Goal: Task Accomplishment & Management: Manage account settings

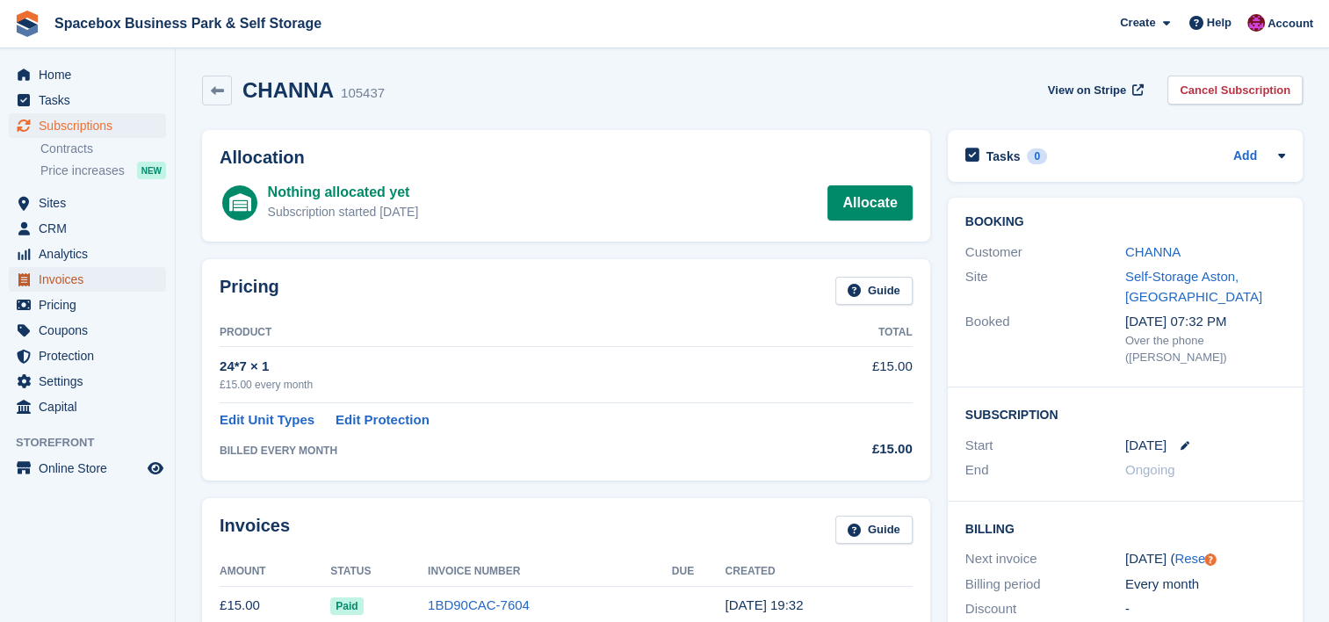
click at [90, 271] on span "Invoices" at bounding box center [91, 279] width 105 height 25
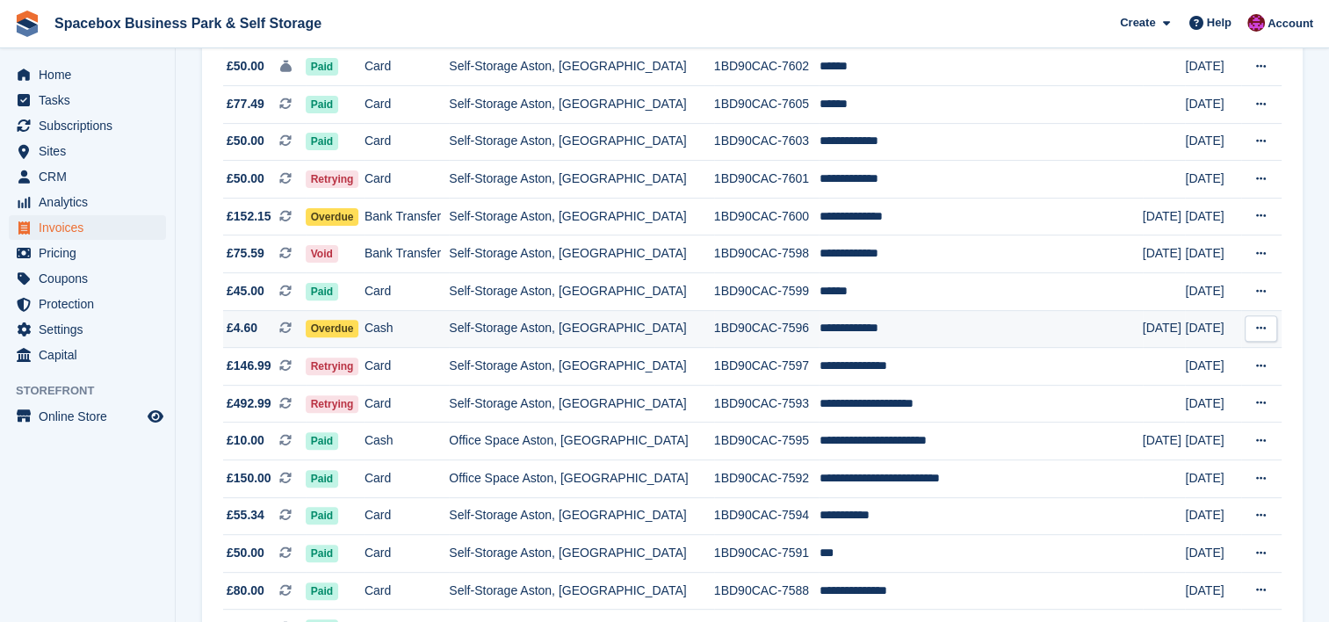
scroll to position [515, 0]
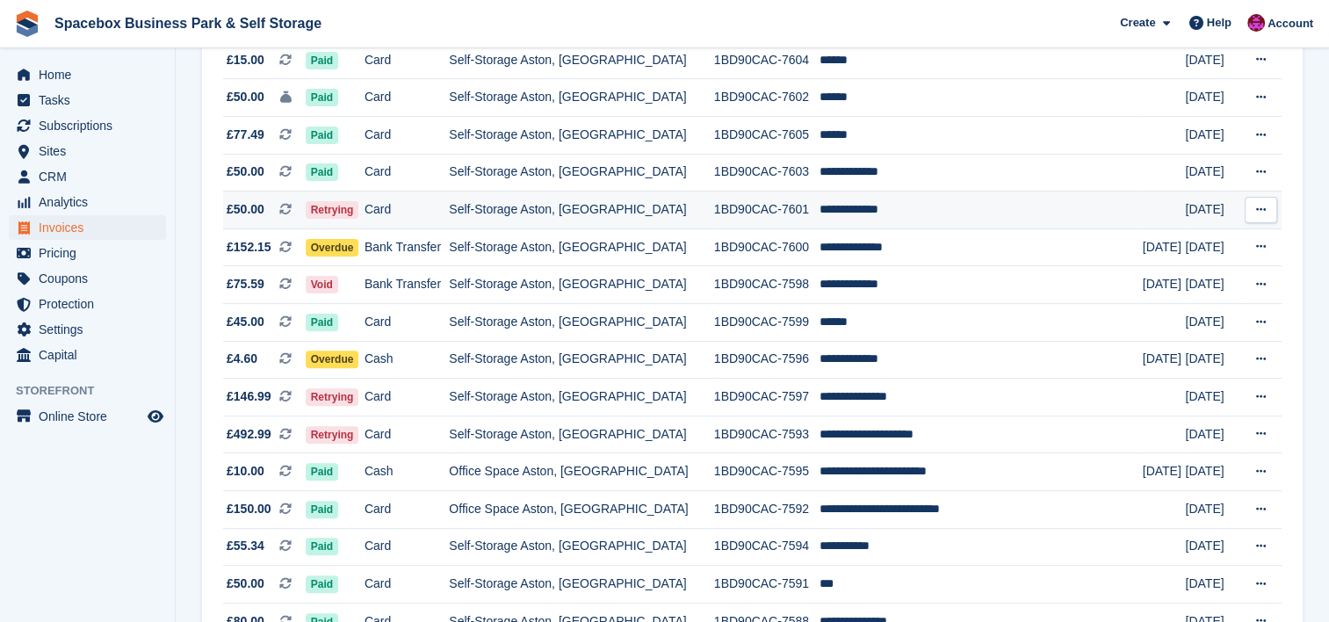
click at [680, 208] on td "Self-Storage Aston, [GEOGRAPHIC_DATA]" at bounding box center [581, 211] width 264 height 38
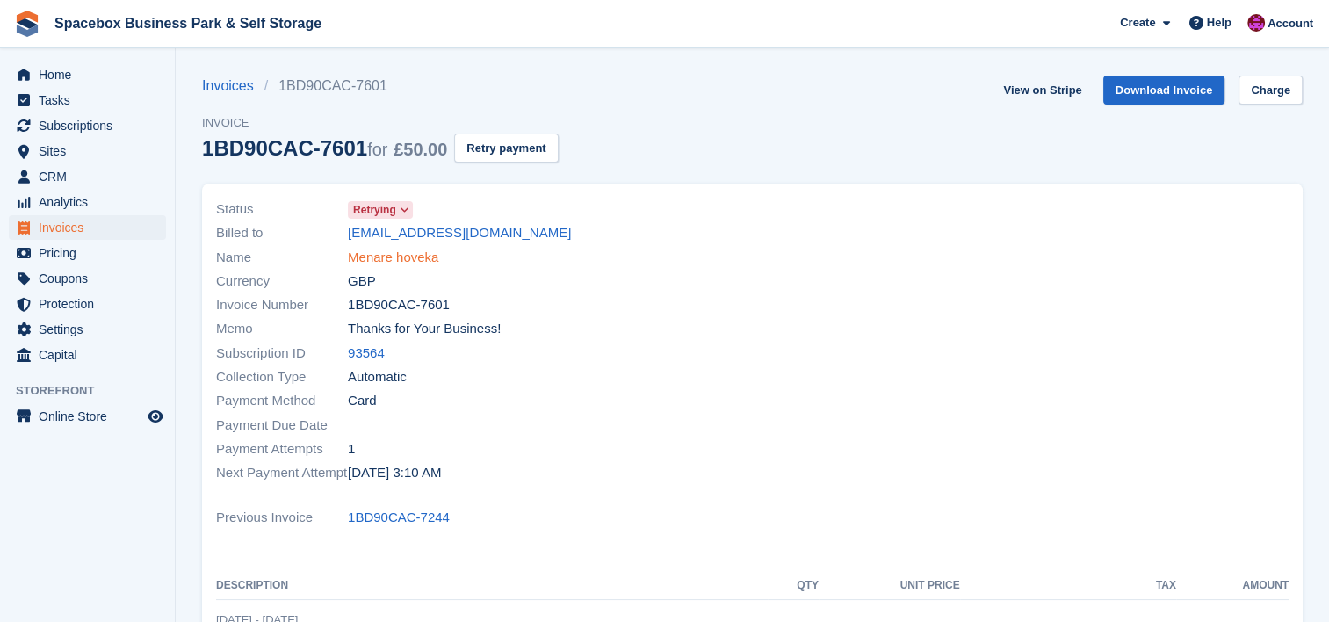
click at [424, 257] on link "Menare hoveka" at bounding box center [393, 258] width 90 height 20
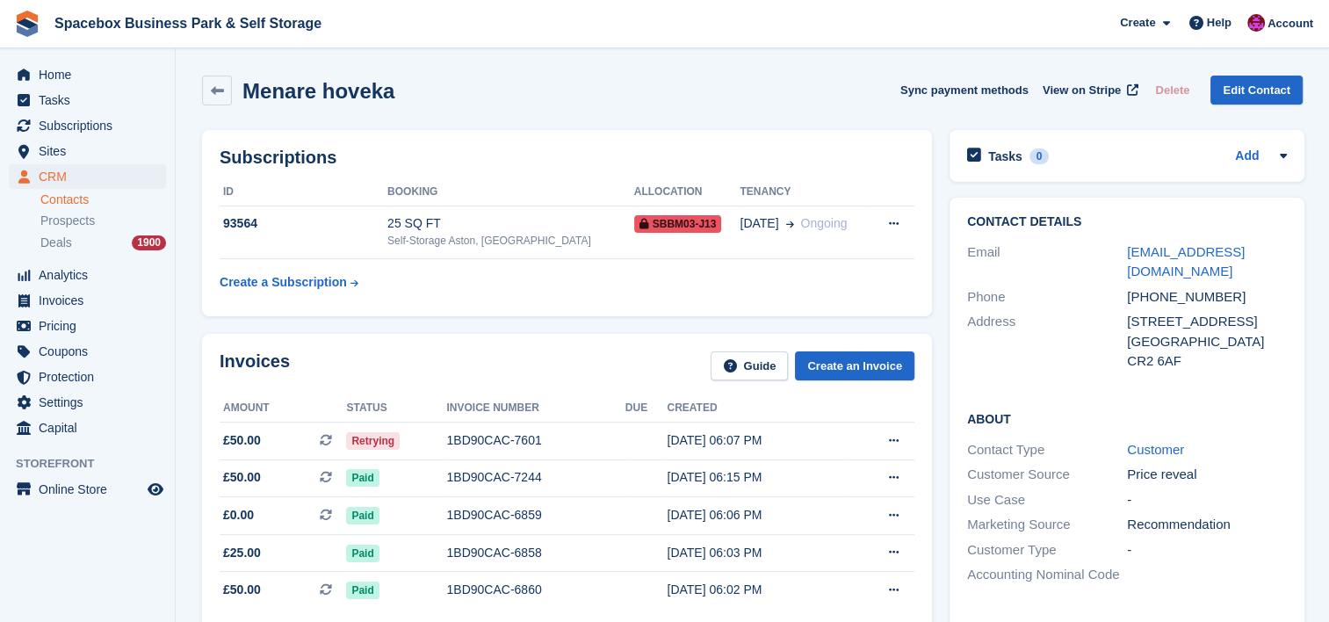
click at [941, 377] on div "Contact Details Email [EMAIL_ADDRESS][DOMAIN_NAME] Phone [PHONE_NUMBER] Address…" at bounding box center [1127, 483] width 373 height 588
click at [834, 80] on div "Menare hoveka Sync payment methods View on Stripe Delete Edit Contact" at bounding box center [752, 91] width 1101 height 30
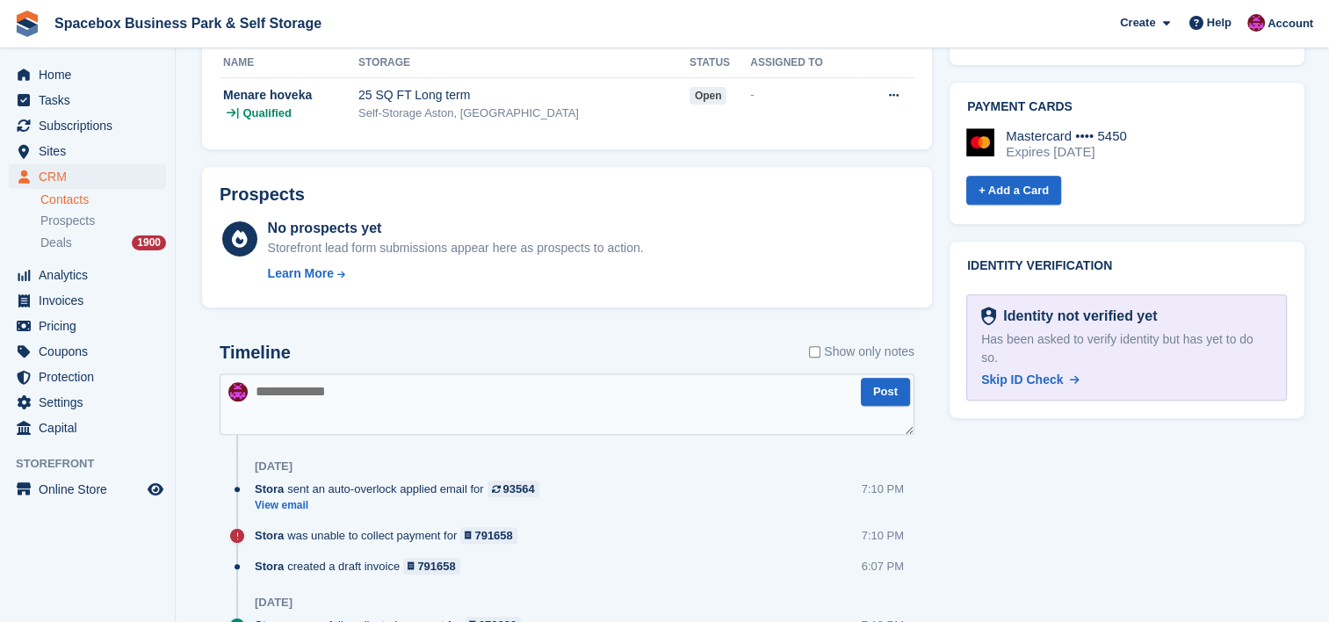
scroll to position [726, 0]
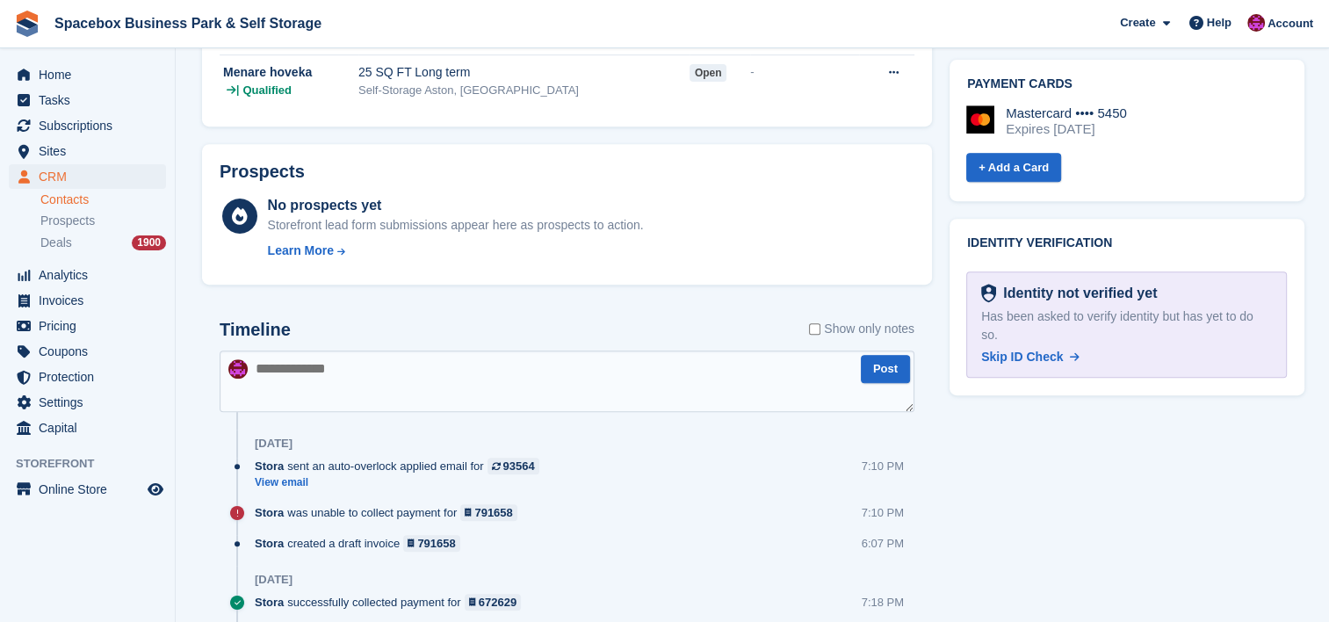
click at [354, 375] on textarea at bounding box center [567, 382] width 695 height 62
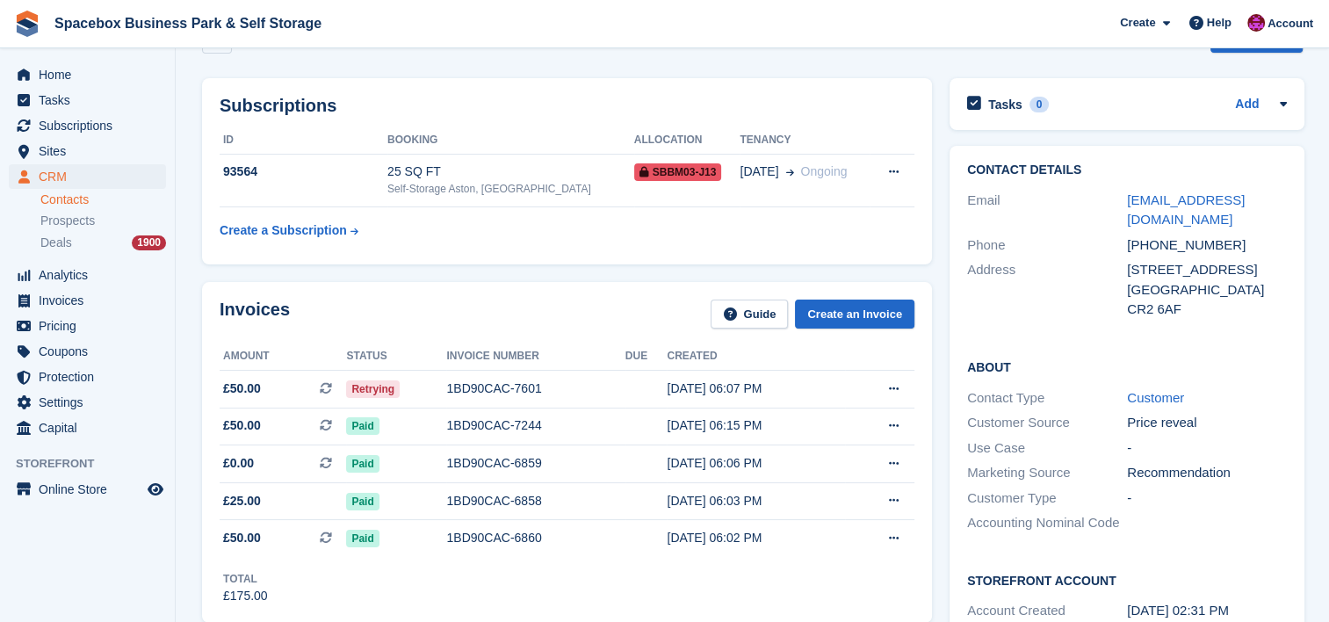
scroll to position [0, 0]
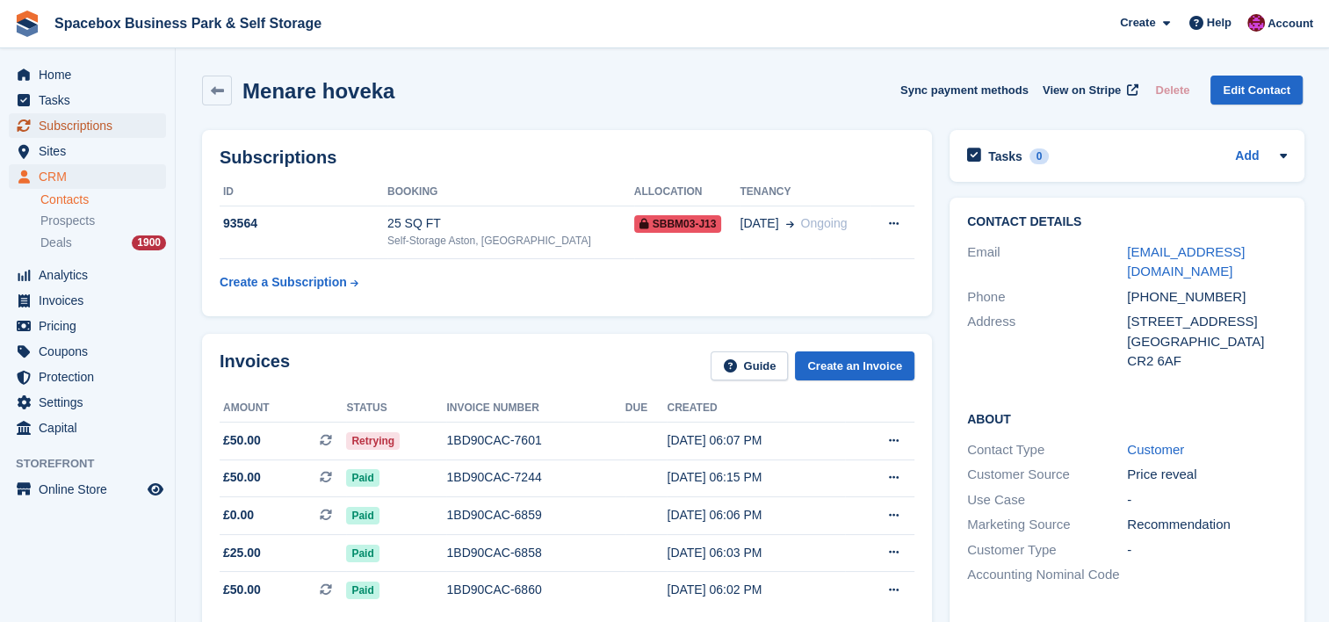
click at [105, 128] on span "Subscriptions" at bounding box center [91, 125] width 105 height 25
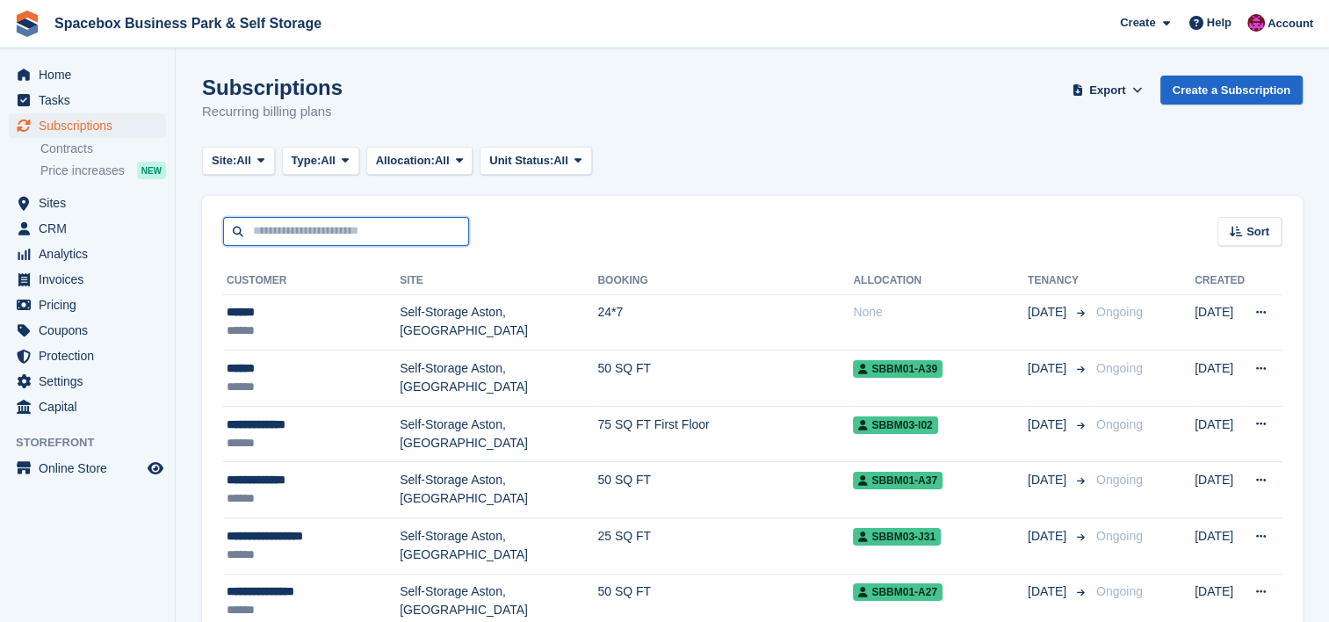
click at [375, 239] on input "text" at bounding box center [346, 231] width 246 height 29
type input "******"
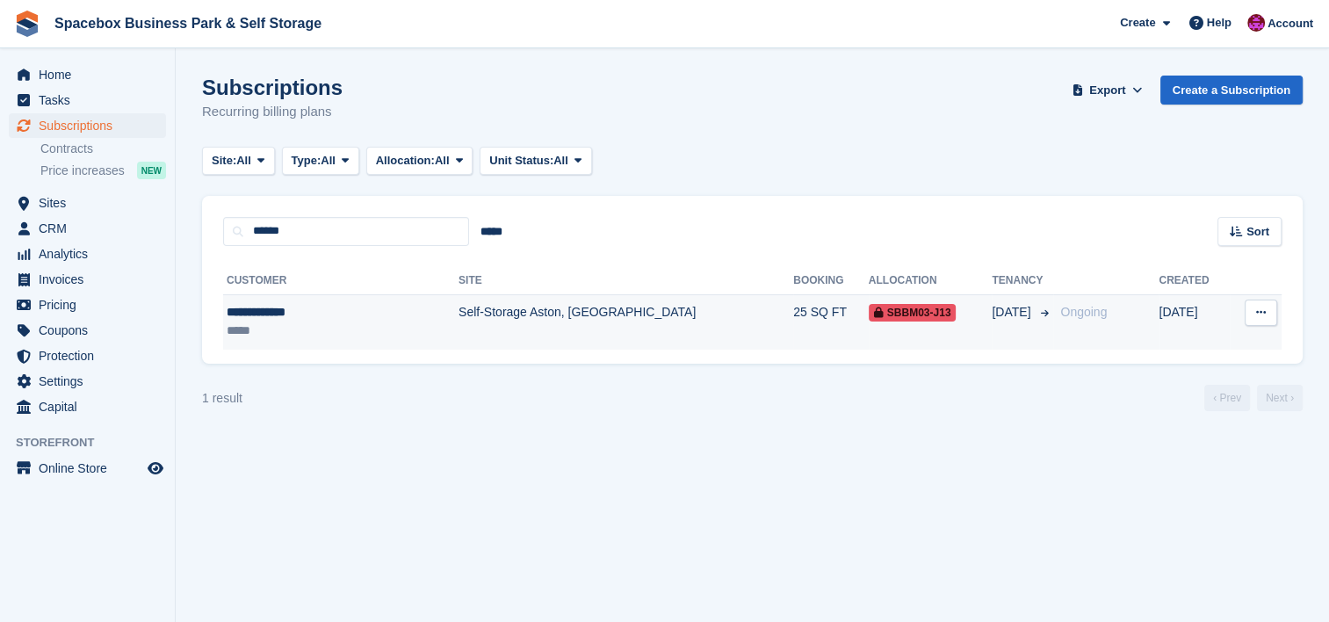
click at [367, 332] on div "*****" at bounding box center [308, 331] width 163 height 18
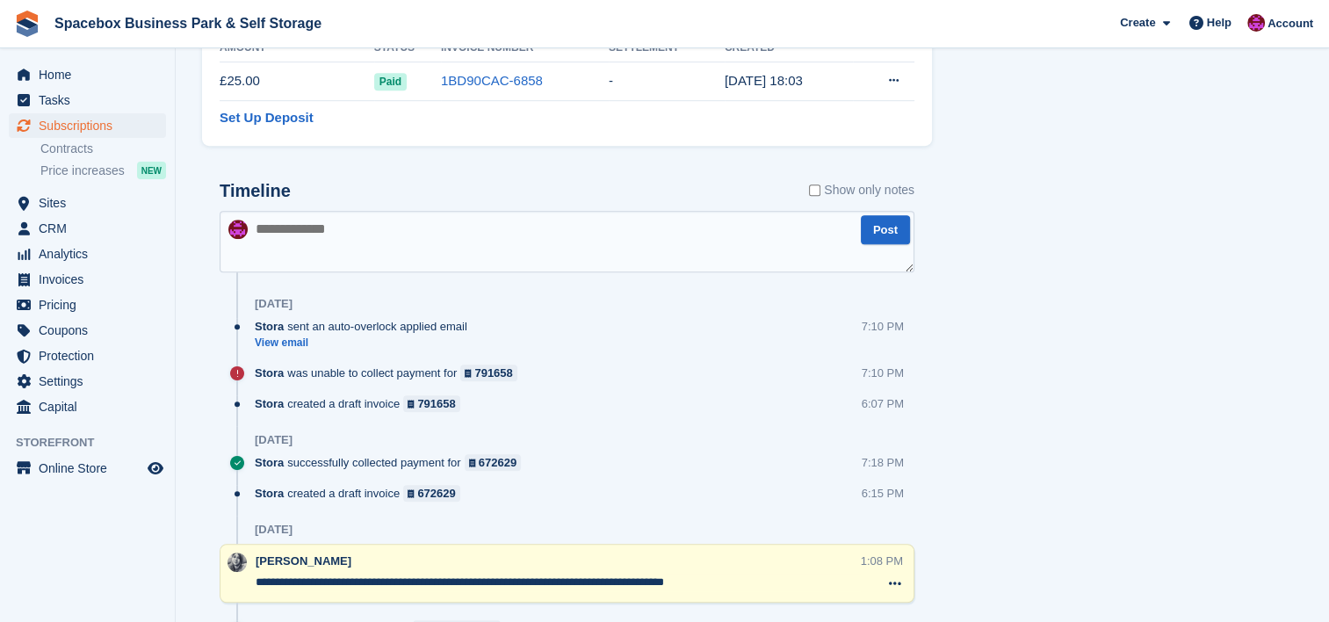
scroll to position [1007, 0]
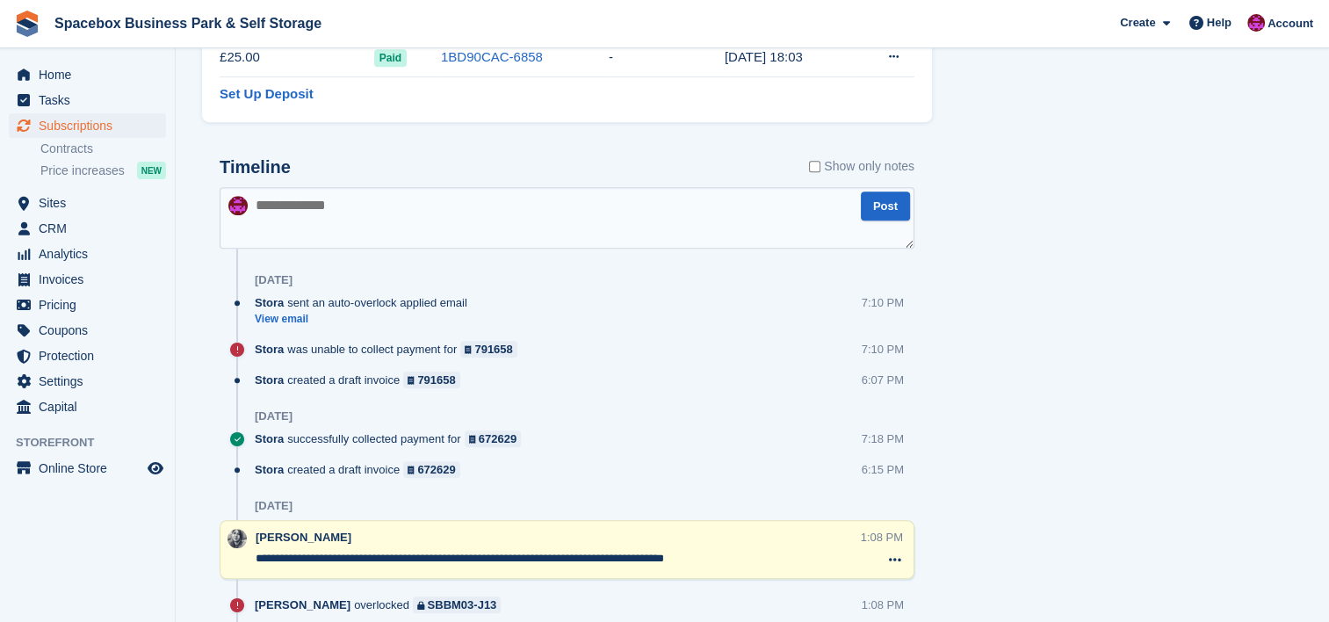
click at [419, 215] on textarea at bounding box center [567, 218] width 695 height 62
type textarea "**********"
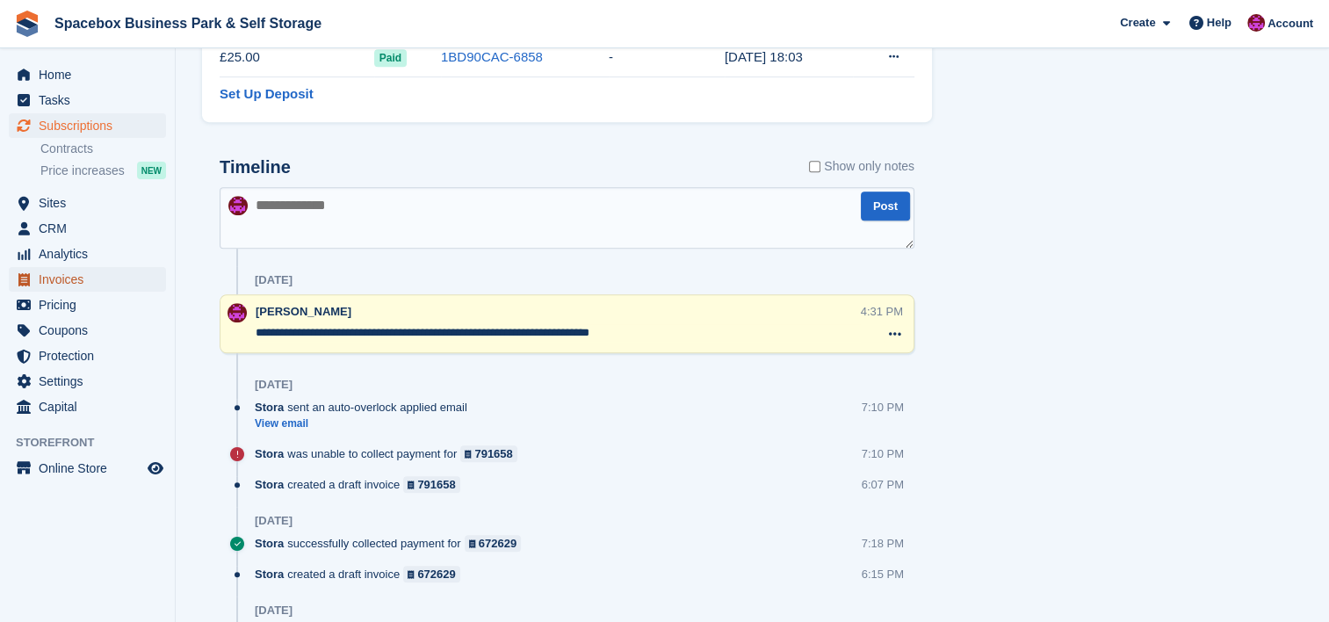
click at [78, 281] on span "Invoices" at bounding box center [91, 279] width 105 height 25
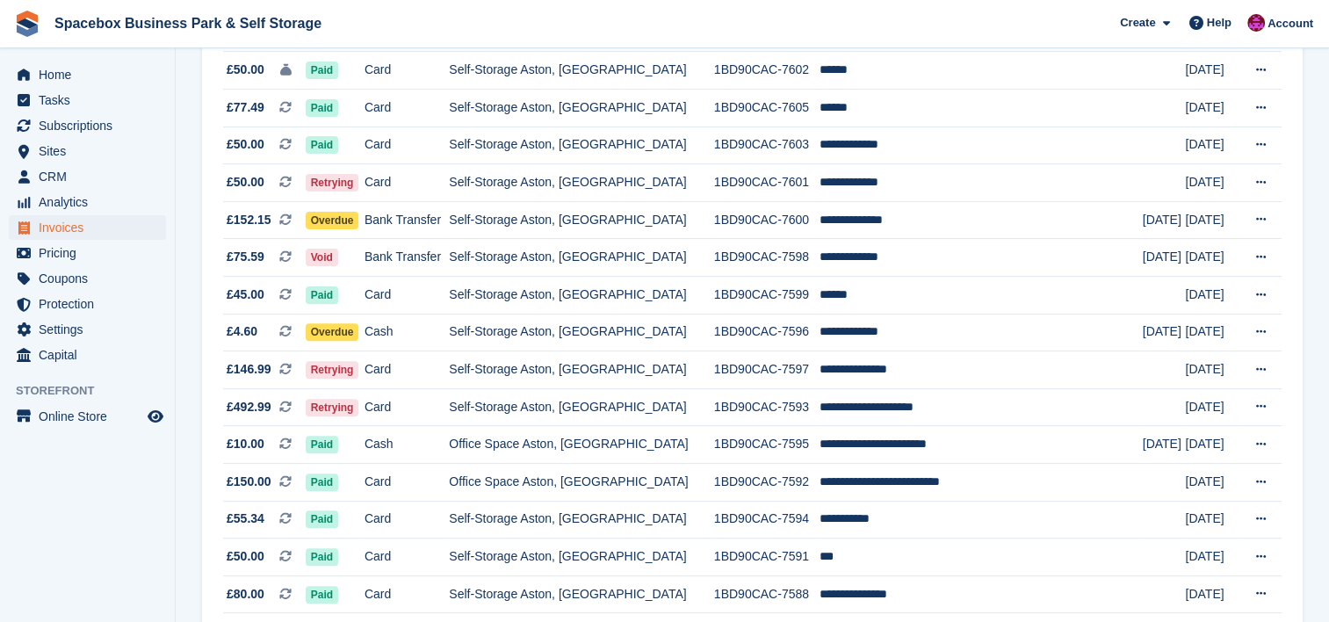
scroll to position [562, 0]
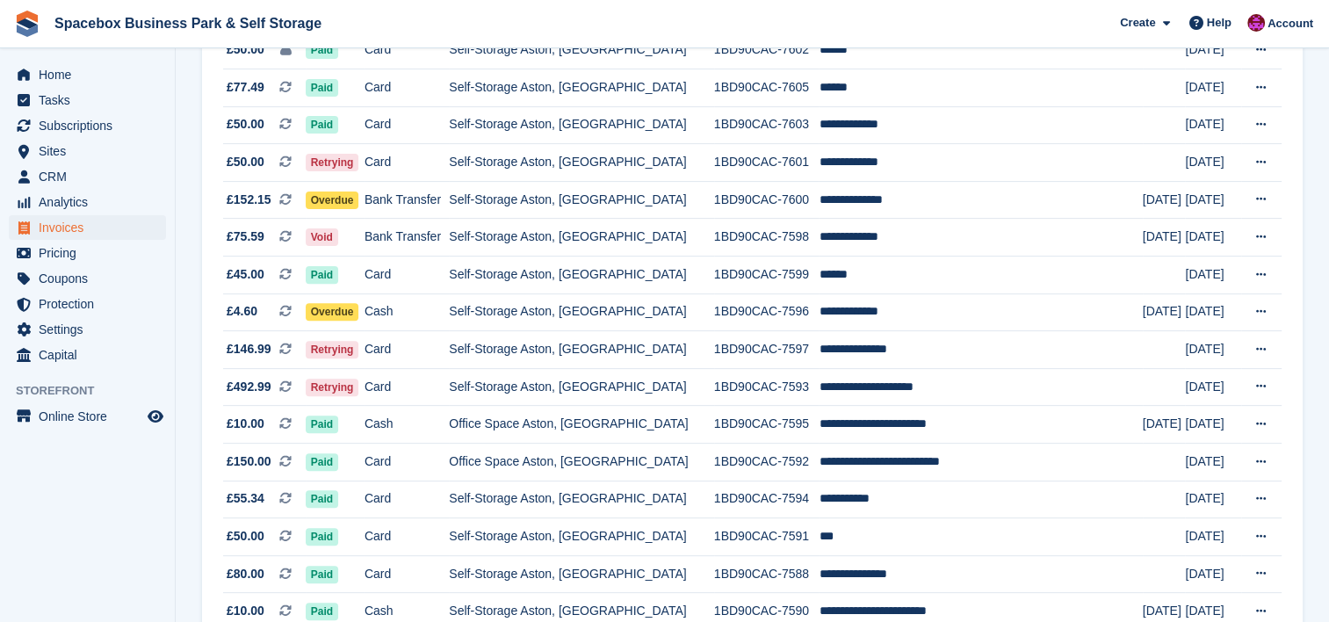
click at [539, 549] on td "Self-Storage Aston, [GEOGRAPHIC_DATA]" at bounding box center [581, 537] width 264 height 38
click at [717, 198] on td "1BD90CAC-7600" at bounding box center [766, 200] width 105 height 38
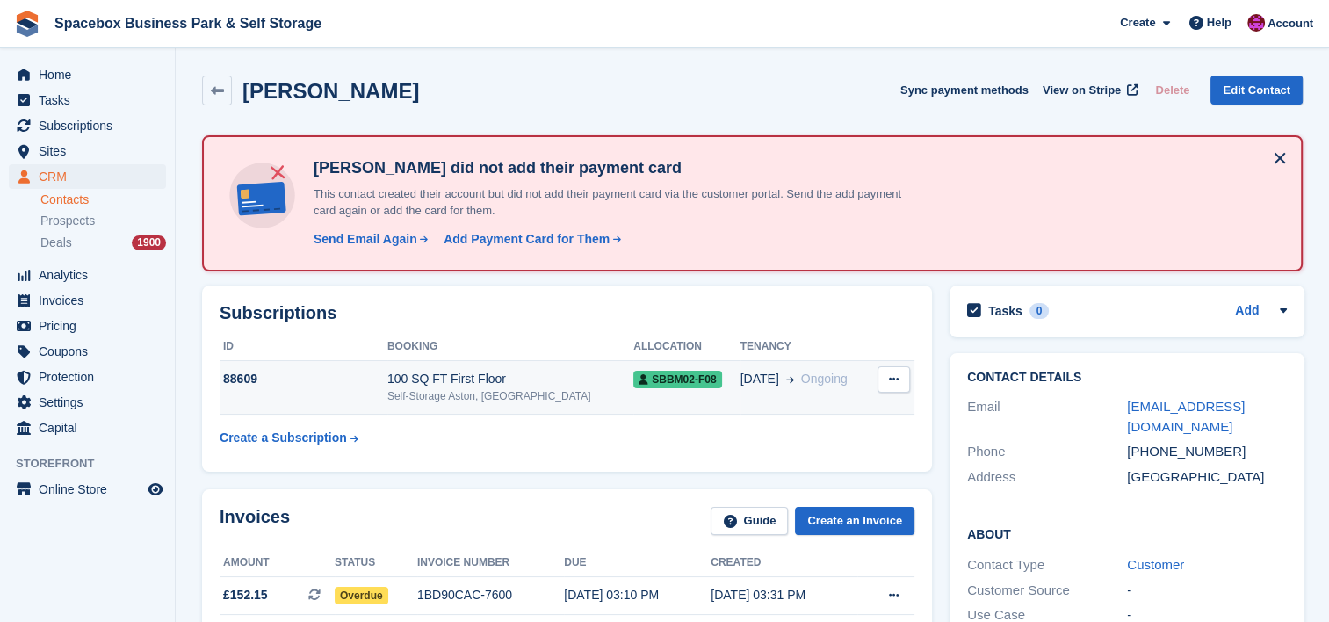
click at [309, 385] on div "88609" at bounding box center [304, 379] width 168 height 18
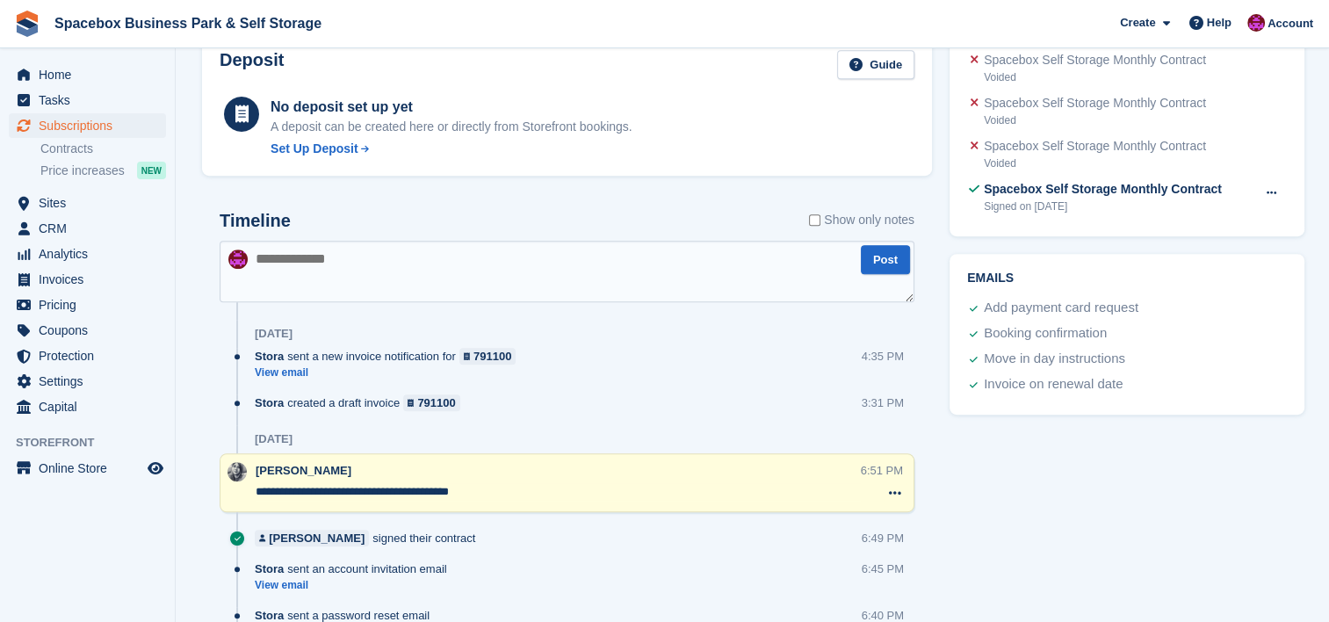
scroll to position [937, 0]
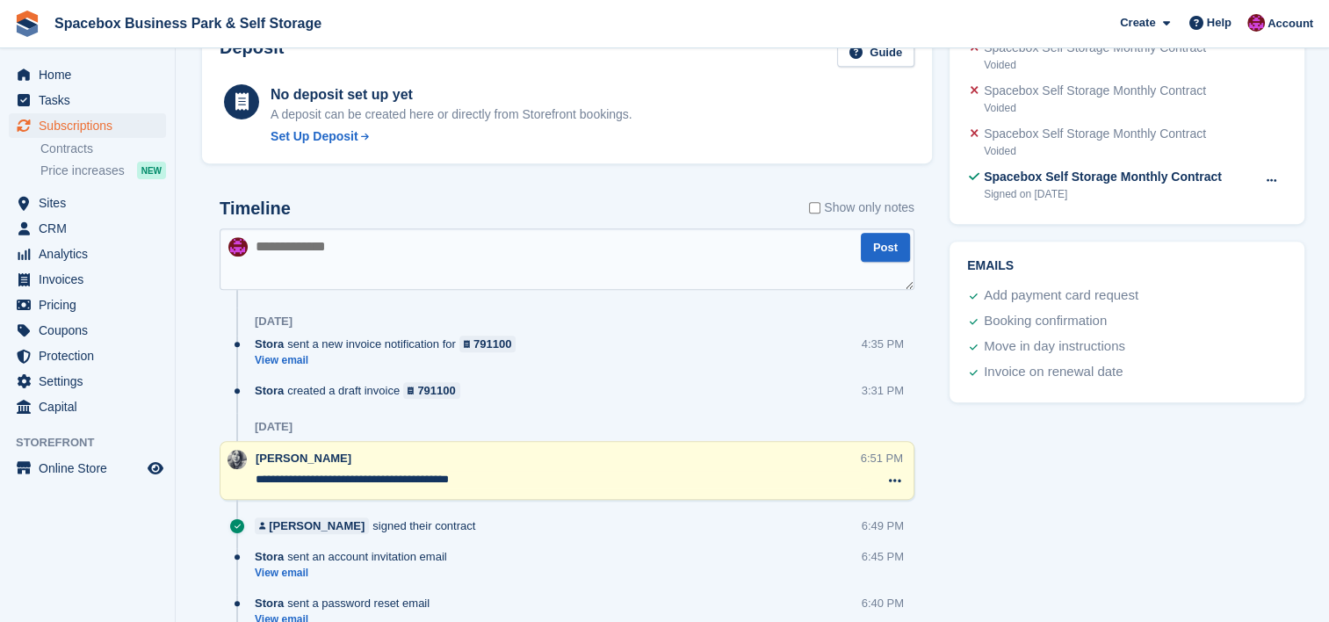
click at [567, 265] on textarea at bounding box center [567, 259] width 695 height 62
type textarea "*"
type textarea "**********"
click at [893, 252] on button "Post" at bounding box center [885, 247] width 49 height 29
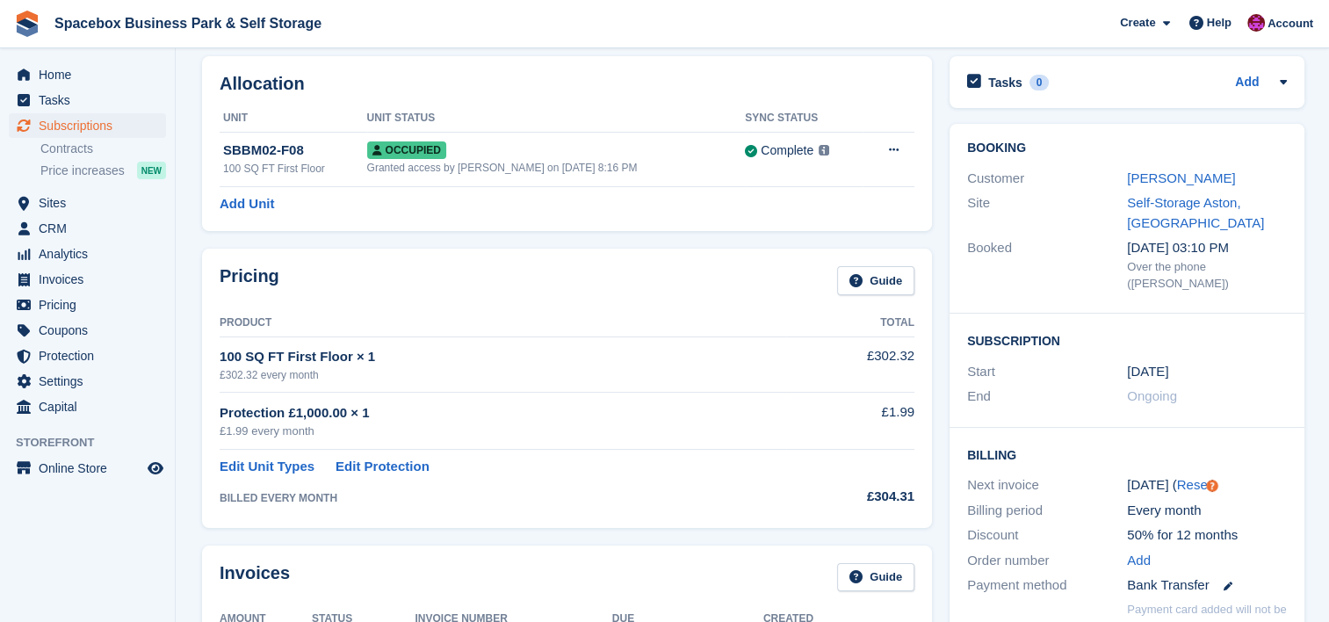
scroll to position [47, 0]
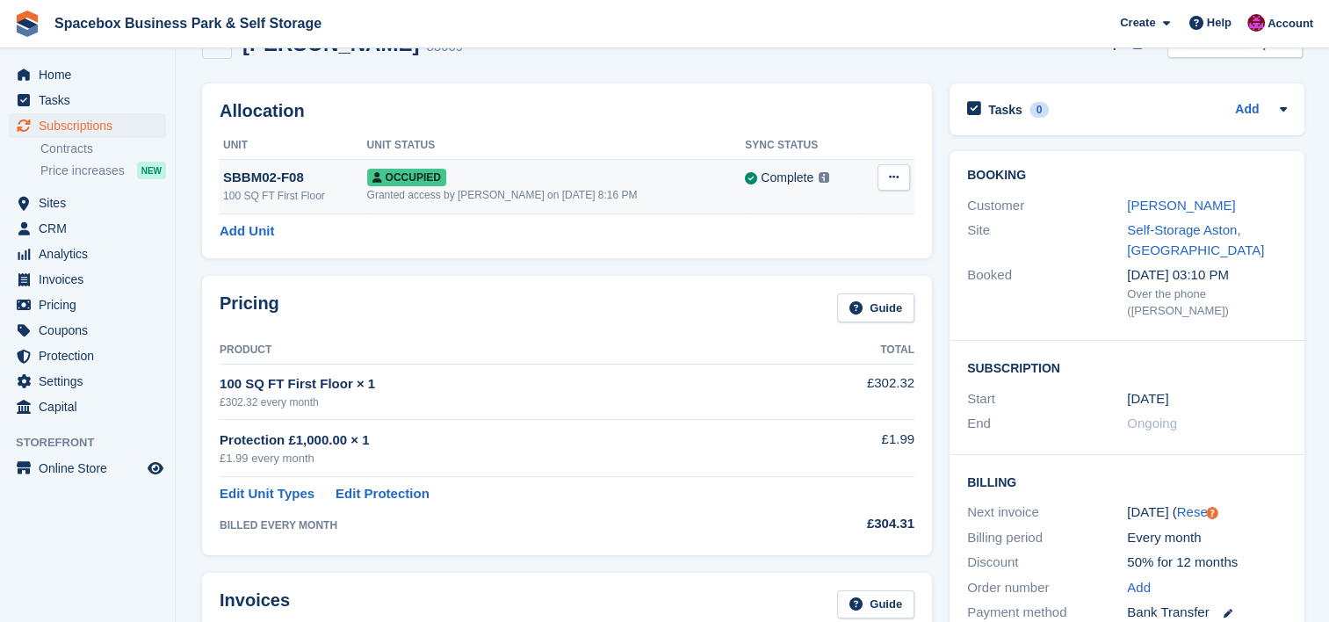
click at [889, 181] on icon at bounding box center [894, 176] width 10 height 11
click at [861, 214] on p "Overlock" at bounding box center [825, 211] width 153 height 23
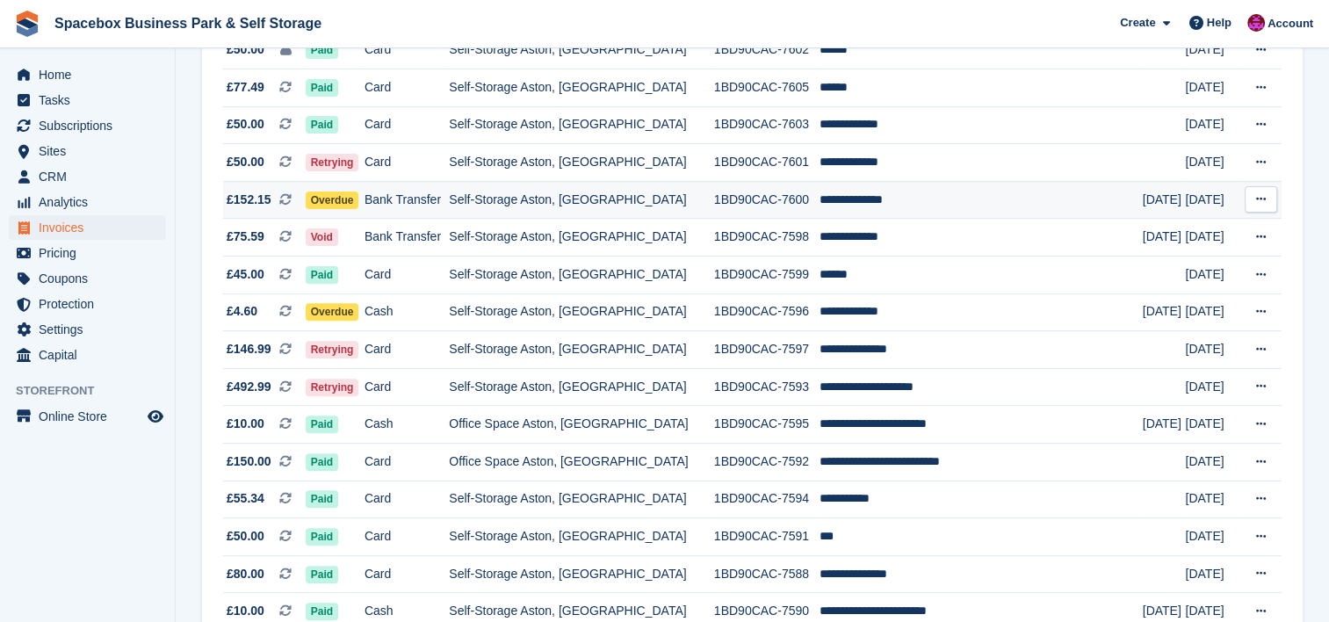
scroll to position [562, 0]
click at [686, 357] on td "Self-Storage Aston, [GEOGRAPHIC_DATA]" at bounding box center [581, 350] width 264 height 38
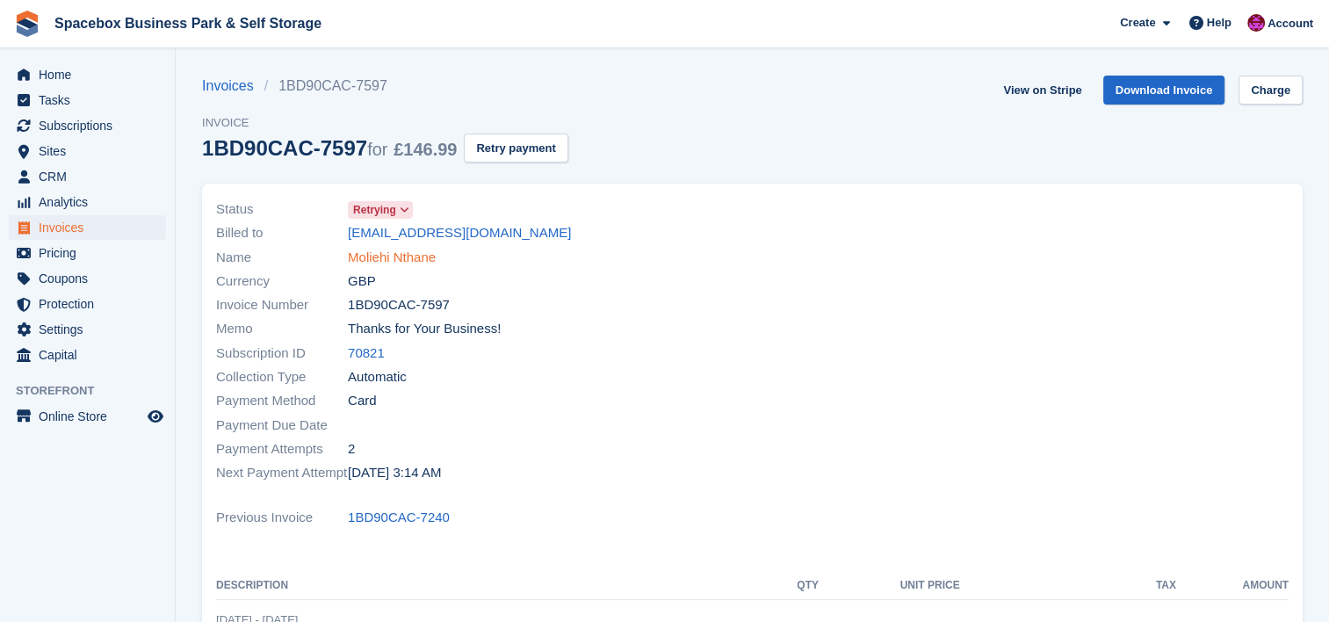
click at [422, 265] on link "Moliehi Nthane" at bounding box center [392, 258] width 88 height 20
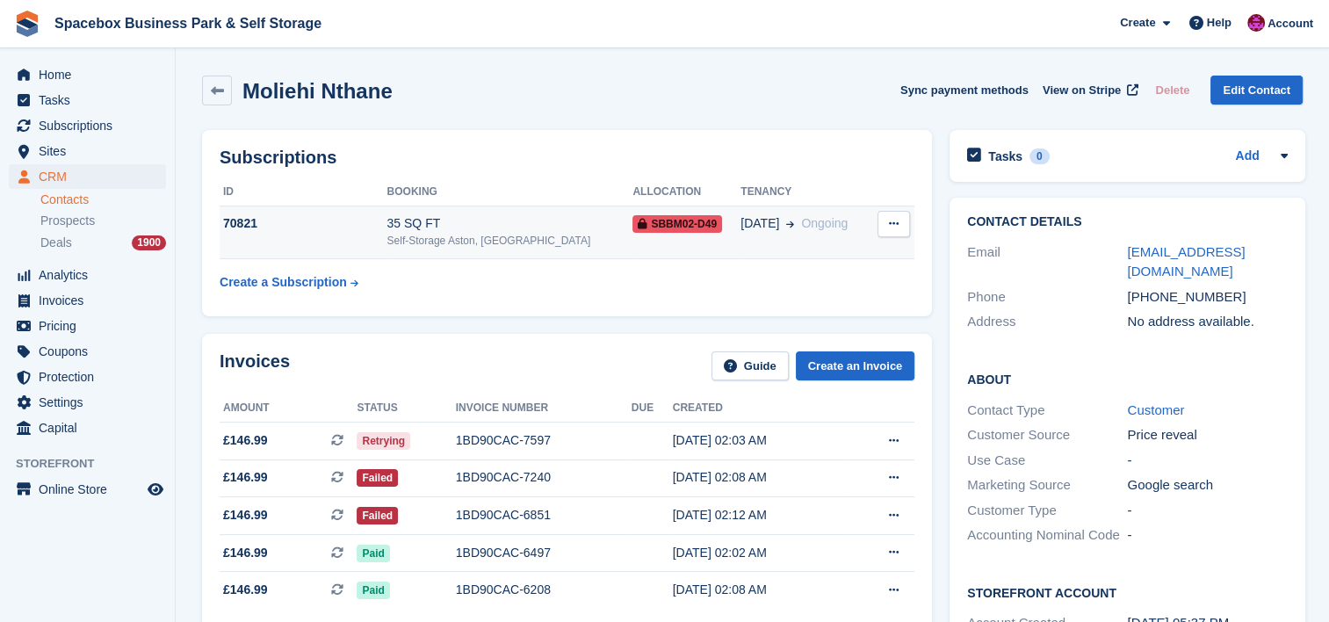
click at [510, 221] on div "35 SQ FT" at bounding box center [510, 223] width 246 height 18
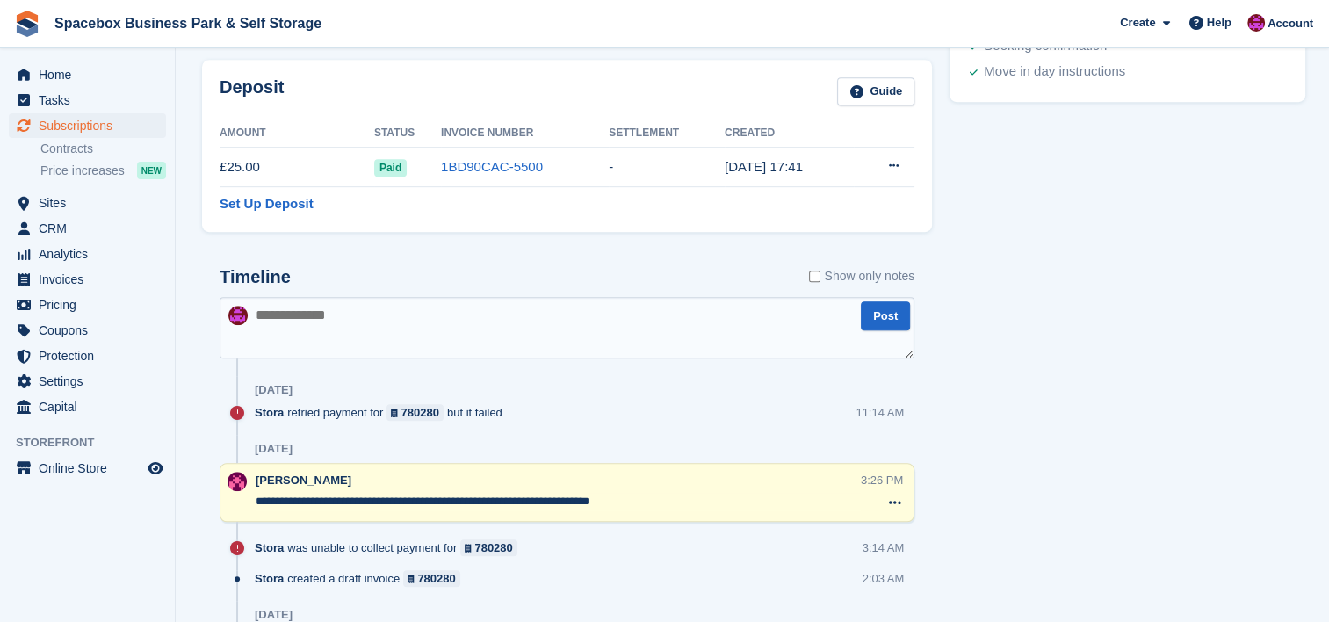
scroll to position [937, 0]
click at [418, 312] on textarea at bounding box center [567, 328] width 695 height 62
type textarea "**********"
click at [891, 308] on button "Post" at bounding box center [885, 315] width 49 height 29
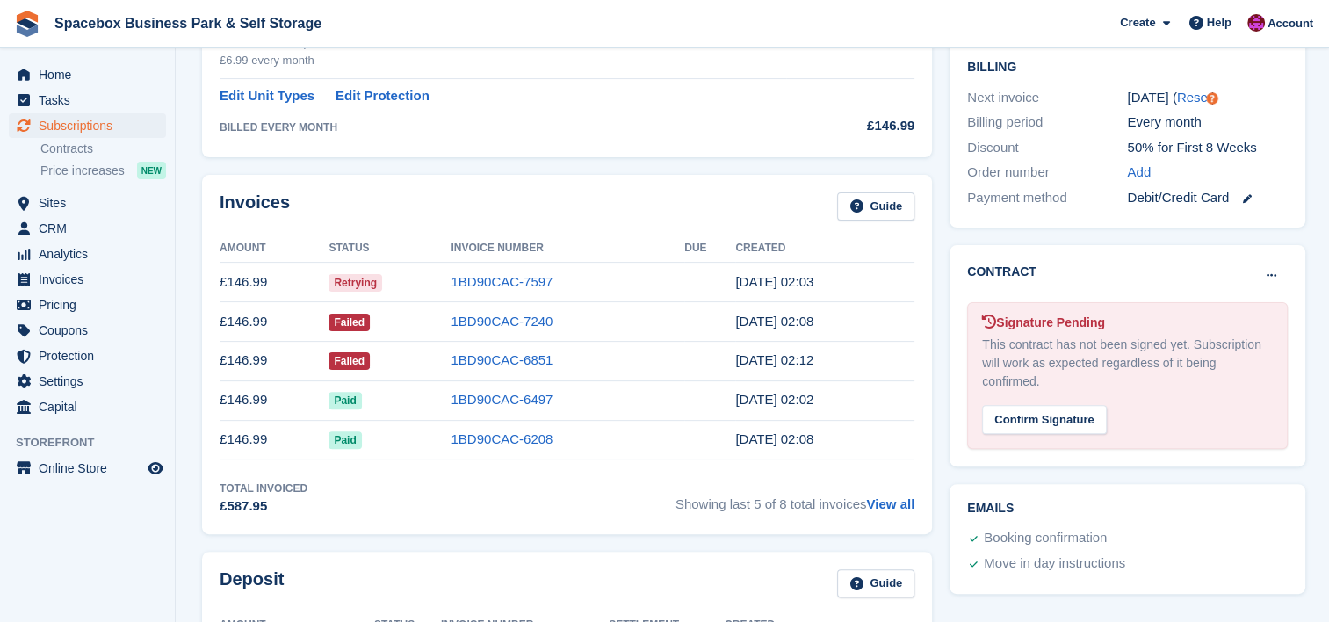
scroll to position [0, 0]
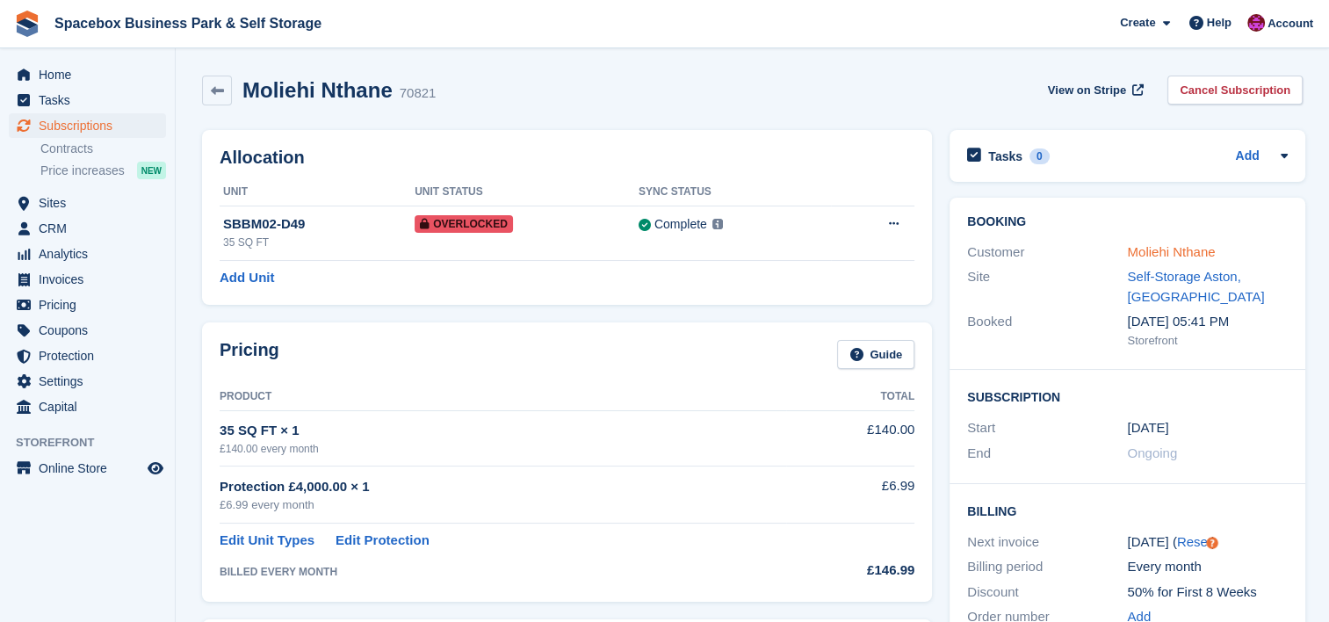
click at [1197, 250] on link "Moliehi Nthane" at bounding box center [1171, 251] width 88 height 15
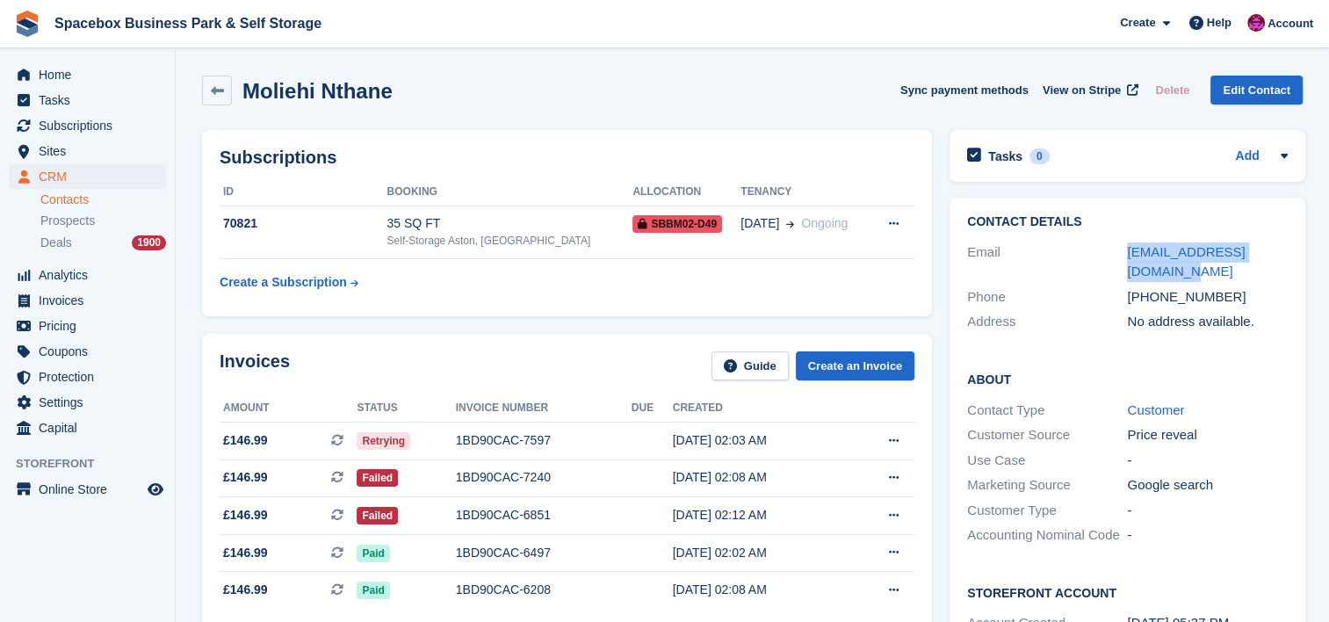
drag, startPoint x: 1290, startPoint y: 256, endPoint x: 1120, endPoint y: 257, distance: 169.6
click at [1120, 257] on div "Contact Details Email moliehi.nthane@gmail.com Phone +447481169304 Address No a…" at bounding box center [1127, 275] width 355 height 155
copy div "moliehi.nthane@gmail.com"
click at [636, 313] on div "Subscriptions ID Booking Allocation Tenancy 70821 35 SQ FT Self-Storage Aston, …" at bounding box center [567, 223] width 730 height 186
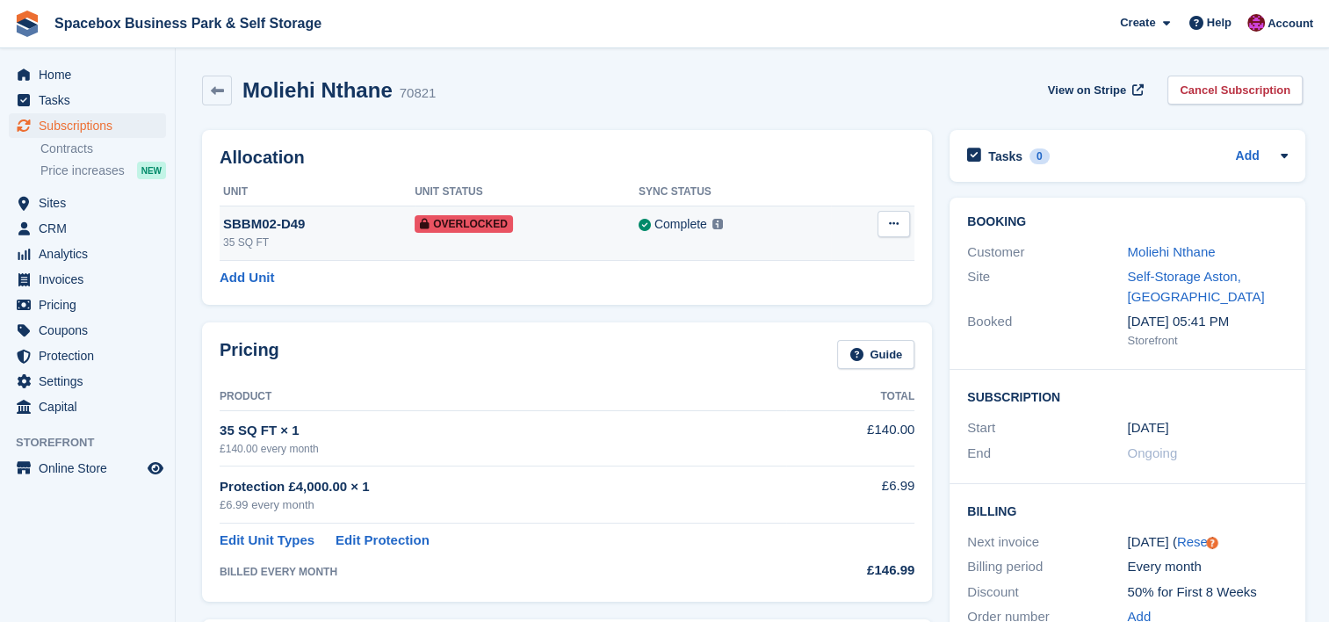
click at [792, 218] on div "Complete Last synced at 1 Sep, 1:18 PM Learn more →" at bounding box center [735, 224] width 192 height 20
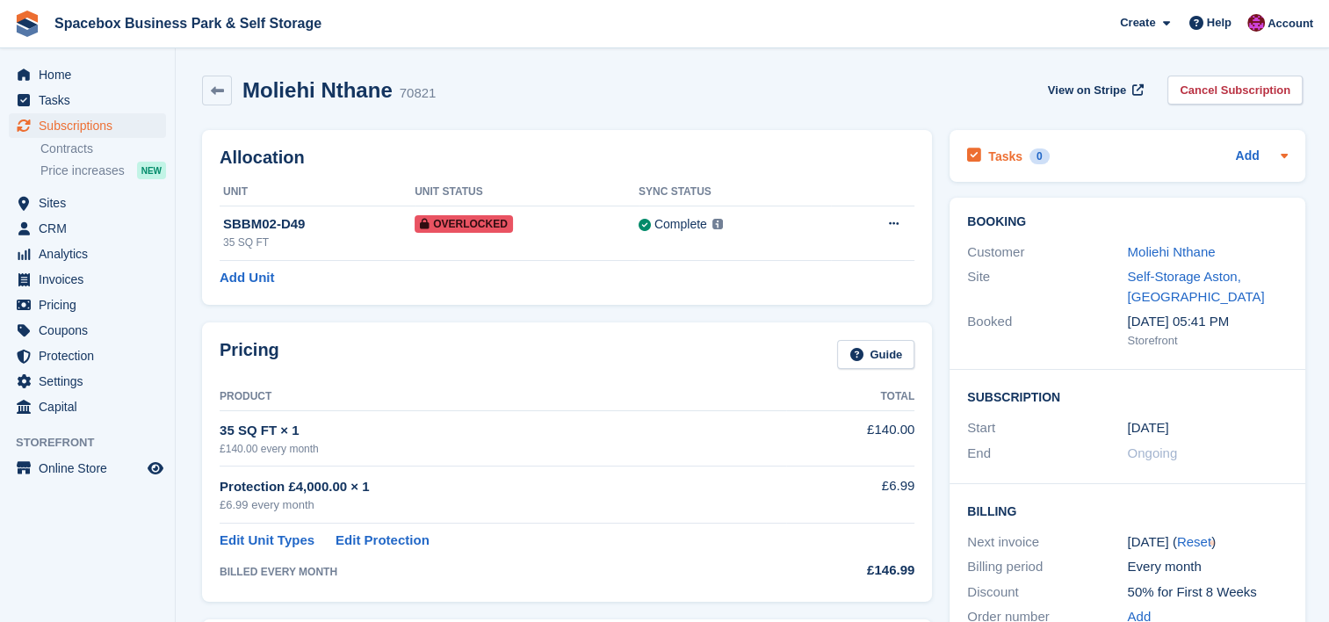
click at [1216, 162] on div "Tasks 0 Add" at bounding box center [1127, 156] width 320 height 24
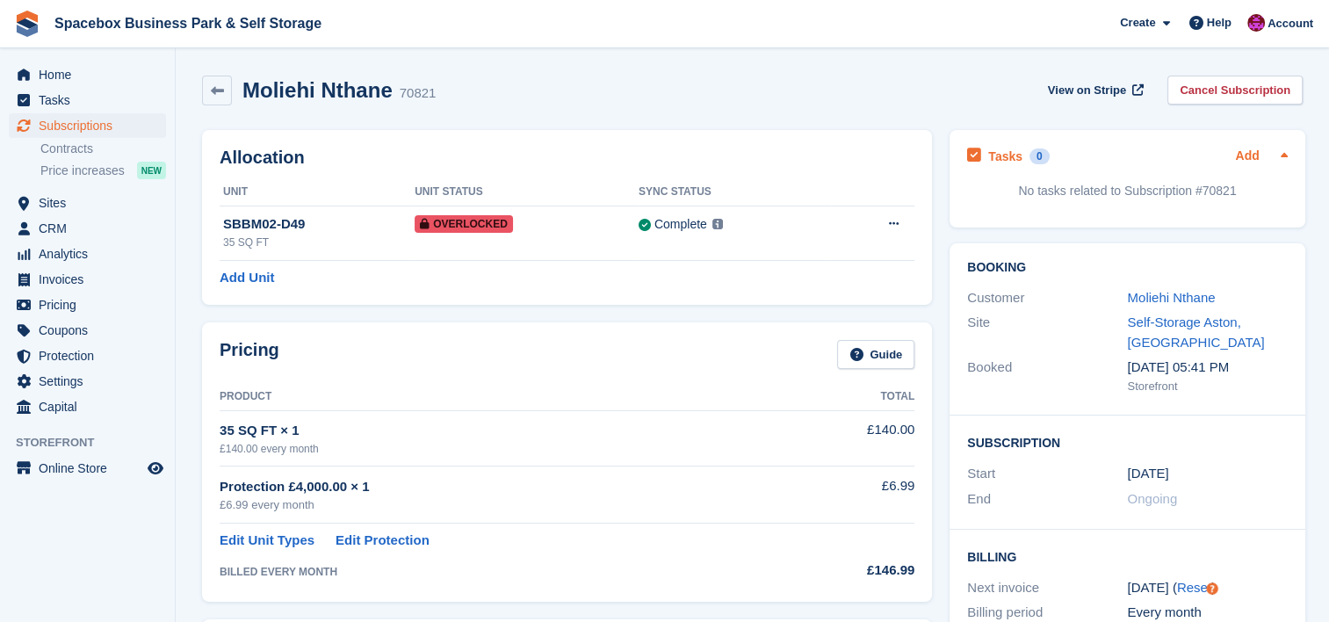
click at [1250, 158] on link "Add" at bounding box center [1247, 157] width 24 height 20
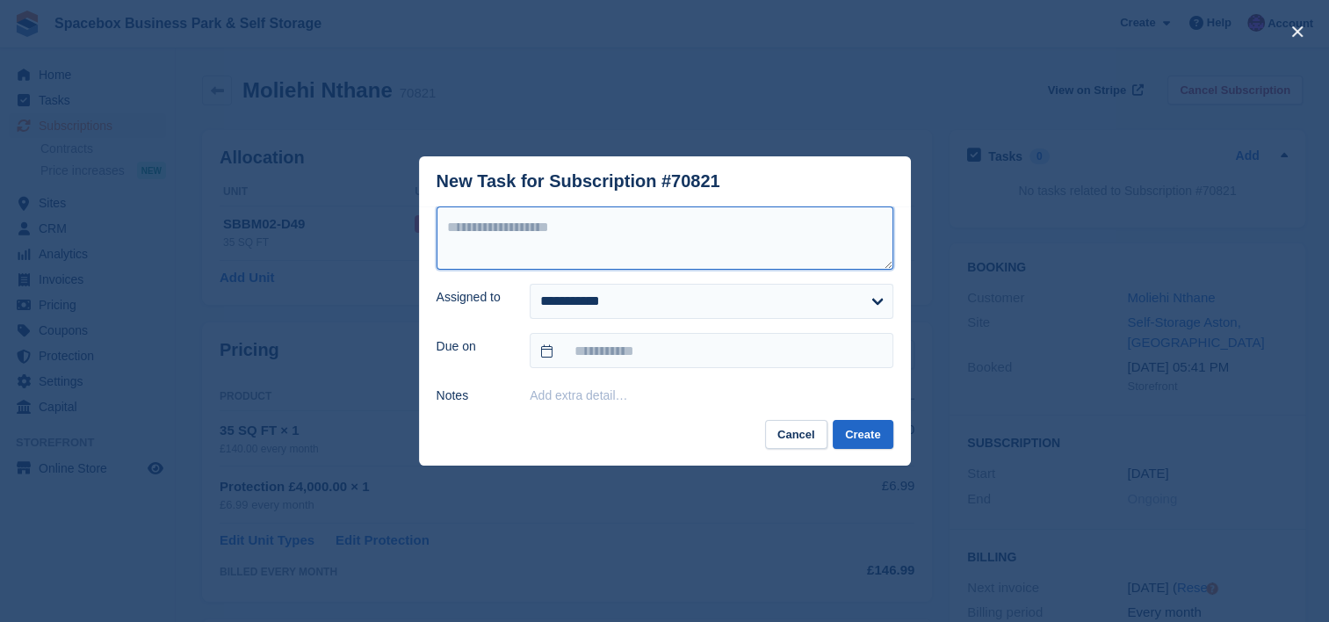
click at [789, 234] on textarea at bounding box center [665, 237] width 457 height 63
type textarea "*"
type textarea "**********"
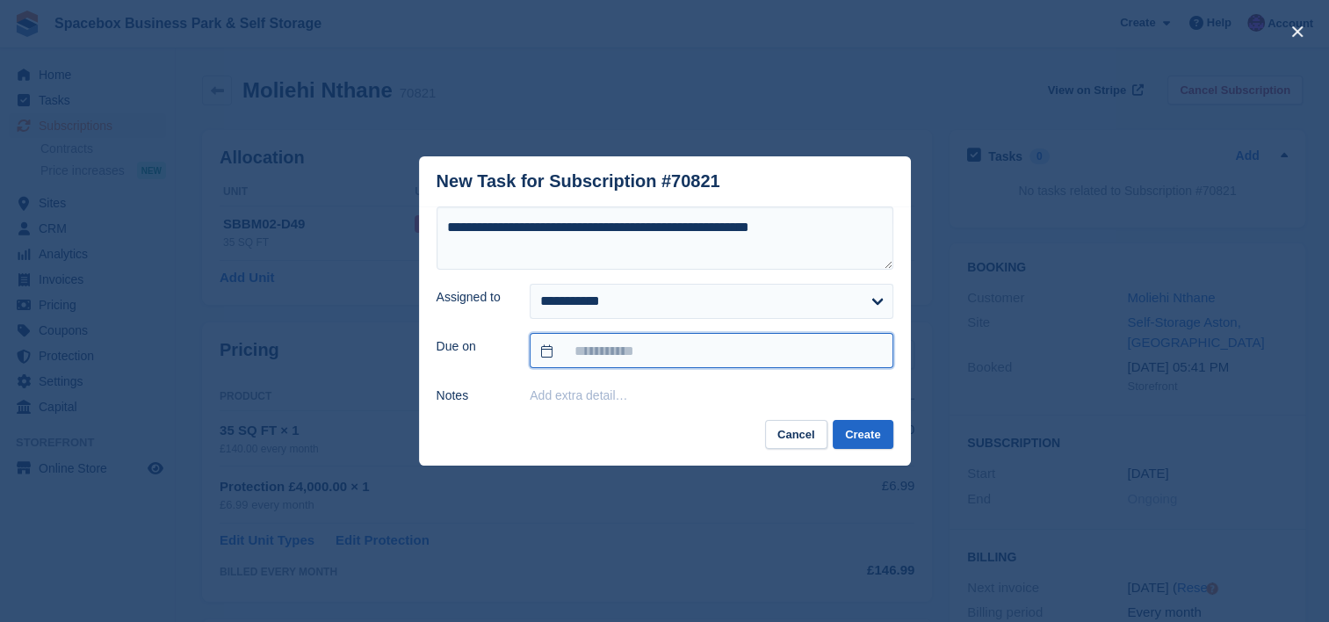
click at [752, 352] on input "text" at bounding box center [711, 350] width 363 height 35
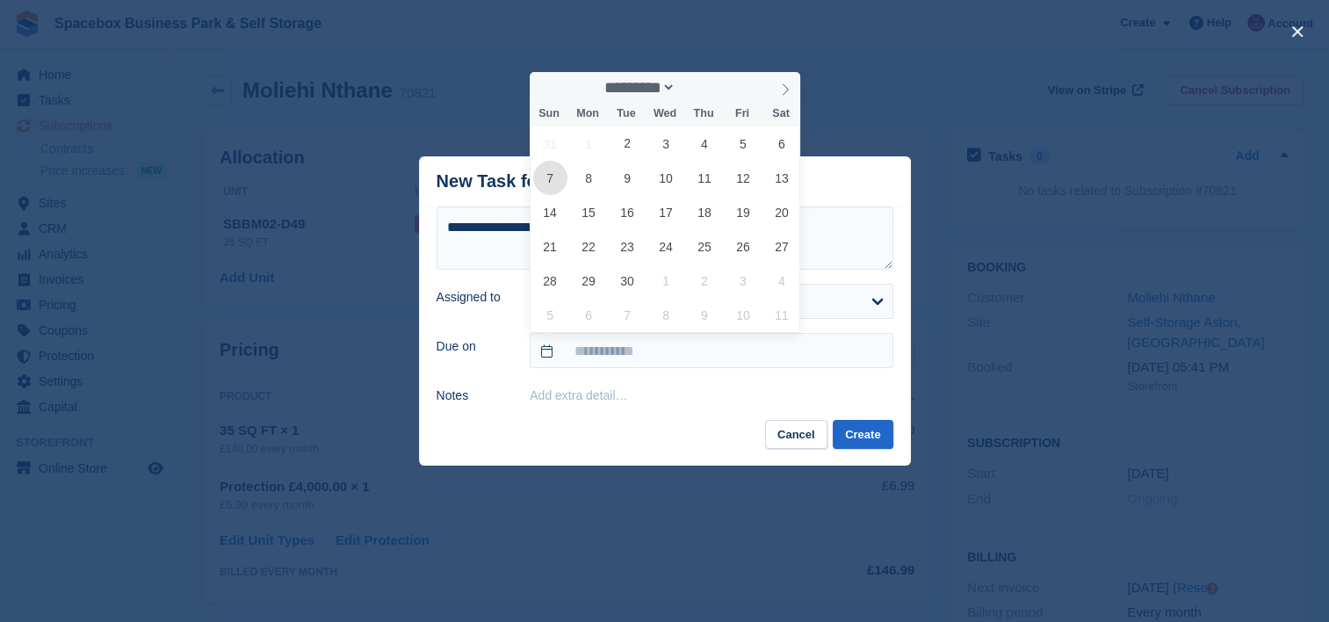
click at [545, 180] on span "7" at bounding box center [550, 178] width 34 height 34
type input "**********"
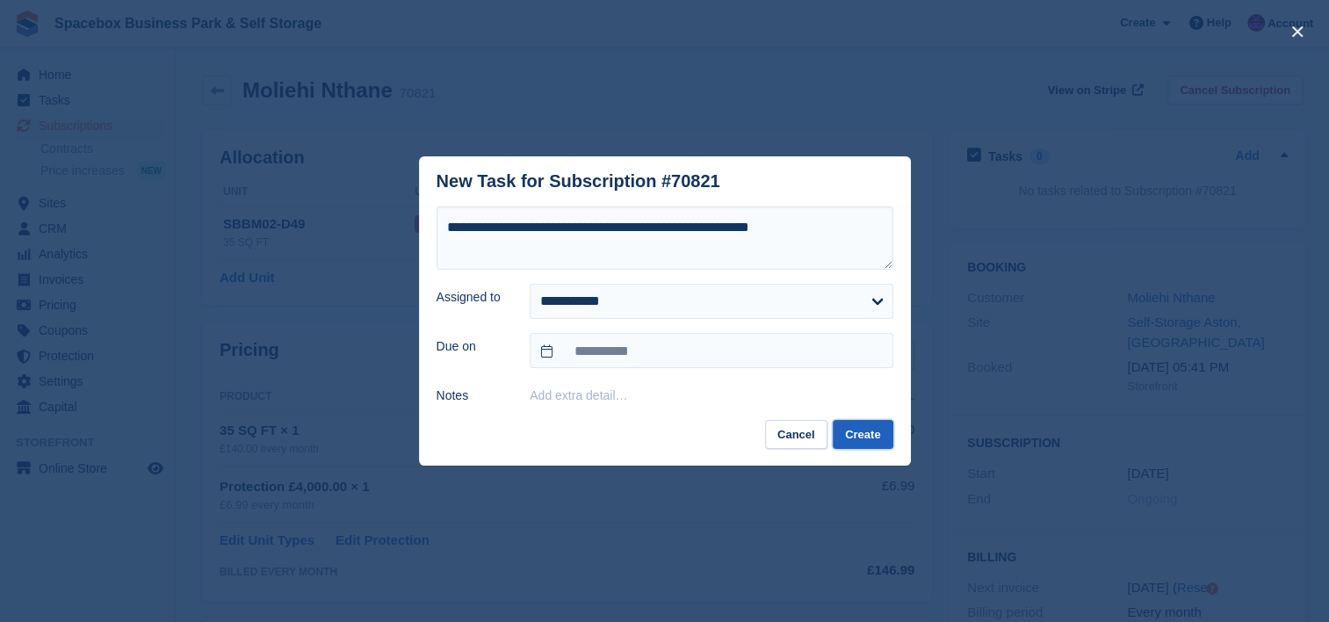
click at [868, 438] on button "Create" at bounding box center [863, 434] width 60 height 29
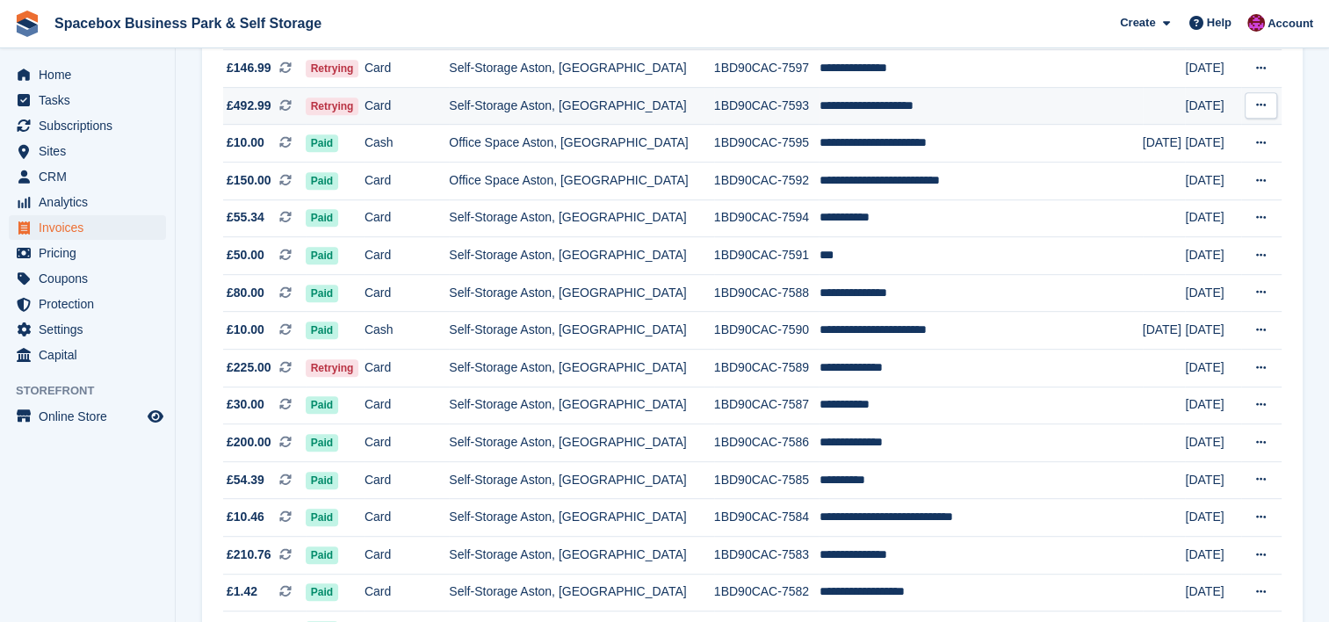
scroll to position [820, 0]
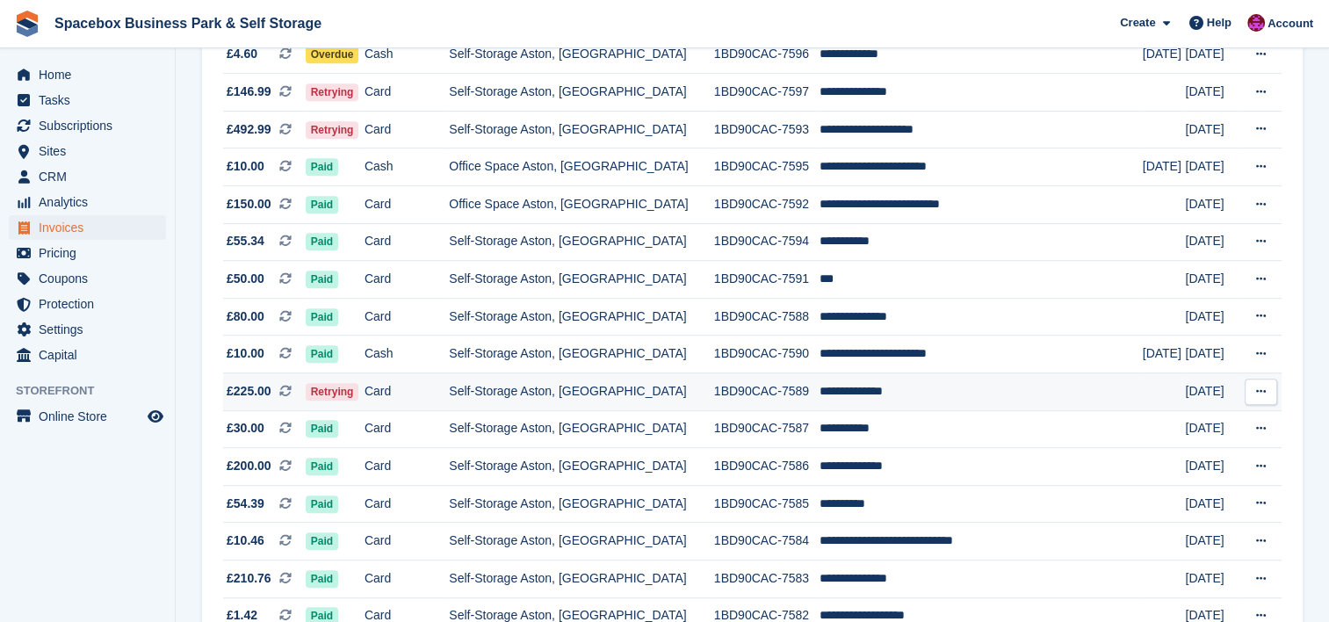
click at [393, 394] on td "Card" at bounding box center [407, 392] width 84 height 38
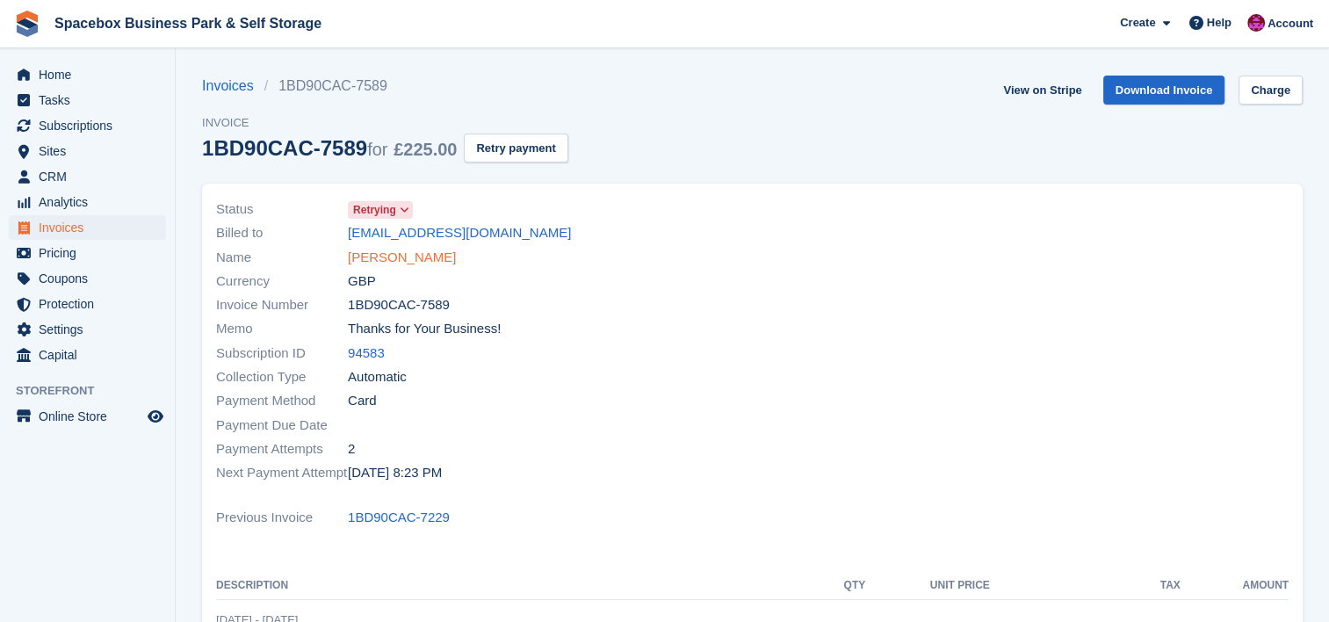
click at [422, 255] on link "[PERSON_NAME]" at bounding box center [402, 258] width 108 height 20
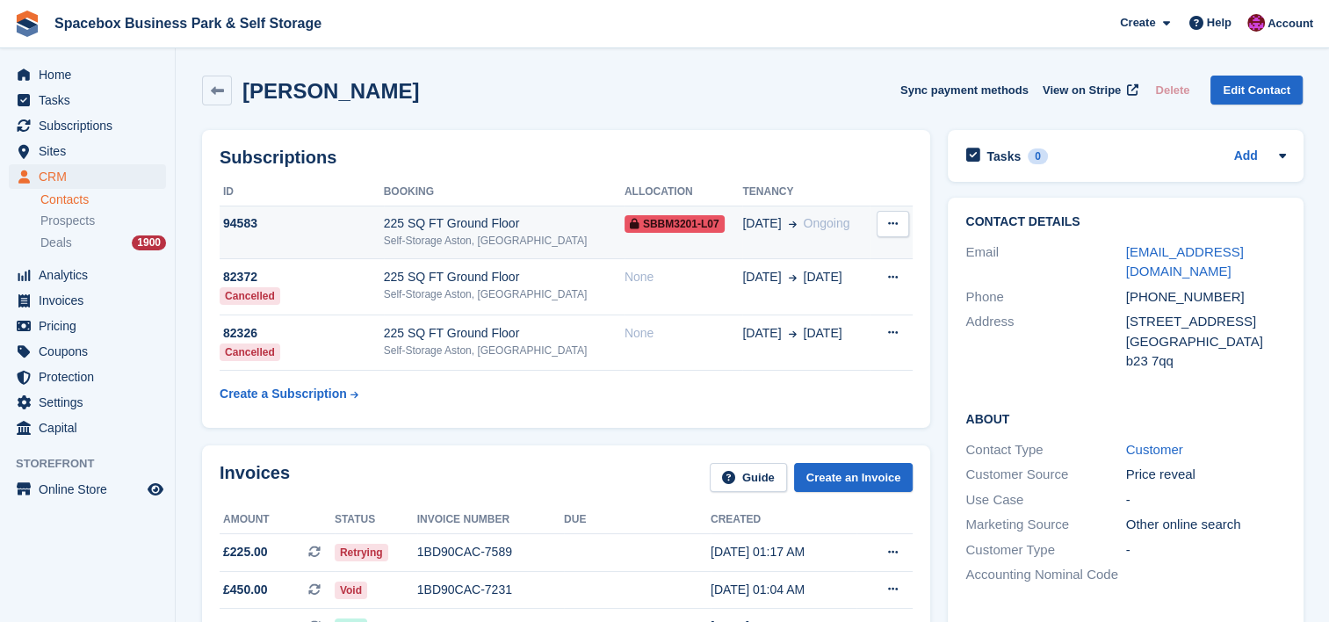
click at [384, 245] on td "94583" at bounding box center [302, 233] width 164 height 54
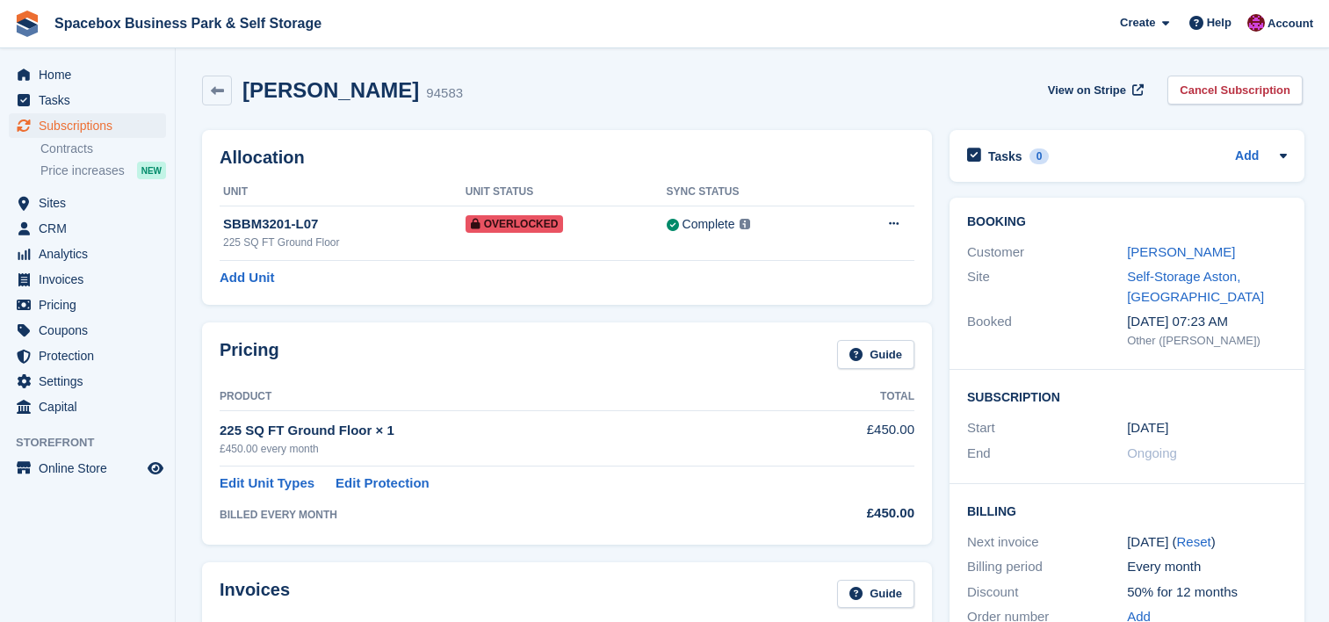
scroll to position [773, 0]
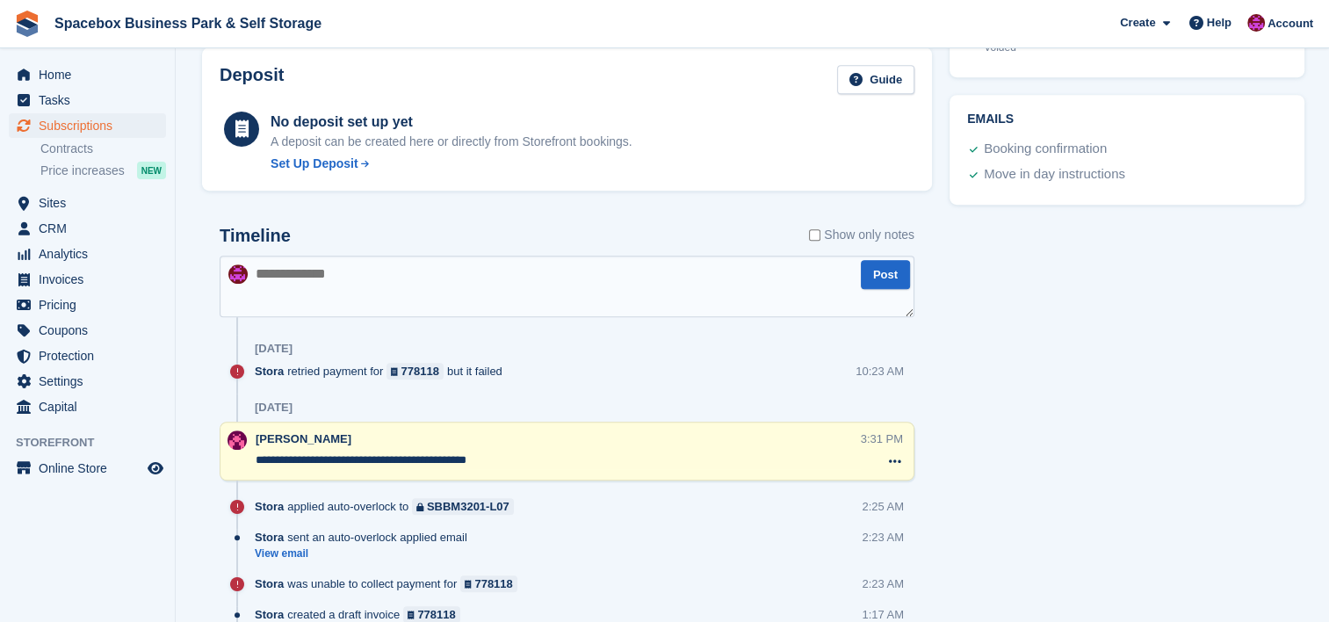
click at [684, 264] on textarea at bounding box center [567, 287] width 695 height 62
type textarea "**********"
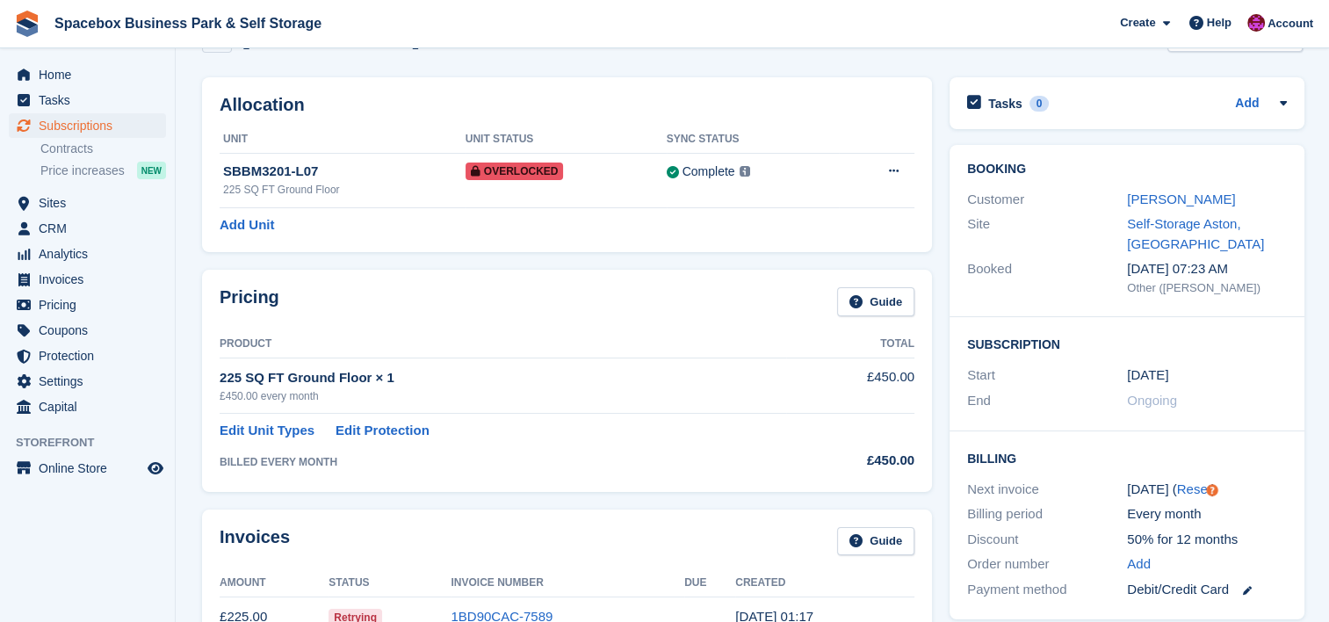
scroll to position [0, 0]
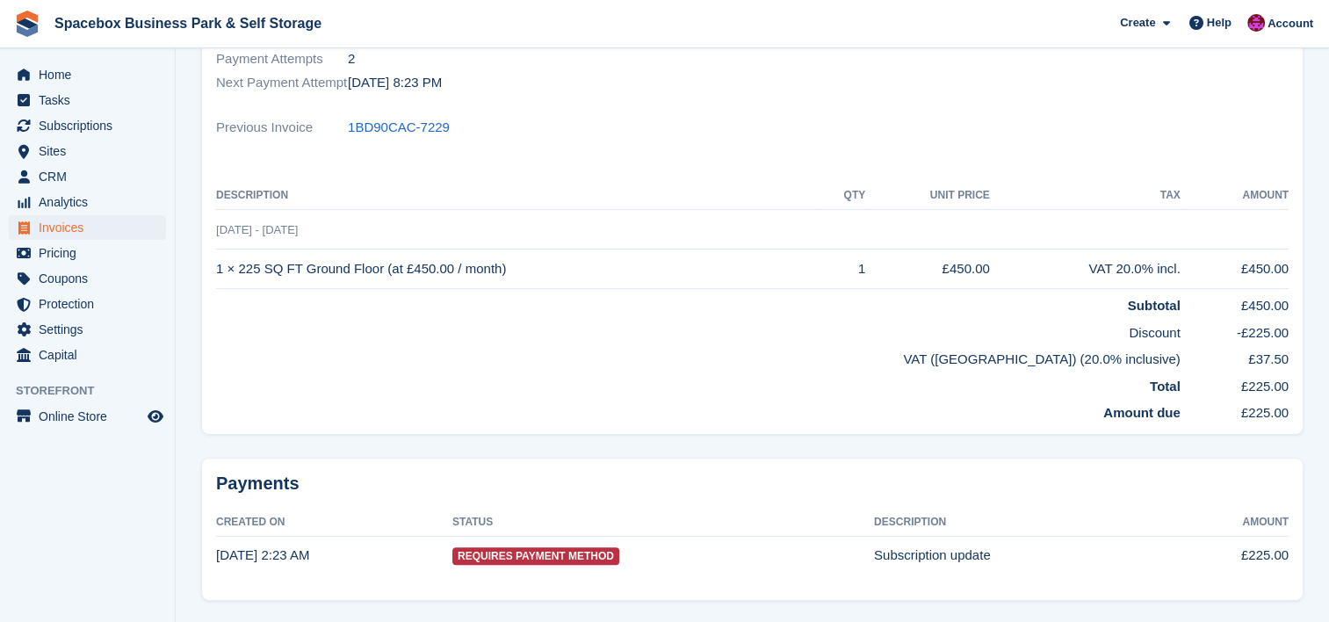
scroll to position [398, 0]
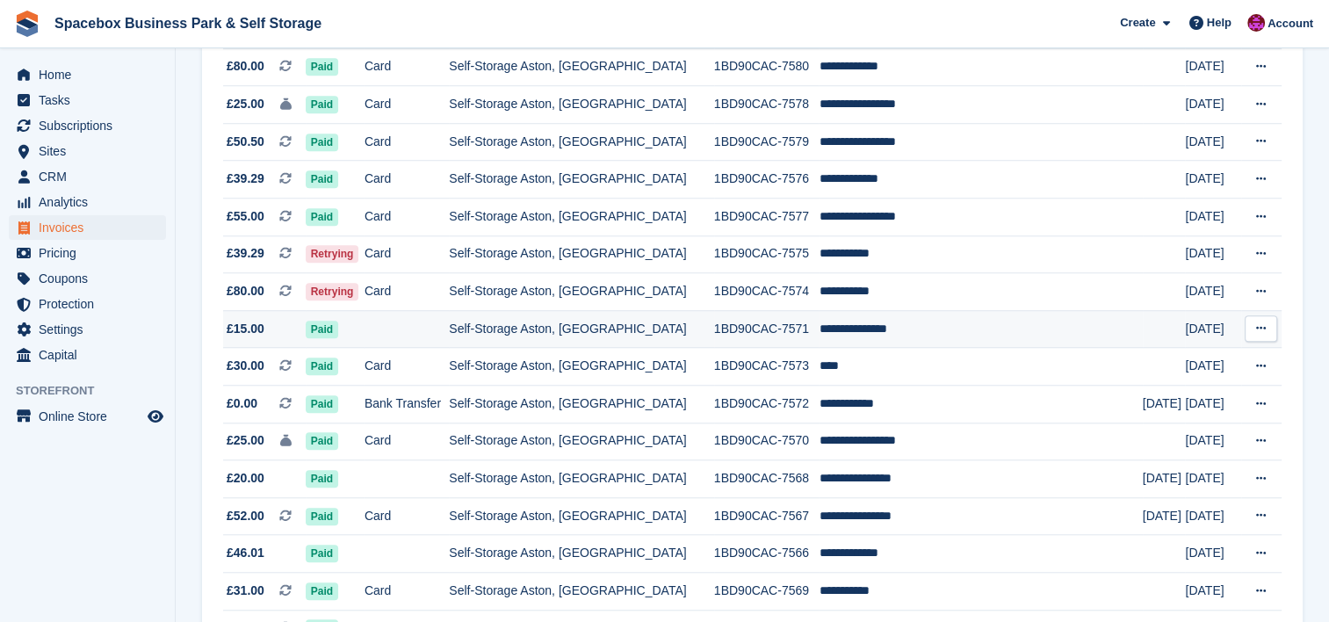
scroll to position [1452, 0]
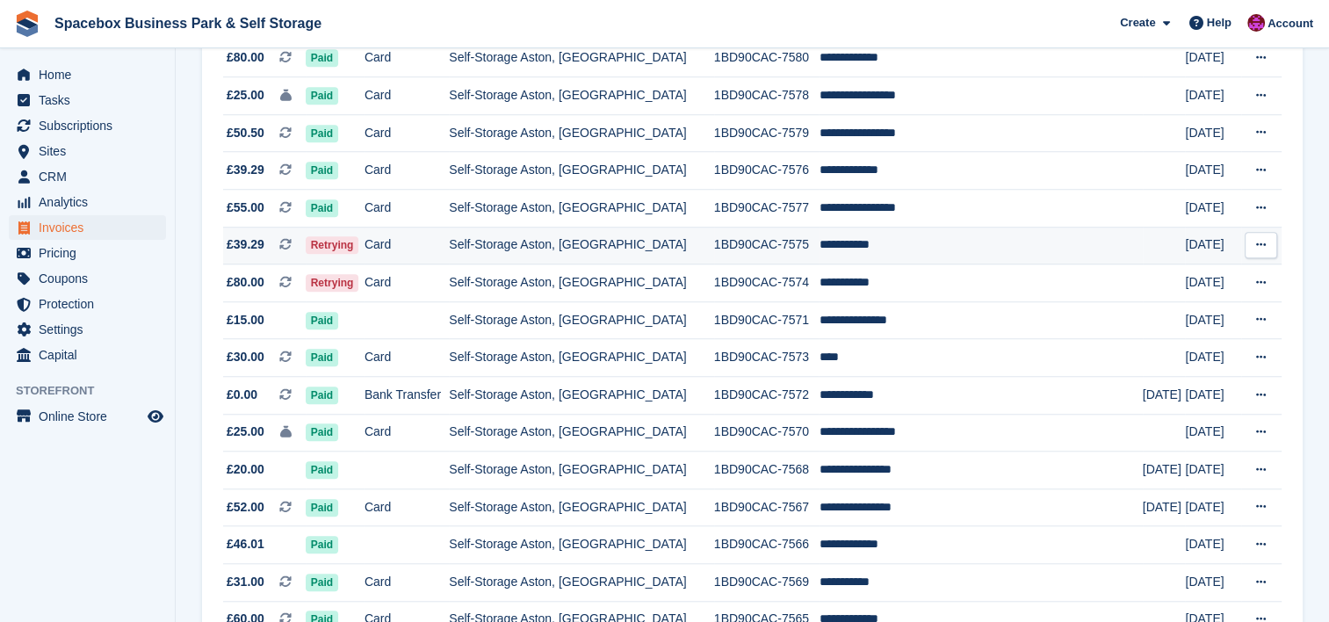
click at [808, 256] on td "1BD90CAC-7575" at bounding box center [766, 246] width 105 height 38
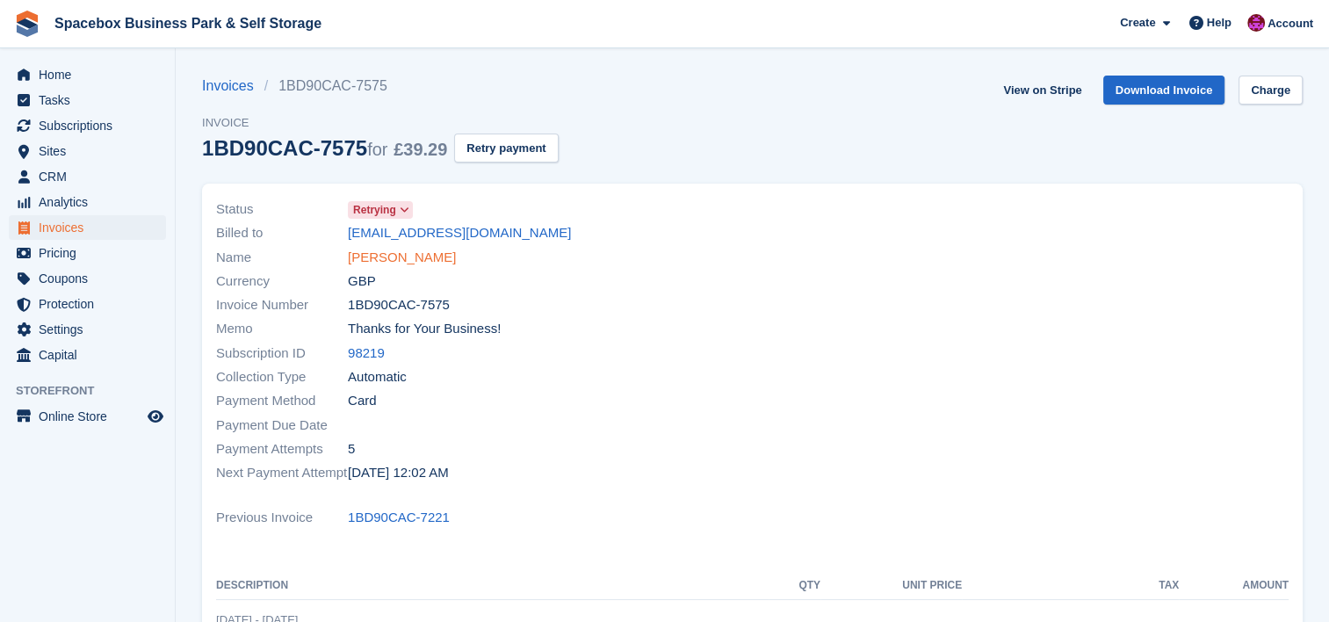
click at [410, 256] on link "[PERSON_NAME]" at bounding box center [402, 258] width 108 height 20
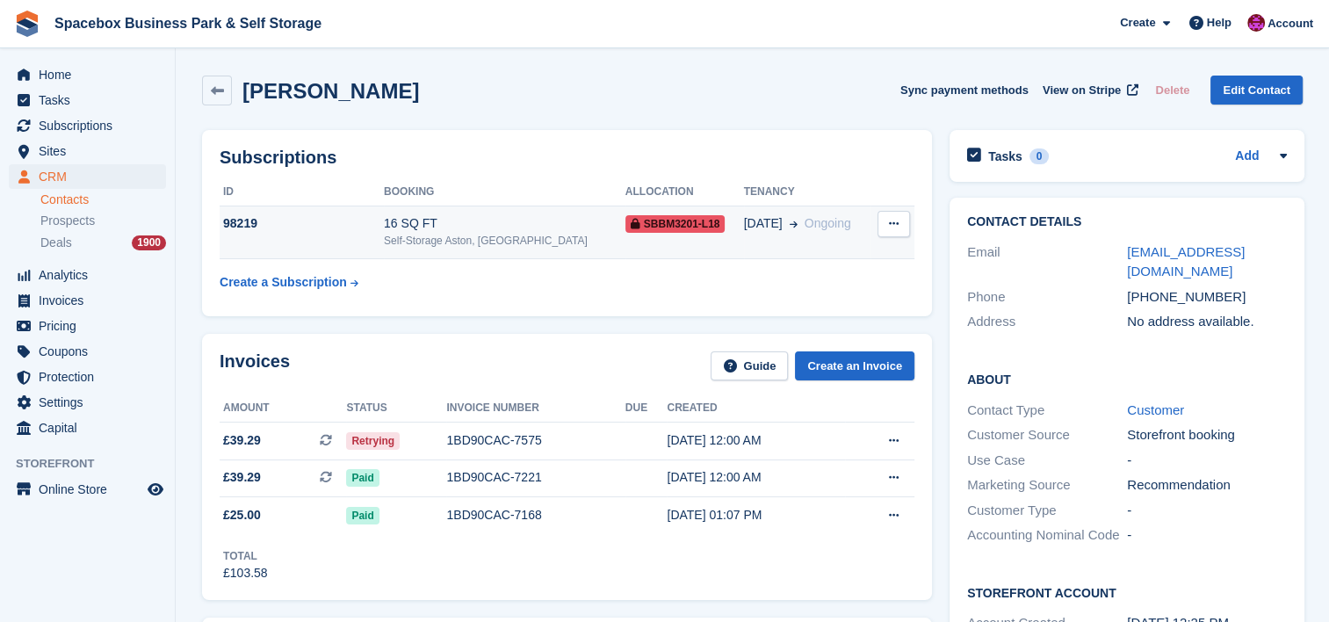
click at [485, 255] on td "16 SQ FT Self-Storage Aston, Birmingham" at bounding box center [505, 233] width 242 height 54
click at [448, 209] on td "16 SQ FT Self-Storage Aston, Birmingham" at bounding box center [505, 233] width 242 height 54
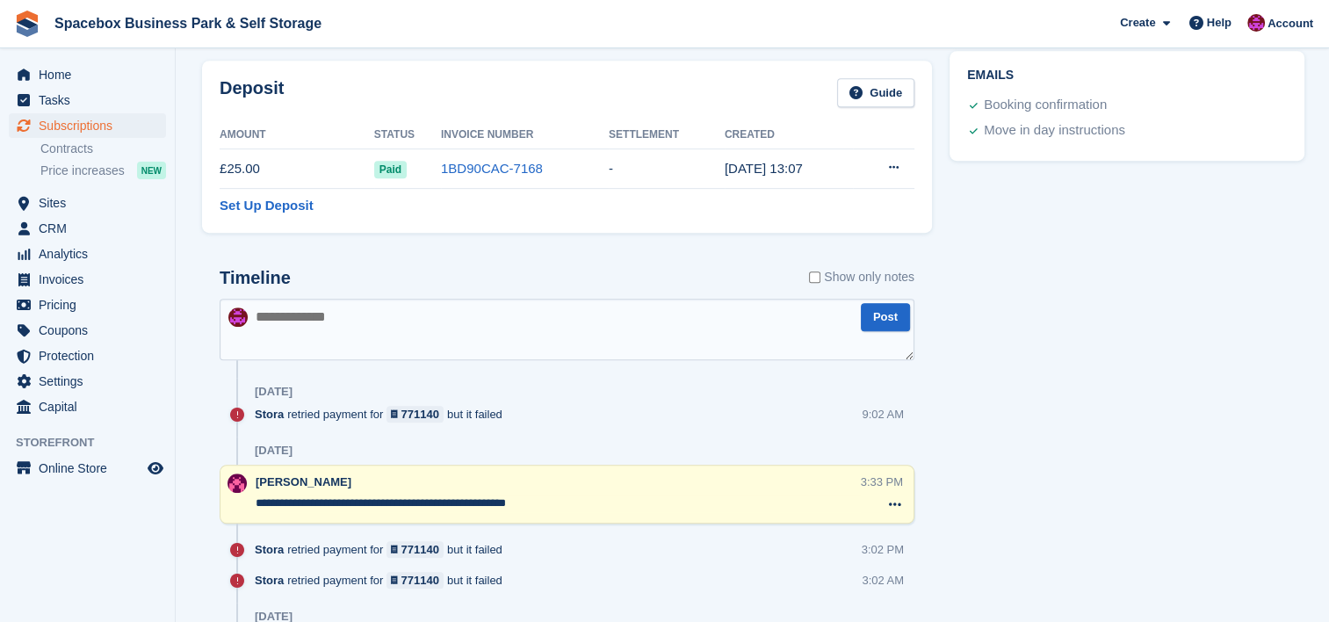
scroll to position [820, 0]
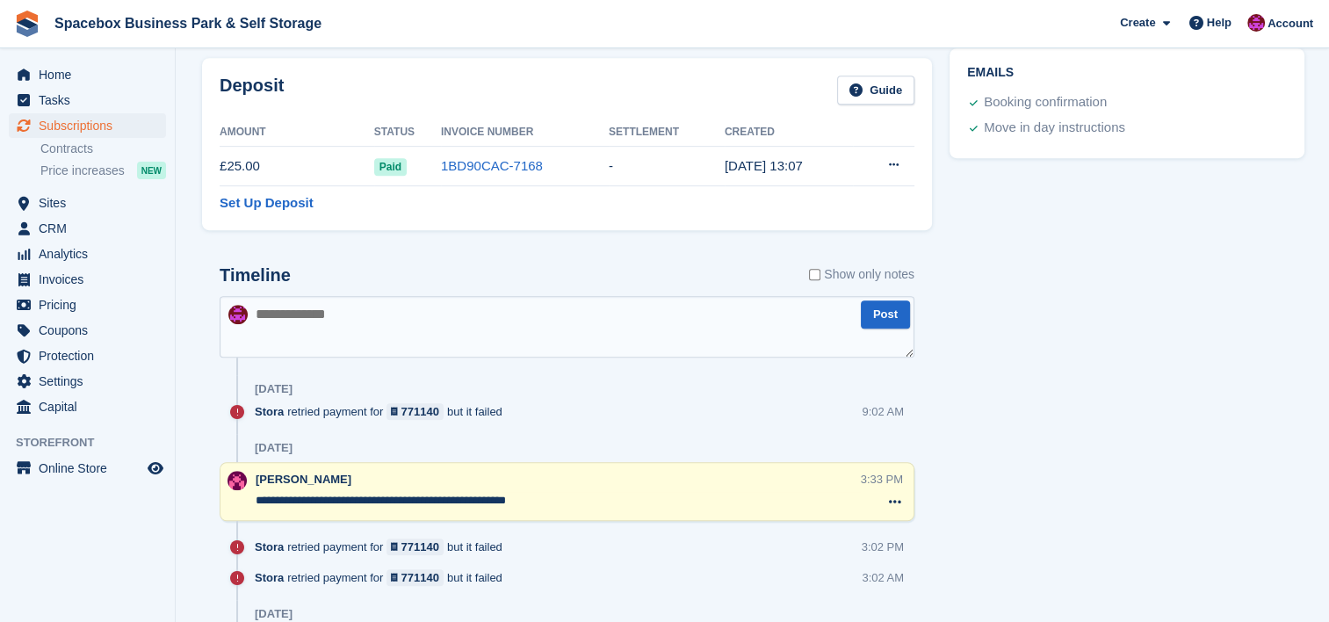
click at [511, 330] on textarea at bounding box center [567, 327] width 695 height 62
click at [604, 318] on textarea "**********" at bounding box center [567, 327] width 695 height 62
click at [644, 323] on textarea "**********" at bounding box center [567, 327] width 695 height 62
click at [655, 321] on textarea "**********" at bounding box center [567, 327] width 695 height 62
click at [629, 322] on textarea "**********" at bounding box center [567, 327] width 695 height 62
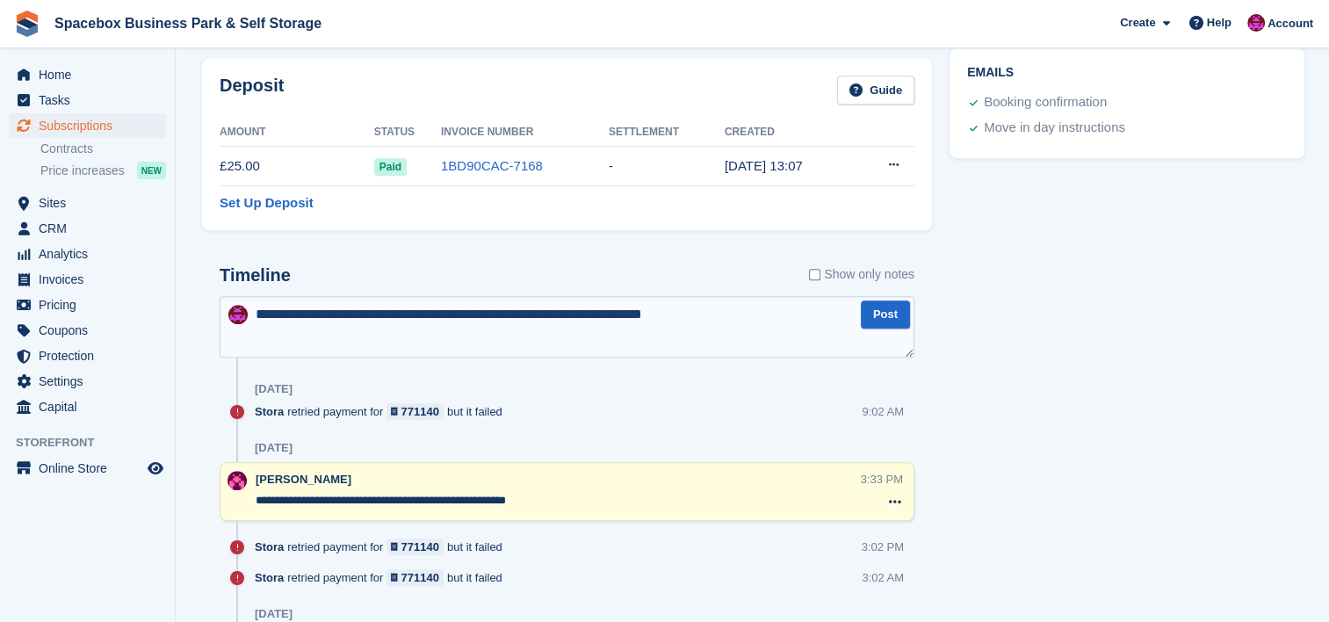
click at [722, 313] on textarea "**********" at bounding box center [567, 327] width 695 height 62
click at [746, 316] on textarea "**********" at bounding box center [567, 327] width 695 height 62
type textarea "**********"
click at [870, 318] on button "Post" at bounding box center [885, 314] width 49 height 29
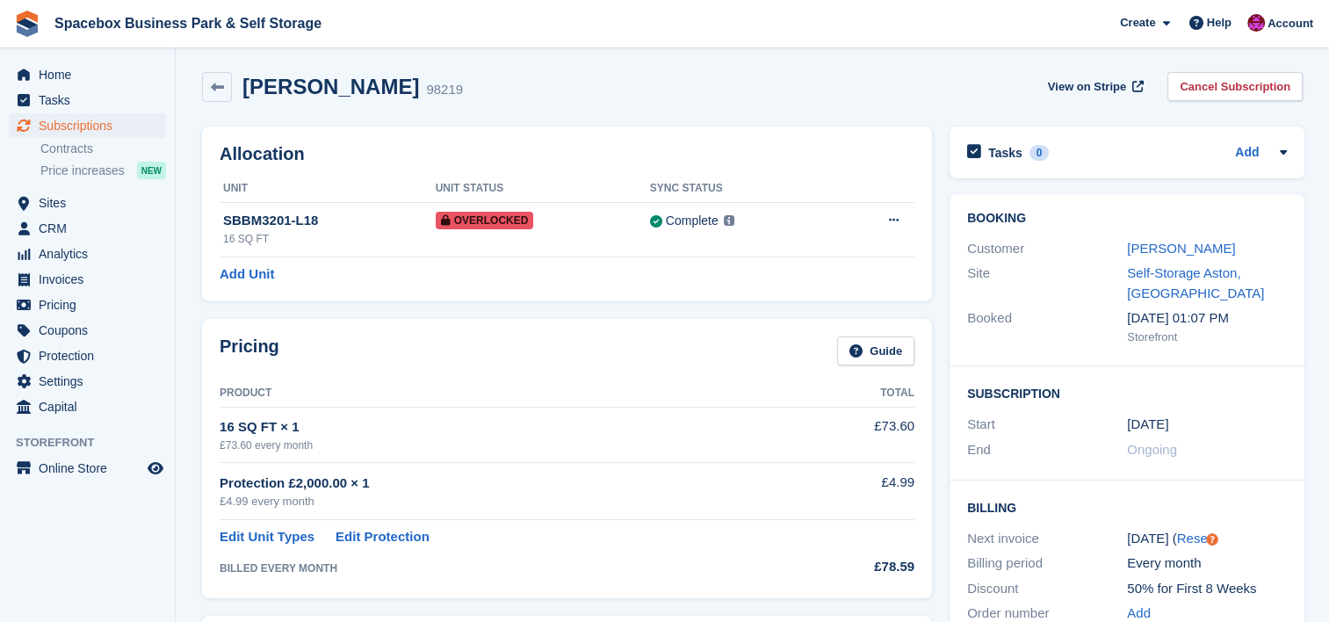
scroll to position [0, 0]
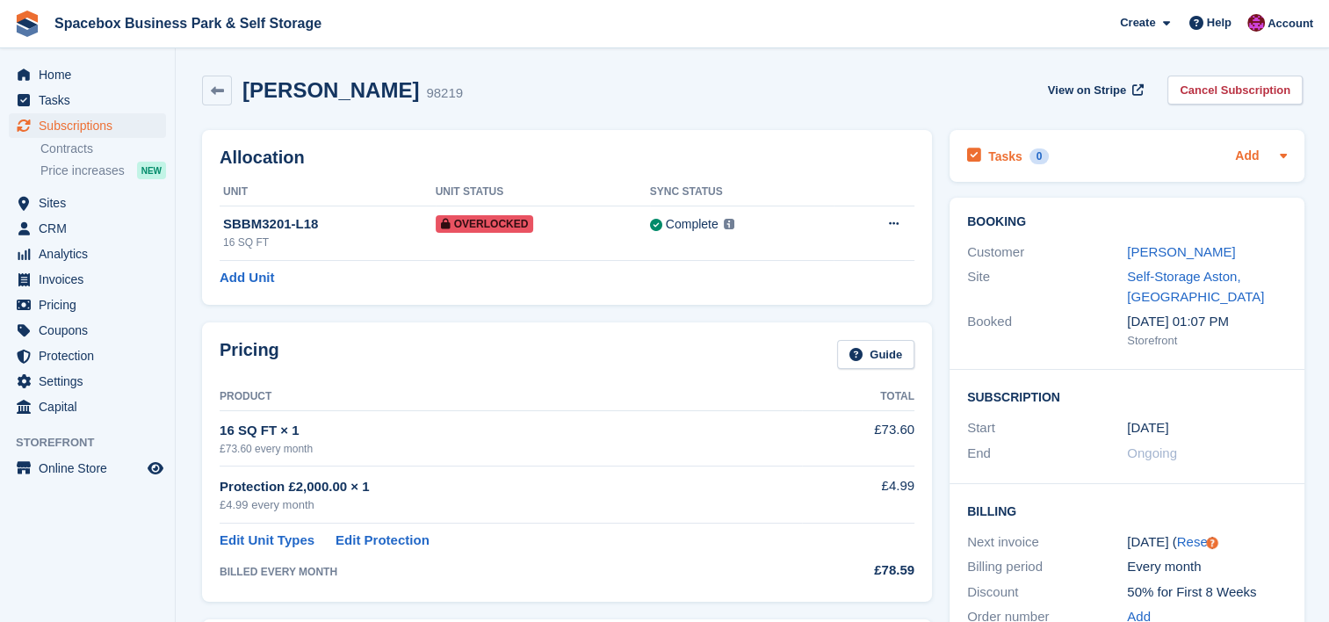
click at [1254, 151] on link "Add" at bounding box center [1247, 157] width 24 height 20
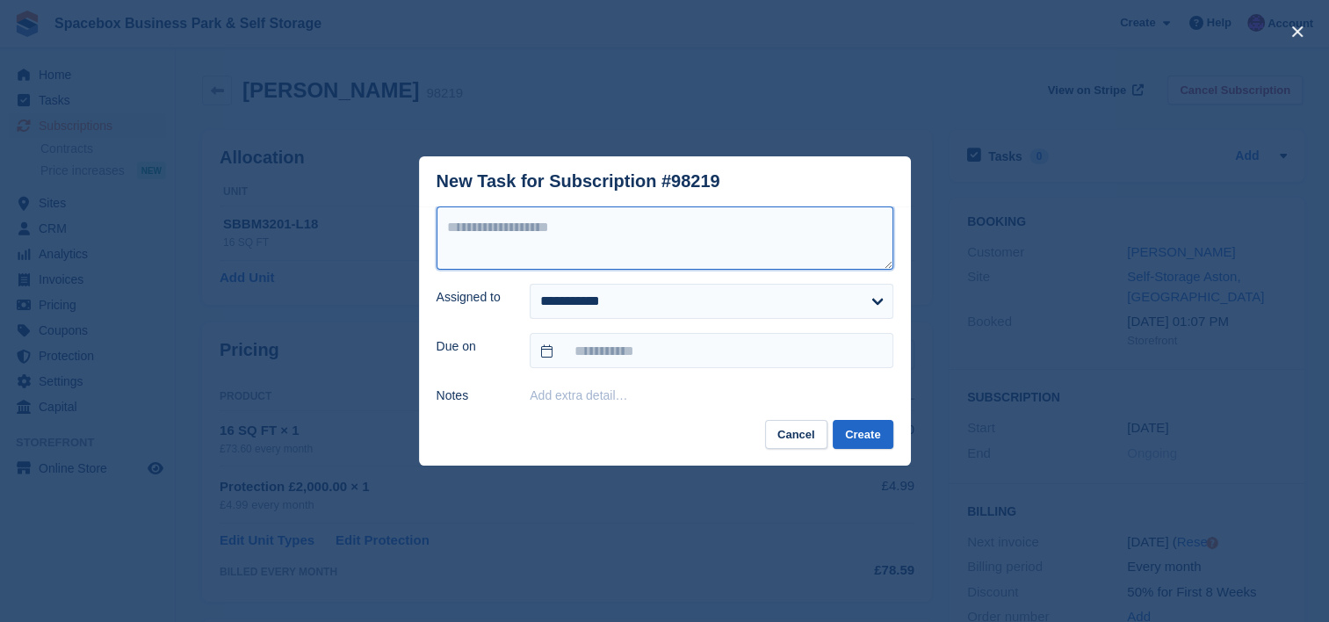
click at [613, 225] on textarea at bounding box center [665, 237] width 457 height 63
type textarea "*"
type textarea "**********"
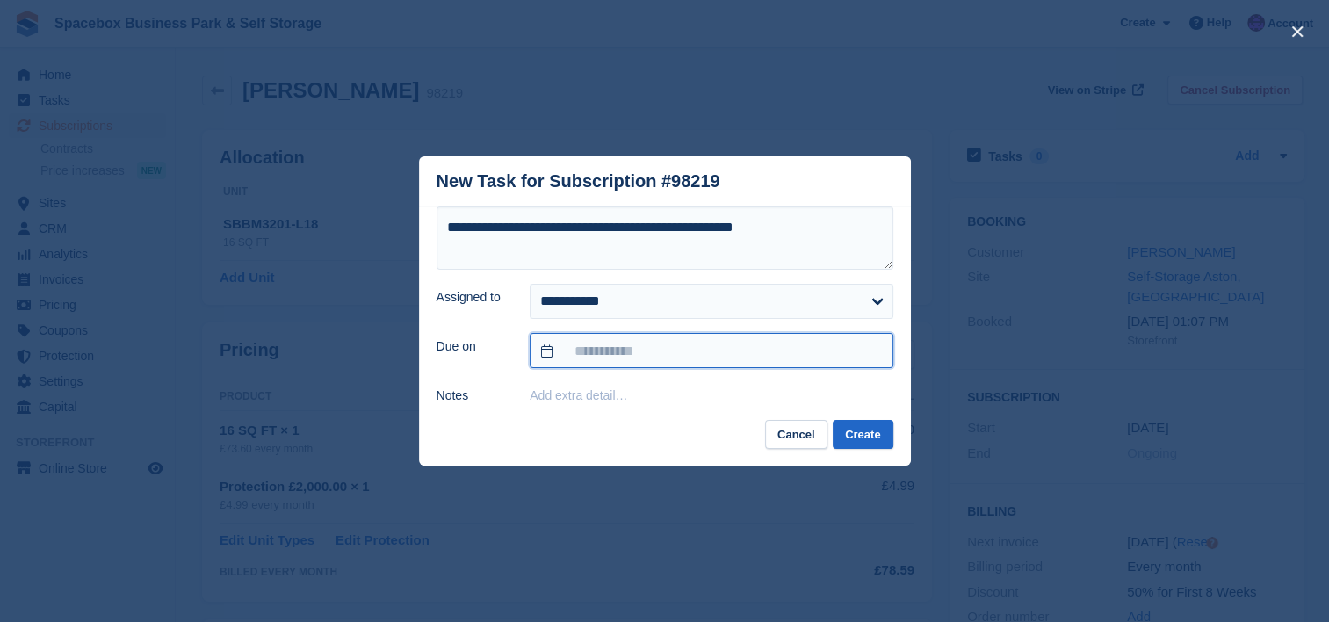
click at [825, 344] on input "text" at bounding box center [711, 350] width 363 height 35
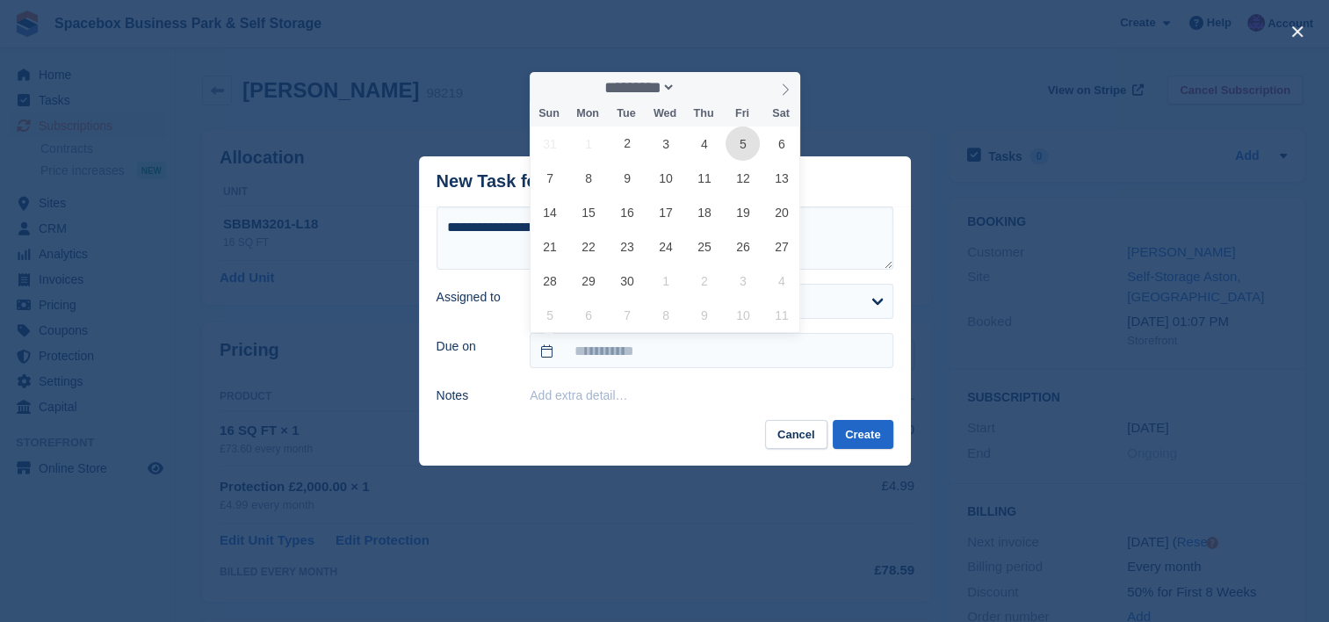
click at [738, 145] on span "5" at bounding box center [743, 144] width 34 height 34
type input "**********"
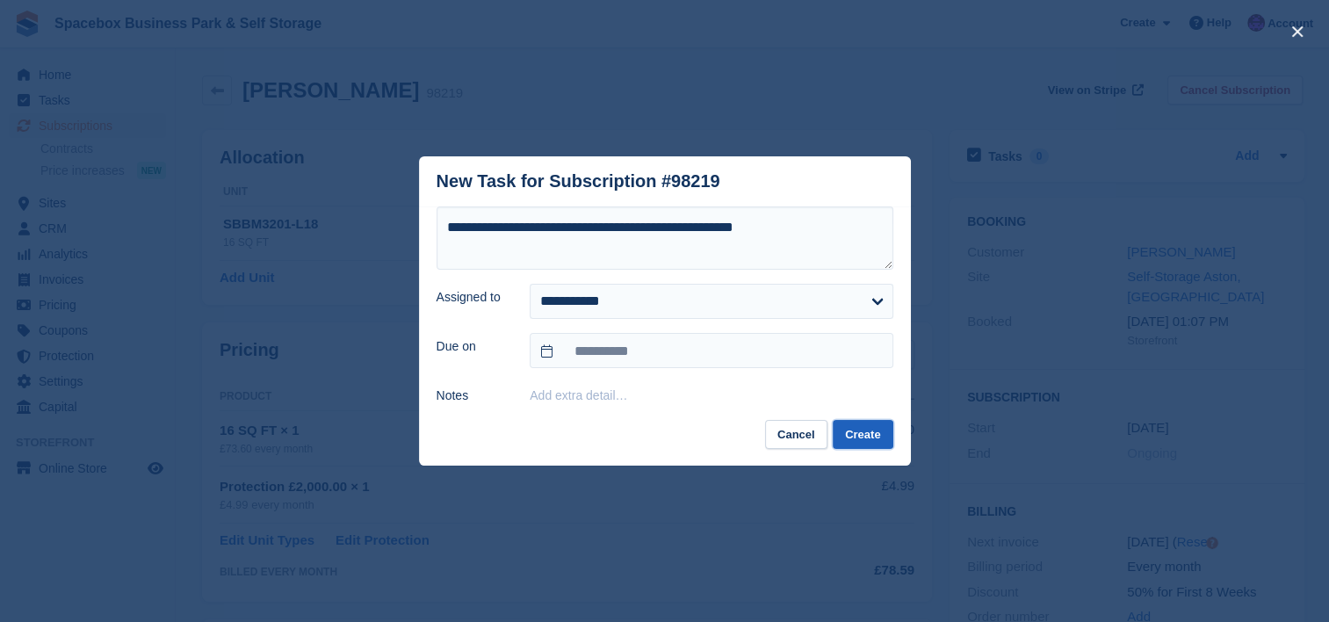
click at [865, 438] on button "Create" at bounding box center [863, 434] width 60 height 29
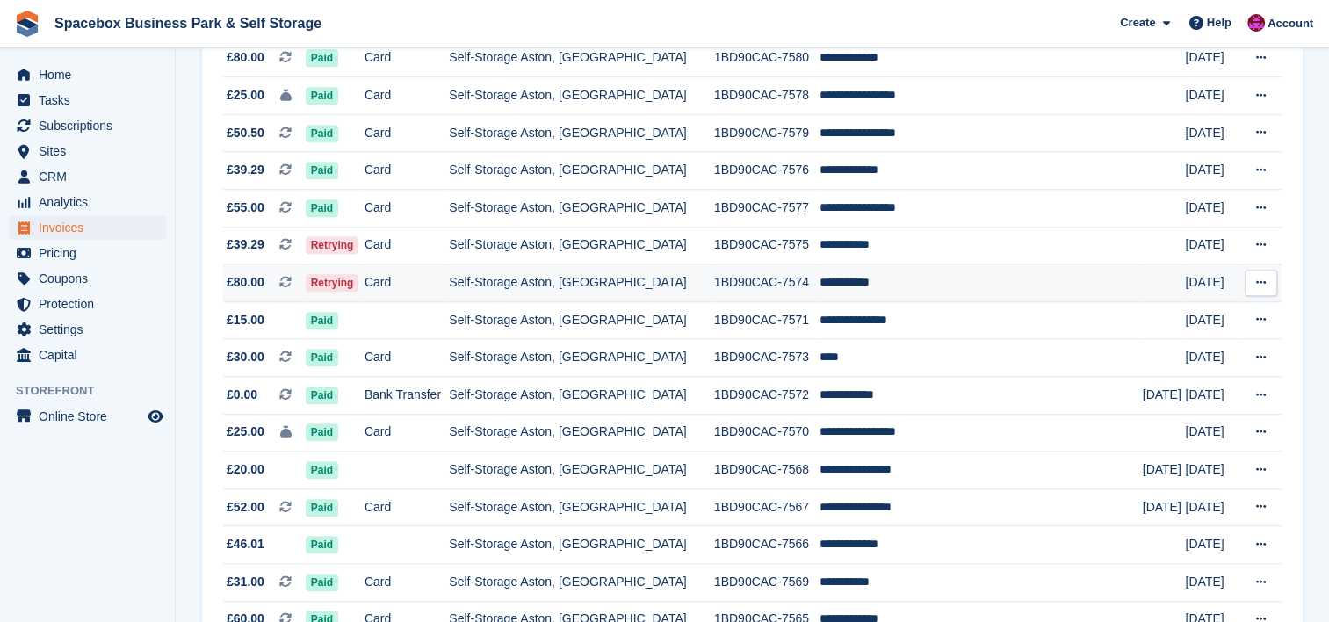
scroll to position [1452, 0]
click at [553, 300] on td "Self-Storage Aston, [GEOGRAPHIC_DATA]" at bounding box center [581, 283] width 264 height 38
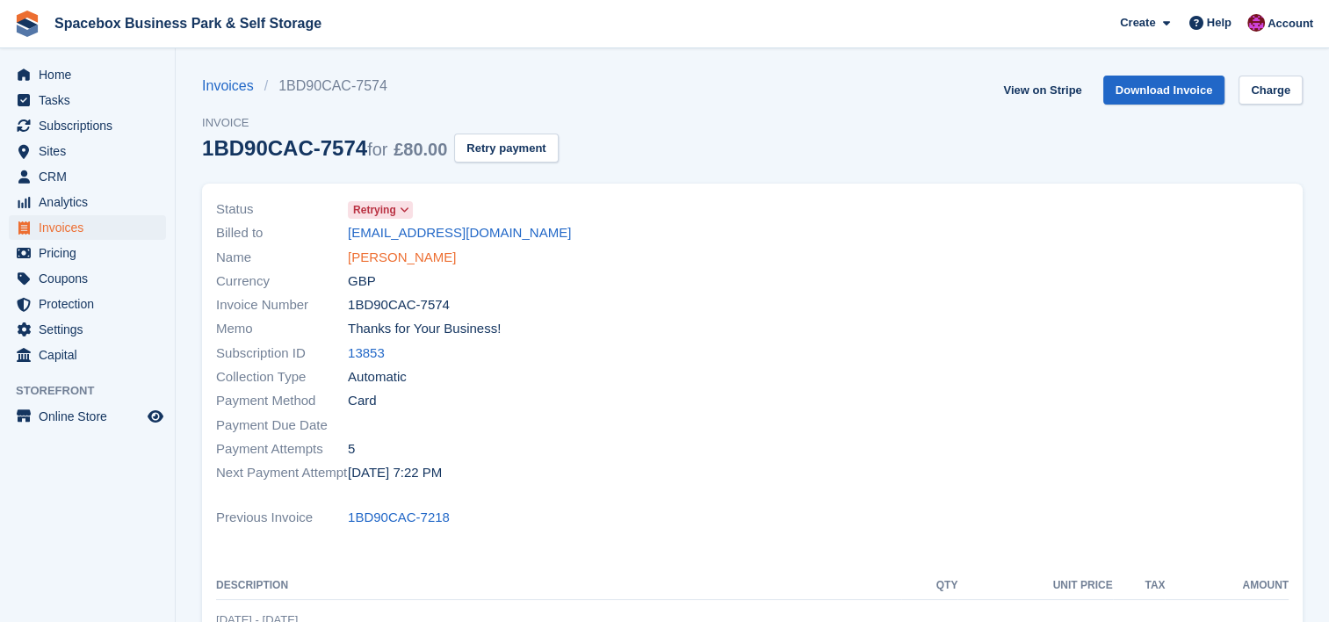
click at [365, 257] on link "[PERSON_NAME]" at bounding box center [402, 258] width 108 height 20
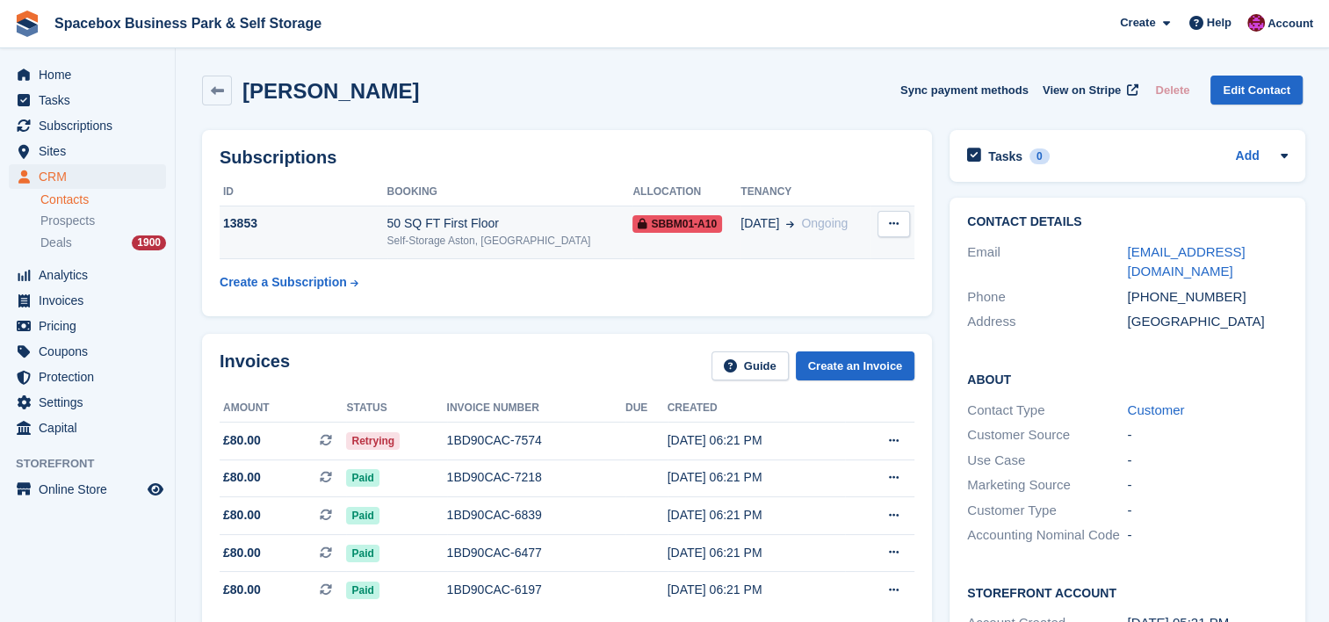
click at [439, 240] on div "Self-Storage Aston, [GEOGRAPHIC_DATA]" at bounding box center [510, 241] width 246 height 16
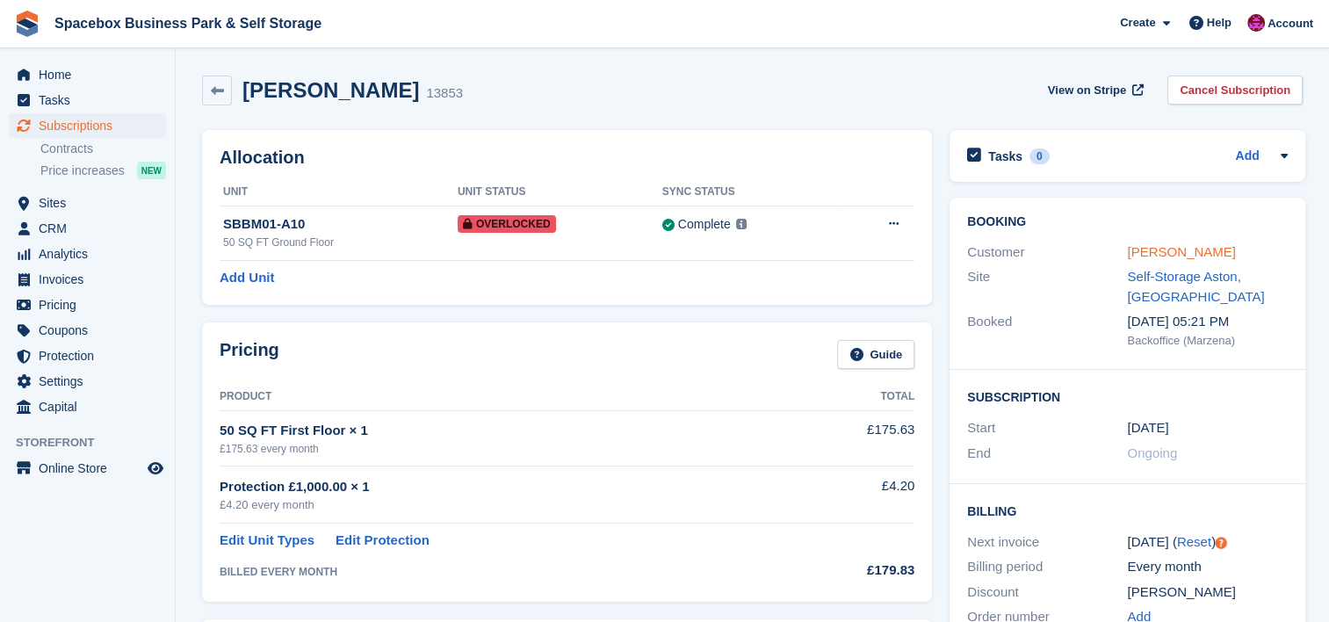
click at [1171, 250] on link "[PERSON_NAME]" at bounding box center [1181, 251] width 108 height 15
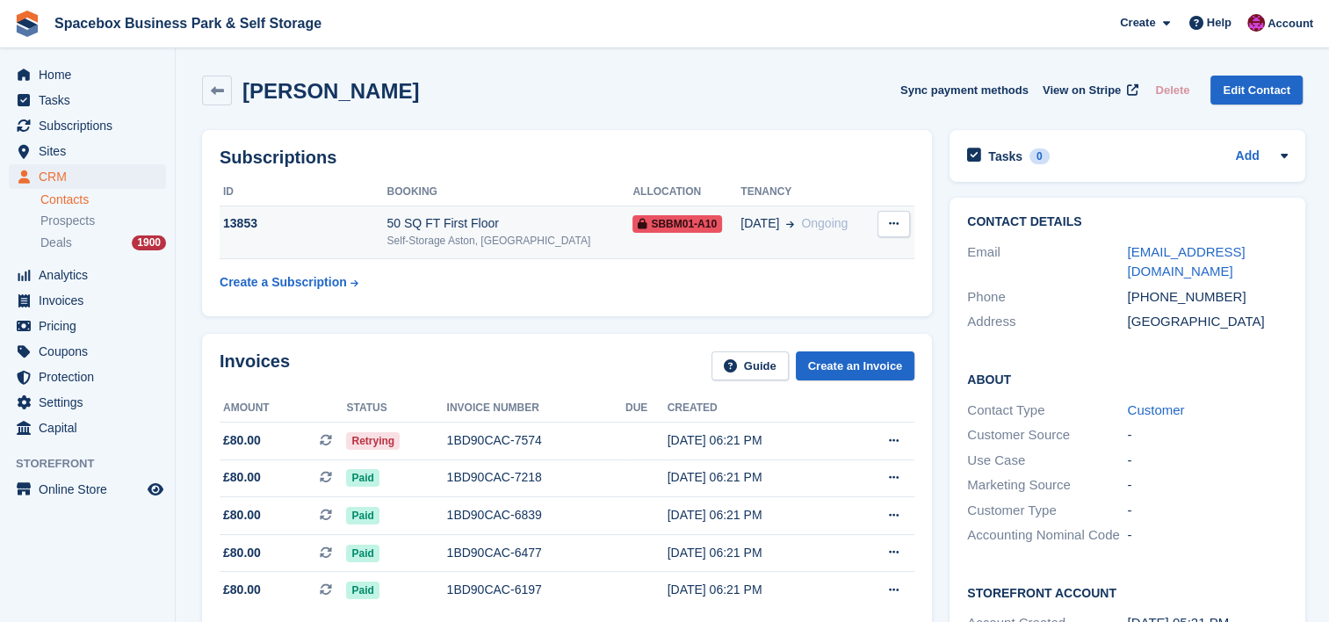
click at [380, 238] on td "13853" at bounding box center [304, 233] width 168 height 54
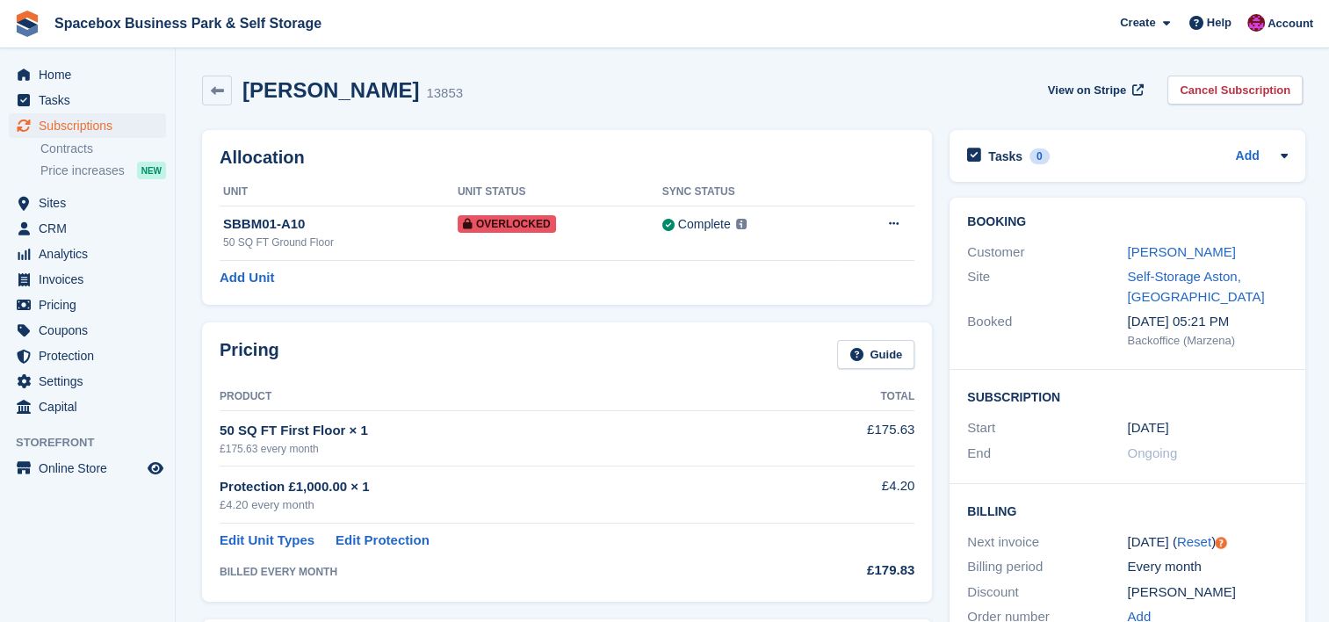
drag, startPoint x: 0, startPoint y: 0, endPoint x: 290, endPoint y: 92, distance: 304.3
drag, startPoint x: 290, startPoint y: 92, endPoint x: 266, endPoint y: 91, distance: 23.7
drag, startPoint x: 266, startPoint y: 91, endPoint x: 836, endPoint y: 88, distance: 570.2
click at [836, 88] on div "kevon kelly 13853 View on Stripe Cancel Subscription" at bounding box center [752, 91] width 1101 height 30
click at [1140, 252] on link "kevon kelly" at bounding box center [1181, 251] width 108 height 15
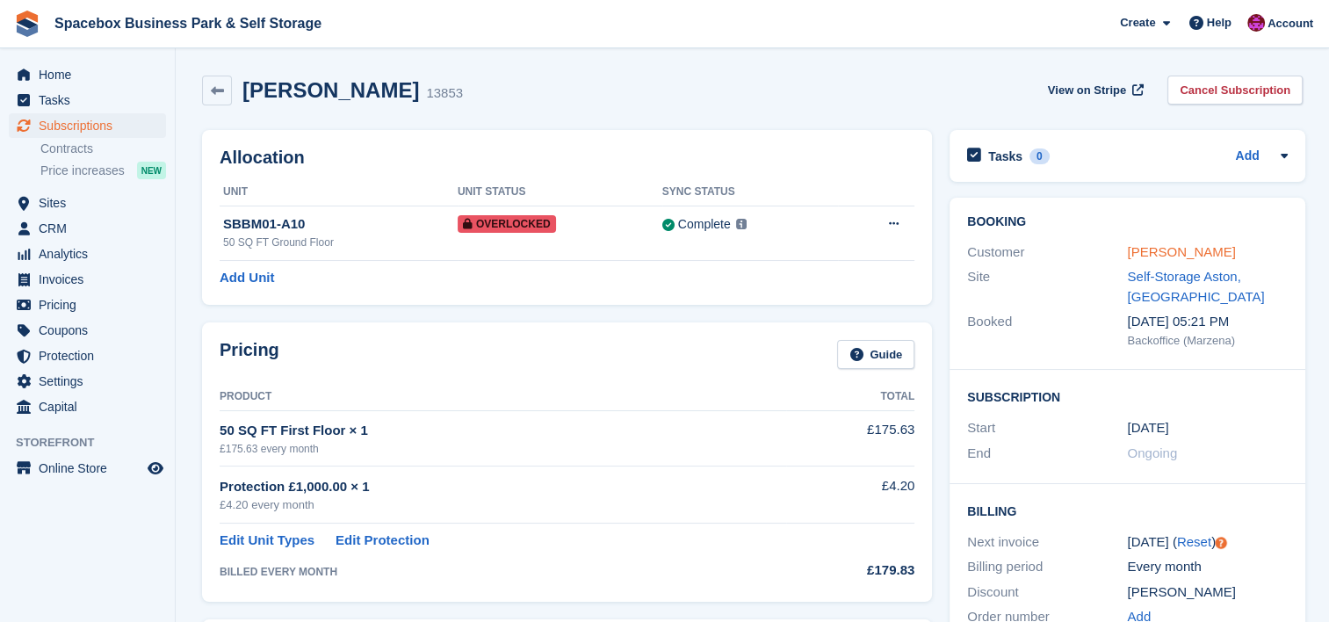
click at [1169, 251] on link "kevon kelly" at bounding box center [1181, 251] width 108 height 15
click at [1158, 250] on link "kevon kelly" at bounding box center [1181, 251] width 108 height 15
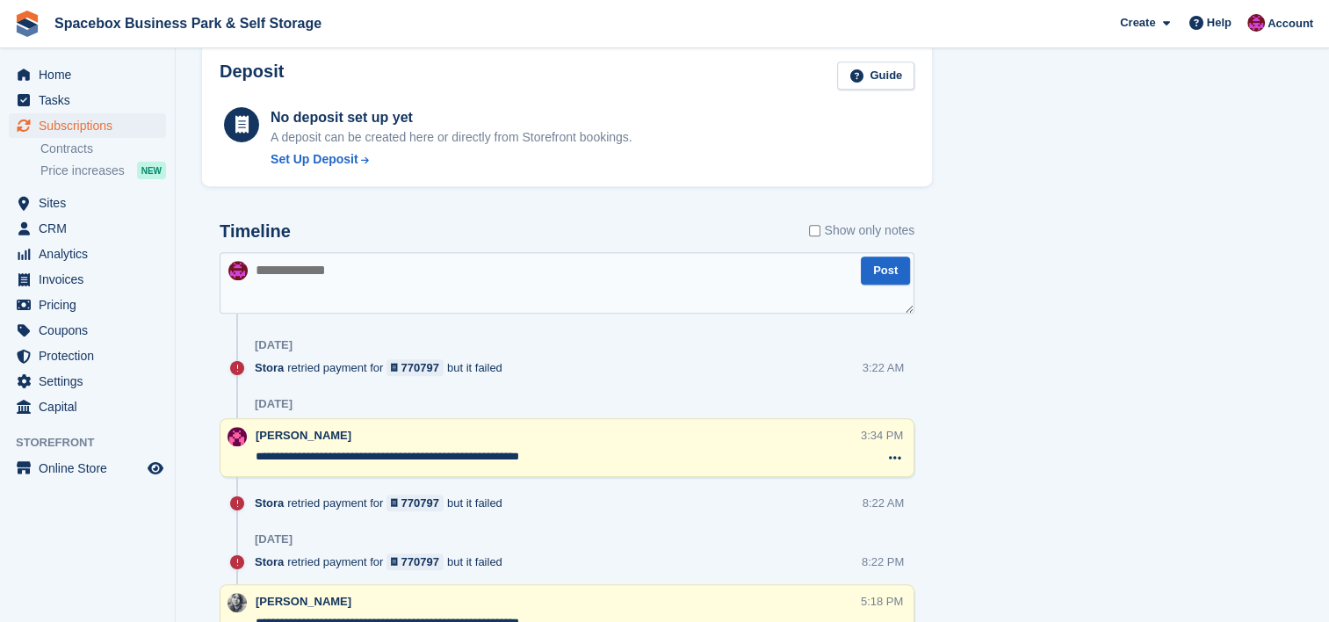
scroll to position [960, 0]
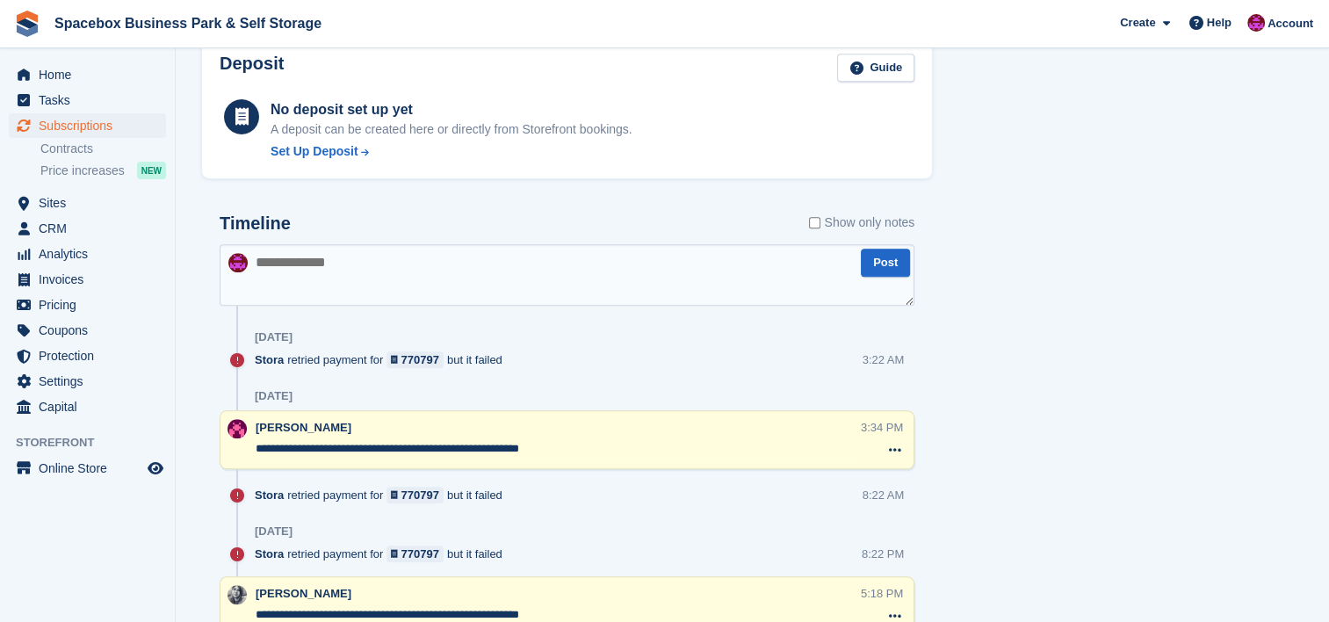
click at [403, 267] on textarea at bounding box center [567, 275] width 695 height 62
click at [462, 263] on textarea "**********" at bounding box center [567, 275] width 695 height 62
click at [510, 266] on textarea "**********" at bounding box center [567, 275] width 695 height 62
click at [506, 264] on textarea "**********" at bounding box center [567, 275] width 695 height 62
click at [414, 286] on textarea "**********" at bounding box center [567, 275] width 695 height 62
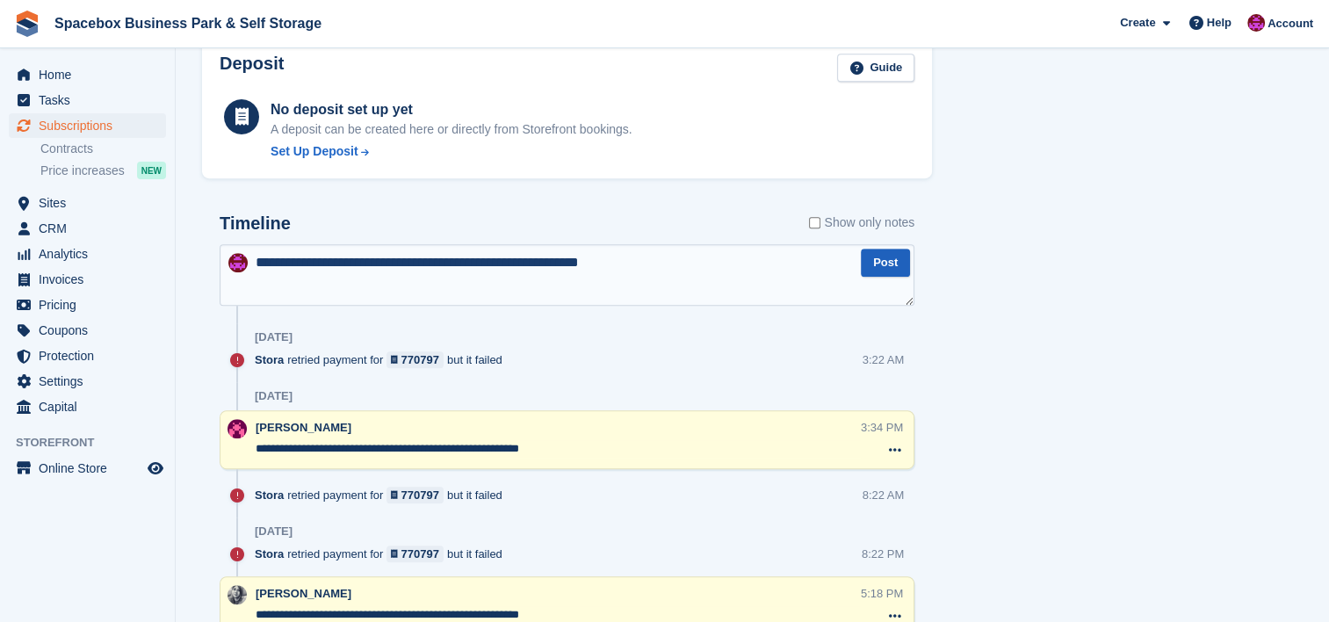
type textarea "**********"
click at [872, 262] on button "Post" at bounding box center [885, 263] width 49 height 29
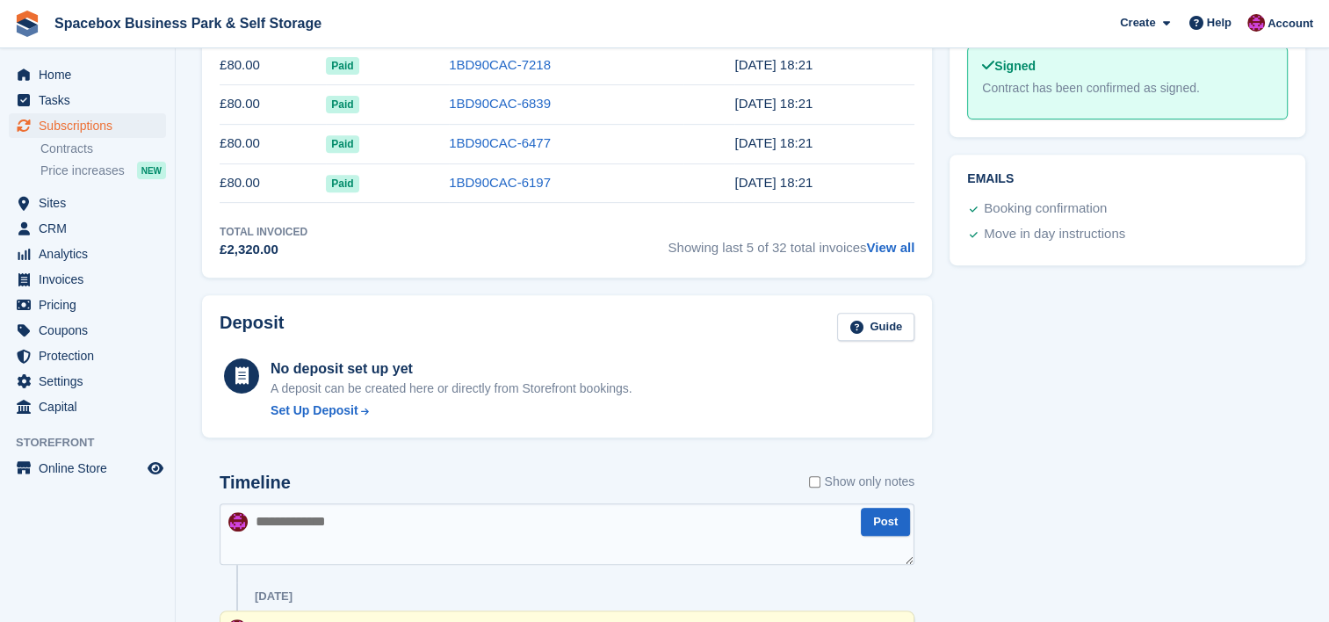
scroll to position [703, 0]
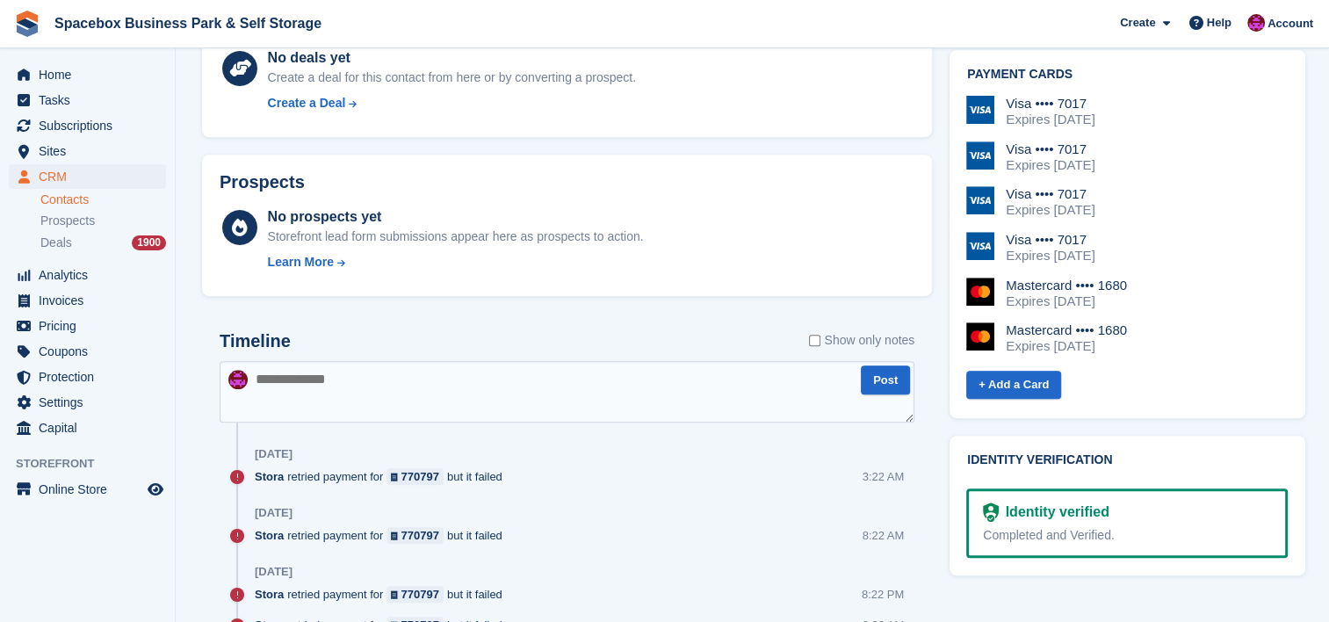
scroll to position [703, 0]
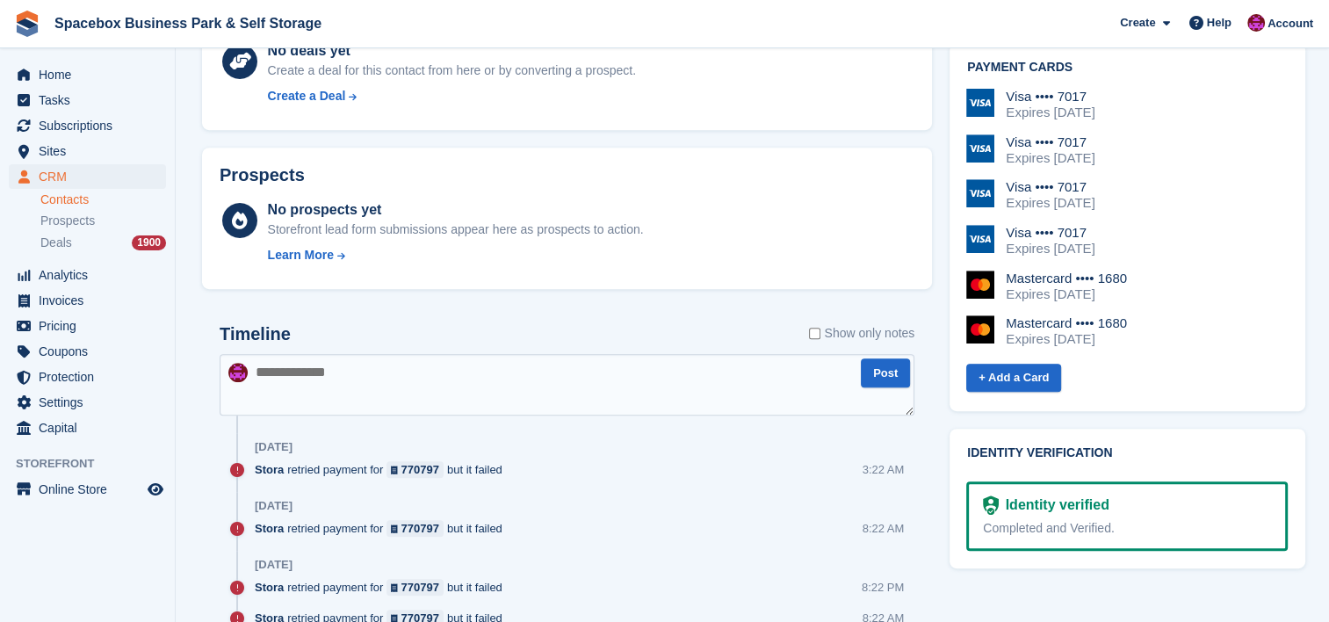
click at [323, 363] on textarea at bounding box center [567, 385] width 695 height 62
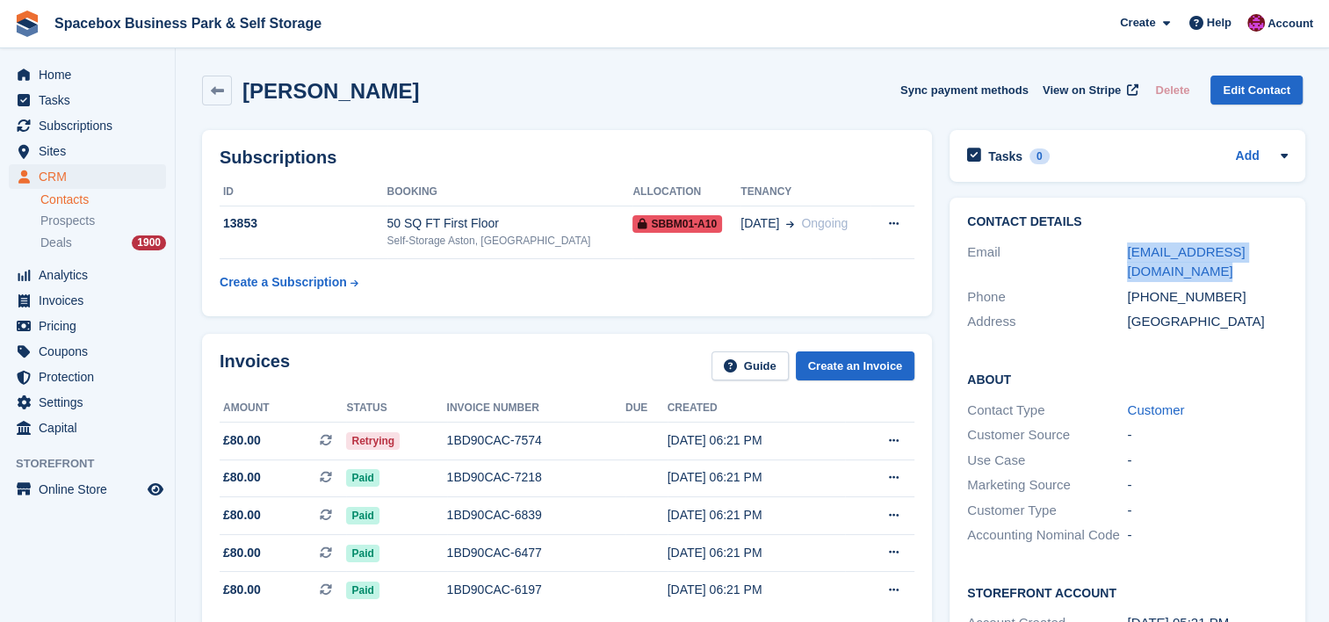
drag, startPoint x: 1146, startPoint y: 271, endPoint x: 1112, endPoint y: 239, distance: 46.0
click at [1112, 240] on div "Email kevonkelly@kitaurobotics.com" at bounding box center [1127, 262] width 320 height 45
copy div "[EMAIL_ADDRESS][DOMAIN_NAME]"
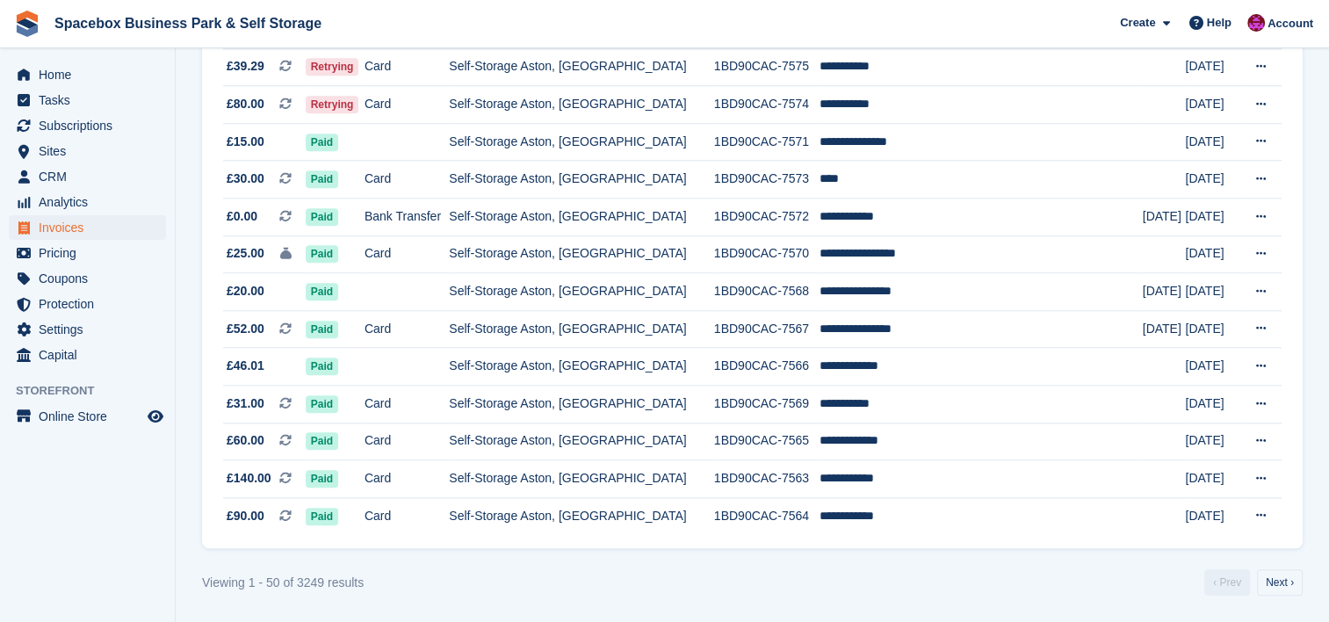
scroll to position [1639, 0]
click at [1285, 586] on link "Next ›" at bounding box center [1280, 582] width 46 height 26
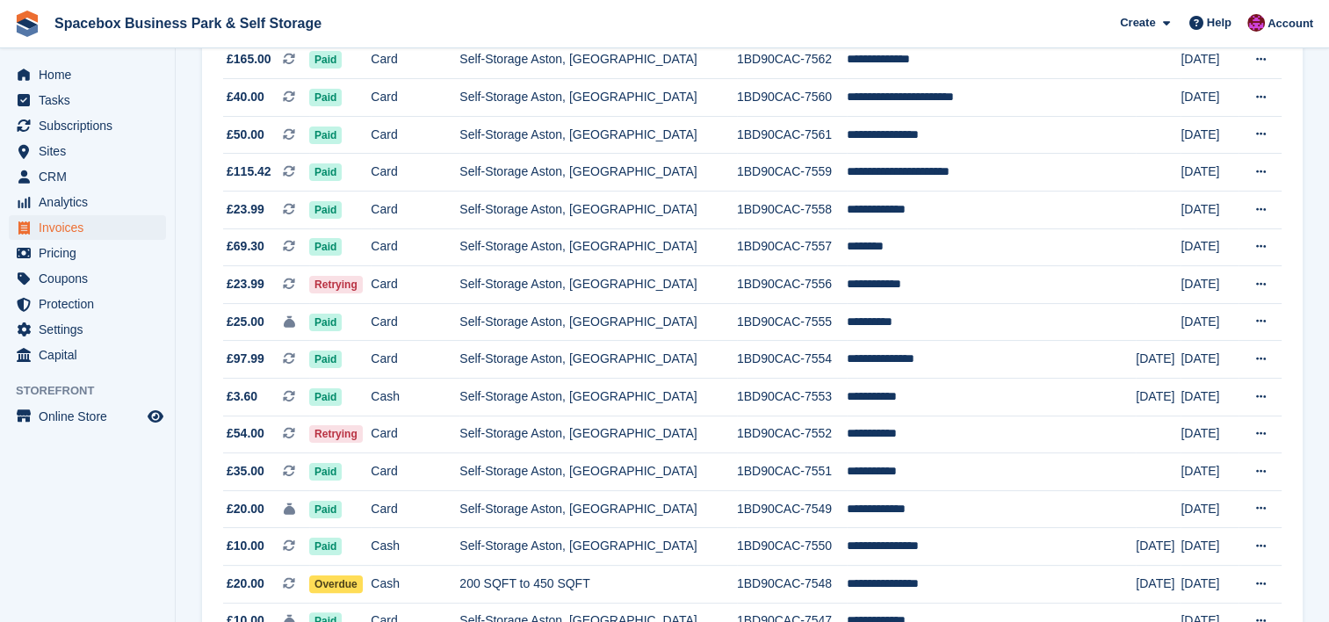
scroll to position [257, 0]
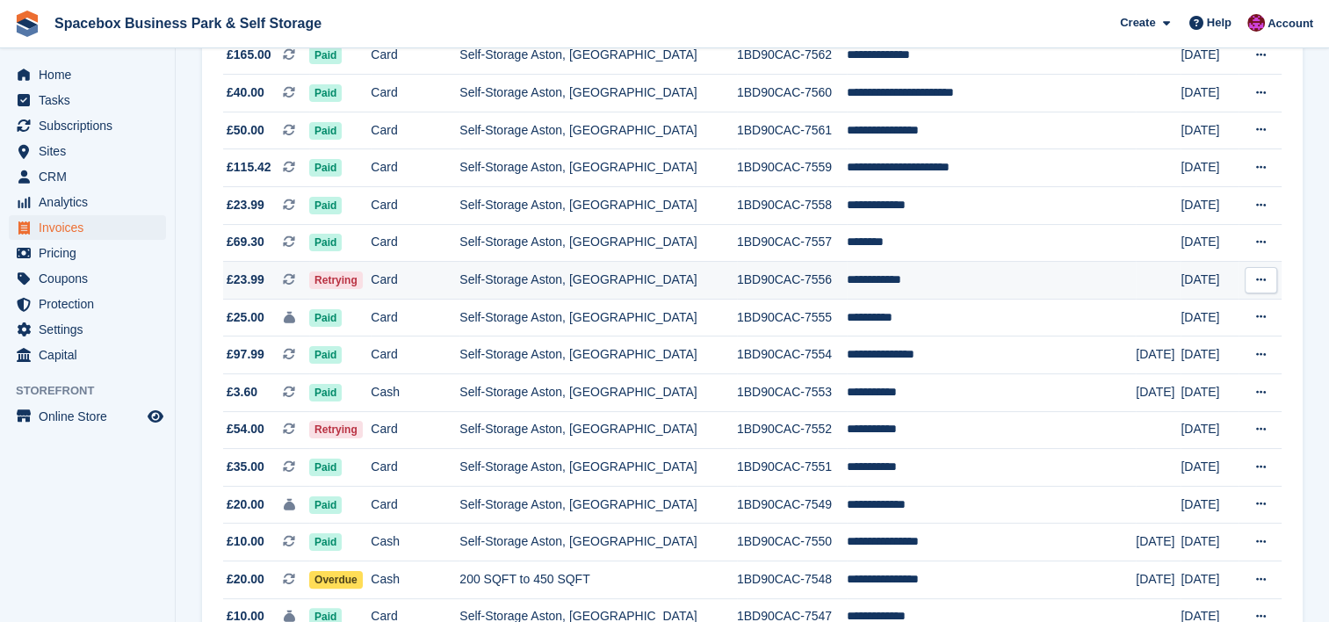
click at [839, 286] on td "1BD90CAC-7556" at bounding box center [792, 281] width 110 height 38
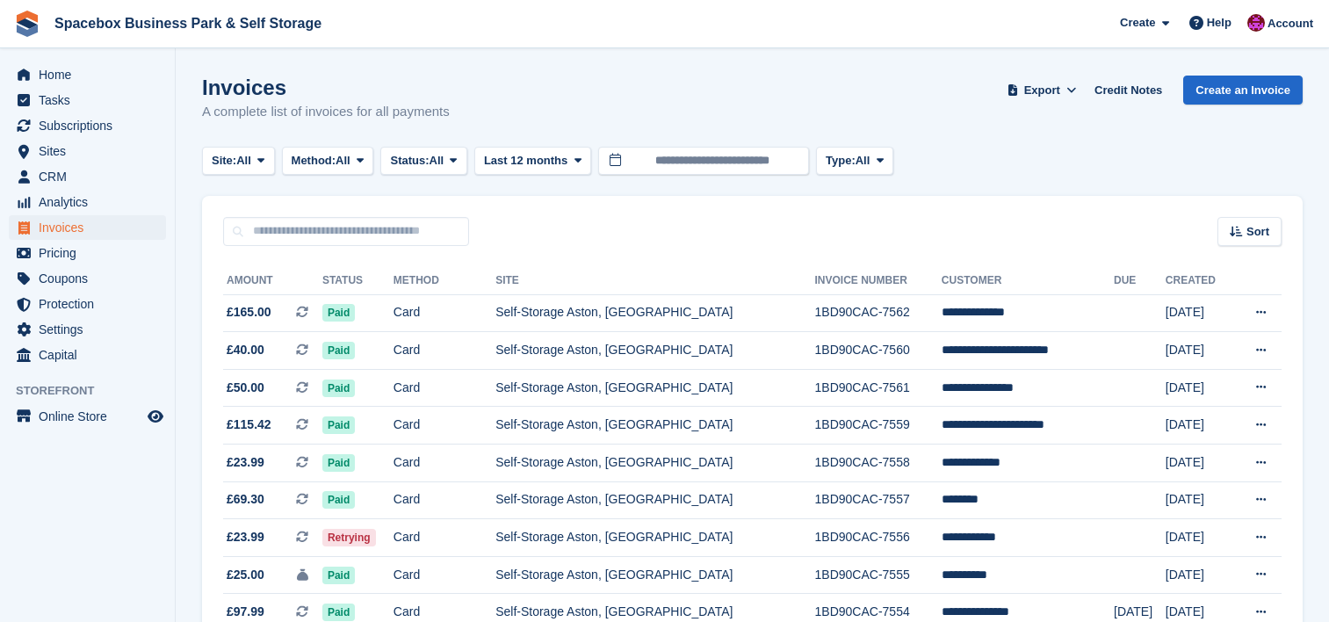
scroll to position [257, 0]
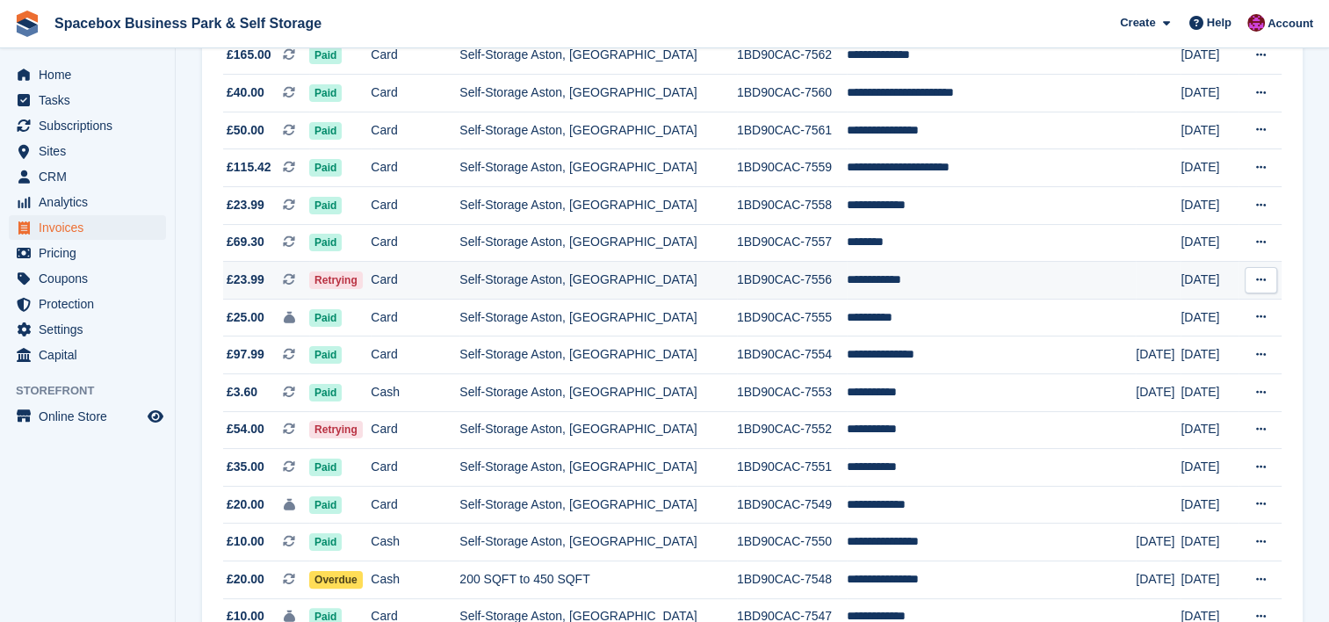
drag, startPoint x: 0, startPoint y: 0, endPoint x: 460, endPoint y: 271, distance: 534.5
click at [460, 271] on td "Card" at bounding box center [415, 281] width 89 height 38
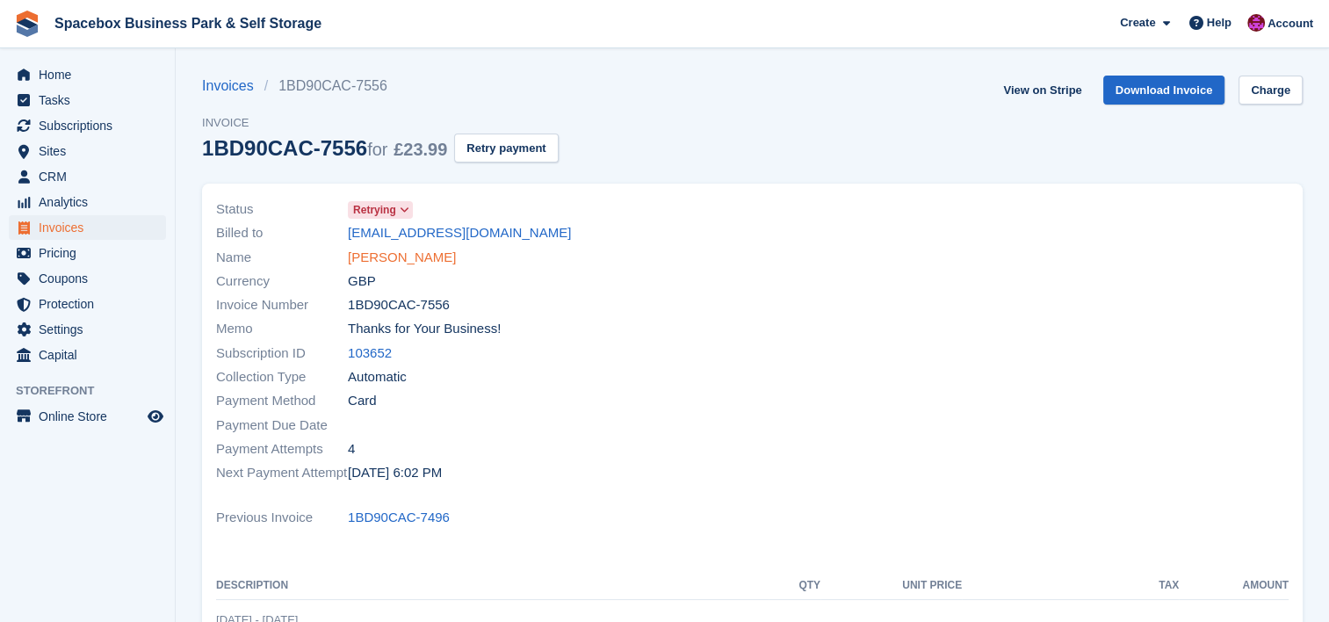
click at [409, 260] on link "[PERSON_NAME]" at bounding box center [402, 258] width 108 height 20
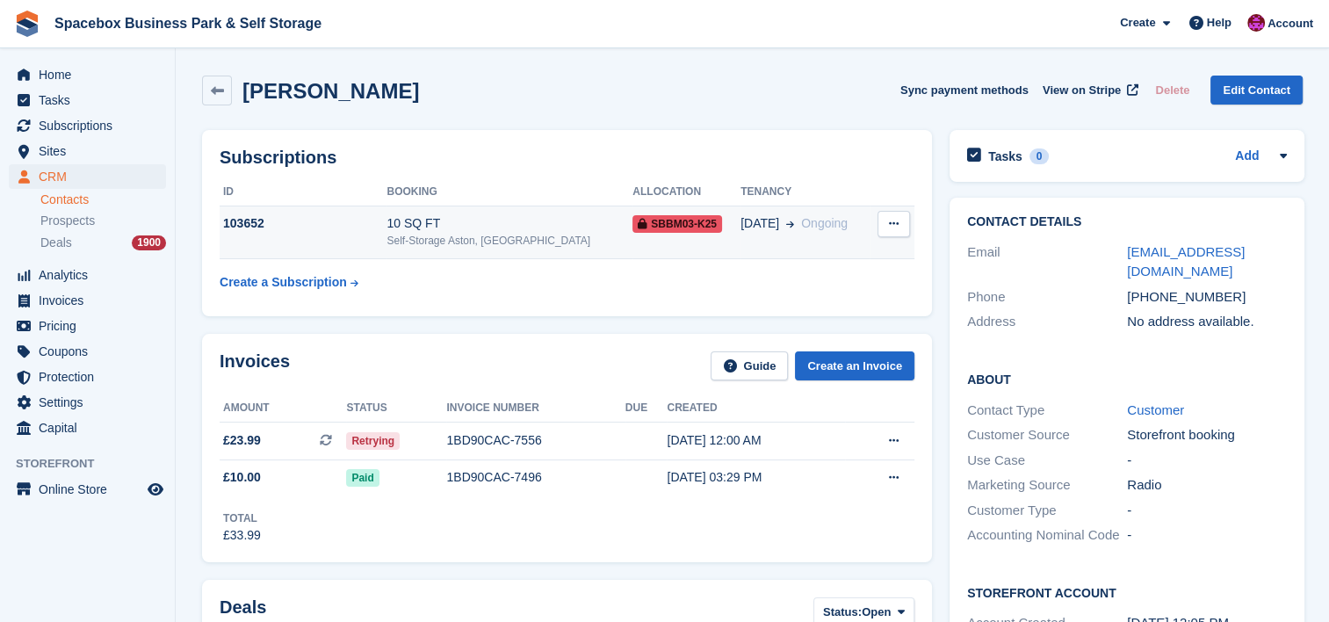
click at [326, 236] on td "103652" at bounding box center [303, 233] width 167 height 54
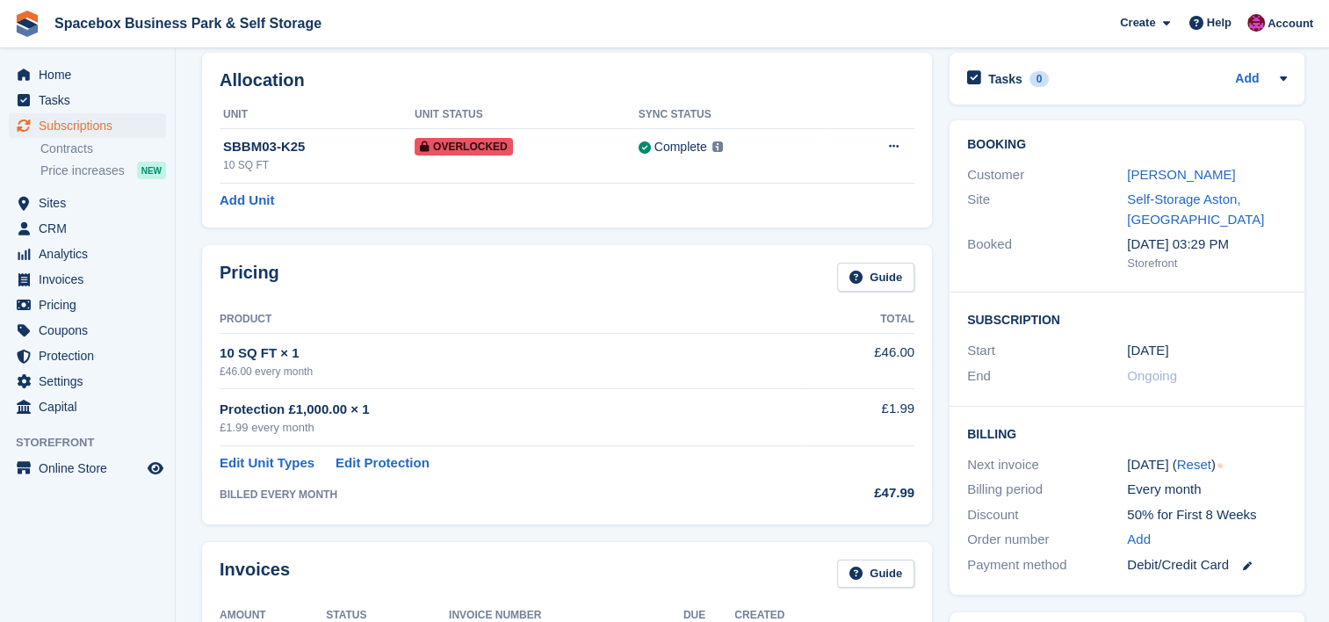
scroll to position [52, 0]
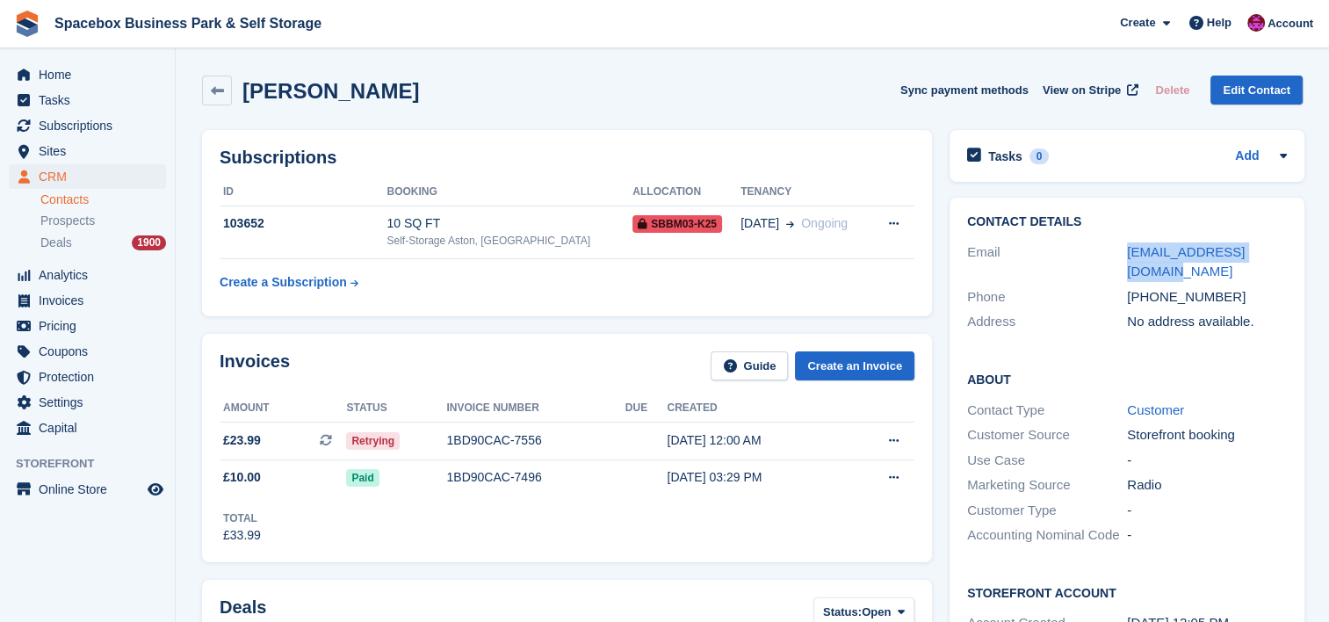
click at [1115, 245] on div "Email [EMAIL_ADDRESS][DOMAIN_NAME]" at bounding box center [1127, 262] width 320 height 45
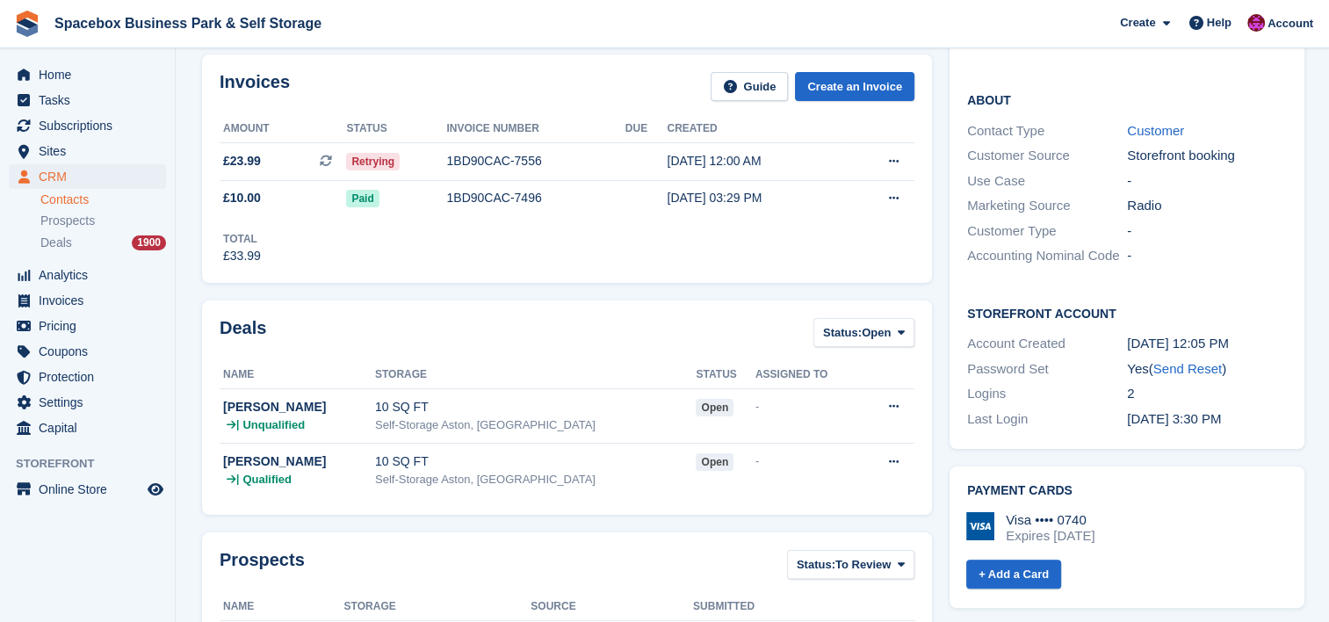
scroll to position [88, 0]
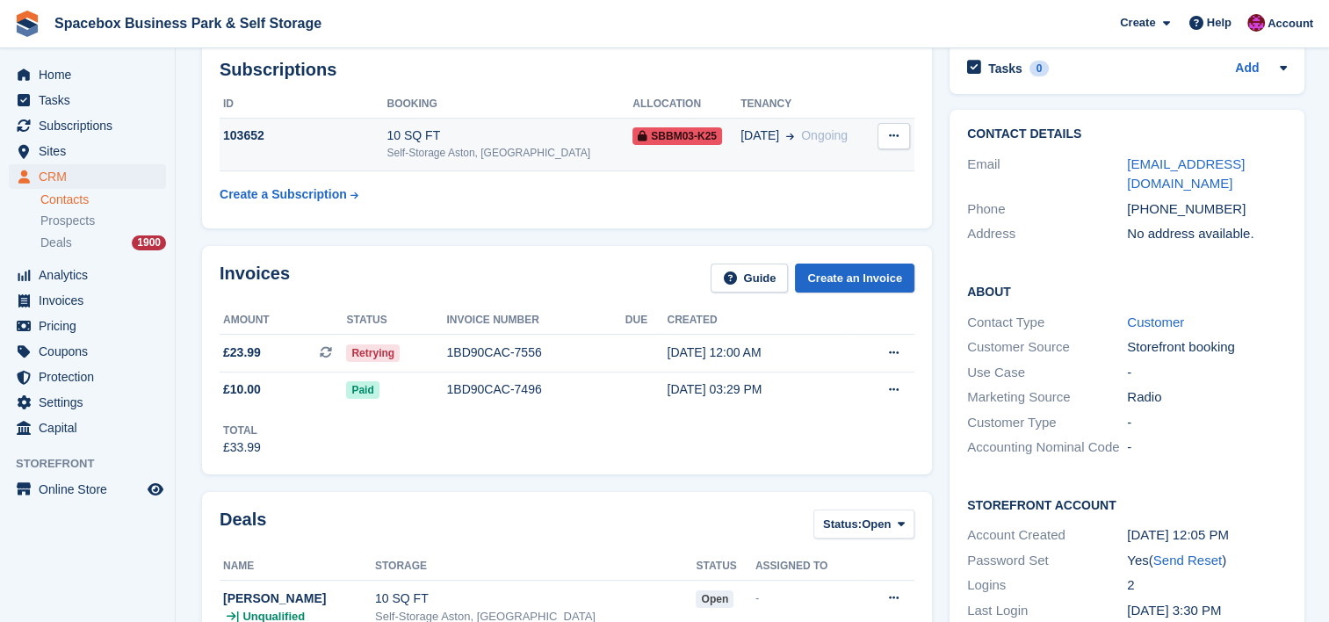
click at [339, 139] on div "103652" at bounding box center [303, 136] width 167 height 18
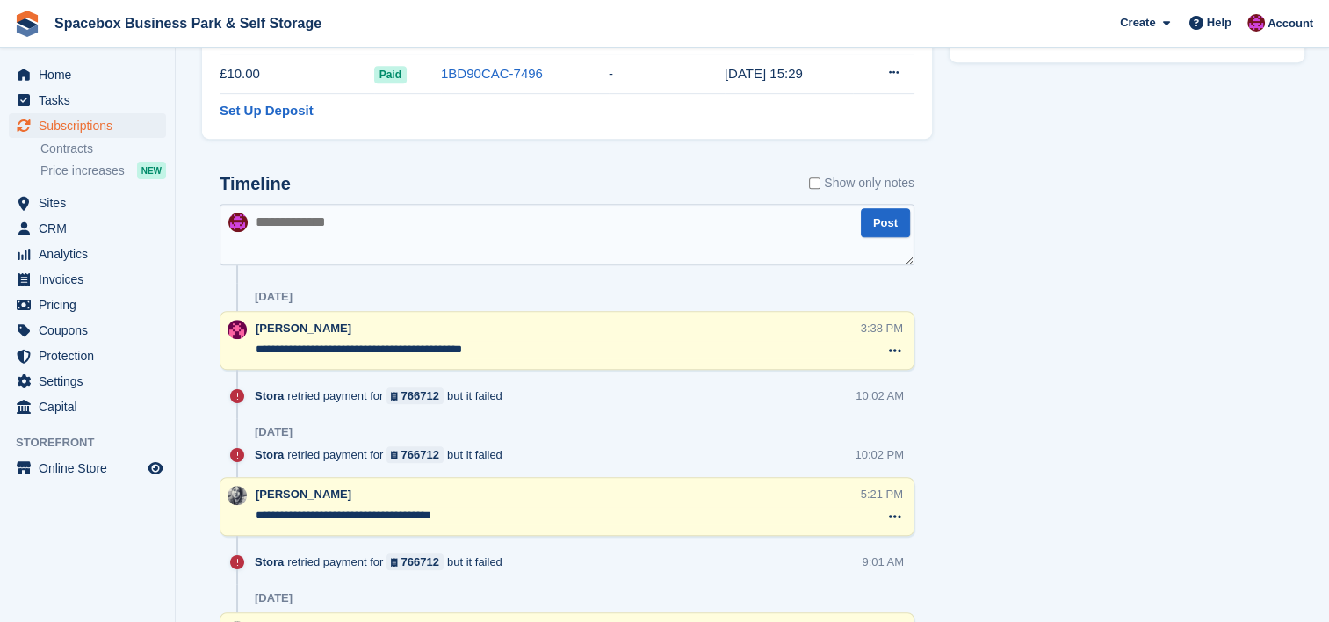
scroll to position [879, 0]
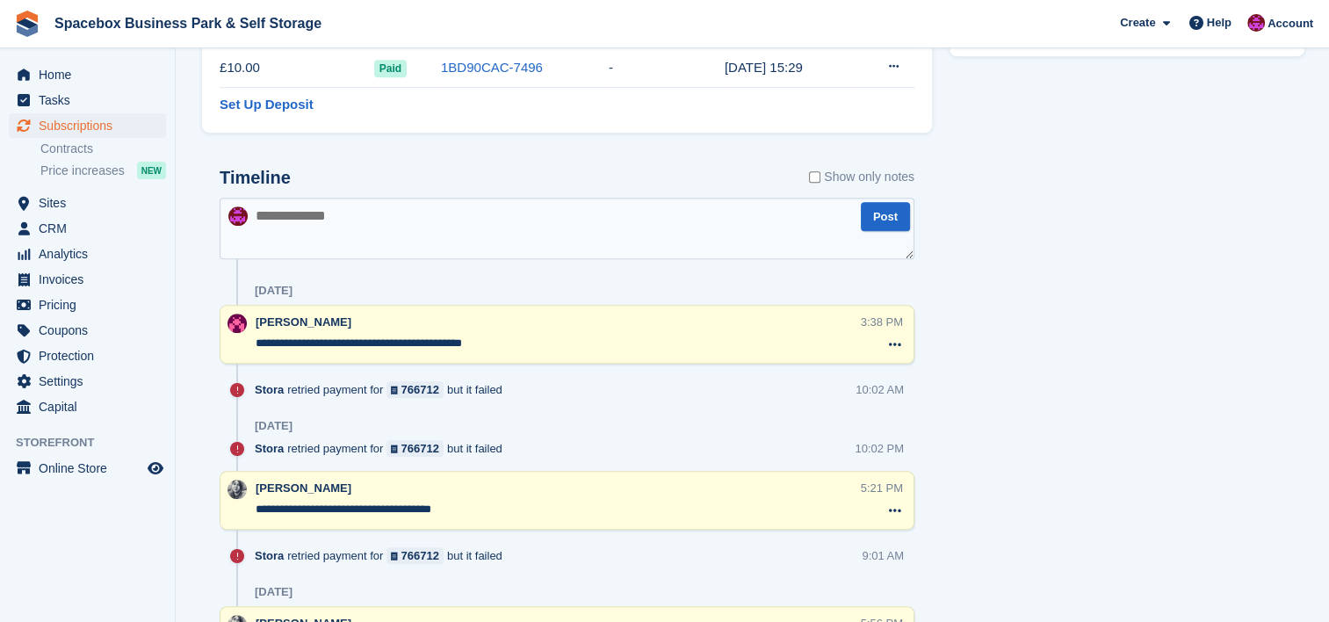
click at [368, 230] on textarea at bounding box center [567, 229] width 695 height 62
click at [330, 211] on textarea at bounding box center [567, 229] width 695 height 62
type textarea "*"
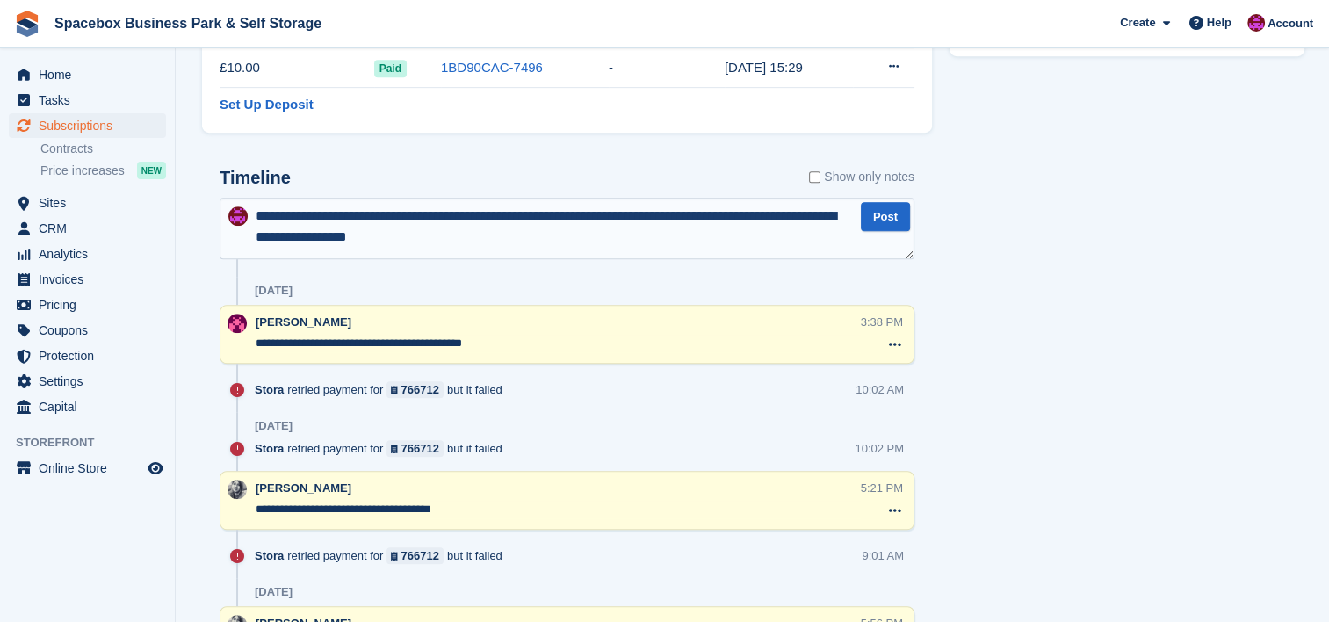
click at [660, 221] on textarea "**********" at bounding box center [567, 229] width 695 height 62
type textarea "**********"
click at [890, 219] on button "Post" at bounding box center [885, 216] width 49 height 29
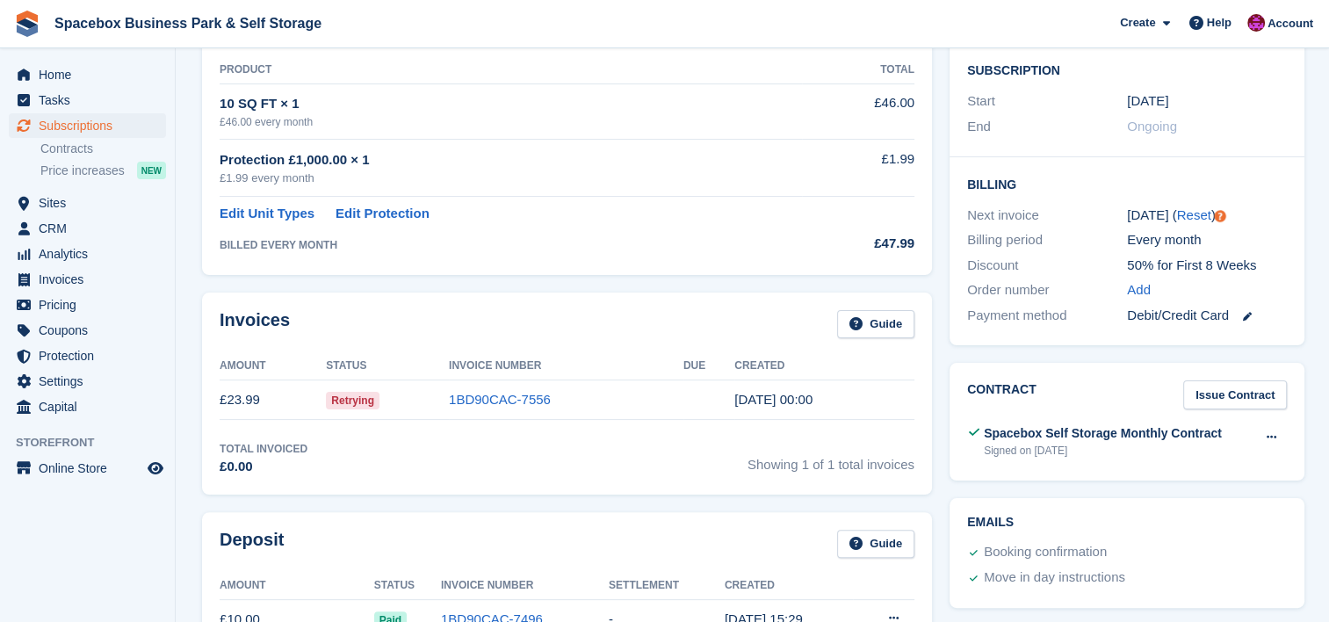
scroll to position [0, 0]
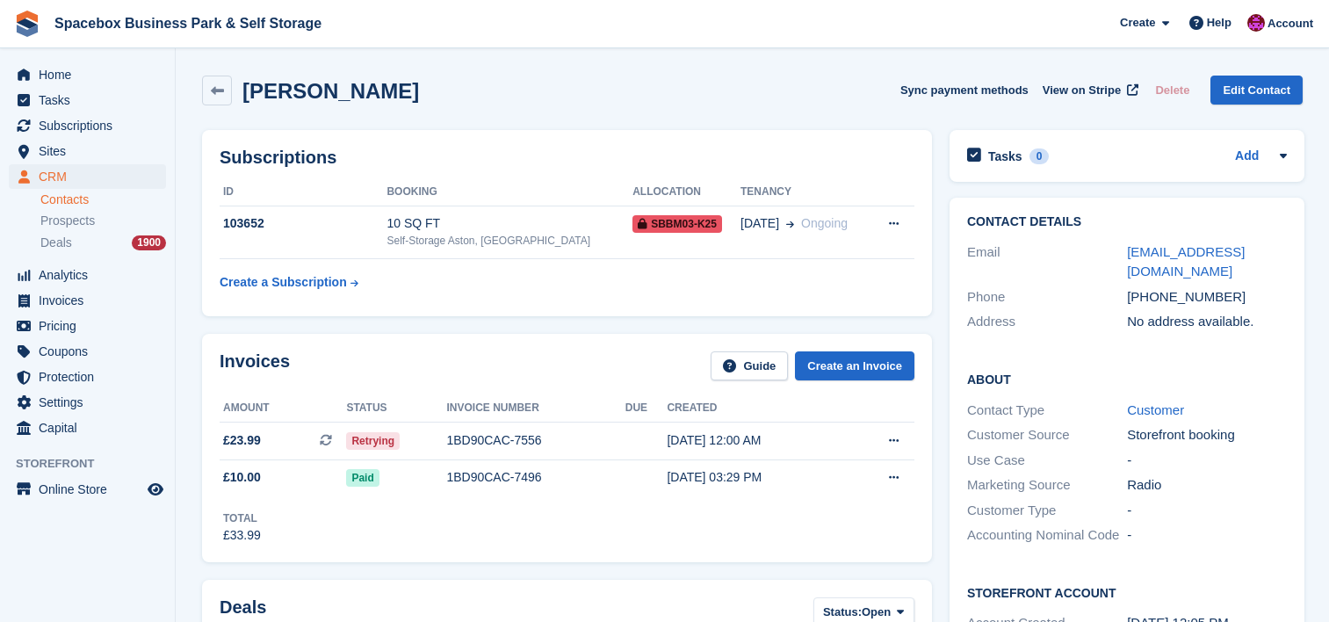
scroll to position [88, 0]
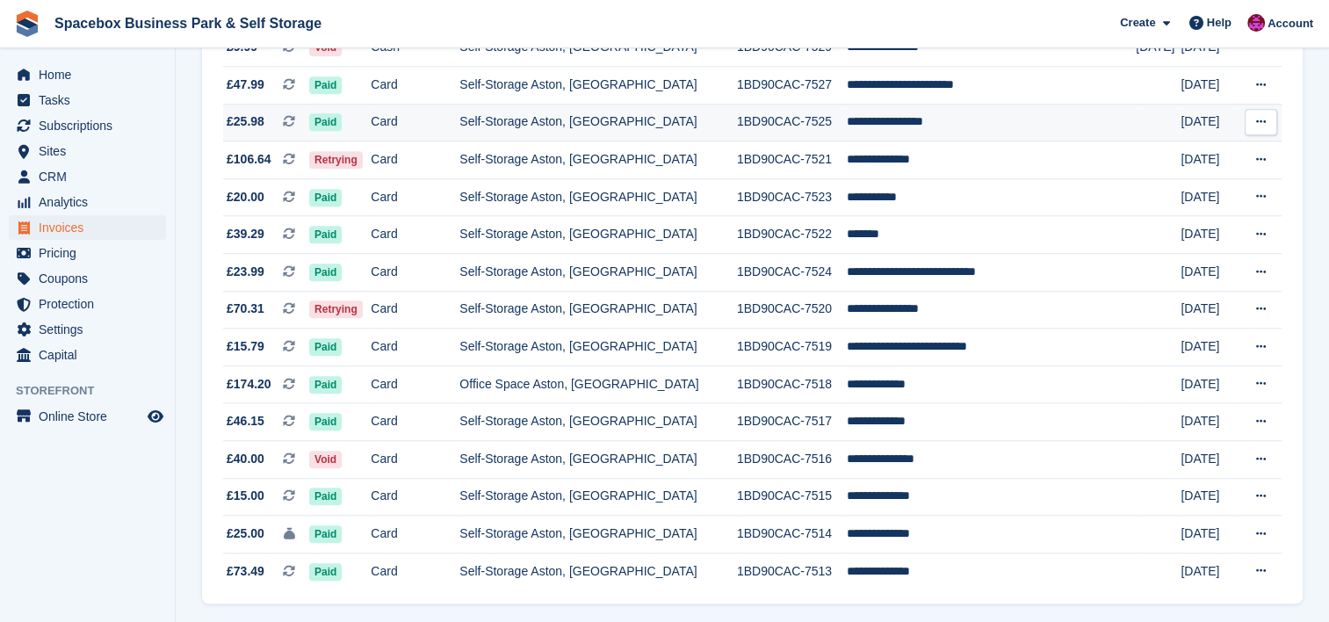
scroll to position [1639, 0]
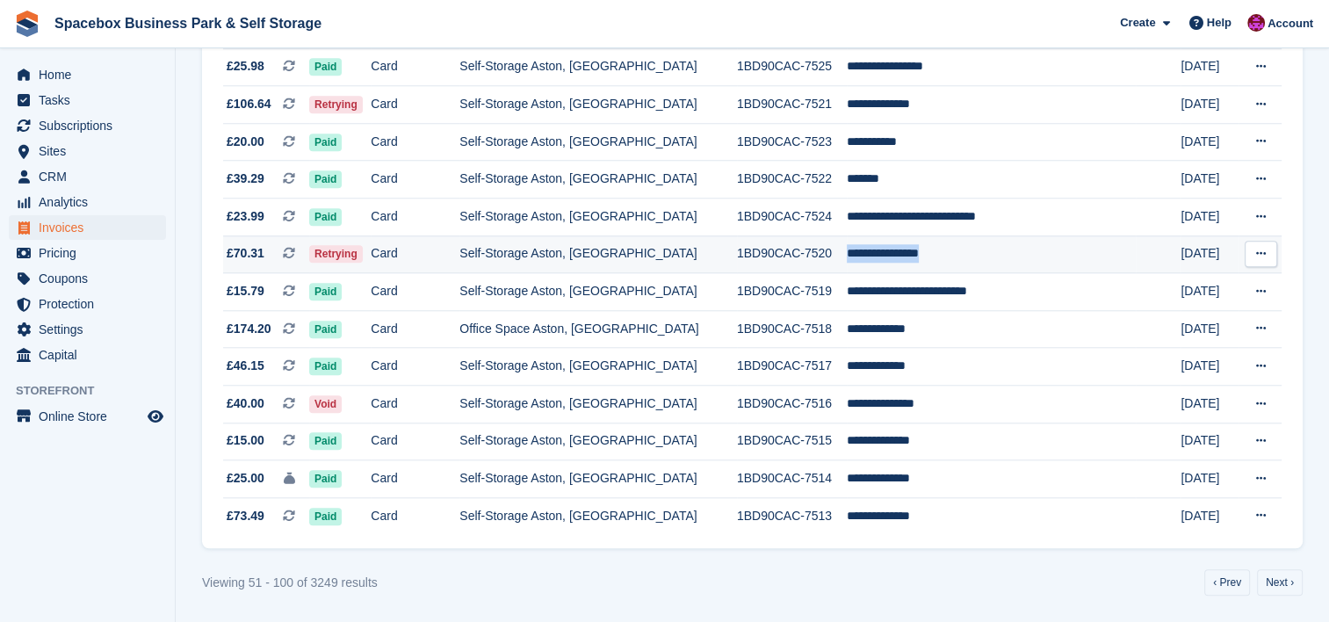
drag, startPoint x: 966, startPoint y: 254, endPoint x: 859, endPoint y: 263, distance: 107.5
click at [859, 263] on tr "**********" at bounding box center [752, 254] width 1059 height 38
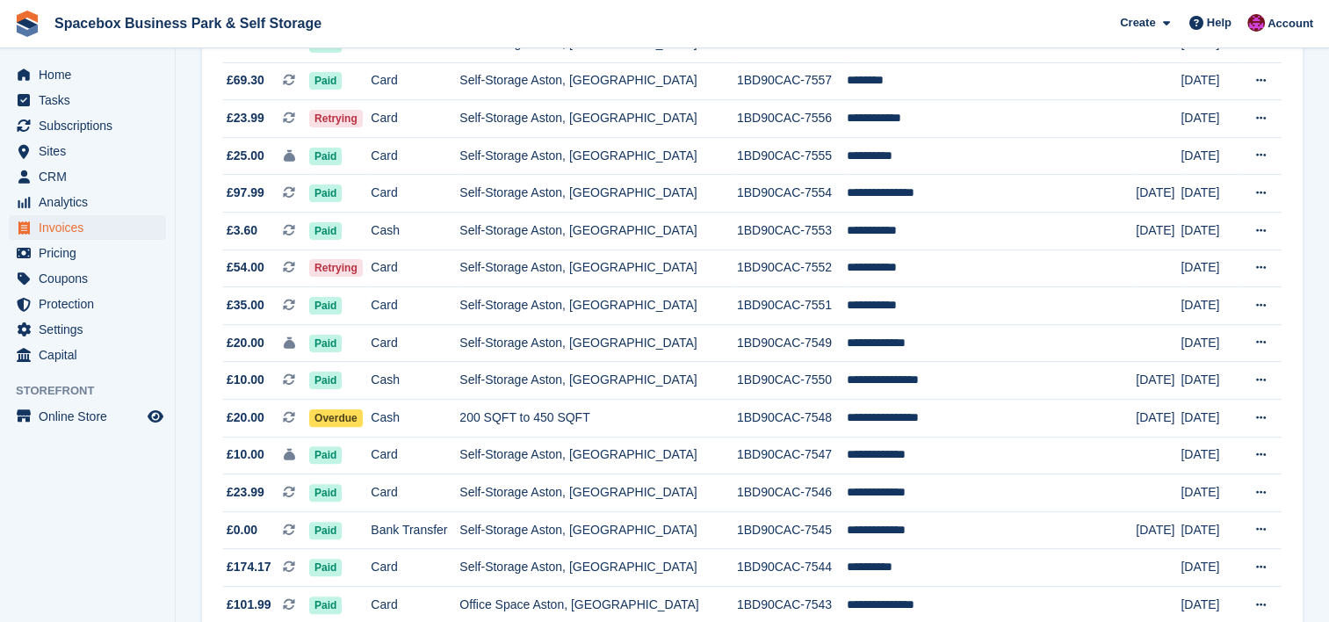
scroll to position [409, 0]
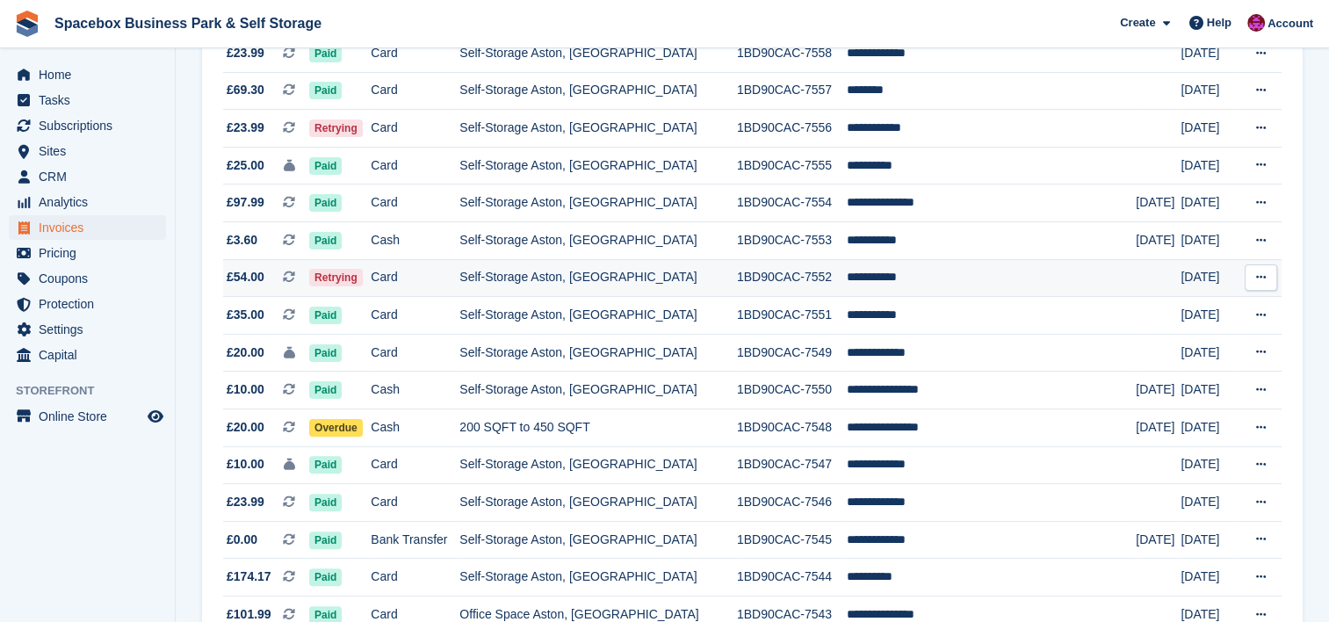
click at [904, 279] on td "**********" at bounding box center [991, 278] width 289 height 38
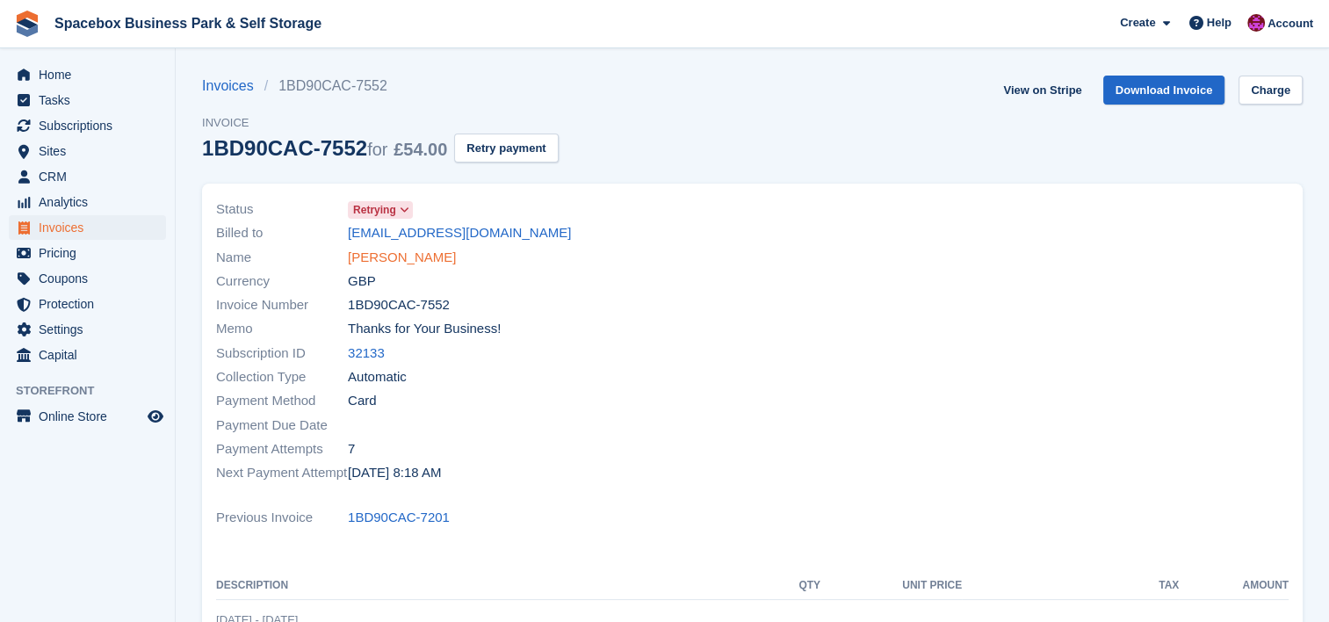
click at [397, 259] on link "[PERSON_NAME]" at bounding box center [402, 258] width 108 height 20
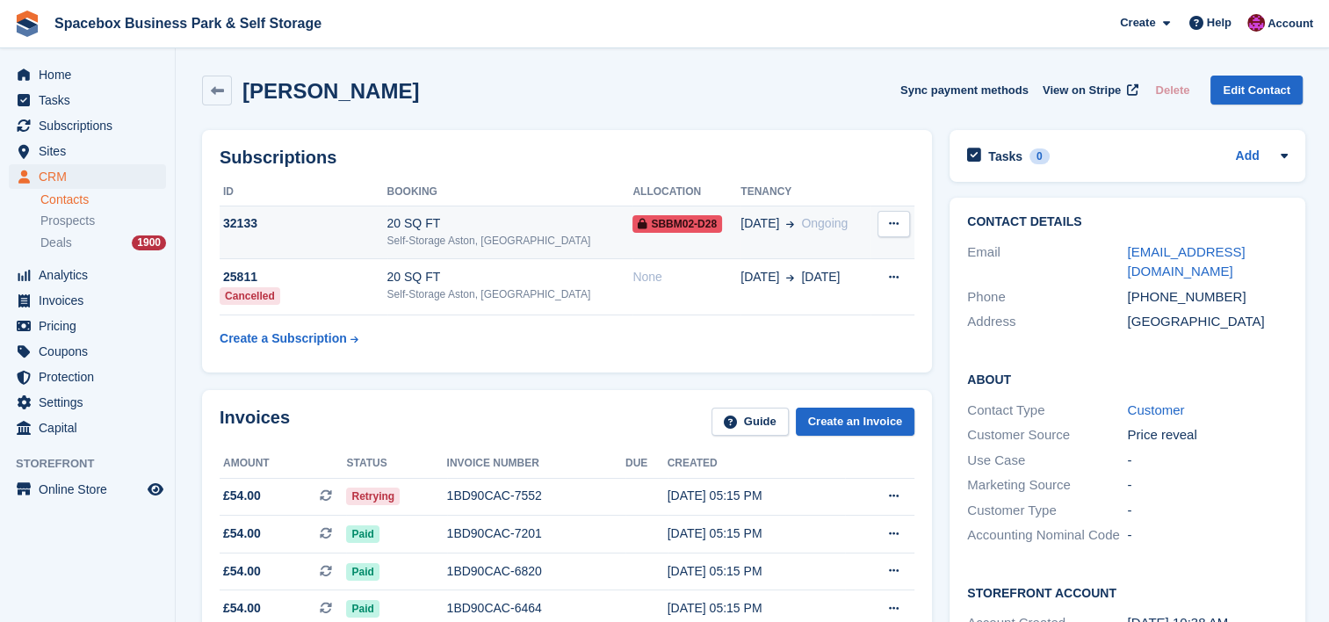
click at [492, 223] on div "20 SQ FT" at bounding box center [510, 223] width 246 height 18
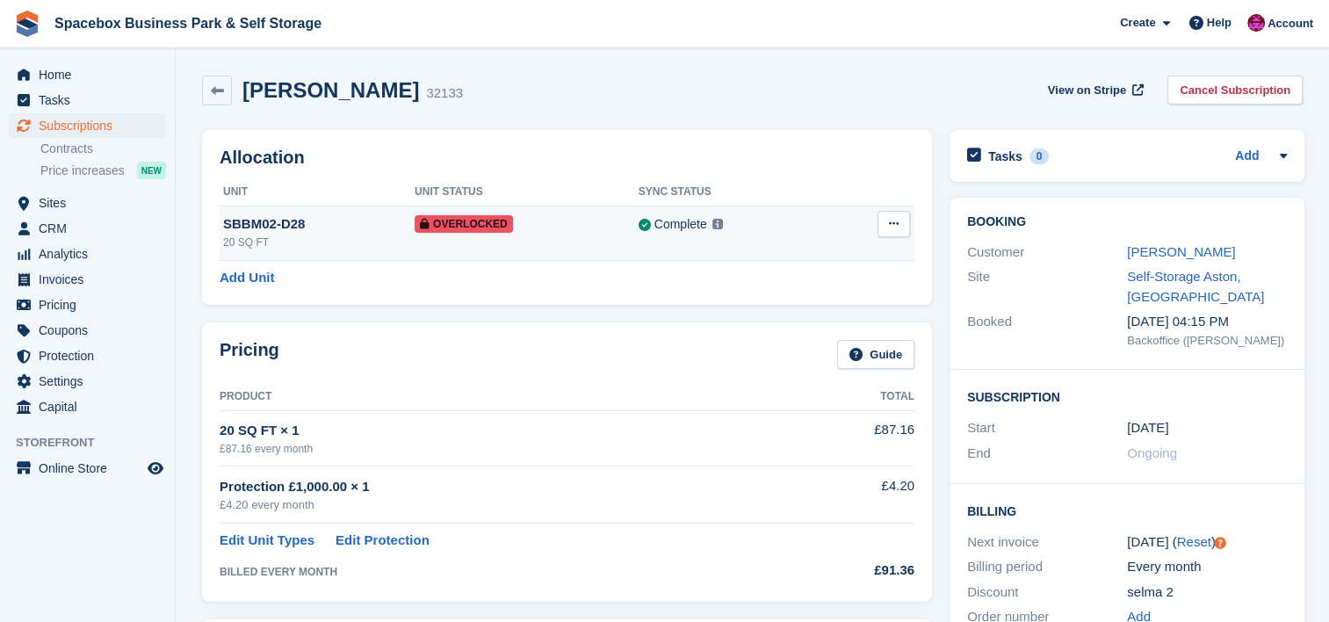
click at [546, 221] on div "Overlocked" at bounding box center [527, 223] width 224 height 18
drag, startPoint x: 274, startPoint y: 0, endPoint x: 520, endPoint y: 250, distance: 351.0
click at [521, 285] on div "Add Unit" at bounding box center [567, 278] width 695 height 20
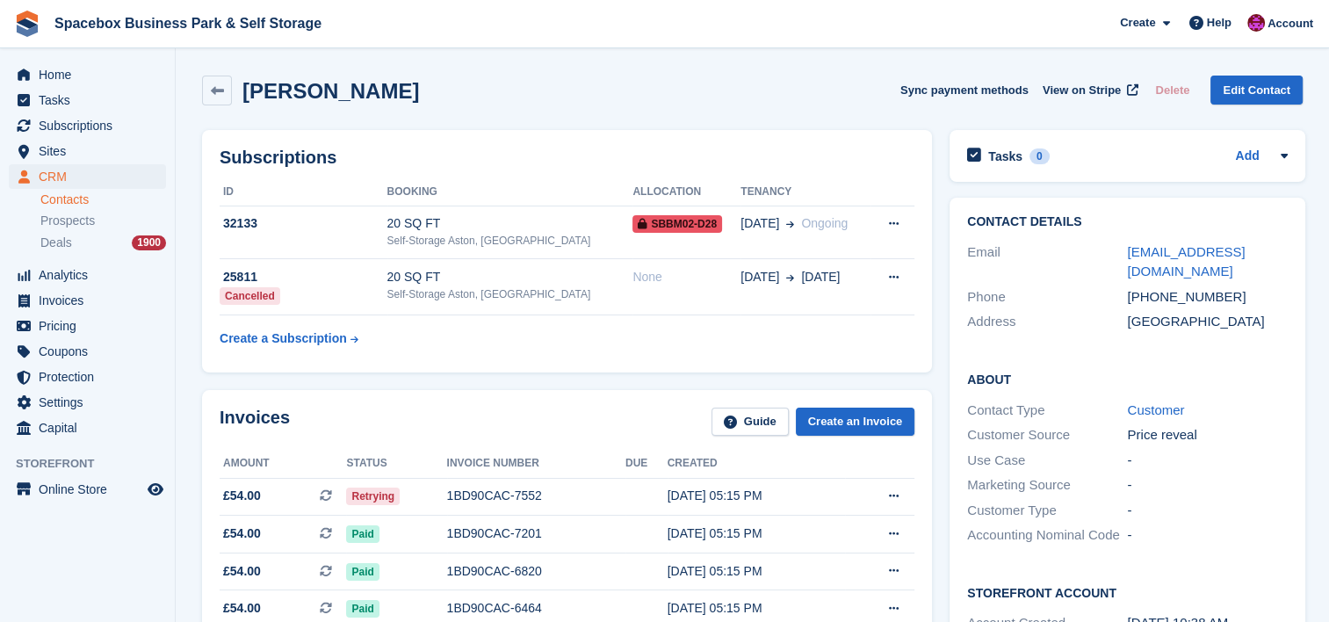
click at [282, 393] on div "Invoices Guide Create an Invoice Amount Status Invoice number Due Created £54.0…" at bounding box center [567, 560] width 730 height 341
click at [408, 218] on div "20 SQ FT" at bounding box center [510, 223] width 246 height 18
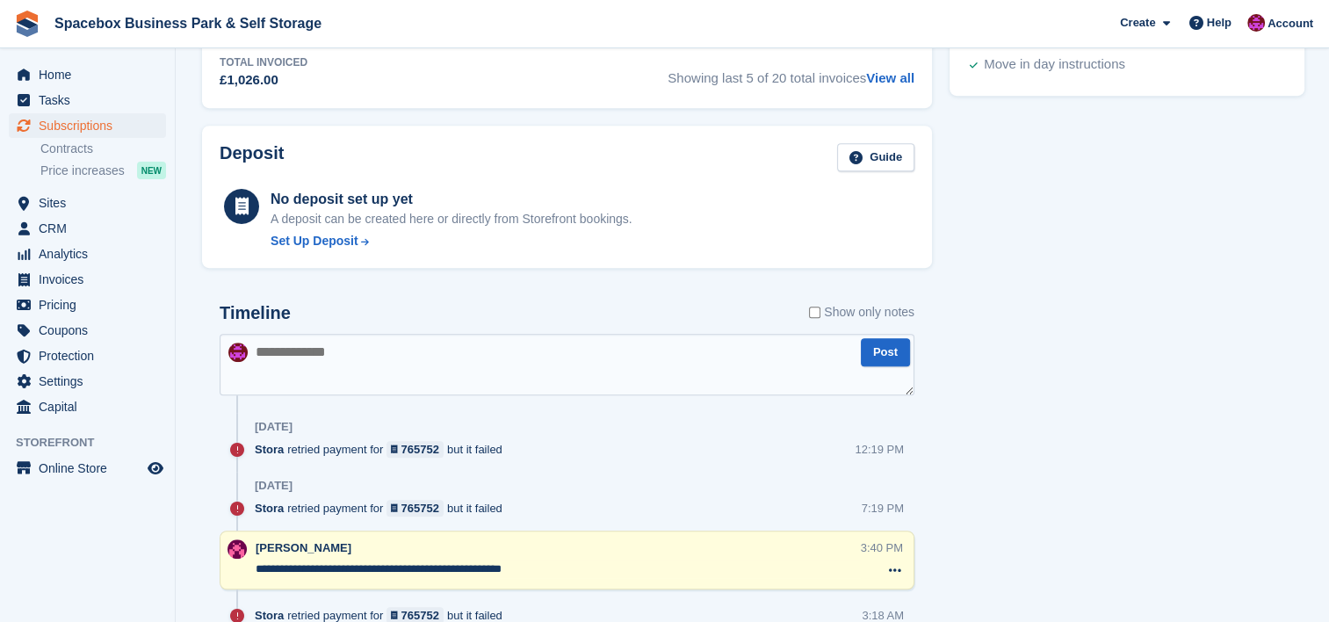
scroll to position [879, 0]
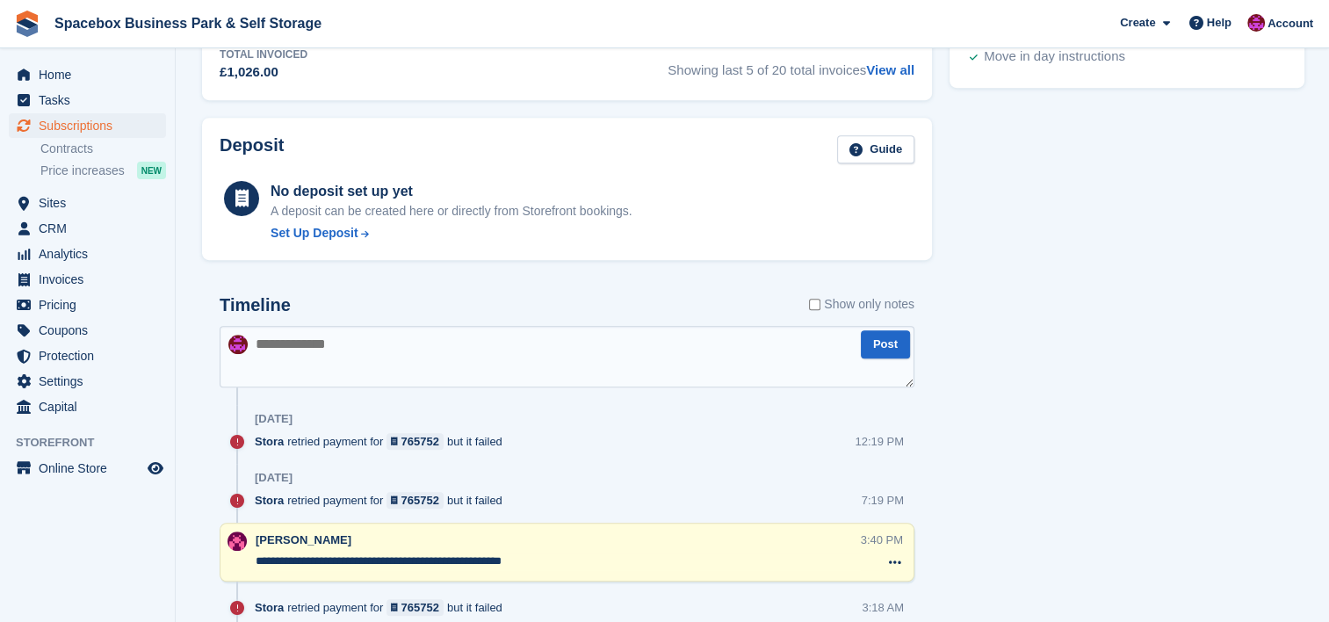
drag, startPoint x: 561, startPoint y: 563, endPoint x: 258, endPoint y: 559, distance: 303.2
click at [256, 561] on textarea "**********" at bounding box center [558, 562] width 605 height 18
click at [337, 345] on textarea at bounding box center [567, 357] width 695 height 62
click at [337, 346] on textarea at bounding box center [567, 357] width 695 height 62
type textarea "*"
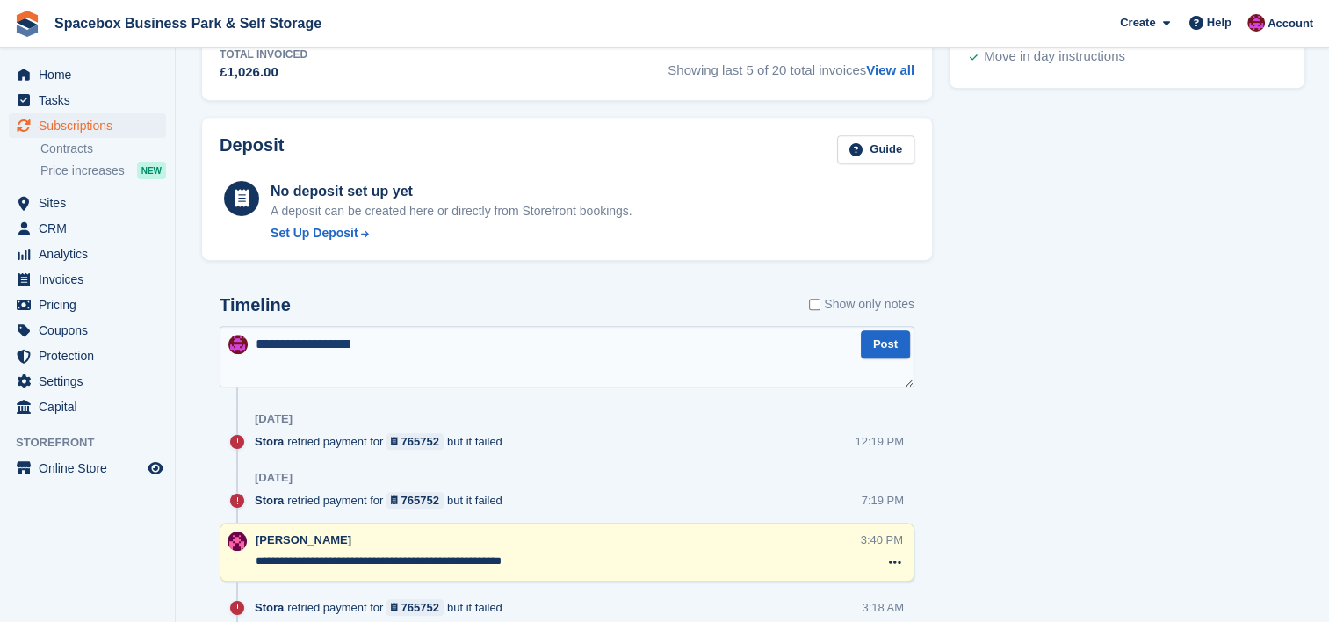
drag, startPoint x: 564, startPoint y: 559, endPoint x: 334, endPoint y: 562, distance: 230.2
click at [334, 562] on textarea "**********" at bounding box center [558, 562] width 605 height 18
click at [388, 330] on textarea "**********" at bounding box center [567, 357] width 695 height 62
paste textarea "**********"
click at [505, 345] on textarea "**********" at bounding box center [567, 357] width 695 height 62
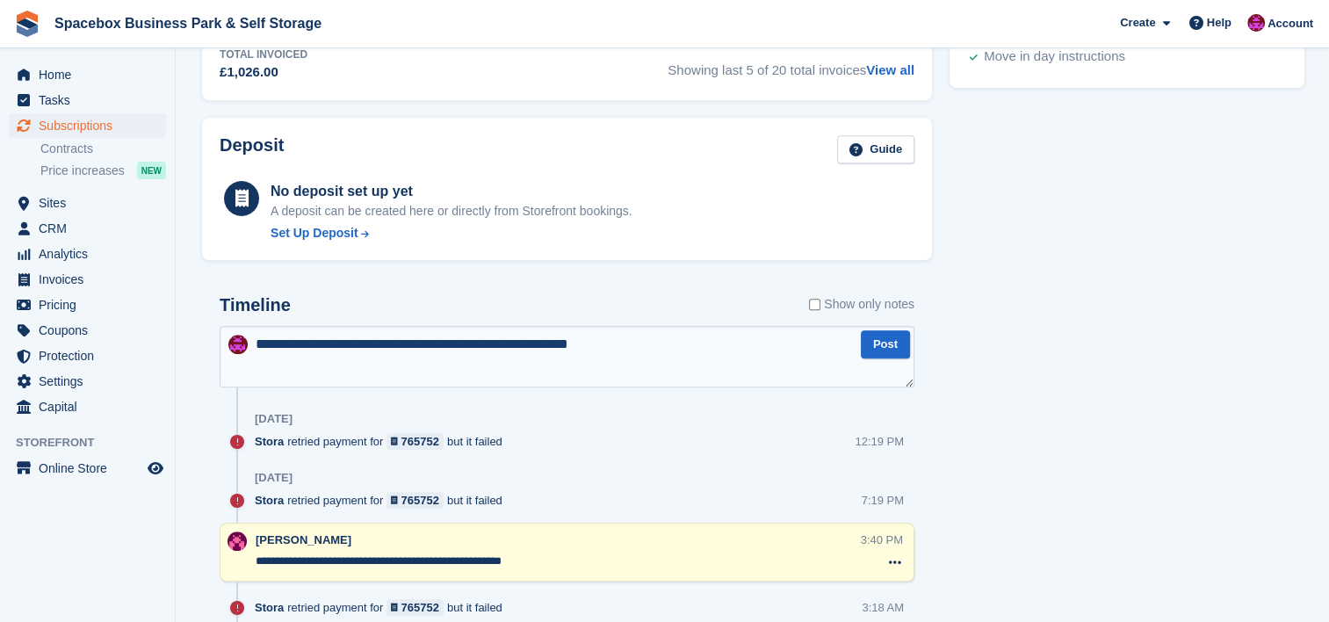
click at [501, 342] on textarea "**********" at bounding box center [567, 357] width 695 height 62
type textarea "**********"
click at [889, 348] on button "Post" at bounding box center [885, 344] width 49 height 29
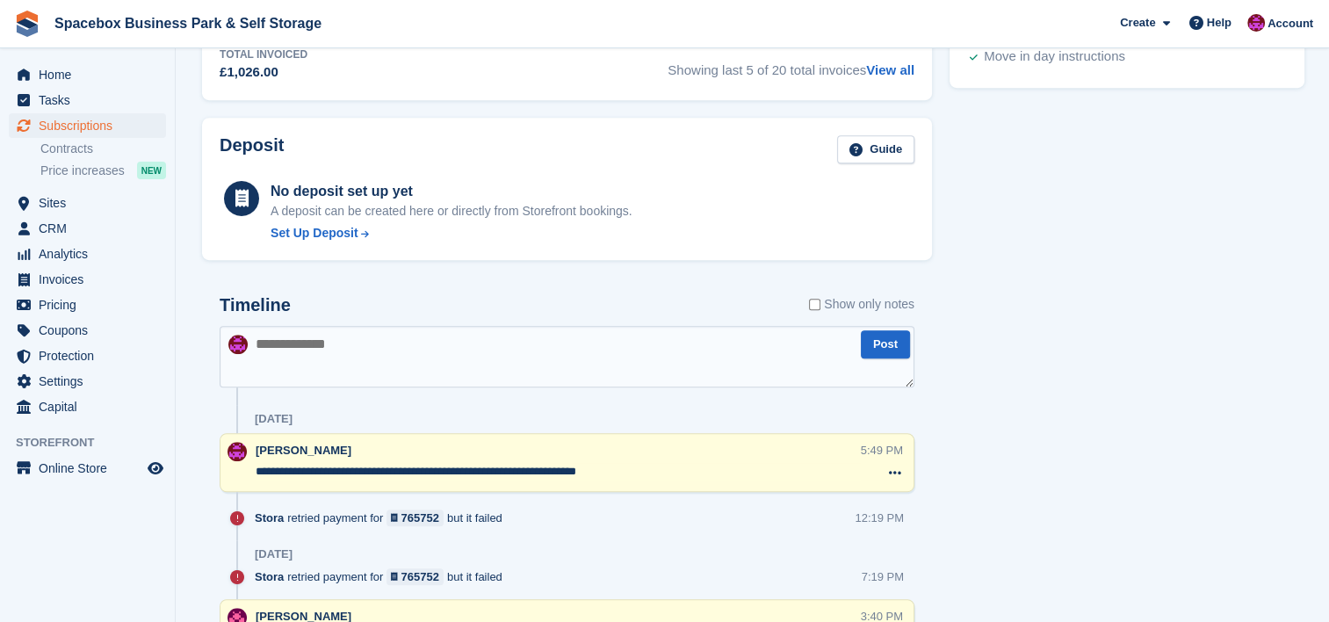
scroll to position [0, 0]
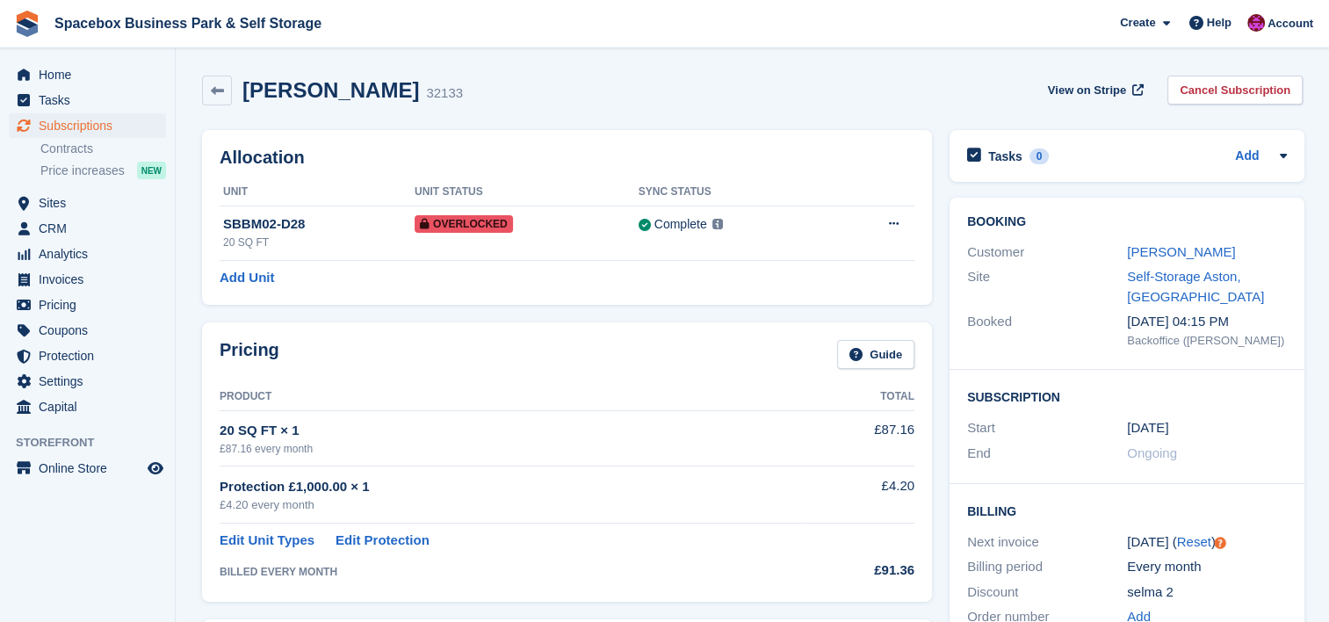
click at [1243, 444] on div "Ongoing" at bounding box center [1207, 454] width 160 height 20
click at [1179, 247] on link "Selma dirie" at bounding box center [1181, 251] width 108 height 15
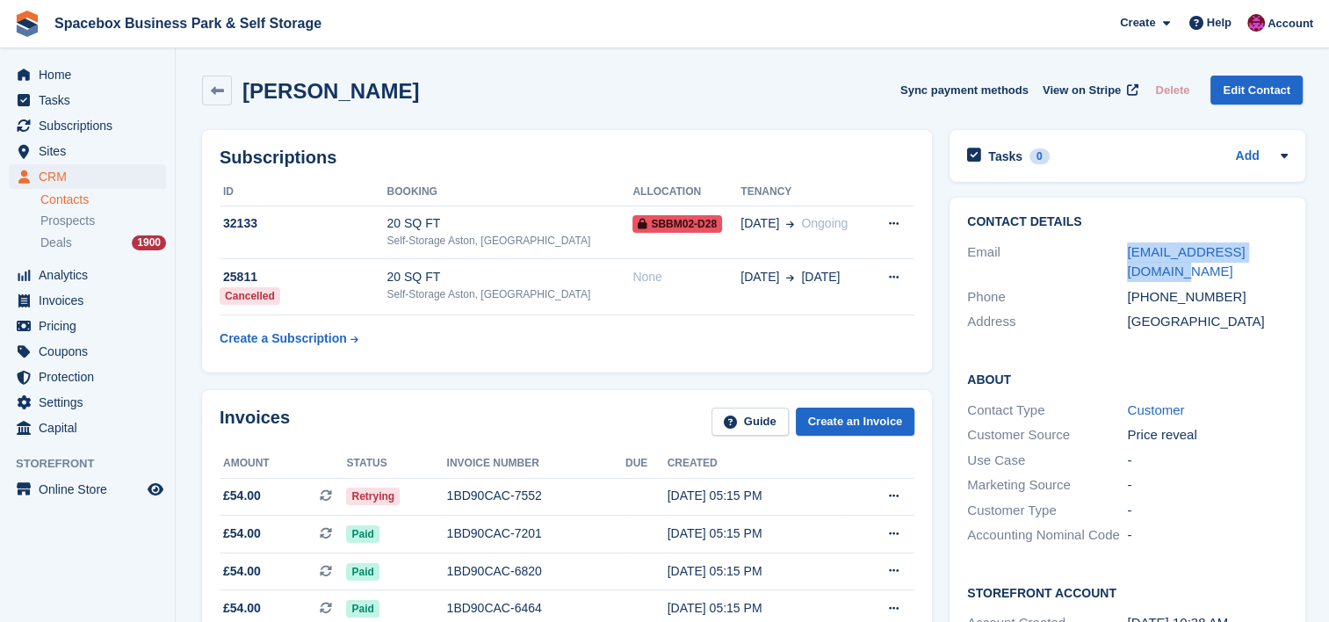
drag, startPoint x: 1288, startPoint y: 250, endPoint x: 1098, endPoint y: 257, distance: 189.9
click at [1098, 257] on div "Contact Details Email selma_dirie@outlook.com Phone +447508196280 Address Unite…" at bounding box center [1127, 275] width 355 height 155
copy div "selma_dirie@outlook.com"
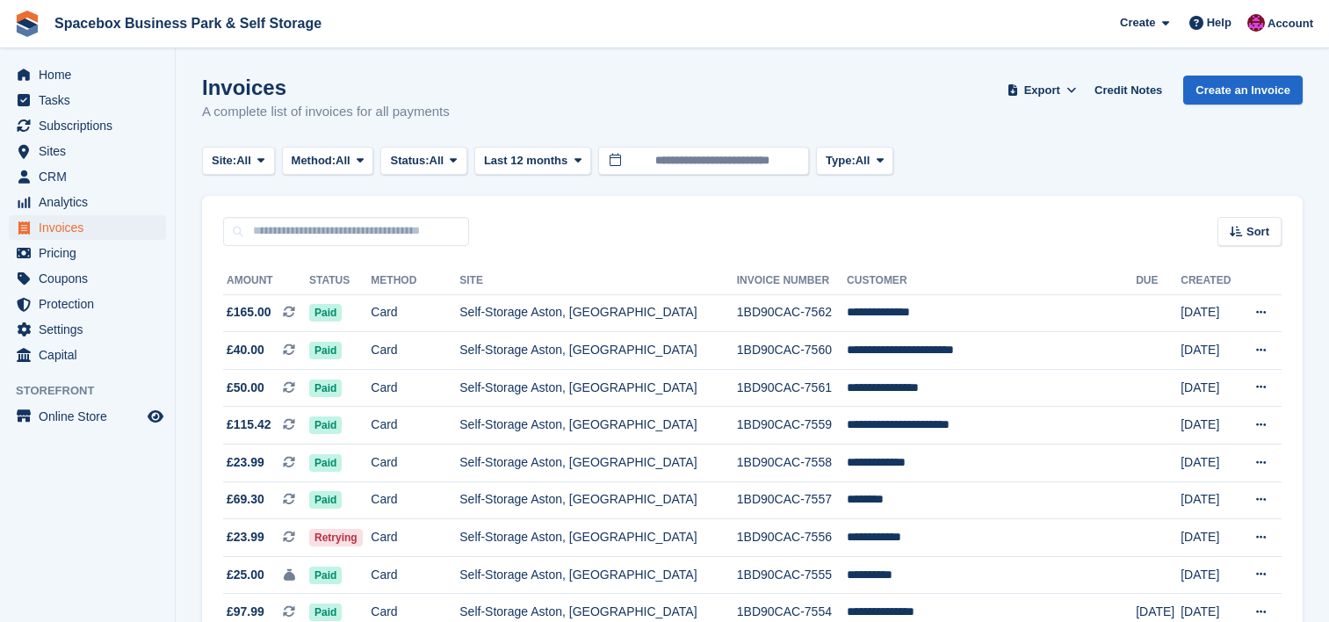
scroll to position [409, 0]
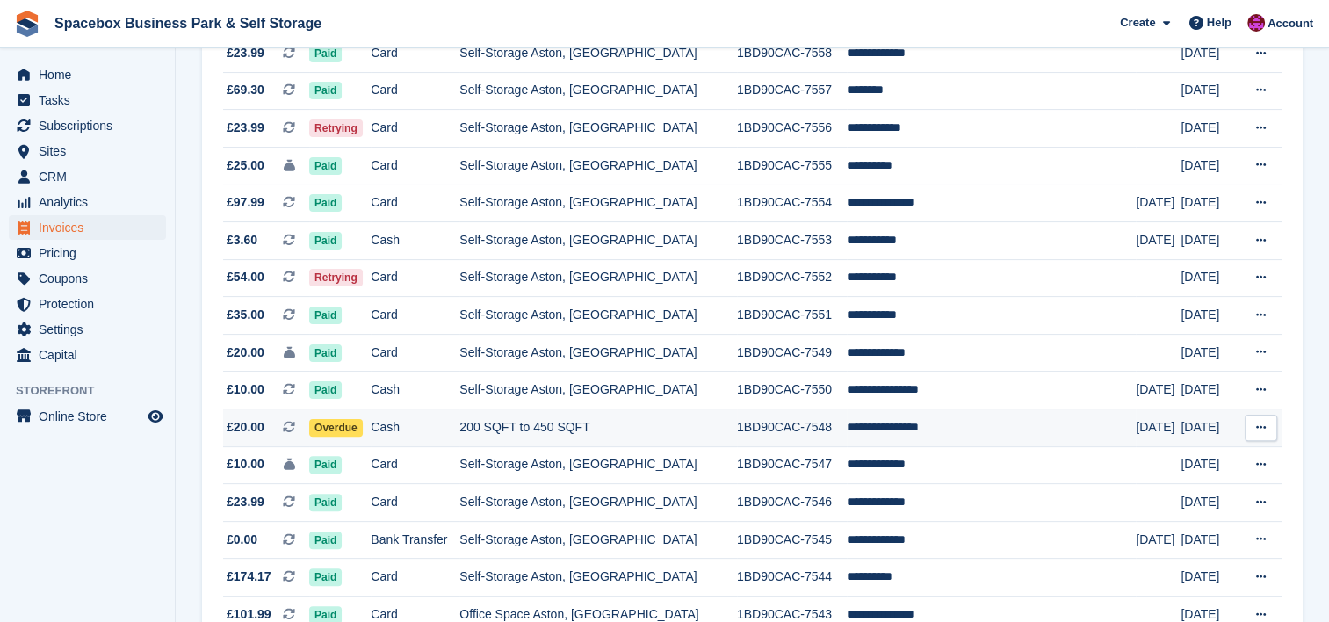
click at [729, 436] on td "200 SQFT to 450 SQFT" at bounding box center [599, 428] width 278 height 38
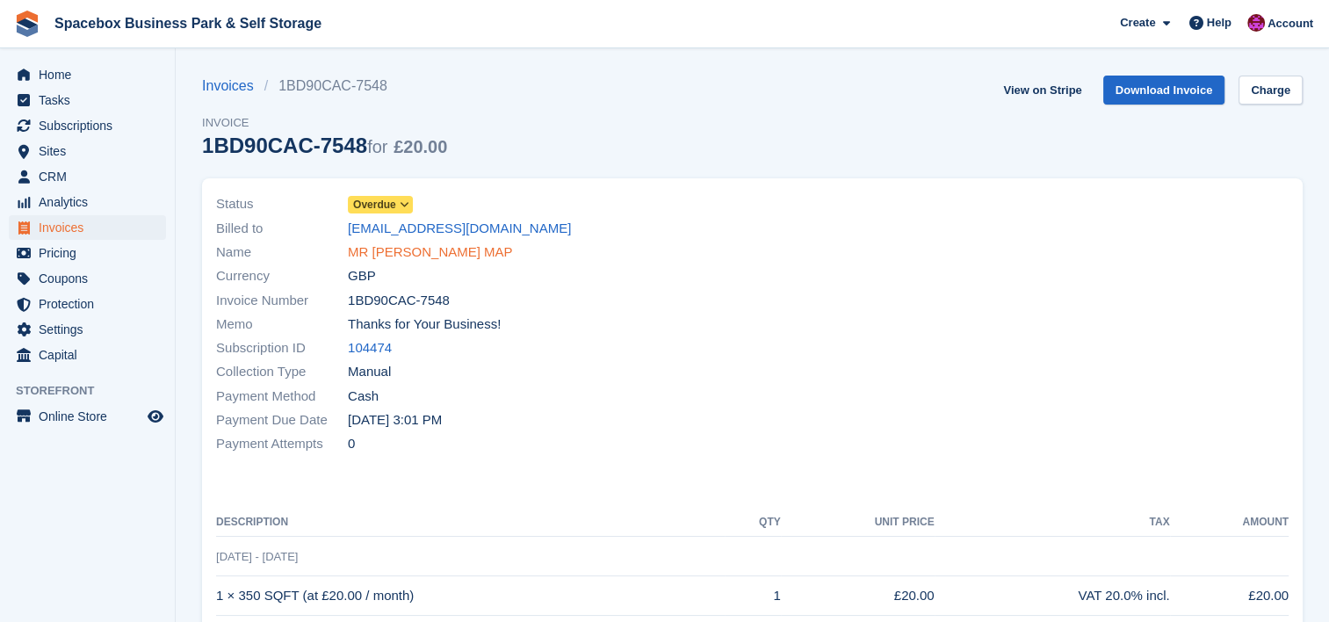
click at [394, 247] on link "MR [PERSON_NAME] MAP" at bounding box center [430, 252] width 165 height 20
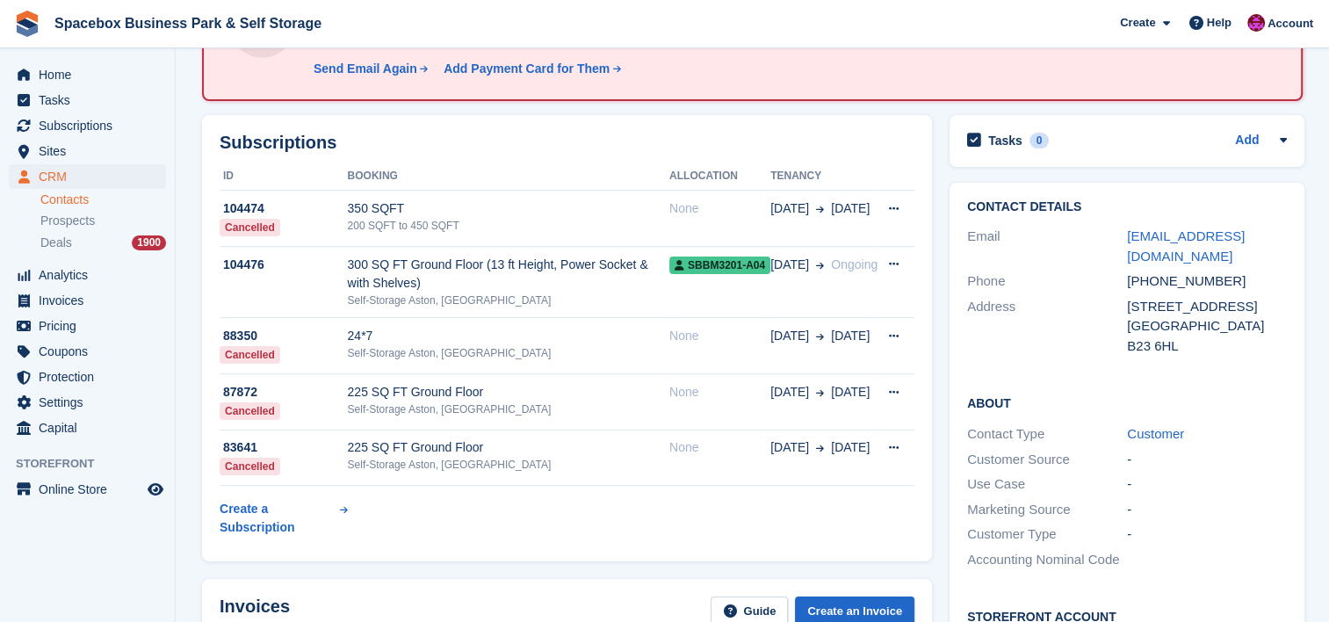
scroll to position [176, 0]
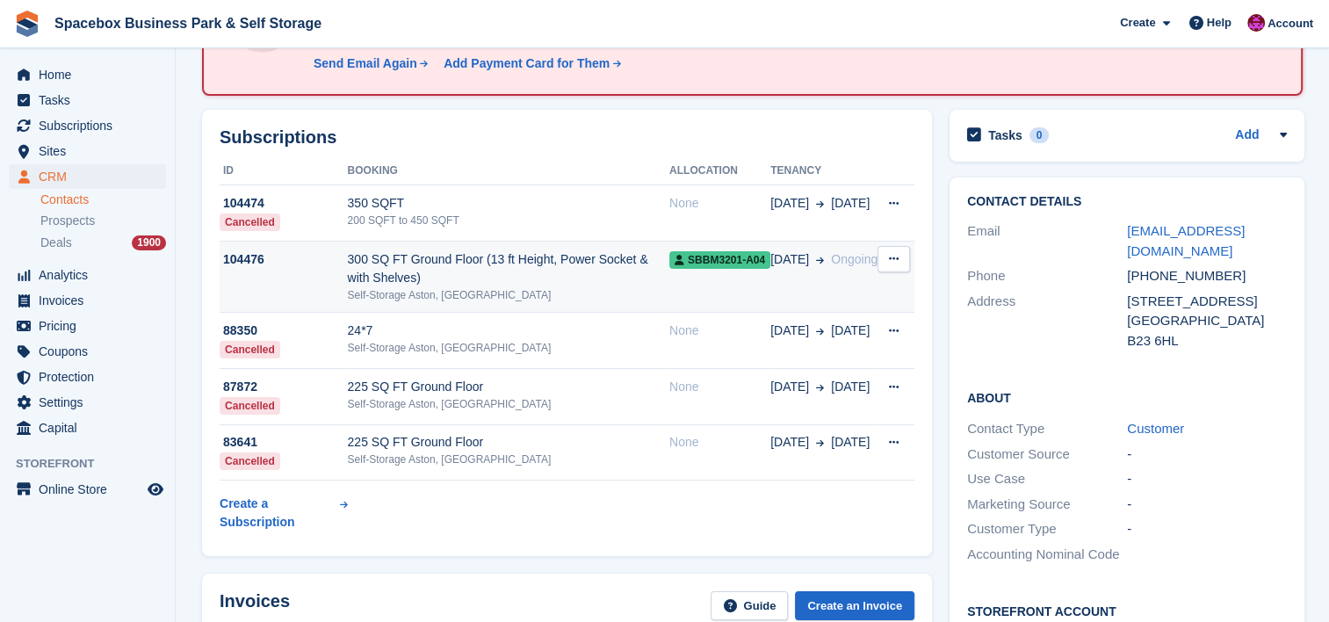
click at [632, 288] on div "Self-Storage Aston, [GEOGRAPHIC_DATA]" at bounding box center [509, 295] width 322 height 16
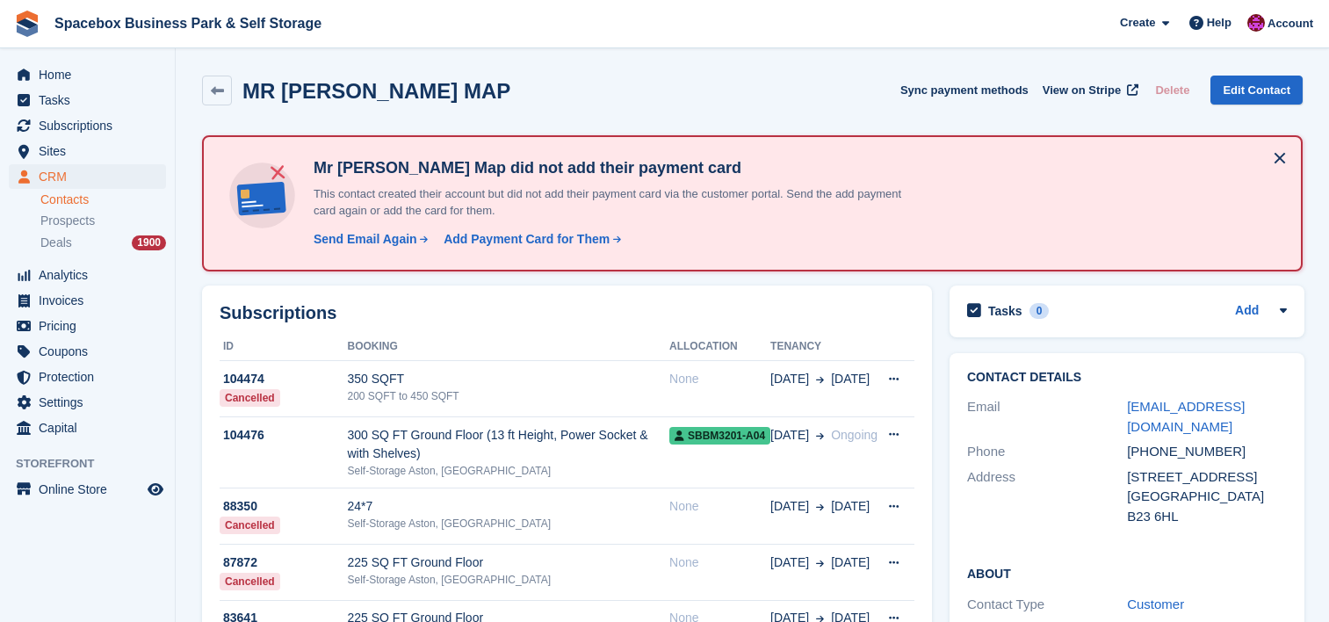
scroll to position [615, 0]
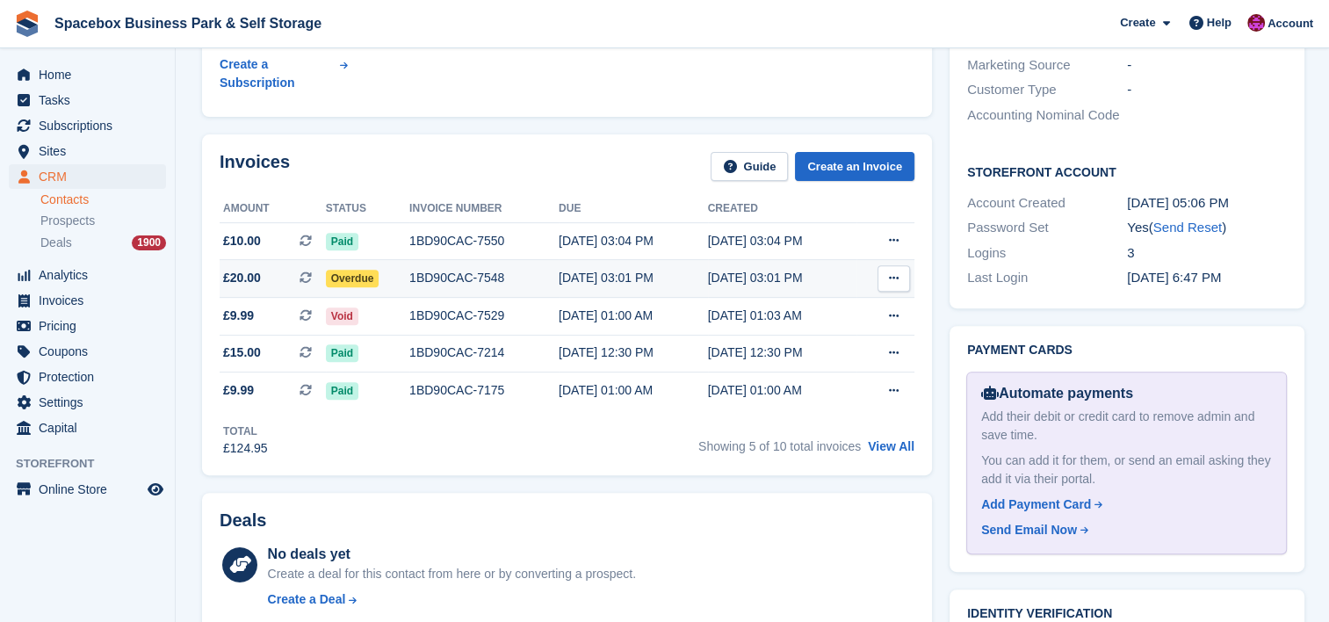
click at [471, 278] on div "1BD90CAC-7548" at bounding box center [483, 278] width 149 height 18
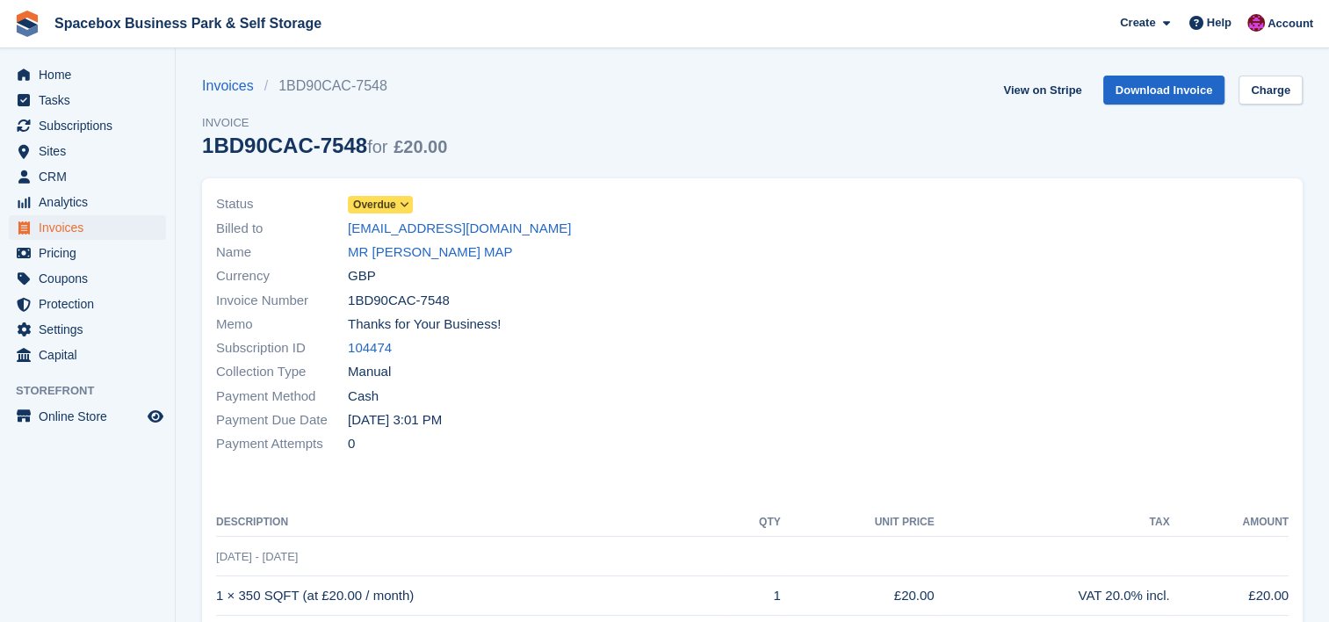
click at [255, 146] on div "1BD90CAC-7548 for £20.00" at bounding box center [324, 146] width 245 height 24
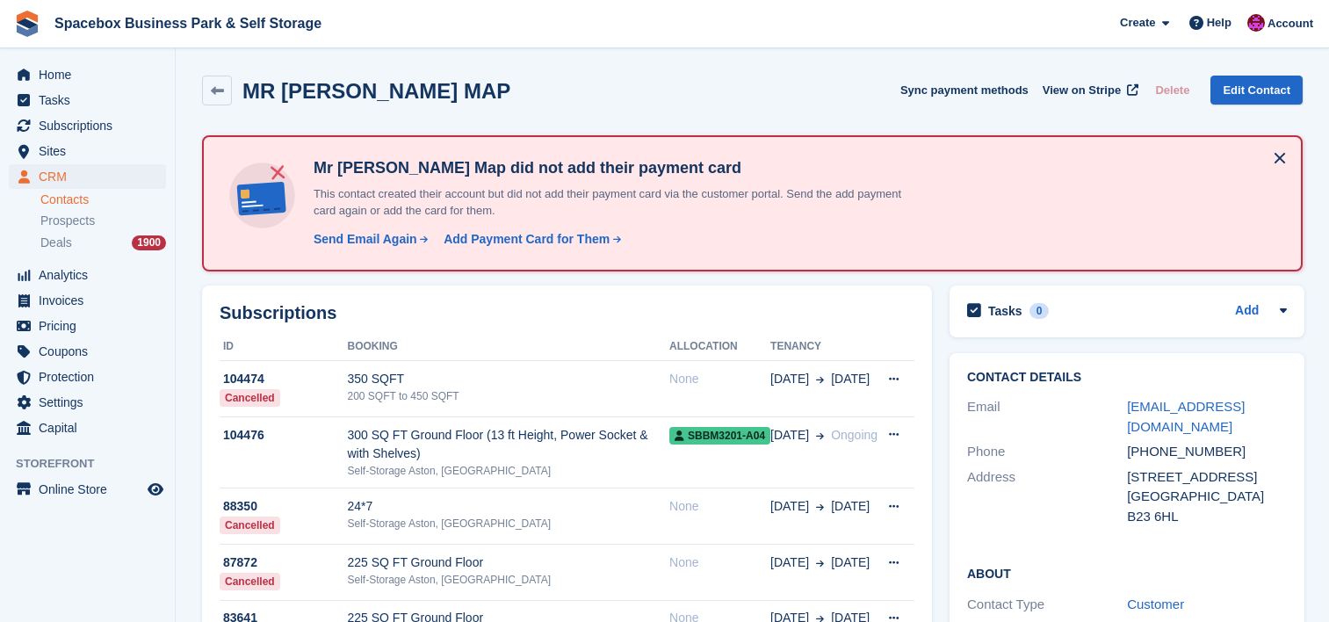
scroll to position [615, 0]
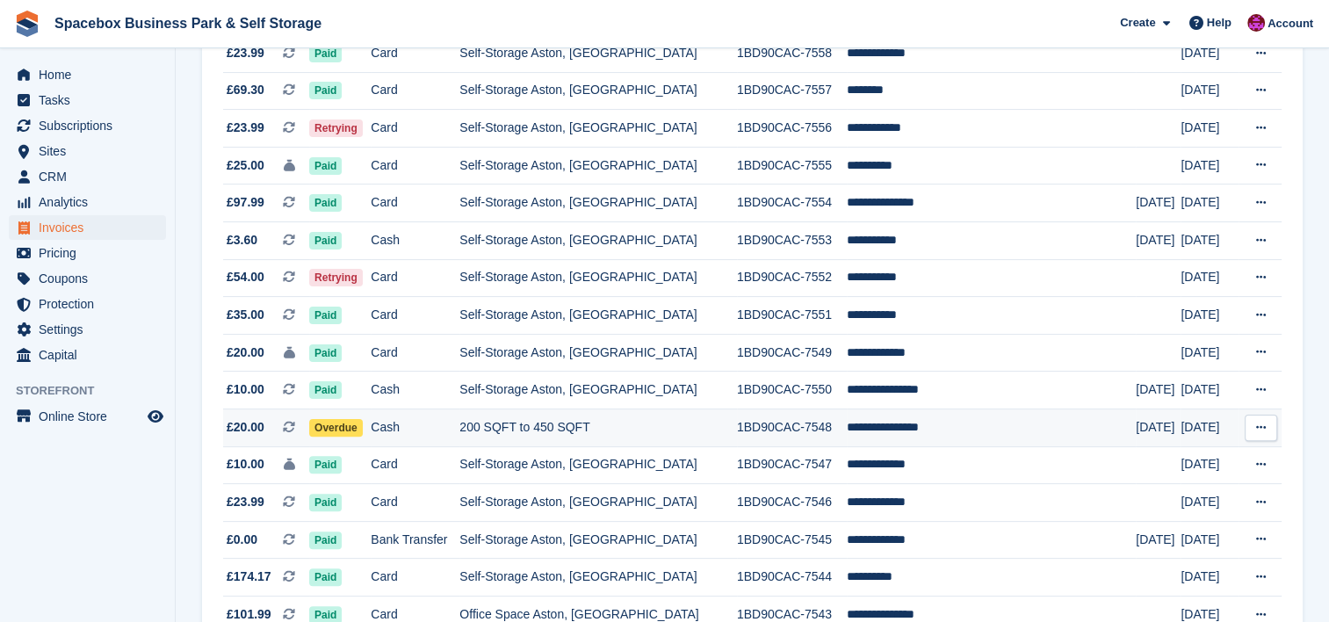
scroll to position [409, 0]
click at [555, 435] on td "200 SQFT to 450 SQFT" at bounding box center [599, 428] width 278 height 38
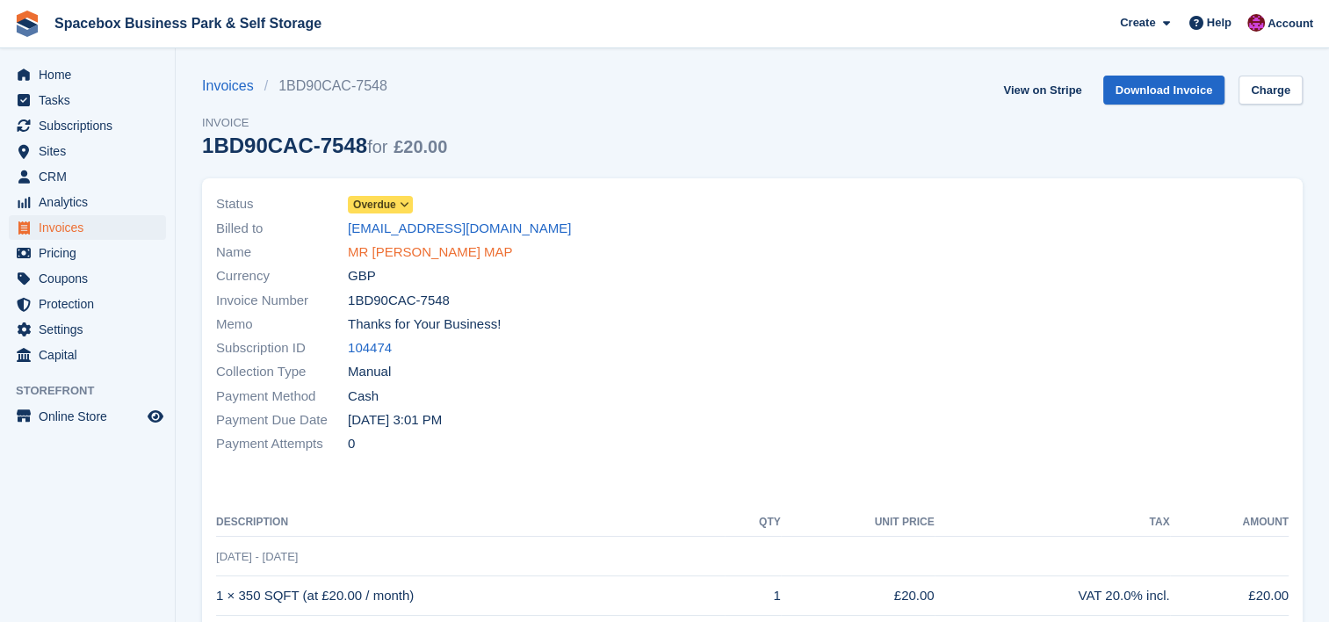
click at [439, 250] on link "MR [PERSON_NAME] MAP" at bounding box center [430, 252] width 165 height 20
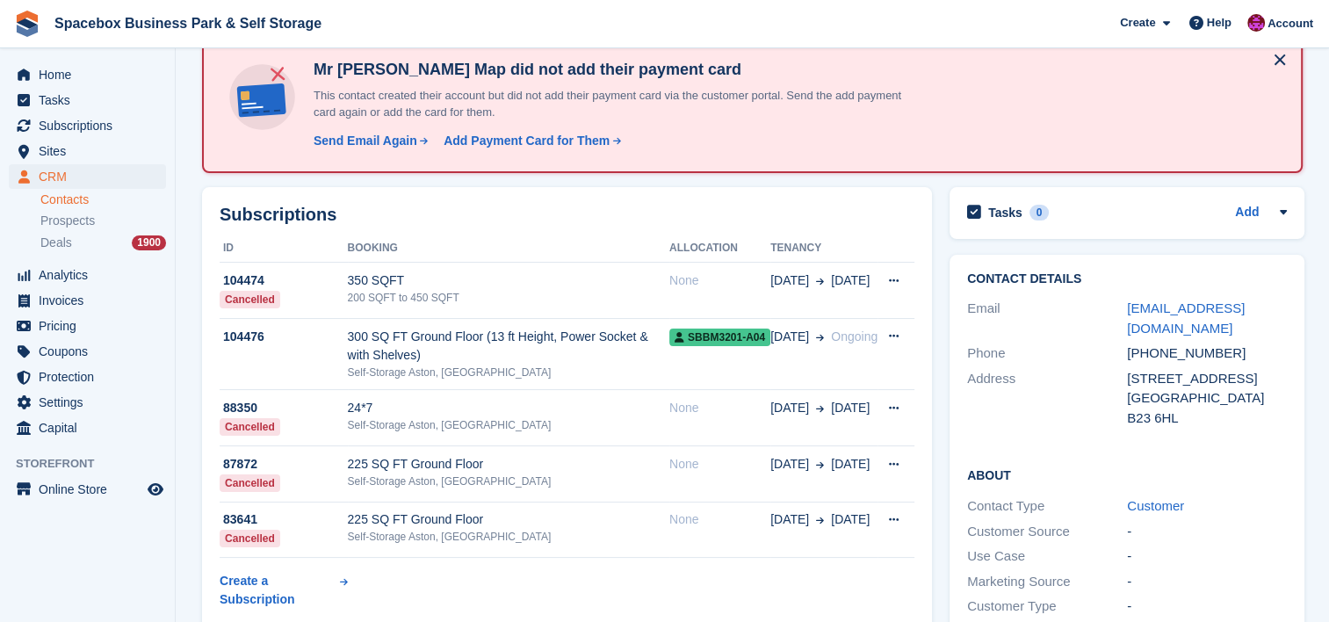
scroll to position [176, 0]
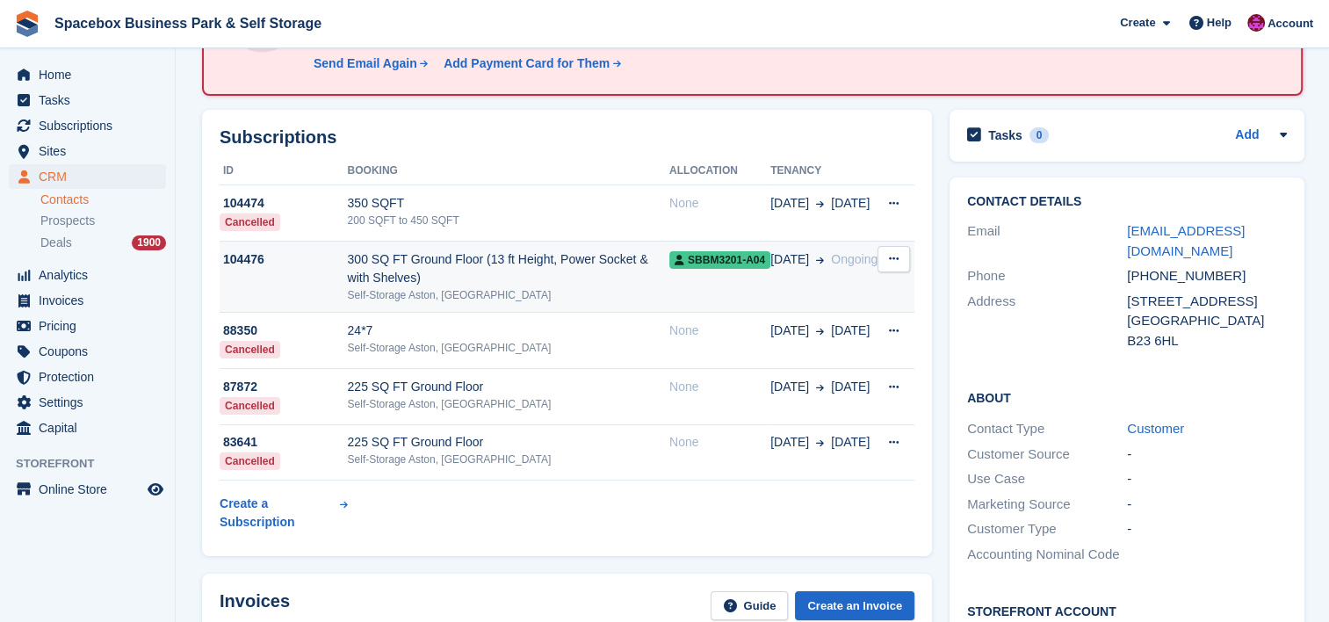
click at [781, 269] on span "[DATE]" at bounding box center [790, 259] width 39 height 18
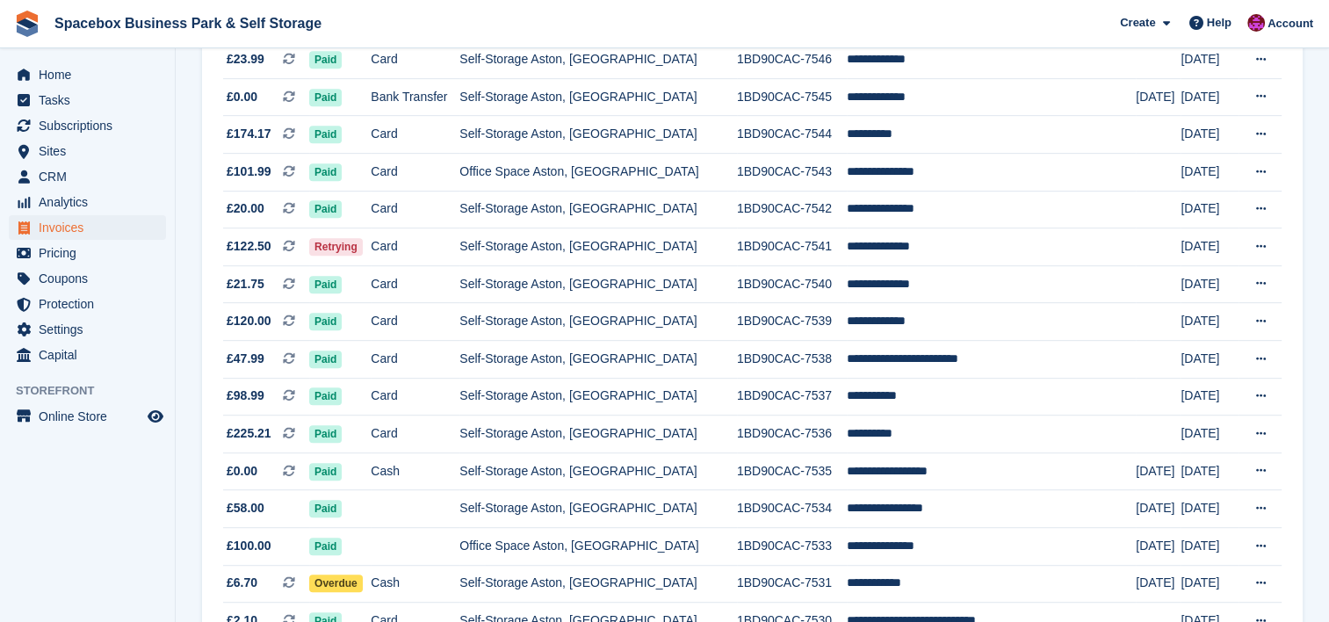
scroll to position [937, 0]
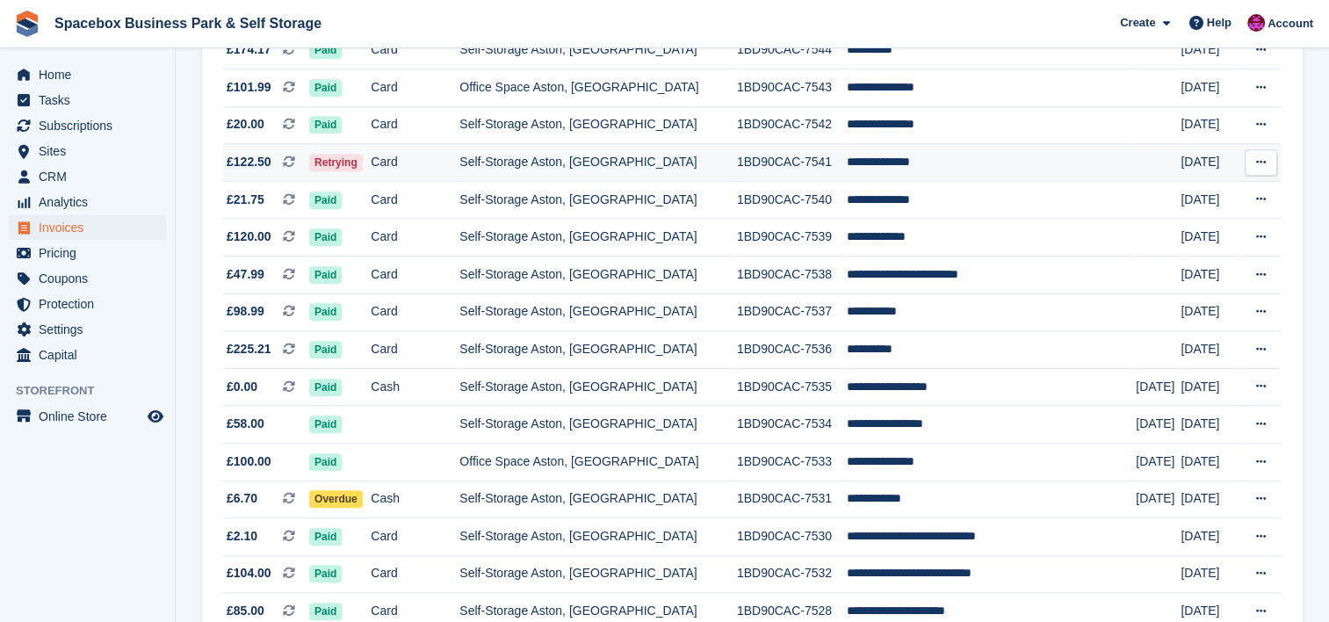
click at [916, 162] on td "**********" at bounding box center [991, 163] width 289 height 38
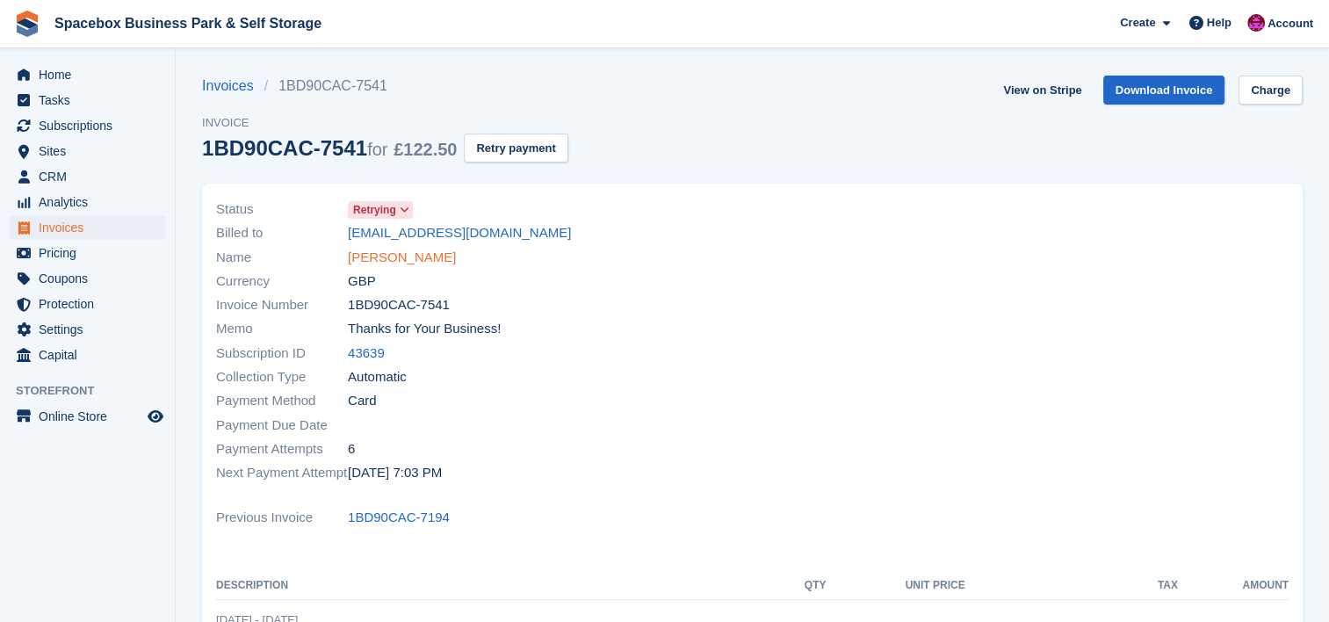
click at [397, 251] on link "[PERSON_NAME]" at bounding box center [402, 258] width 108 height 20
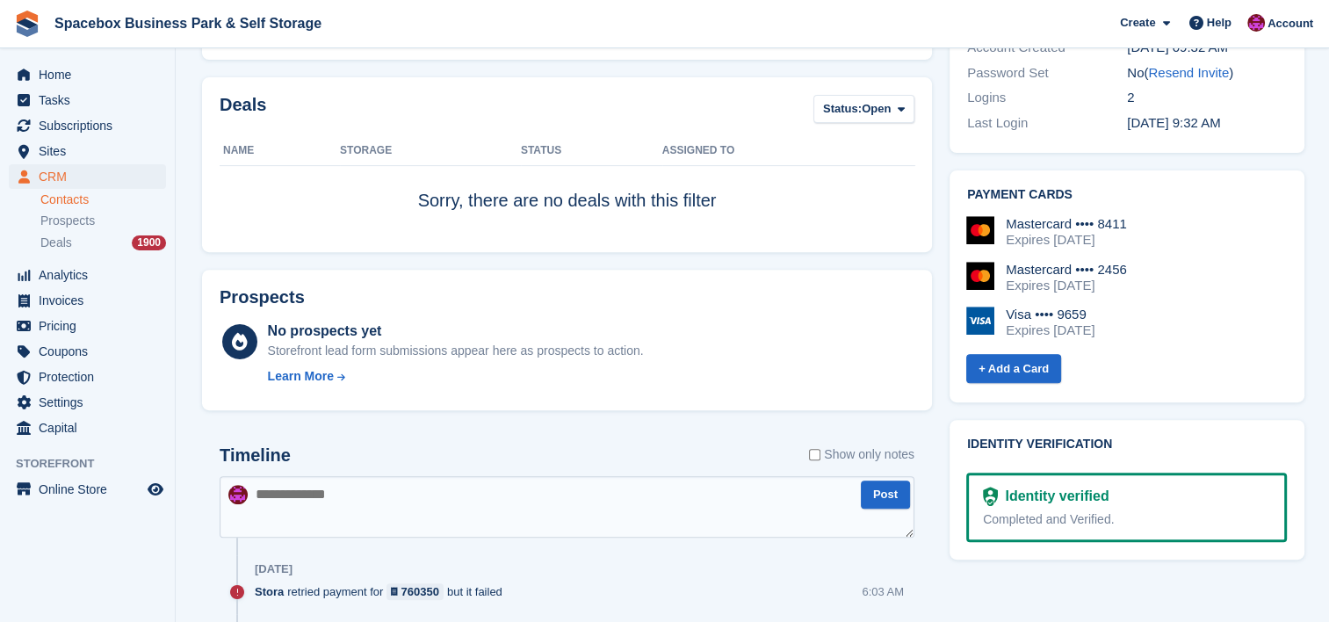
scroll to position [88, 0]
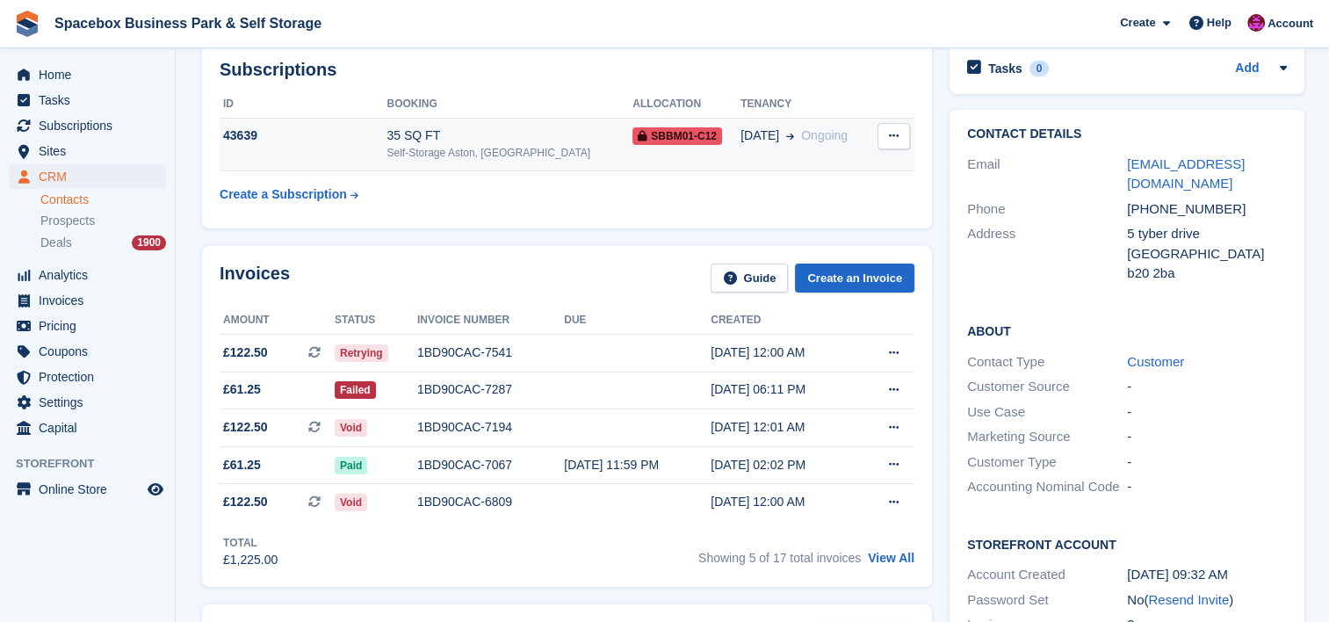
click at [344, 156] on td "43639" at bounding box center [303, 145] width 167 height 54
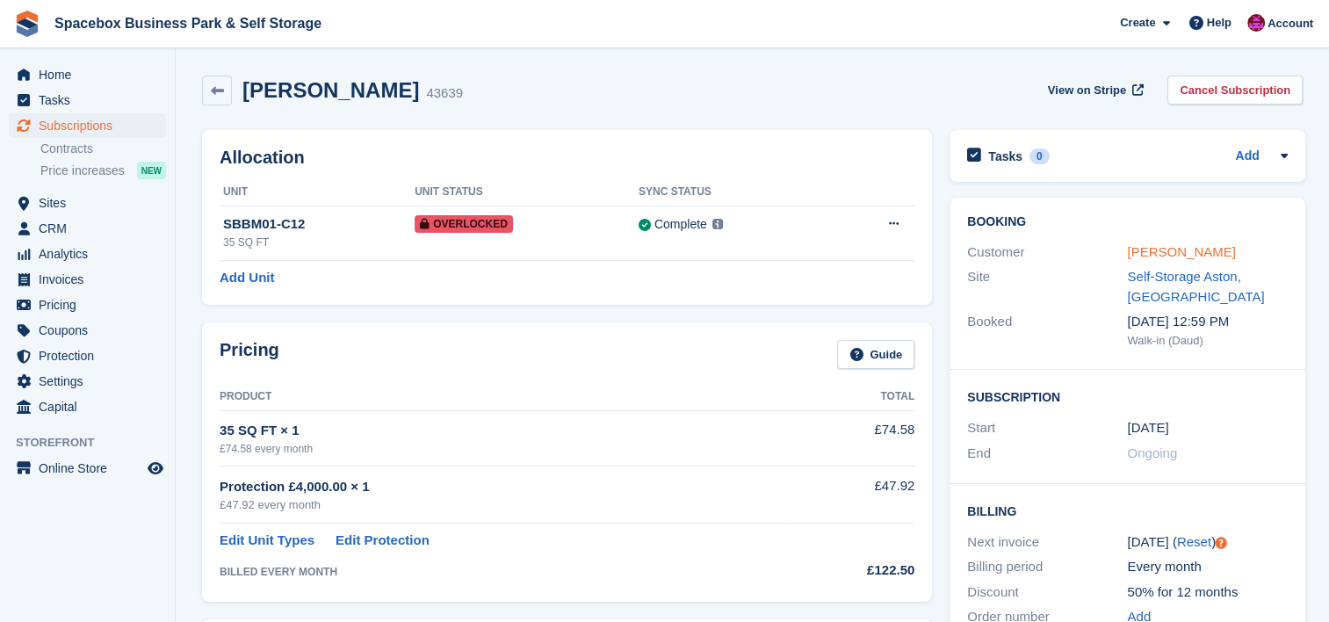
click at [1177, 253] on link "[PERSON_NAME]" at bounding box center [1181, 251] width 108 height 15
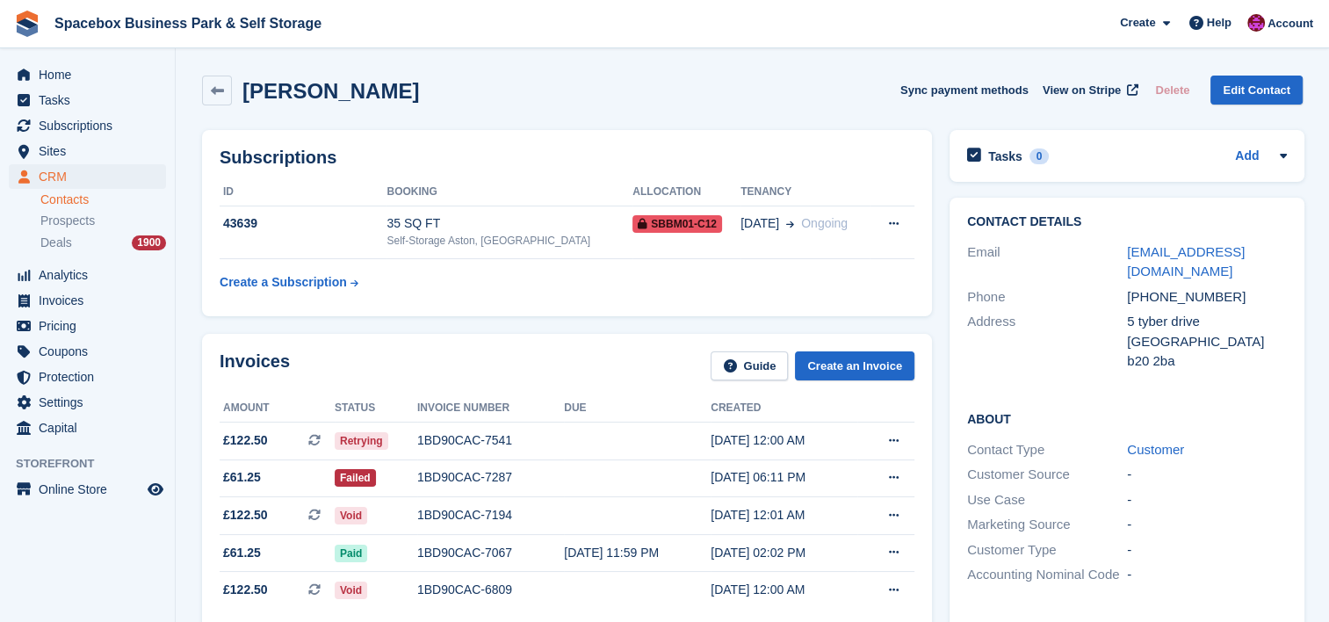
click at [413, 329] on div "Invoices Guide Create an Invoice Amount Status Invoice number Due Created £122.…" at bounding box center [567, 504] width 748 height 358
click at [489, 241] on div "Self-Storage Aston, [GEOGRAPHIC_DATA]" at bounding box center [510, 241] width 246 height 16
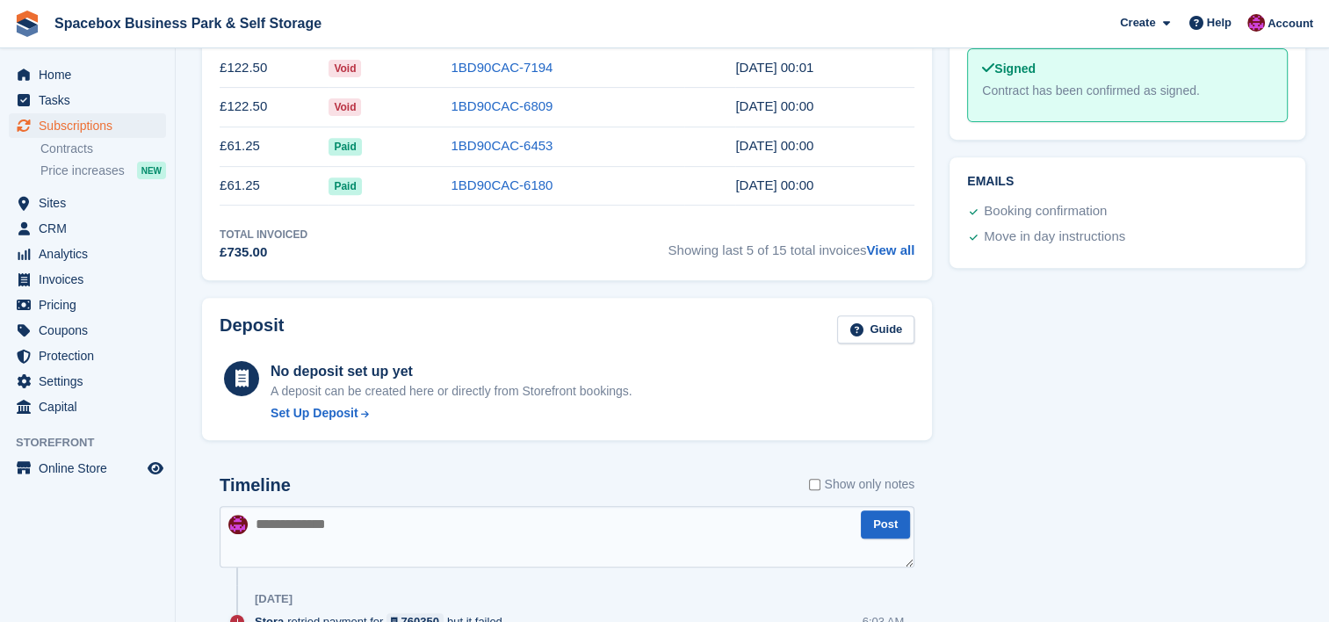
scroll to position [703, 0]
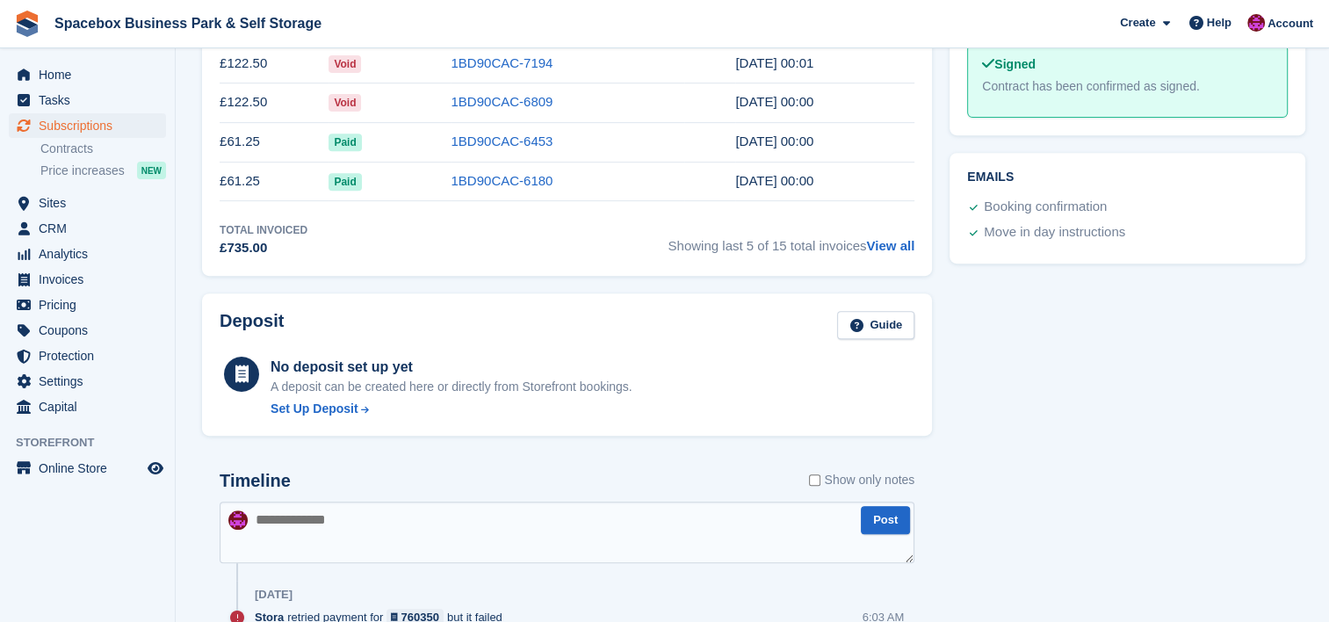
click at [450, 527] on textarea at bounding box center [567, 533] width 695 height 62
drag, startPoint x: 528, startPoint y: 523, endPoint x: 552, endPoint y: 517, distance: 24.3
type textarea "**********"
click at [881, 522] on button "Post" at bounding box center [885, 520] width 49 height 29
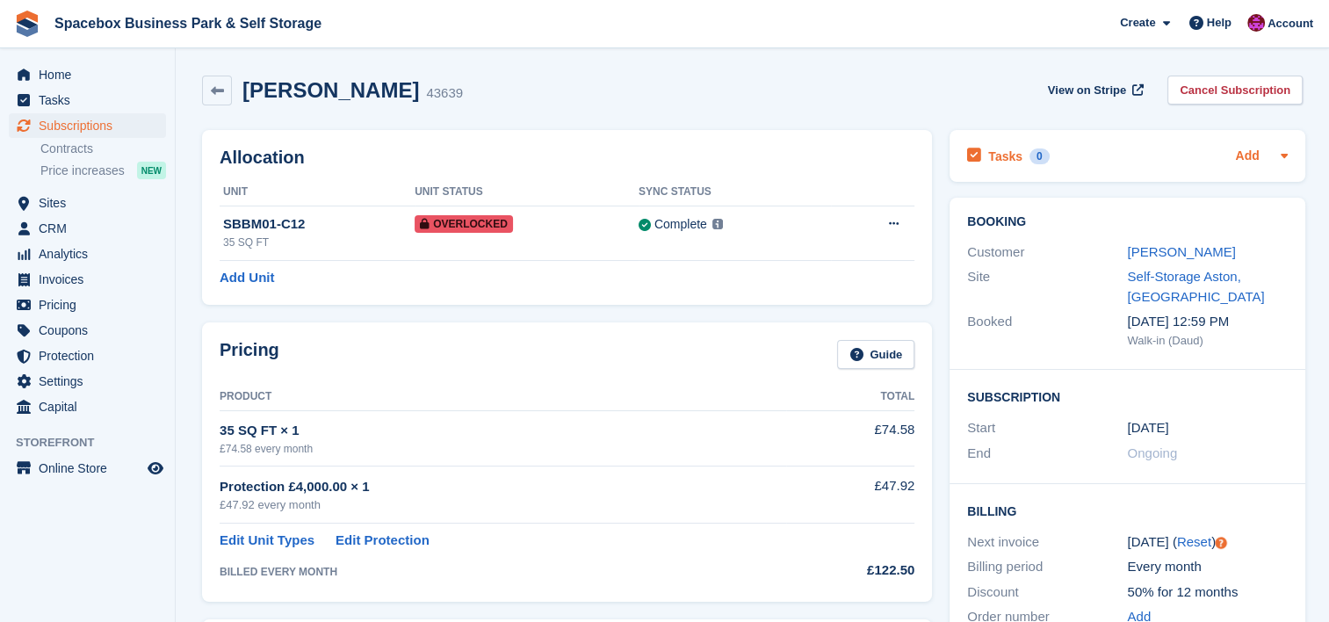
click at [1244, 152] on link "Add" at bounding box center [1247, 157] width 24 height 20
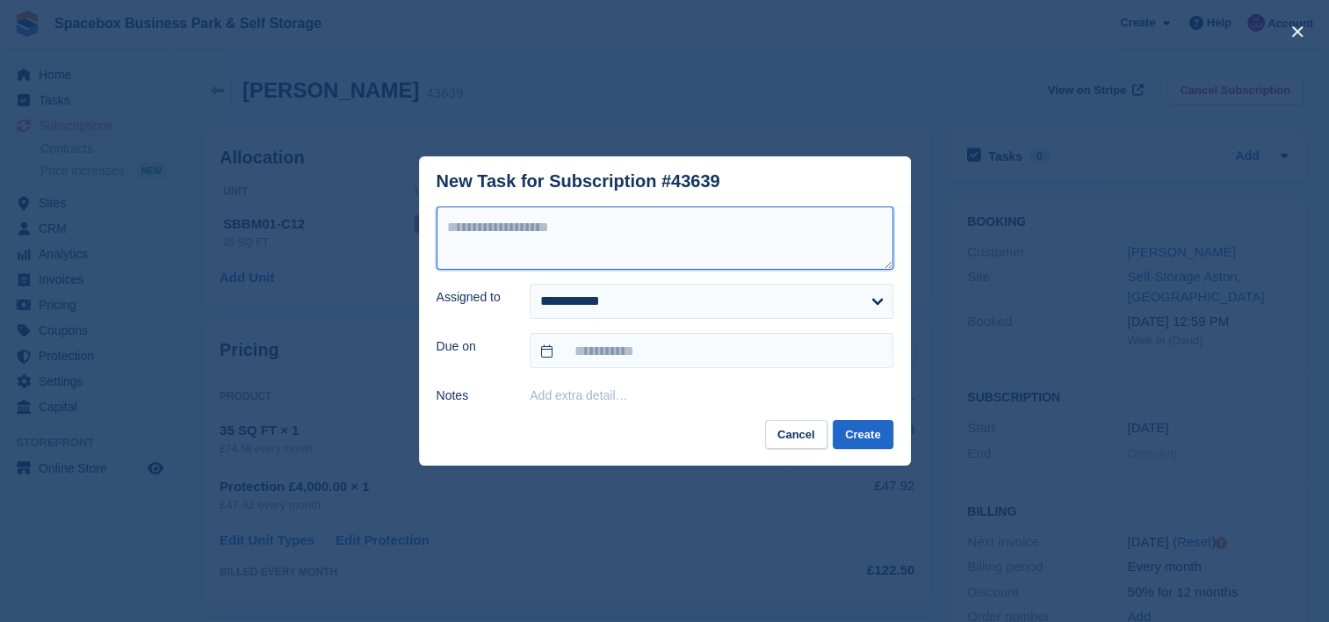
click at [769, 211] on textarea at bounding box center [665, 237] width 457 height 63
type textarea "*"
type textarea "**********"
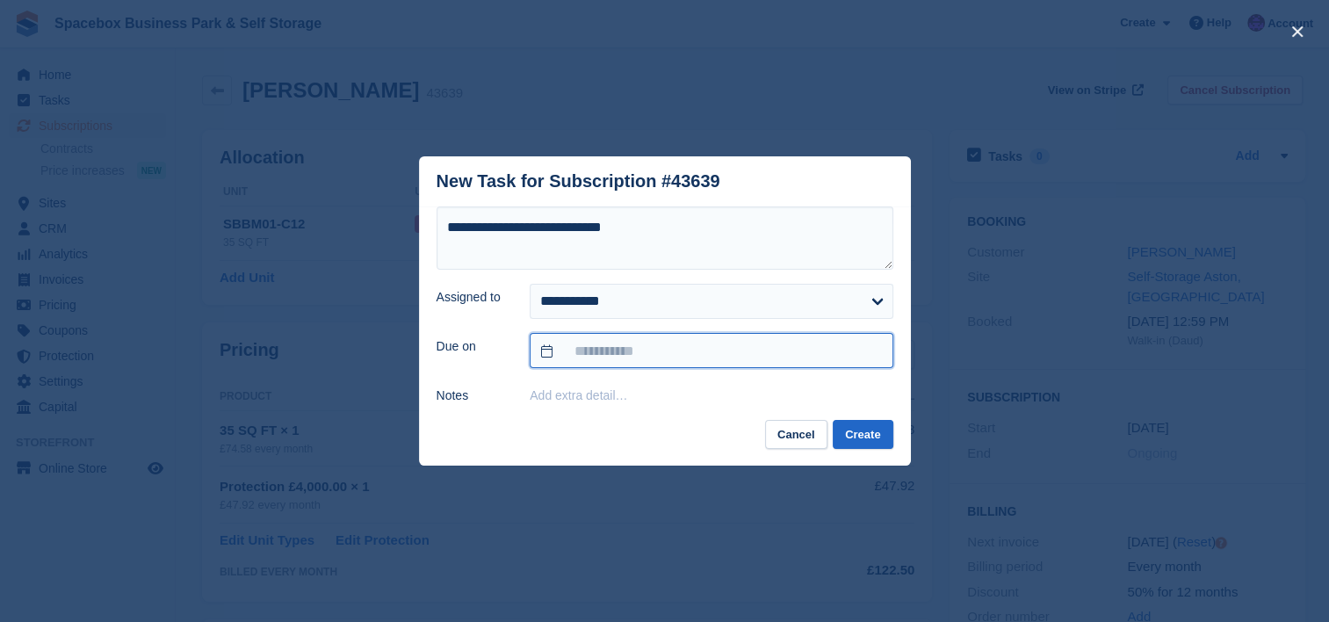
click at [708, 342] on input "text" at bounding box center [711, 350] width 363 height 35
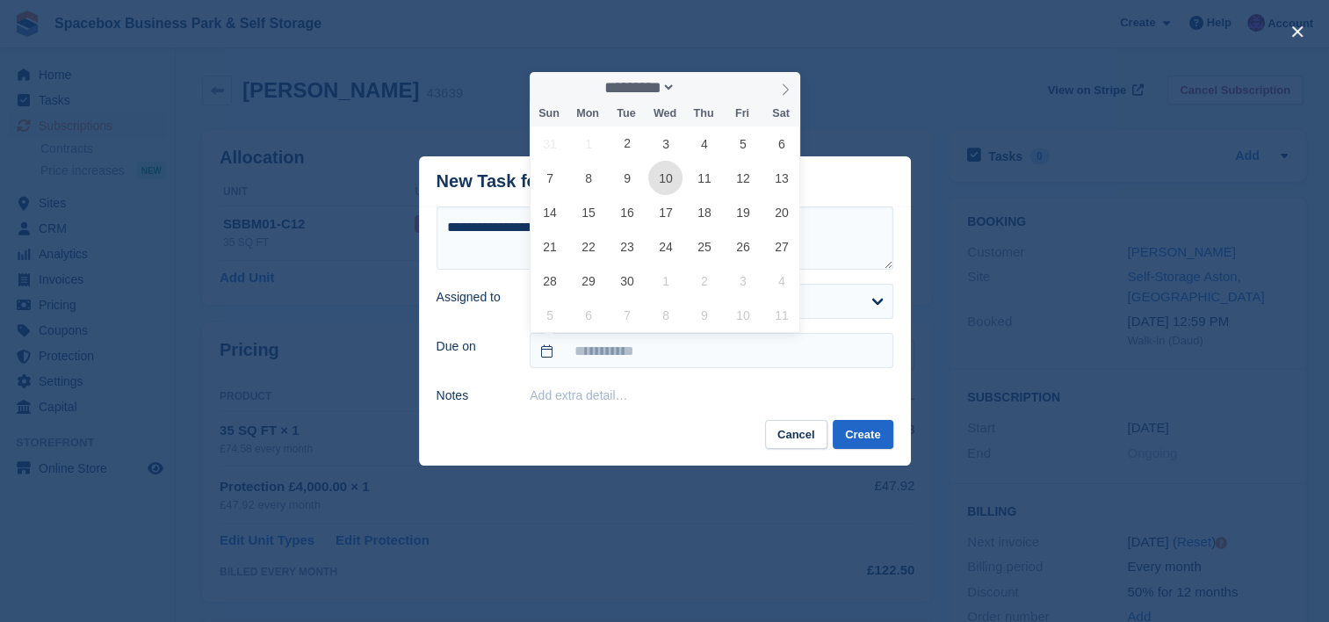
click at [668, 172] on span "10" at bounding box center [665, 178] width 34 height 34
type input "**********"
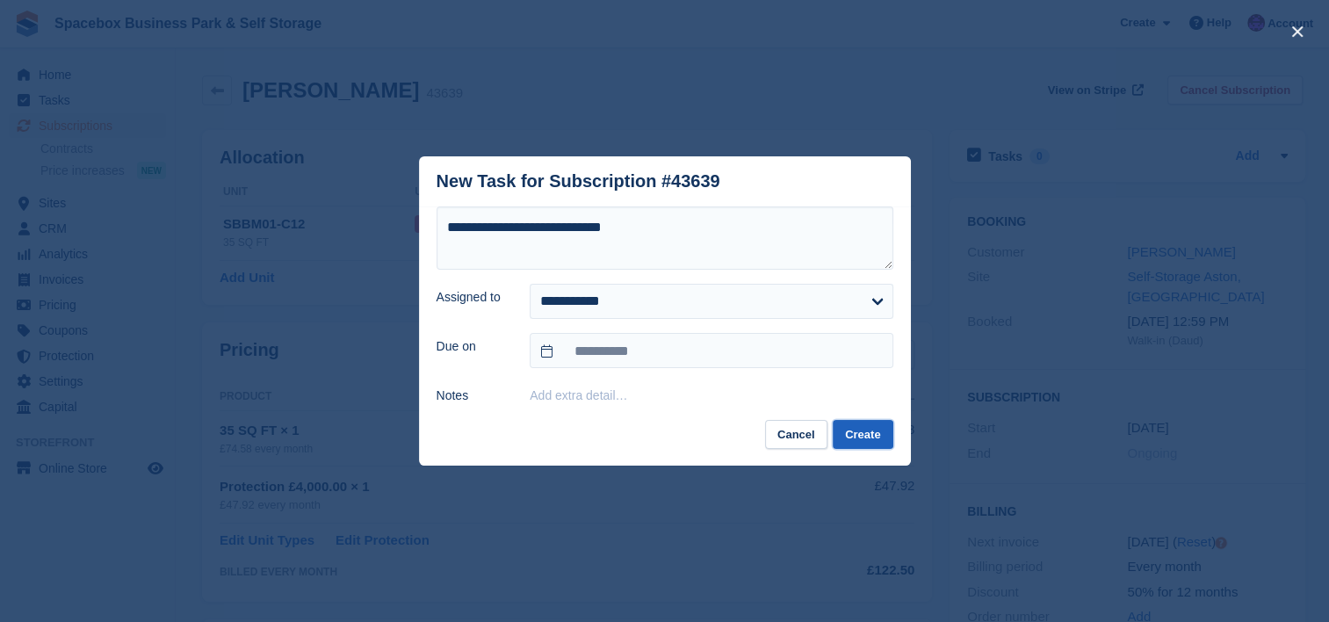
click at [879, 429] on button "Create" at bounding box center [863, 434] width 60 height 29
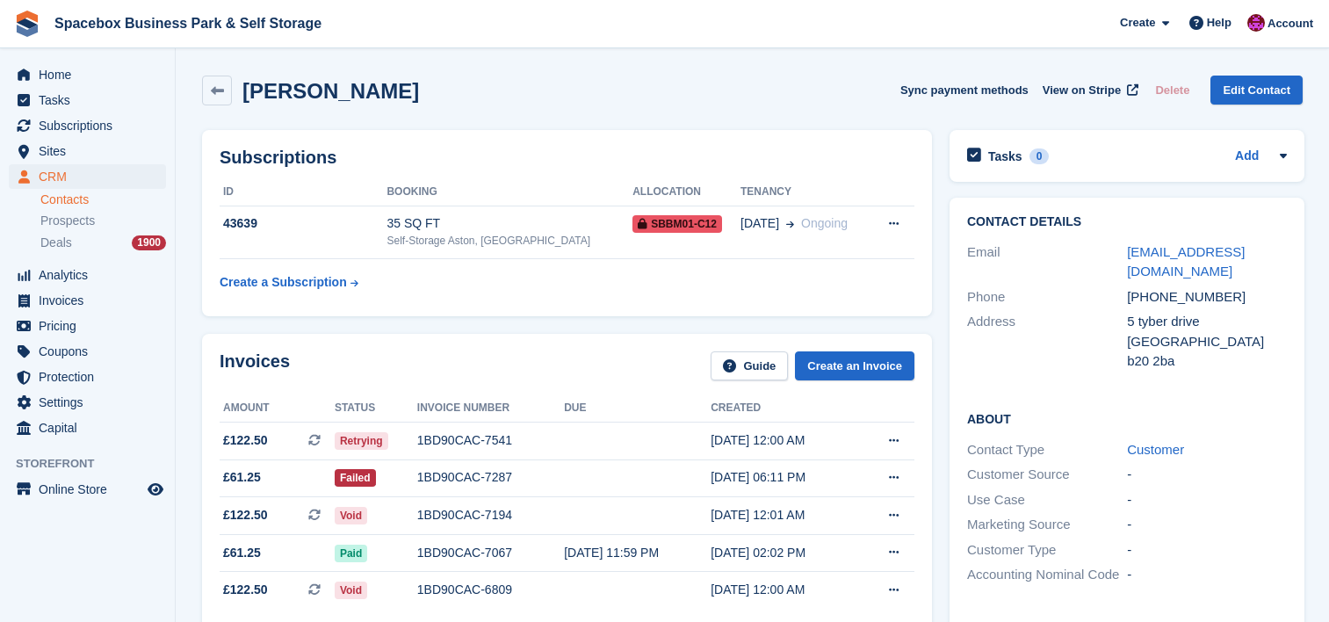
scroll to position [88, 0]
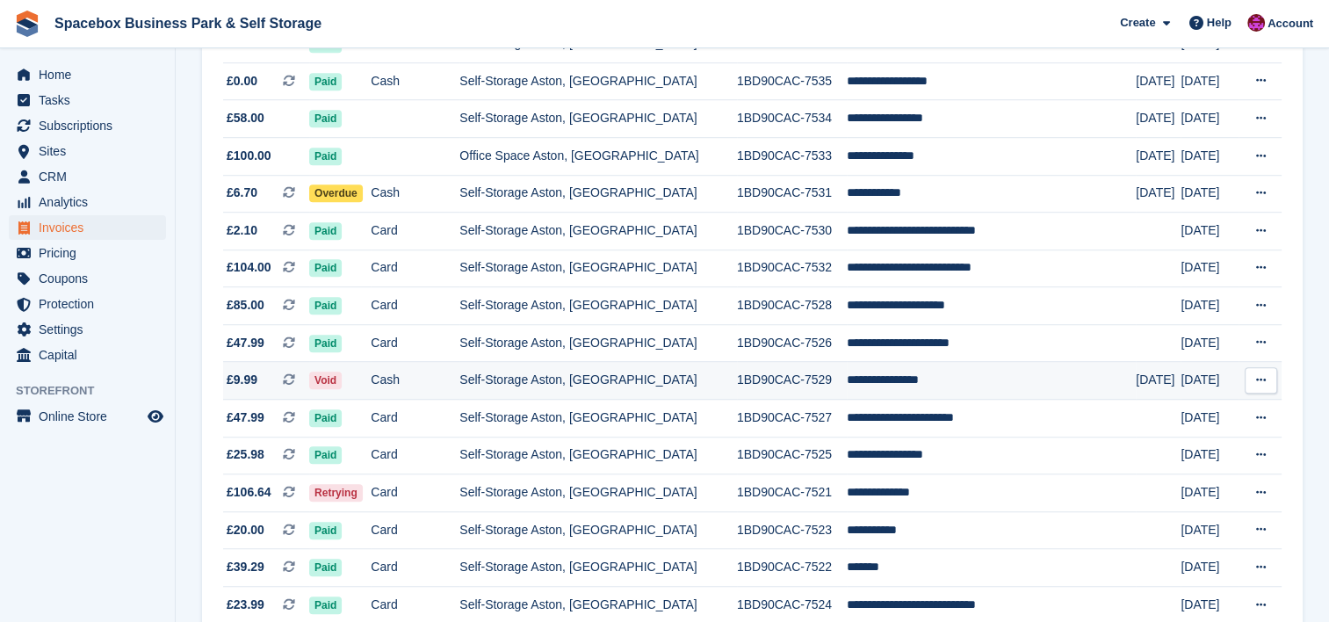
scroll to position [1241, 0]
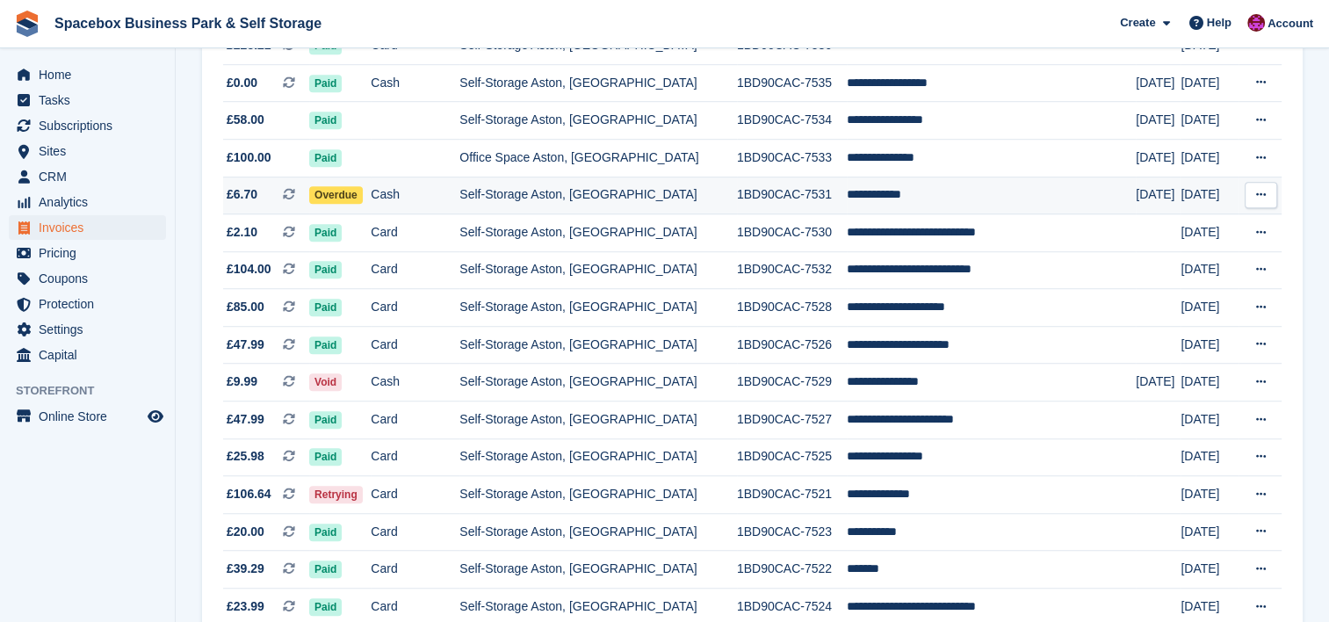
click at [636, 192] on td "Self-Storage Aston, [GEOGRAPHIC_DATA]" at bounding box center [599, 196] width 278 height 38
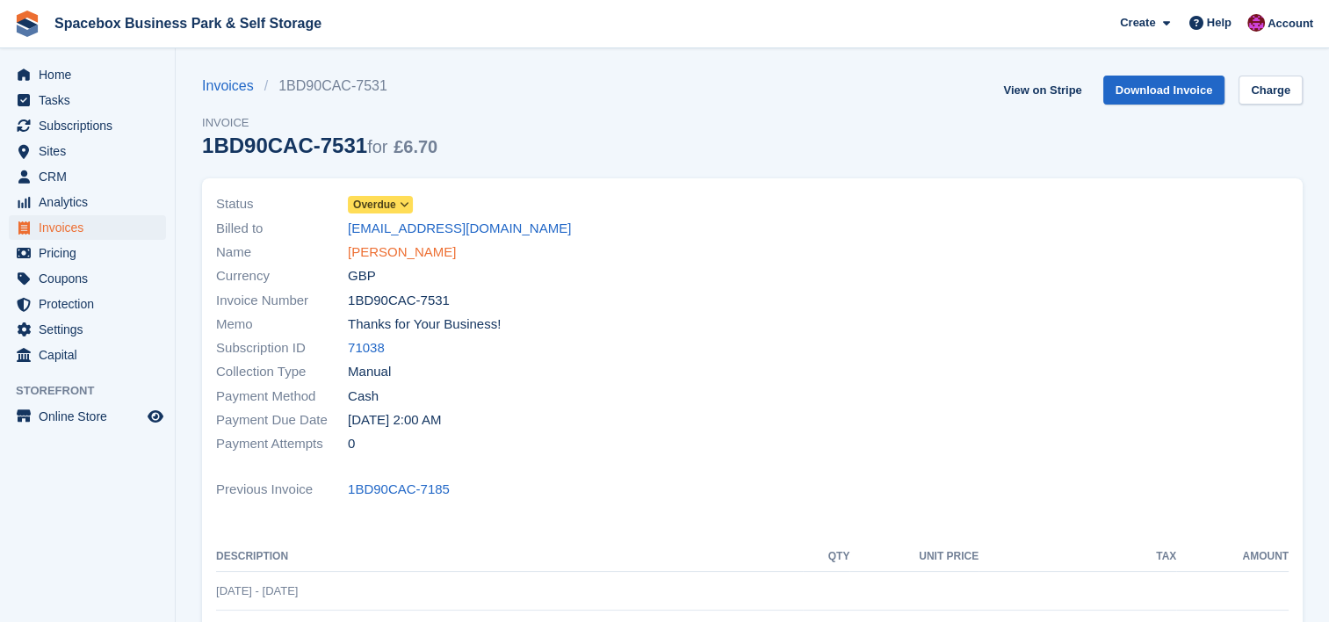
click at [418, 253] on link "[PERSON_NAME]" at bounding box center [402, 252] width 108 height 20
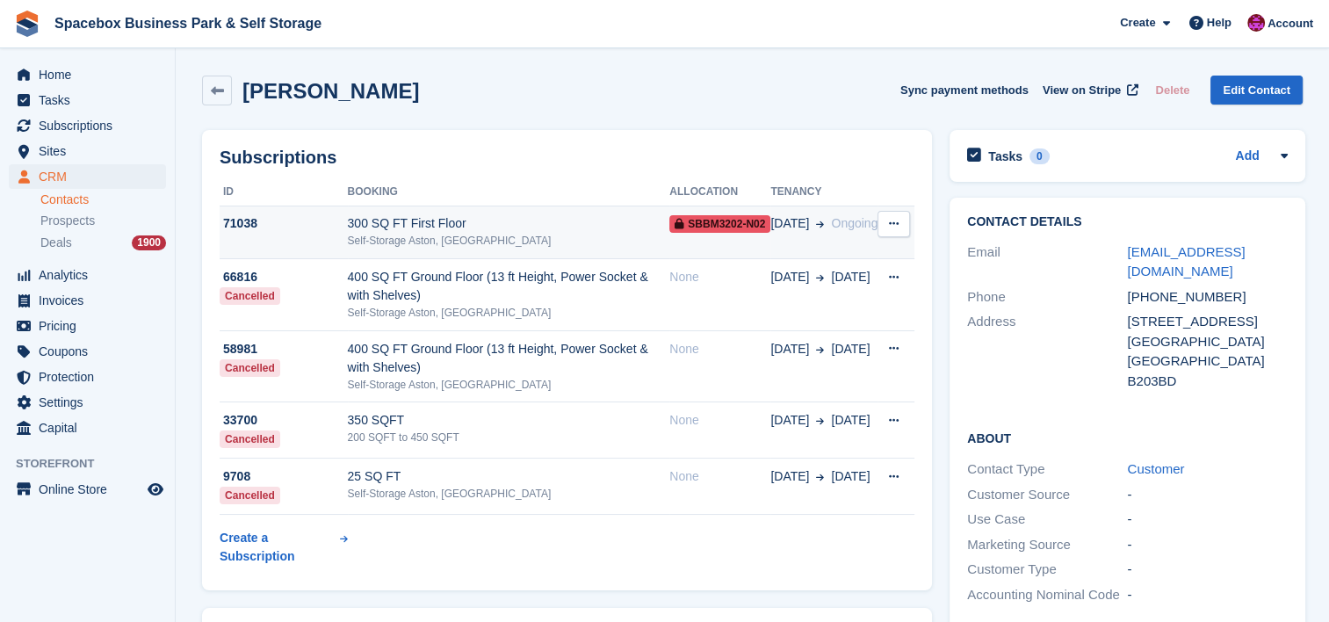
click at [478, 242] on div "Self-Storage Aston, [GEOGRAPHIC_DATA]" at bounding box center [509, 241] width 322 height 16
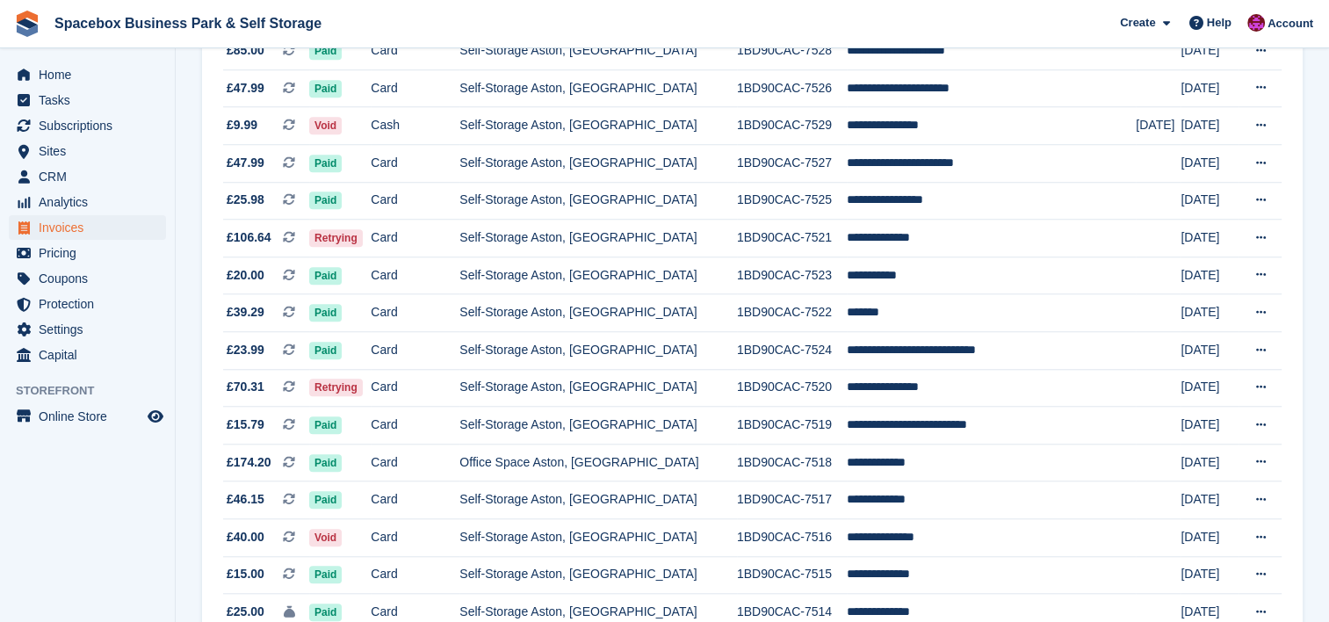
scroll to position [1499, 0]
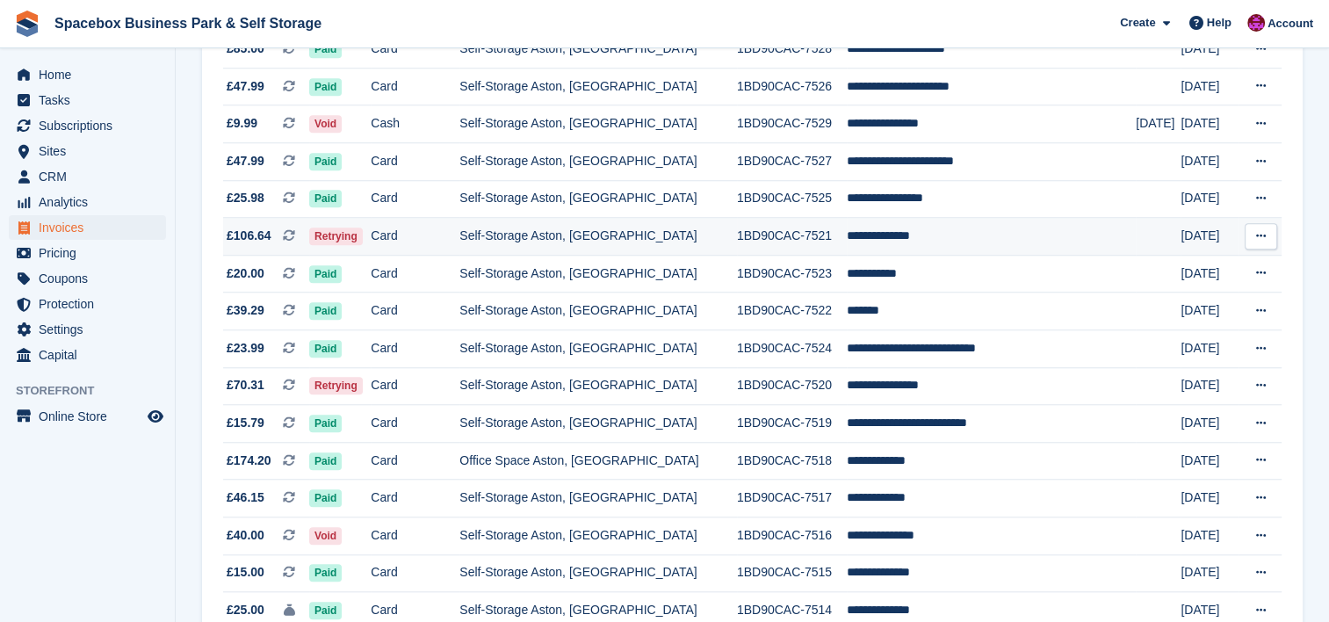
click at [615, 252] on td "Self-Storage Aston, [GEOGRAPHIC_DATA]" at bounding box center [599, 237] width 278 height 38
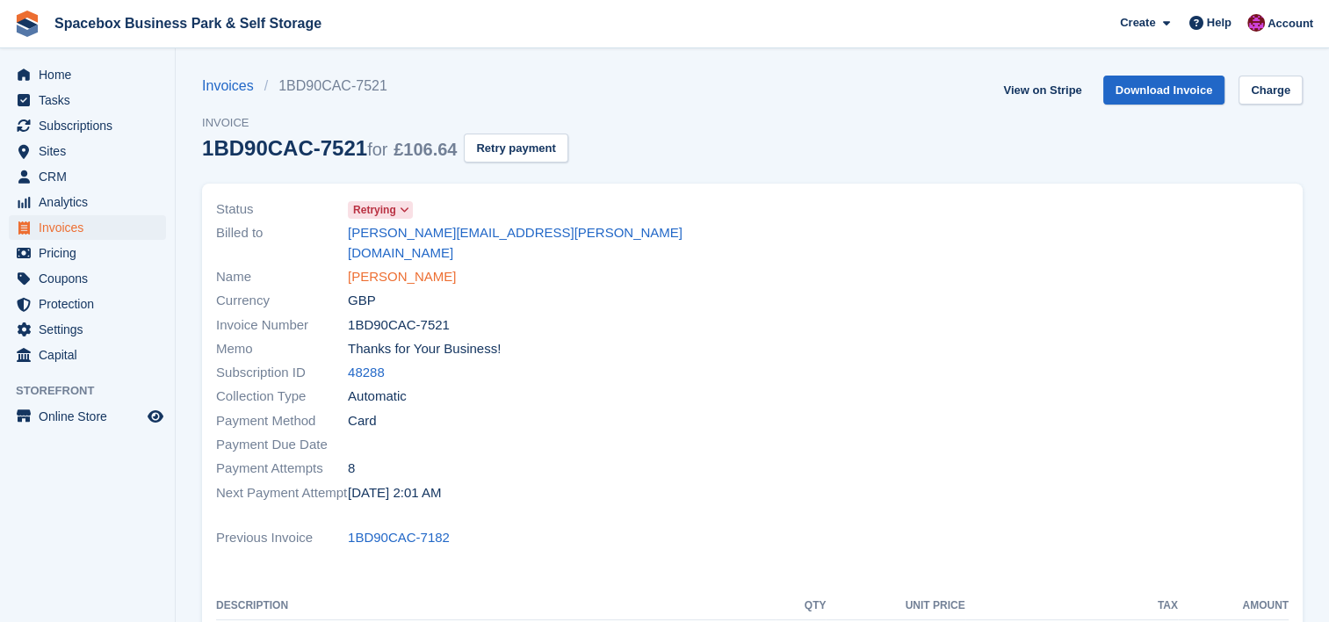
click at [406, 267] on link "[PERSON_NAME]" at bounding box center [402, 277] width 108 height 20
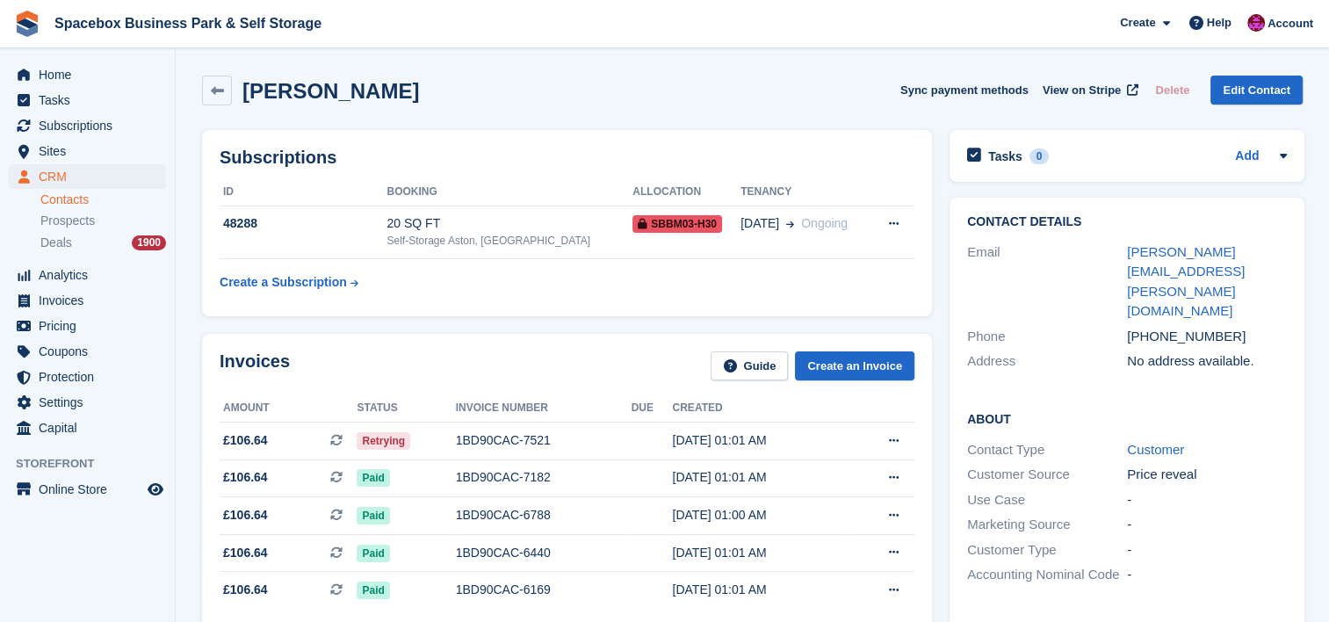
click at [1251, 488] on div "Use Case -" at bounding box center [1127, 500] width 320 height 25
click at [520, 218] on div "20 SQ FT" at bounding box center [510, 223] width 246 height 18
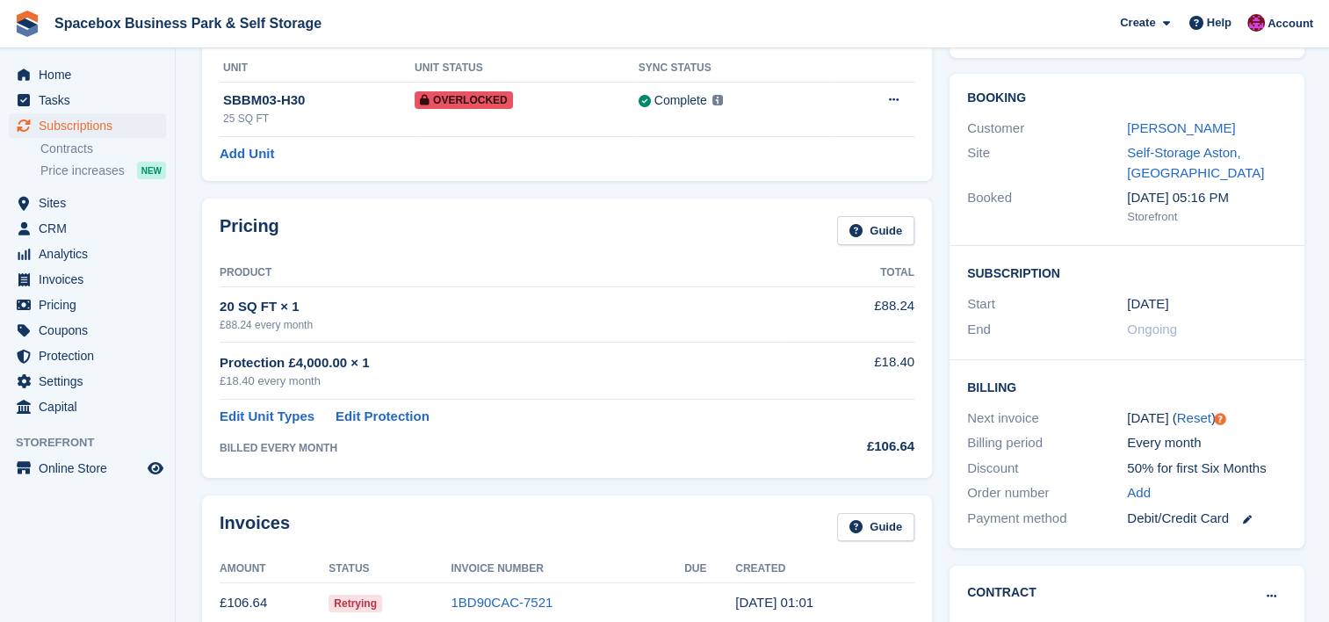
scroll to position [70, 0]
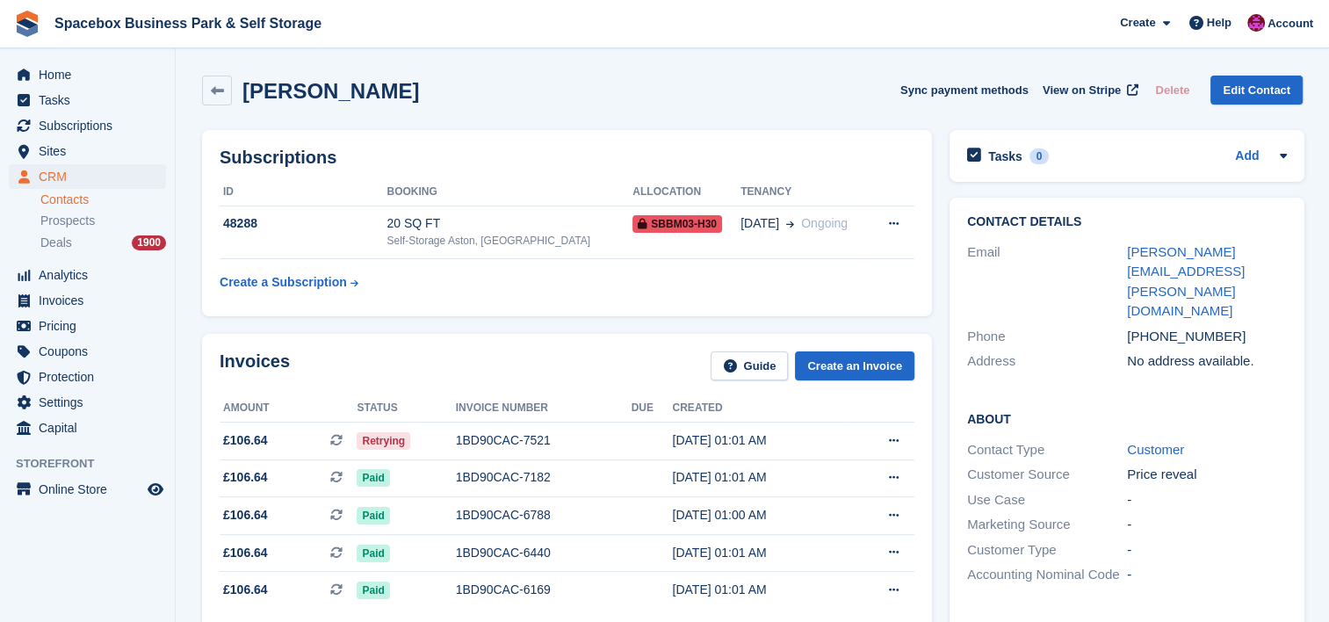
click at [336, 328] on div "Invoices Guide Create an Invoice Amount Status Invoice number Due Created £106.…" at bounding box center [567, 504] width 748 height 358
click at [425, 211] on td "20 SQ FT Self-Storage Aston, Birmingham" at bounding box center [510, 233] width 246 height 54
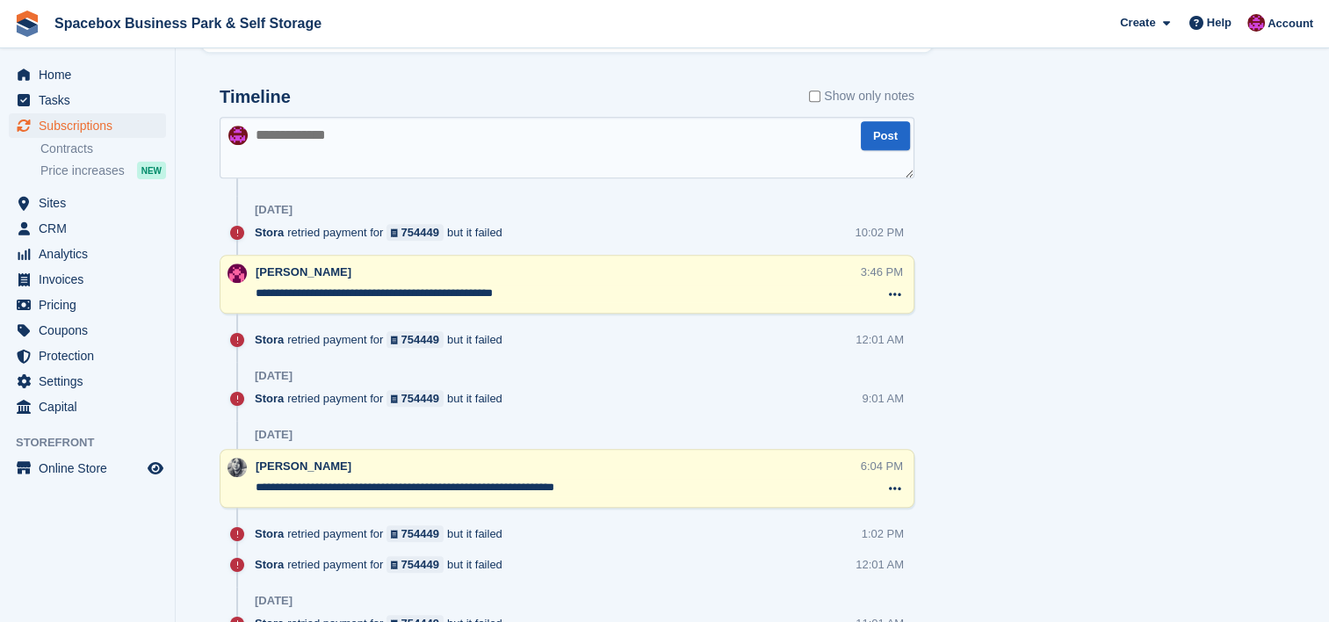
scroll to position [1140, 0]
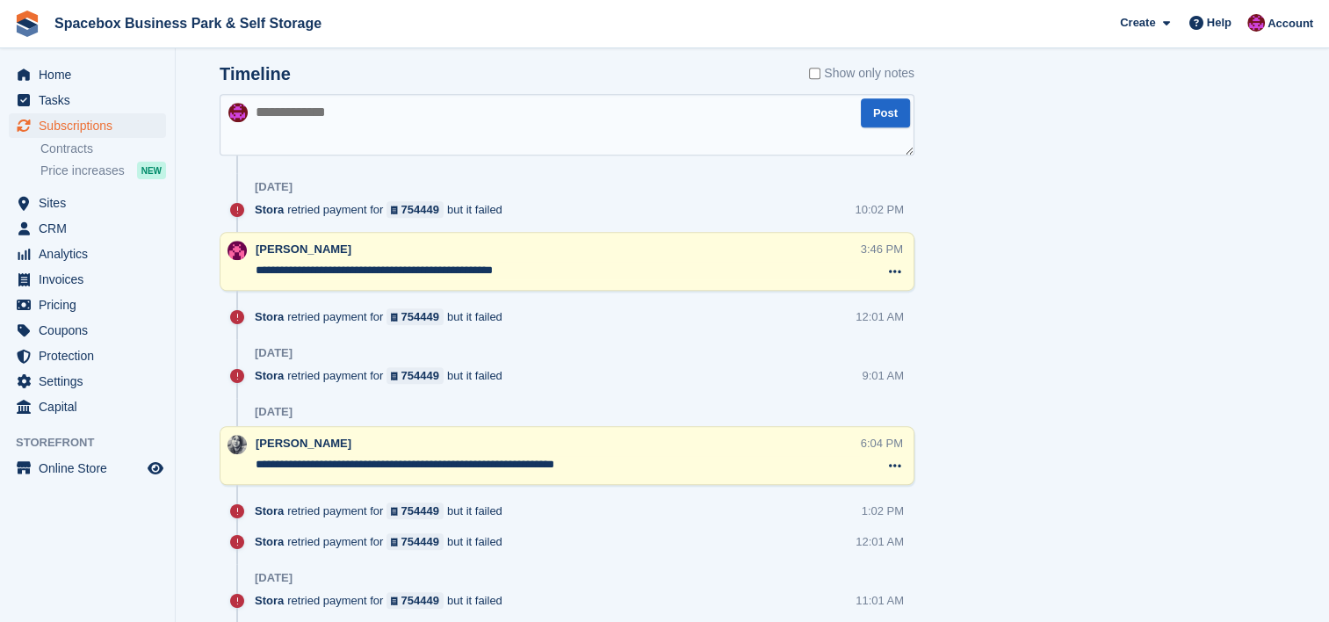
drag, startPoint x: 555, startPoint y: 268, endPoint x: 242, endPoint y: 253, distance: 313.1
click at [242, 253] on div "**********" at bounding box center [567, 261] width 695 height 59
click at [667, 462] on textarea "**********" at bounding box center [558, 465] width 605 height 18
drag, startPoint x: 629, startPoint y: 465, endPoint x: 255, endPoint y: 457, distance: 374.4
click at [255, 457] on div "**********" at bounding box center [567, 455] width 695 height 59
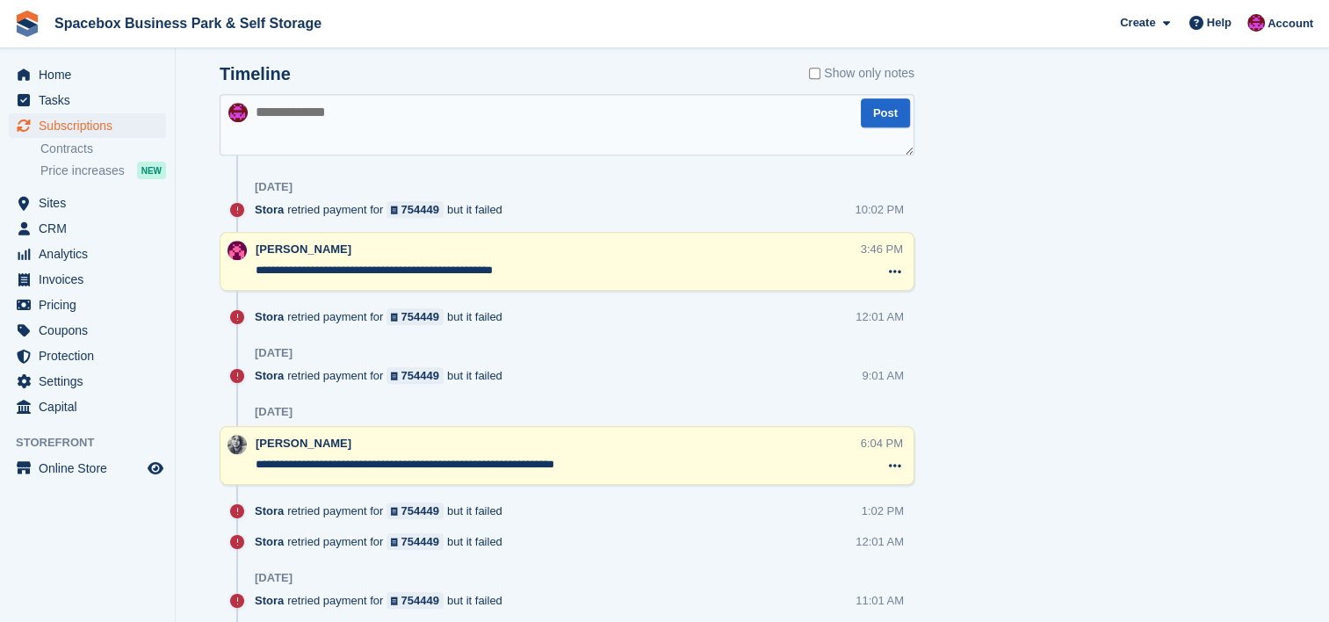
click at [346, 115] on textarea at bounding box center [567, 125] width 695 height 62
paste textarea "**********"
type textarea "**********"
click at [868, 111] on button "Post" at bounding box center [885, 112] width 49 height 29
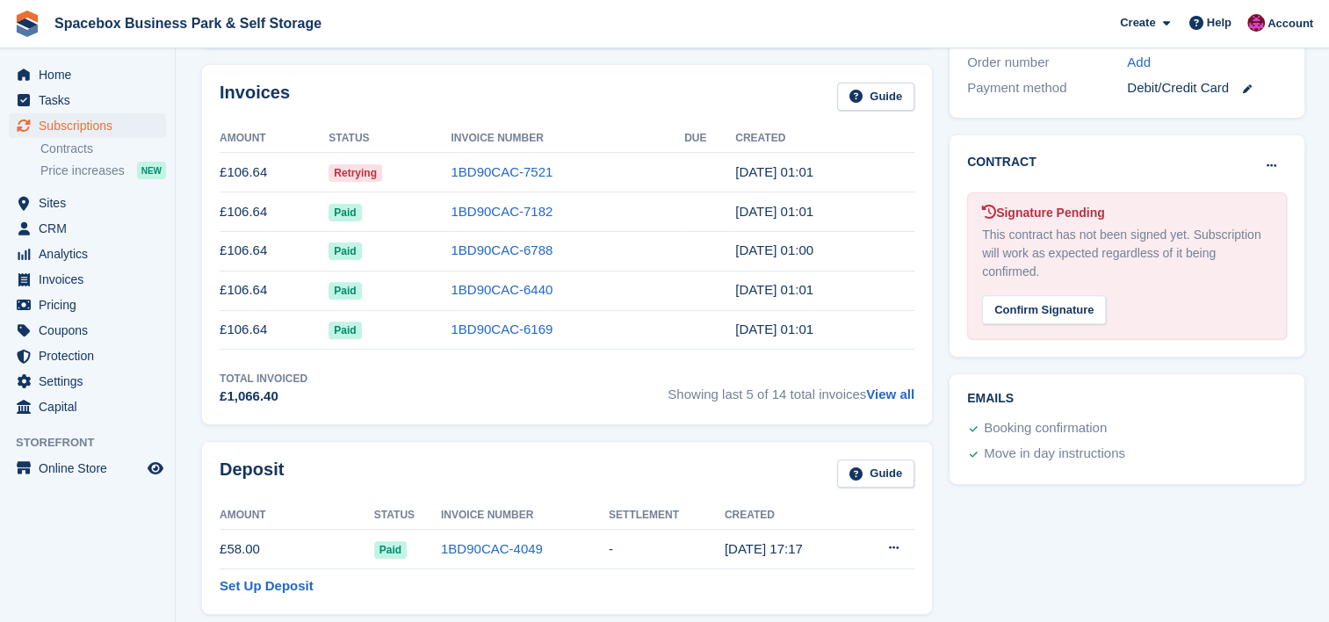
scroll to position [0, 0]
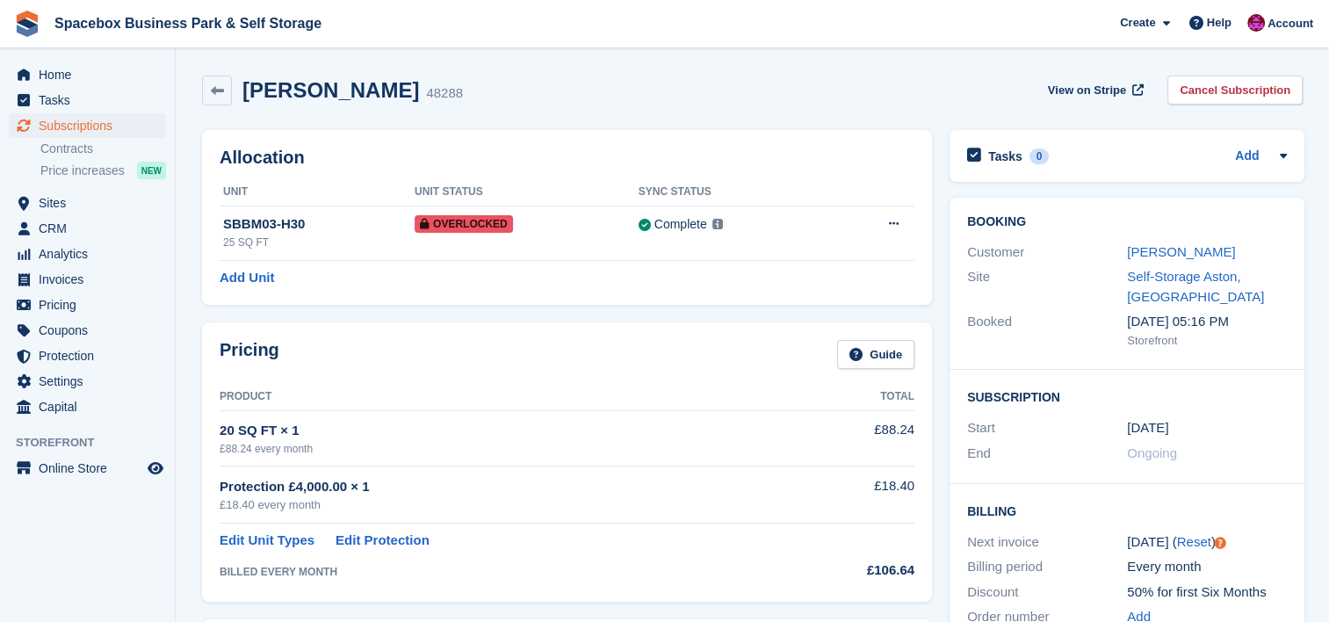
click at [1238, 504] on h2 "Billing" at bounding box center [1127, 511] width 320 height 18
click at [82, 546] on aside "Home Tasks Subscriptions Subscriptions Subscriptions Contracts Price increases …" at bounding box center [87, 315] width 175 height 534
click at [1153, 244] on link "Jessica Slater" at bounding box center [1181, 251] width 108 height 15
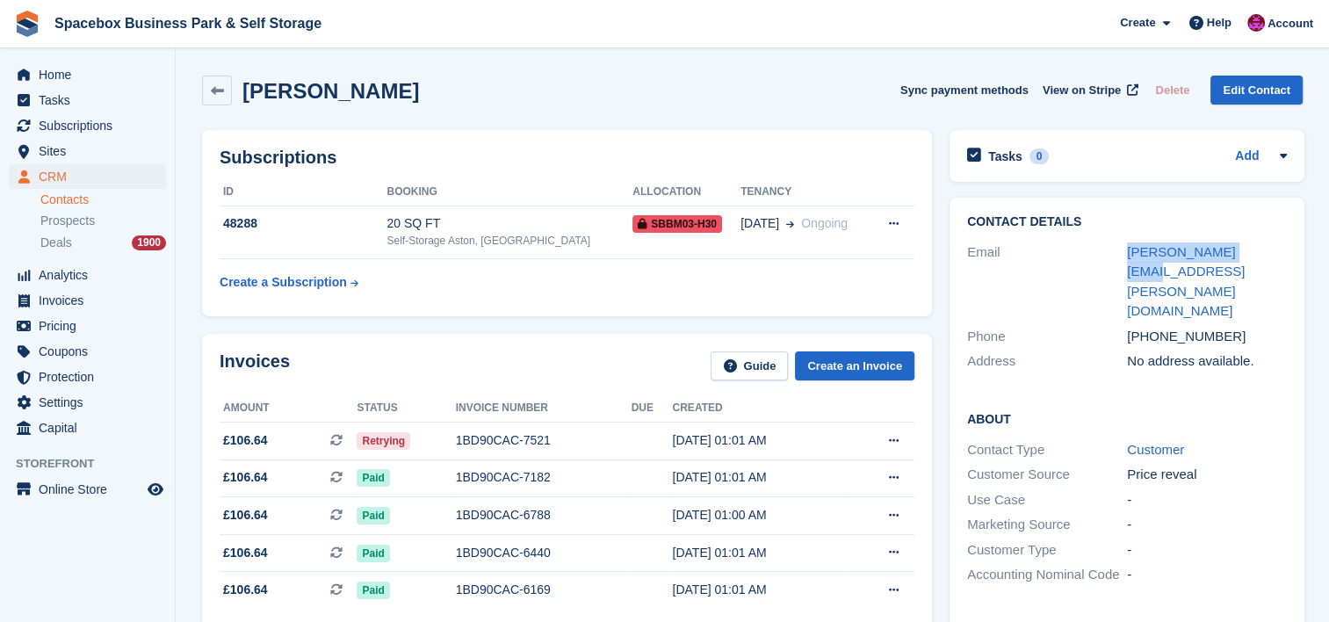
drag, startPoint x: 1246, startPoint y: 250, endPoint x: 1094, endPoint y: 256, distance: 152.1
click at [1094, 256] on div "Email jess.slater@me.com" at bounding box center [1127, 282] width 320 height 84
copy div "jess.slater@me.com"
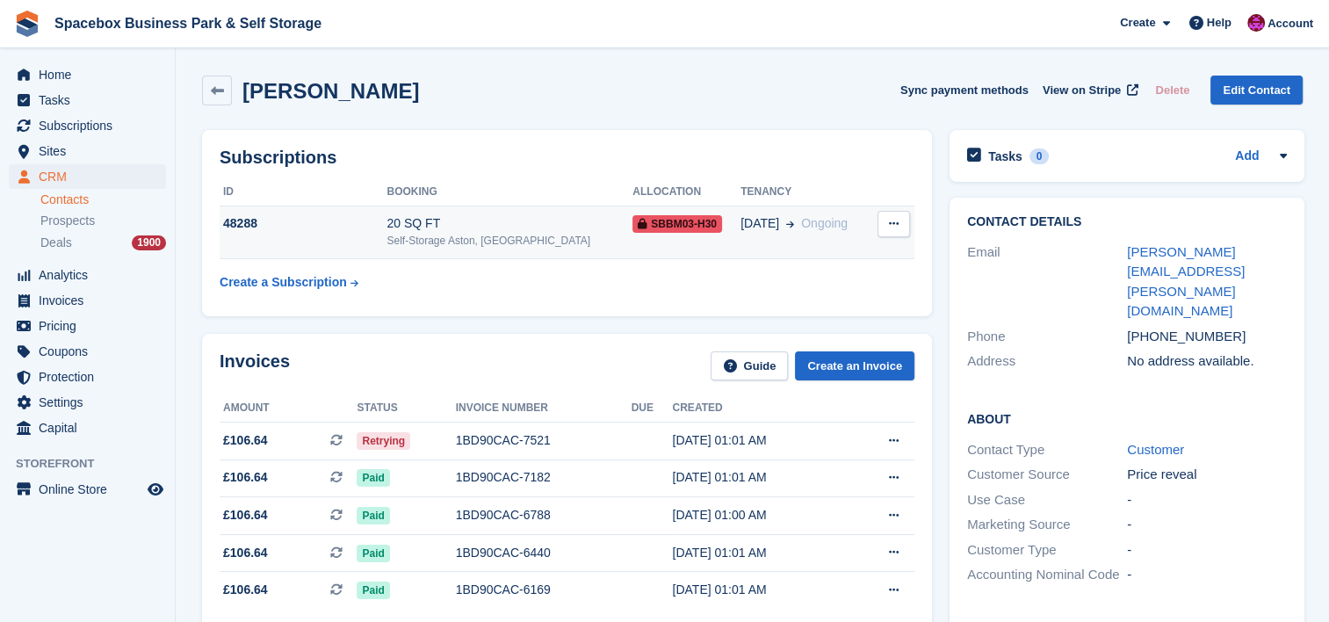
click at [435, 228] on div "20 SQ FT" at bounding box center [510, 223] width 246 height 18
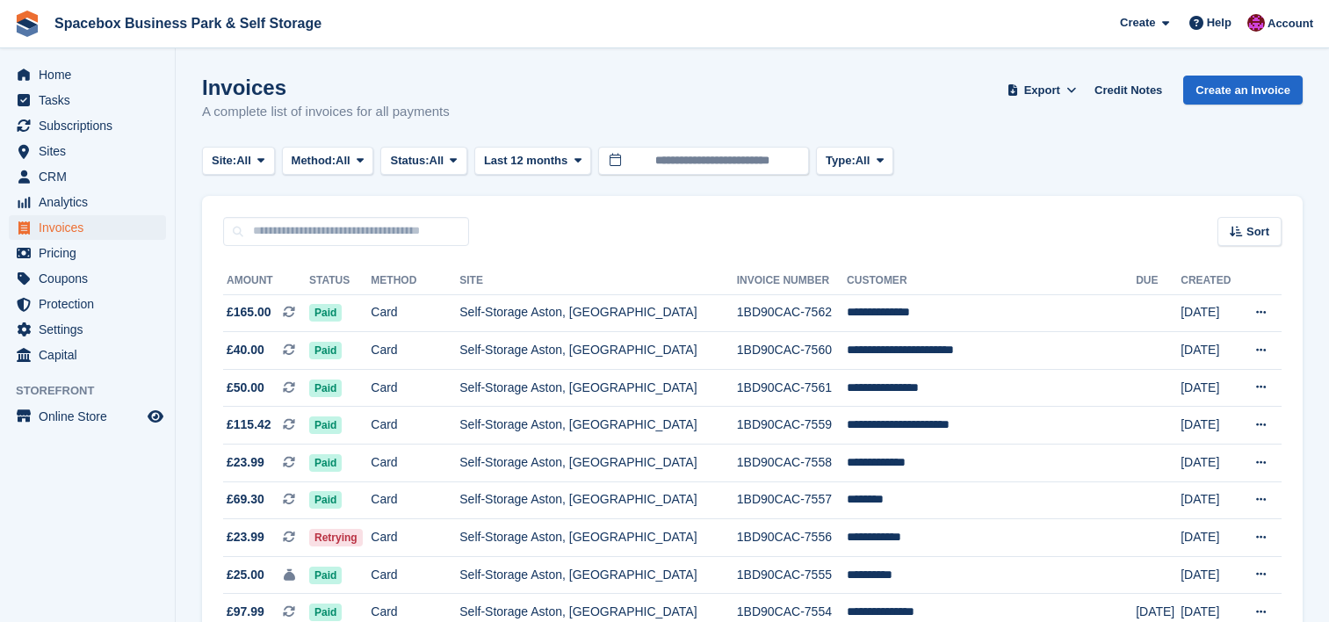
scroll to position [1499, 0]
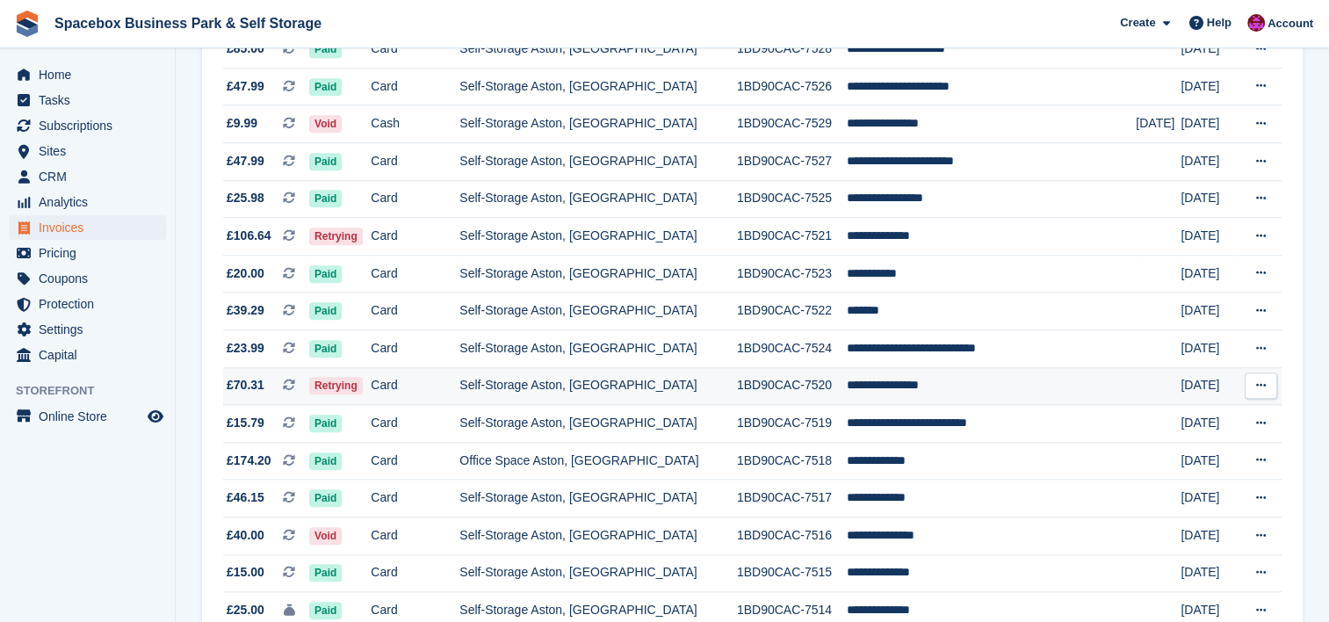
click at [938, 400] on td "**********" at bounding box center [991, 386] width 289 height 38
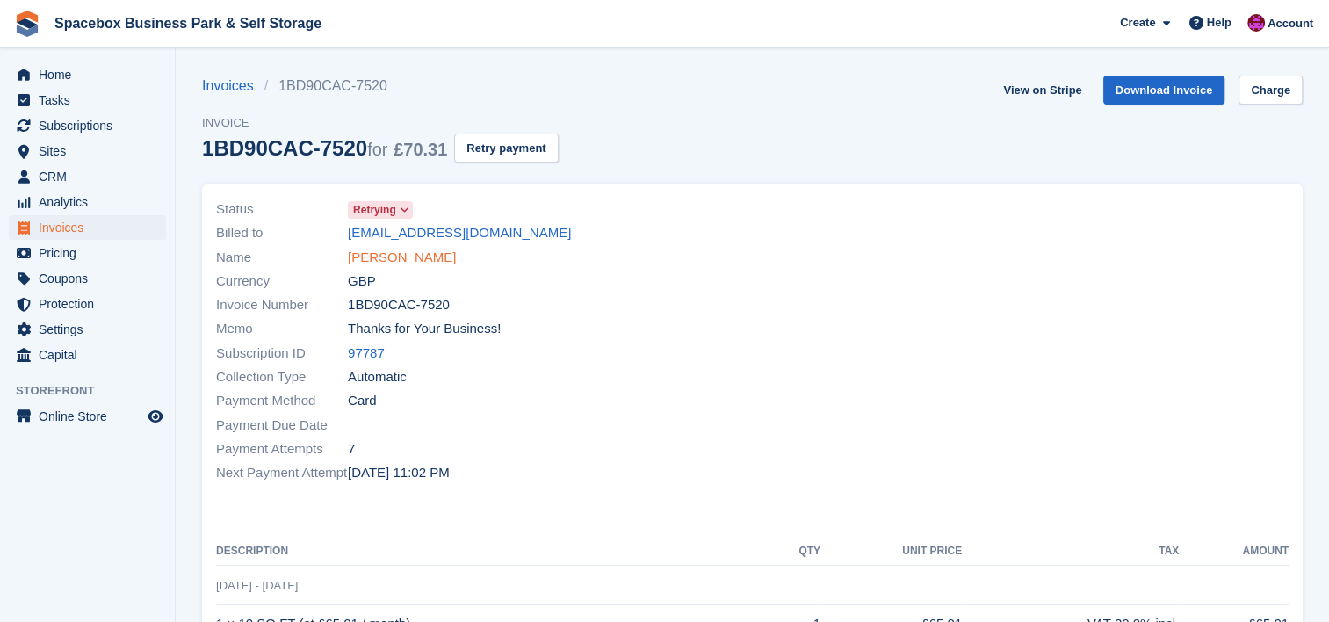
click at [390, 248] on link "[PERSON_NAME]" at bounding box center [402, 258] width 108 height 20
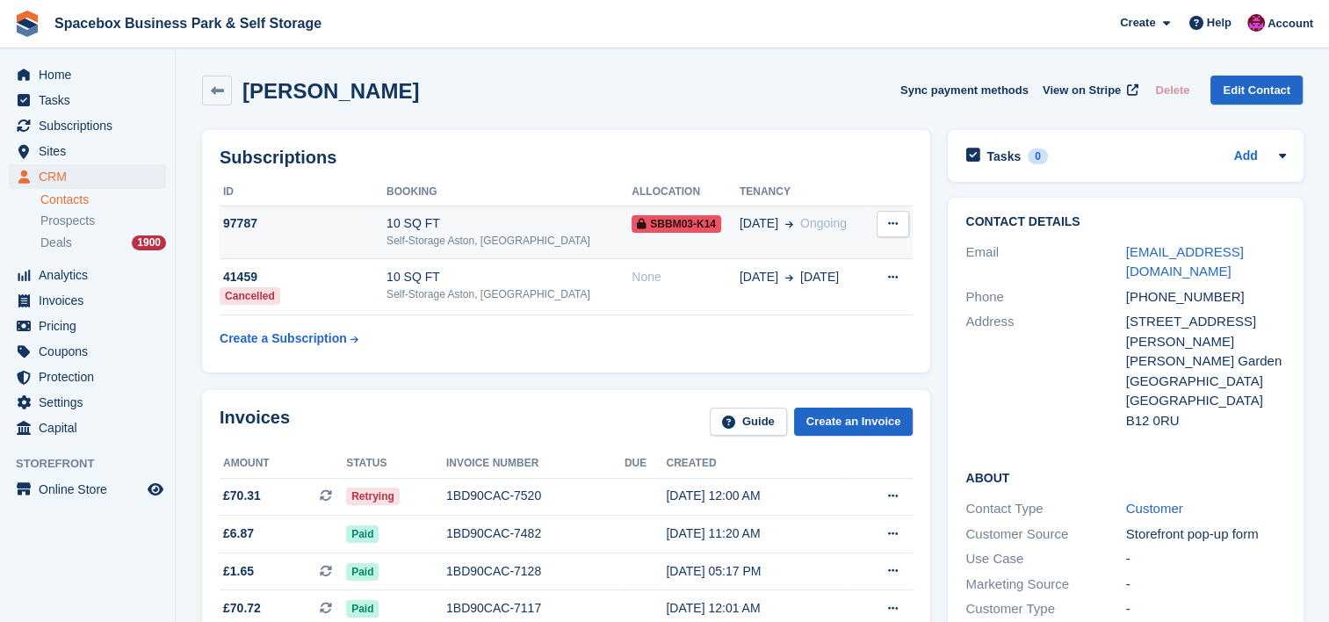
click at [503, 245] on div "Self-Storage Aston, [GEOGRAPHIC_DATA]" at bounding box center [509, 241] width 245 height 16
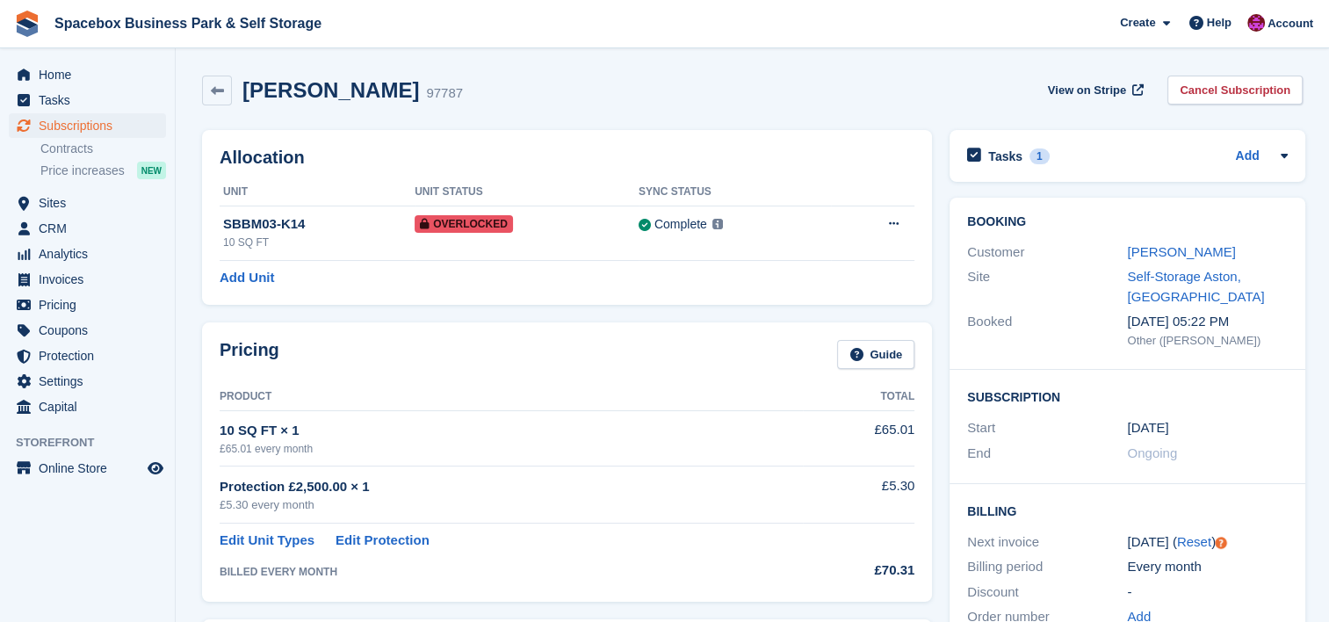
click at [56, 507] on aside "Home Tasks Subscriptions Subscriptions Subscriptions Contracts Price increases …" at bounding box center [87, 315] width 175 height 534
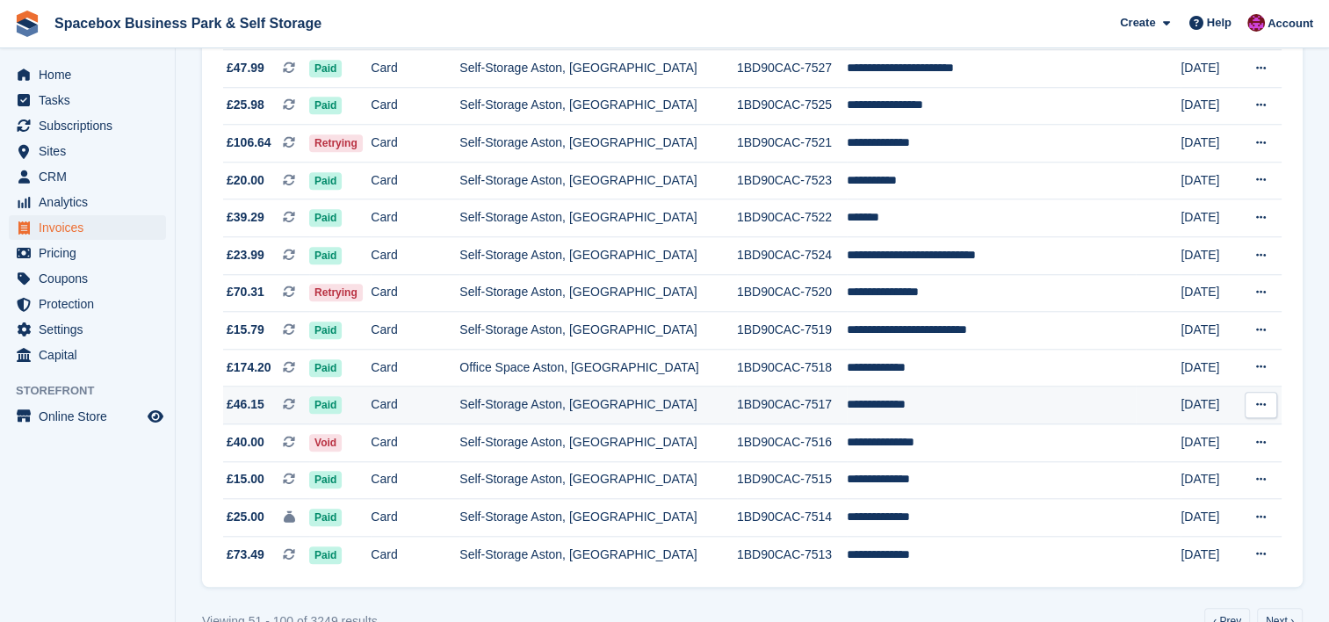
scroll to position [1639, 0]
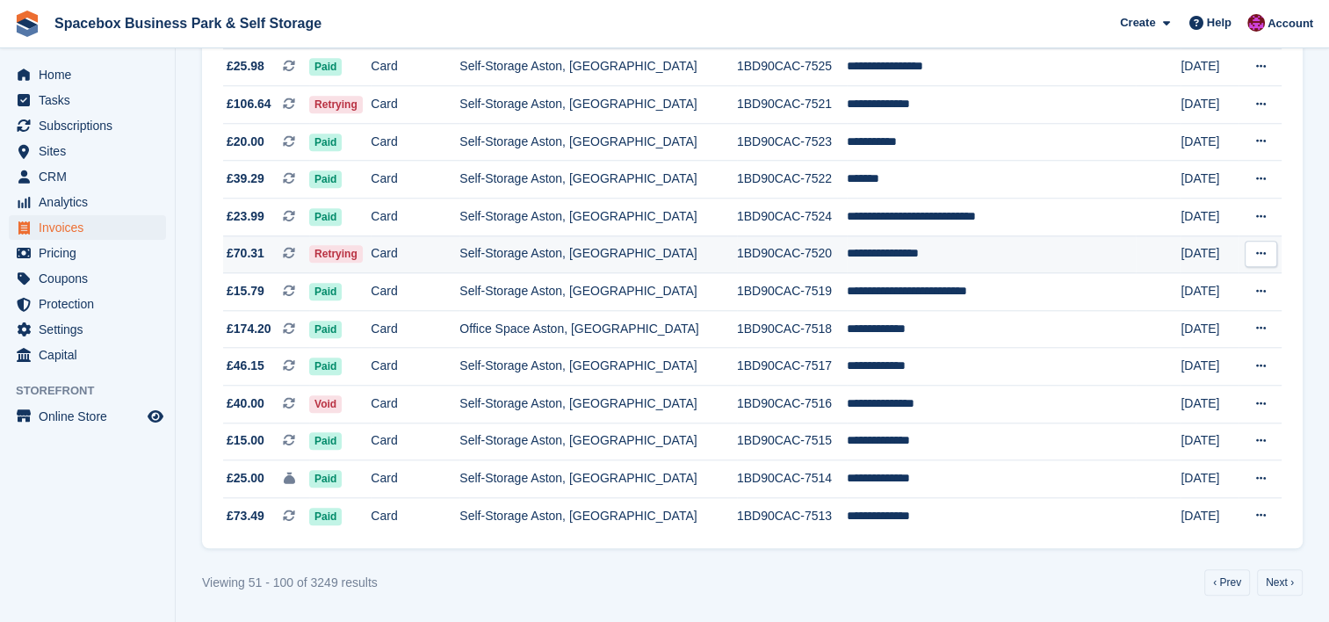
click at [677, 257] on td "Self-Storage Aston, [GEOGRAPHIC_DATA]" at bounding box center [599, 254] width 278 height 38
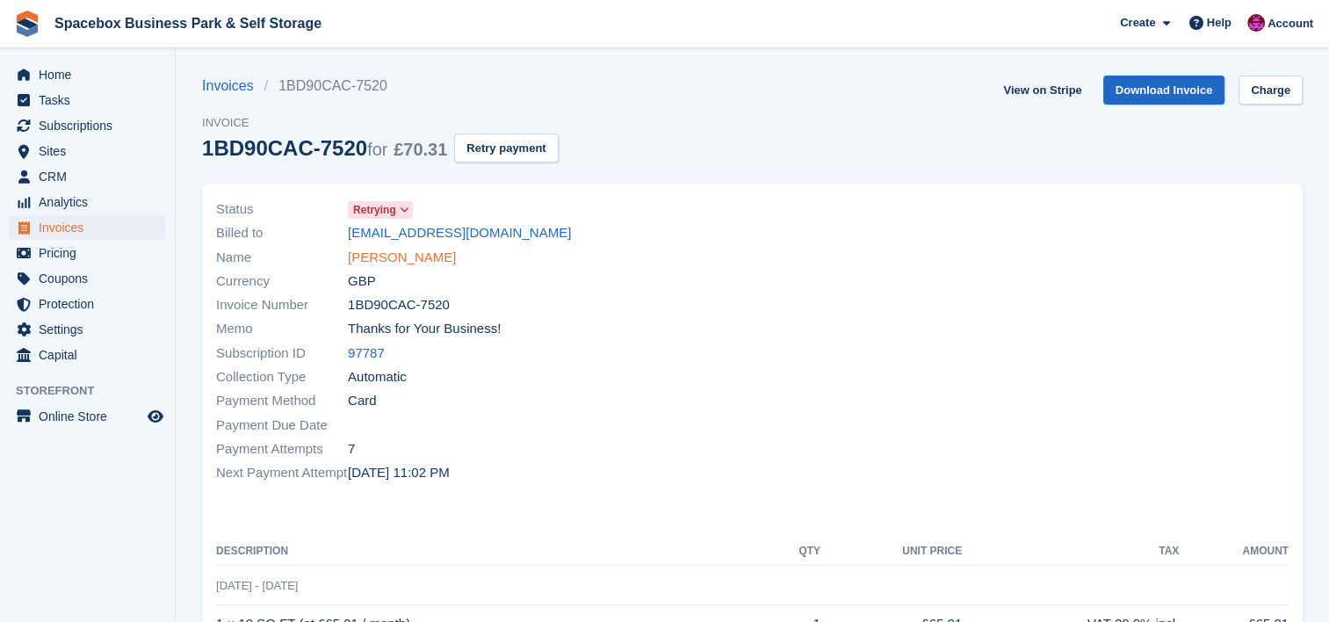
click at [419, 254] on link "[PERSON_NAME]" at bounding box center [402, 258] width 108 height 20
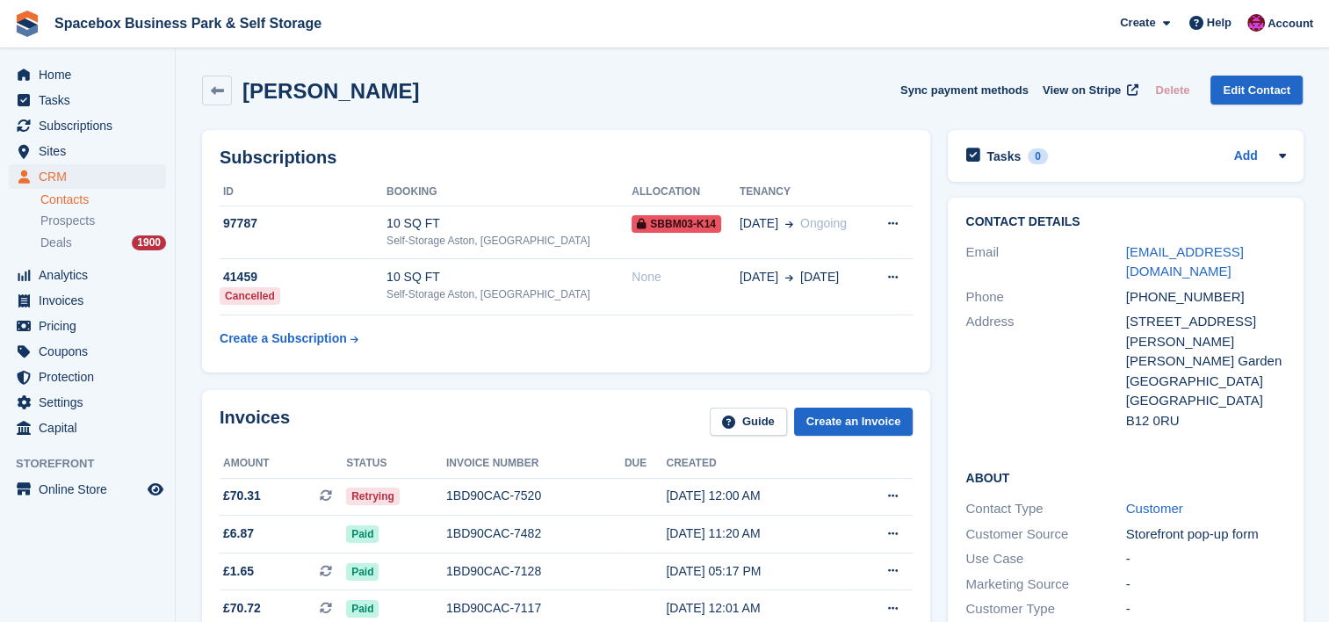
click at [394, 97] on h2 "Abigail Ayorinde" at bounding box center [330, 91] width 177 height 24
click at [375, 229] on div "97787" at bounding box center [303, 223] width 167 height 18
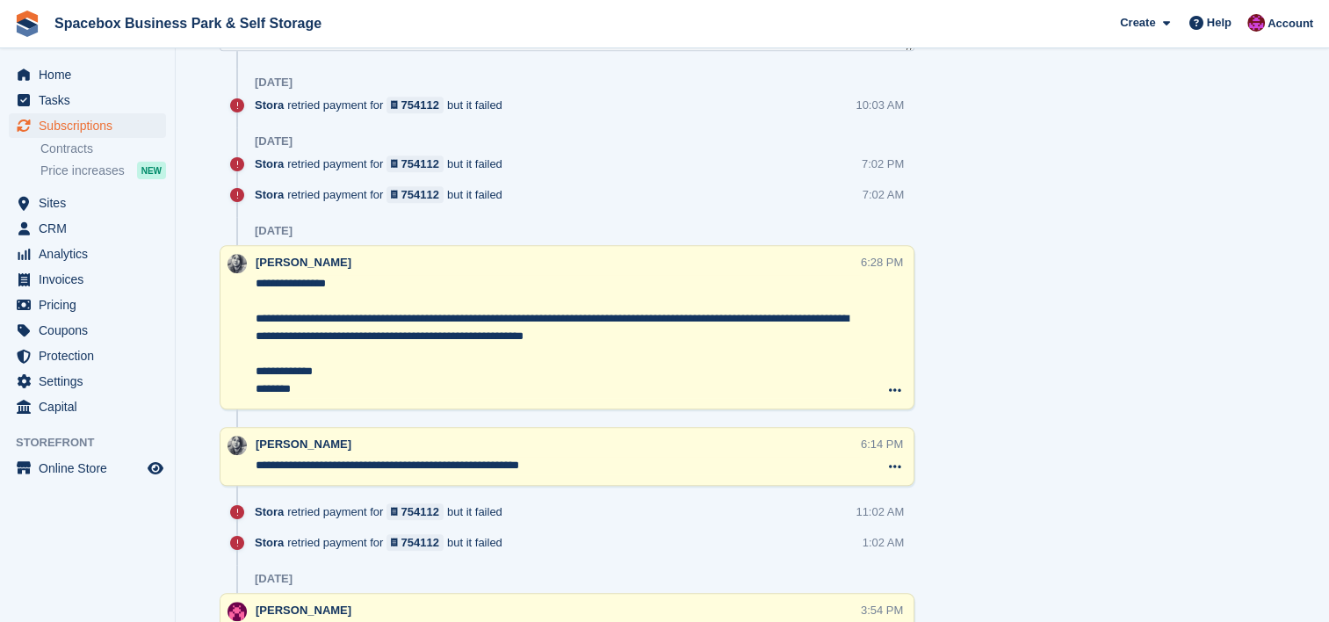
scroll to position [1101, 0]
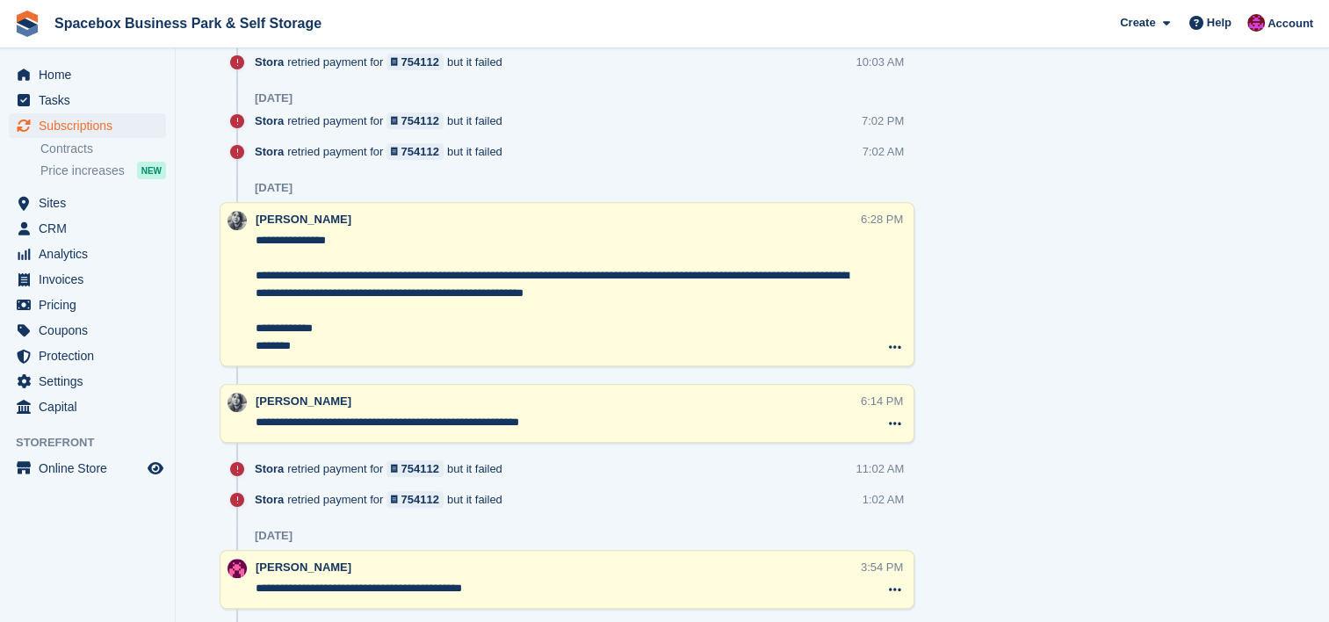
drag, startPoint x: 586, startPoint y: 418, endPoint x: 228, endPoint y: 431, distance: 357.8
click at [228, 431] on div "**********" at bounding box center [567, 413] width 695 height 59
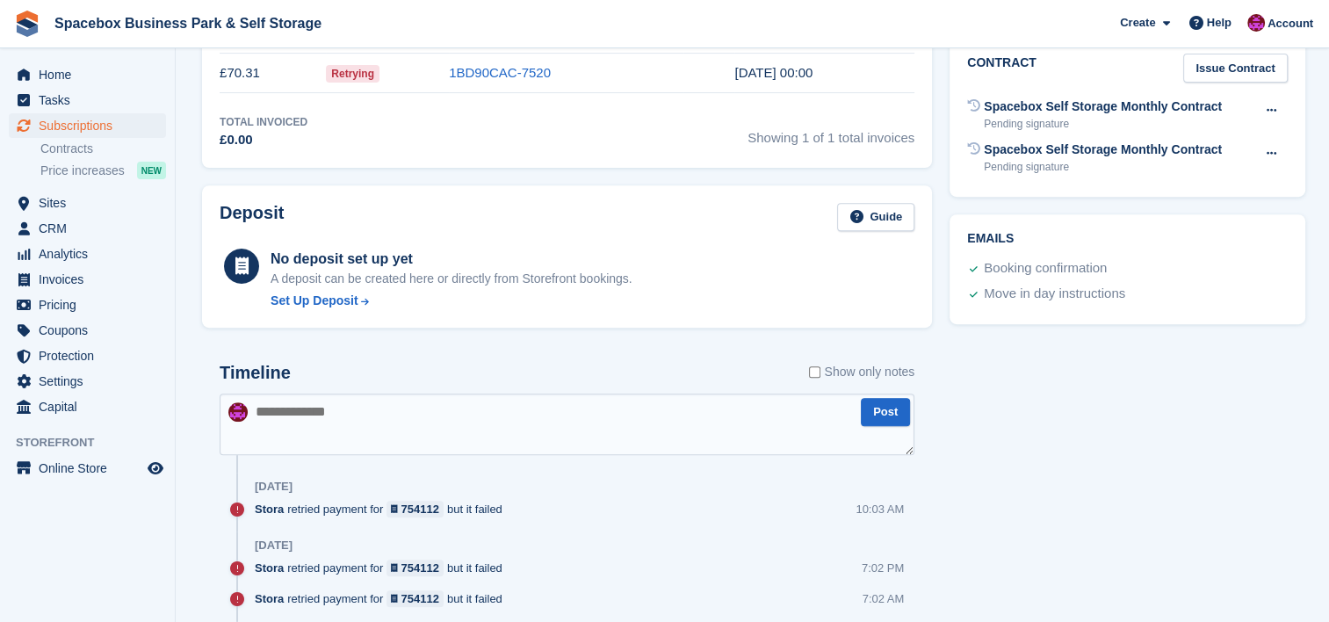
scroll to position [539, 0]
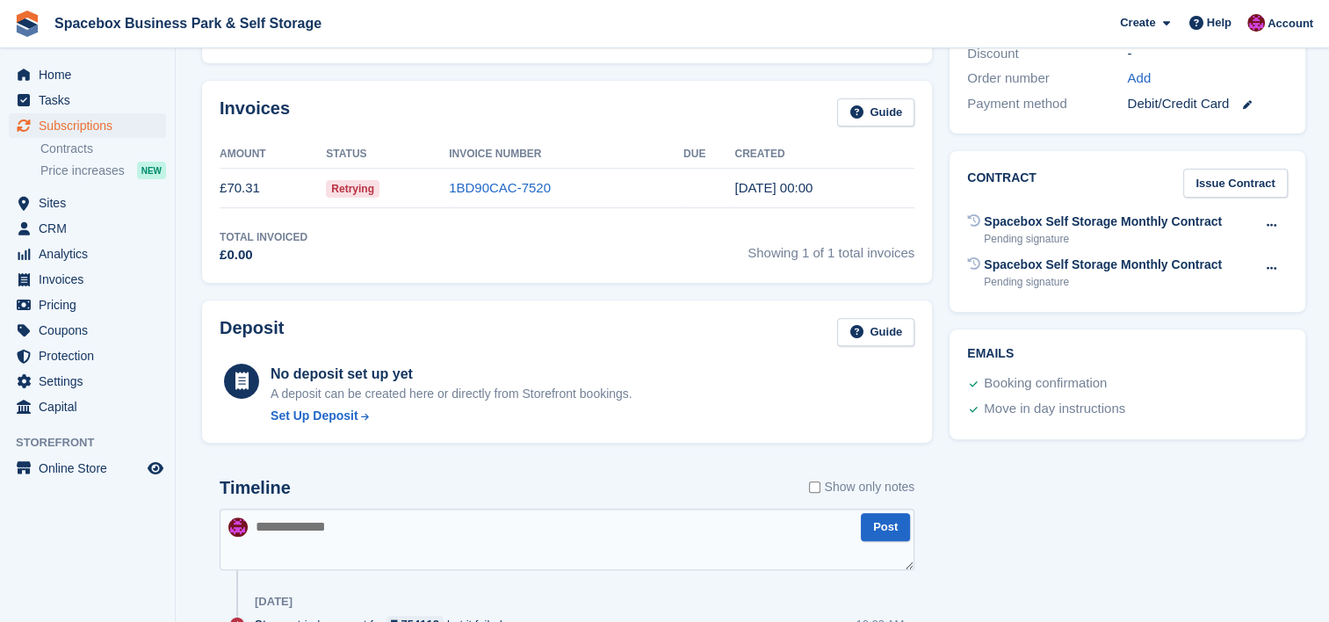
click at [403, 531] on textarea at bounding box center [567, 540] width 695 height 62
paste textarea "**********"
type textarea "**********"
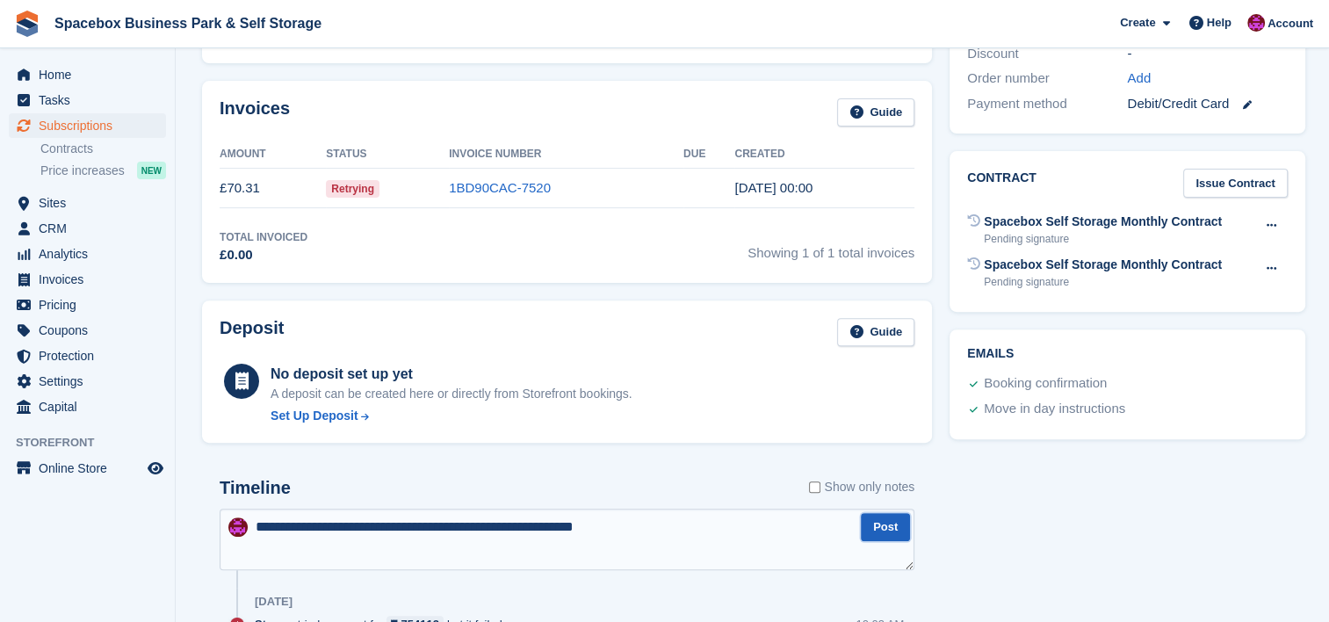
click at [903, 519] on button "Post" at bounding box center [885, 527] width 49 height 29
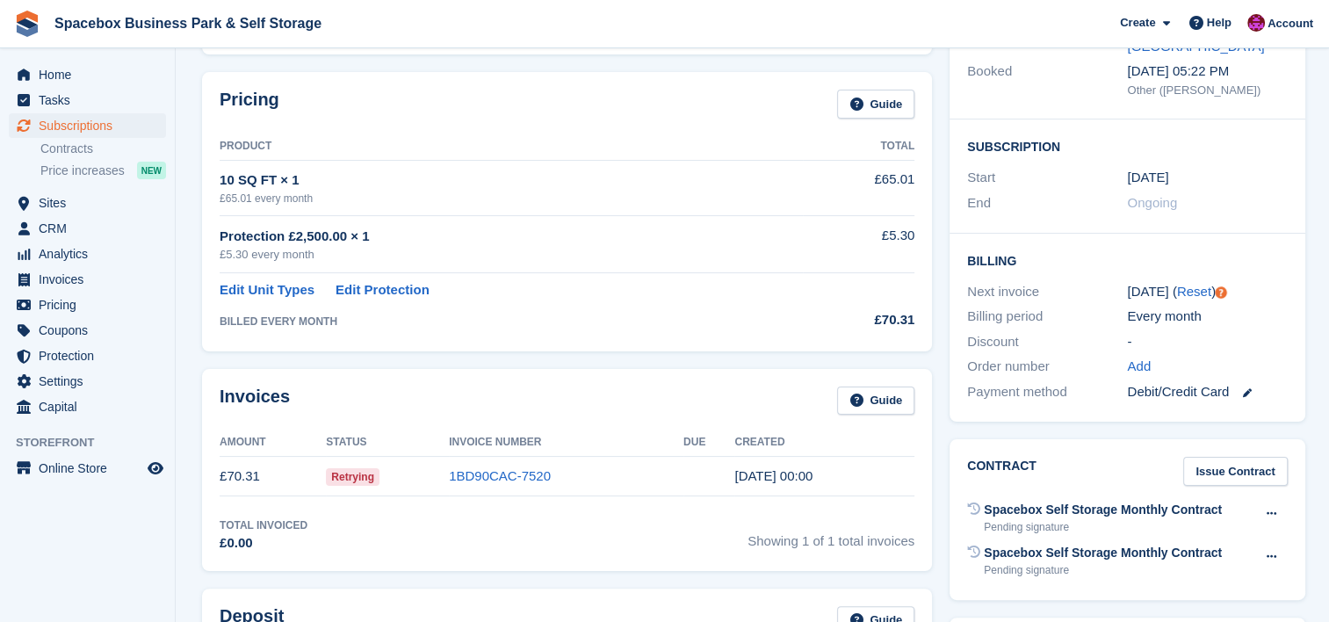
scroll to position [0, 0]
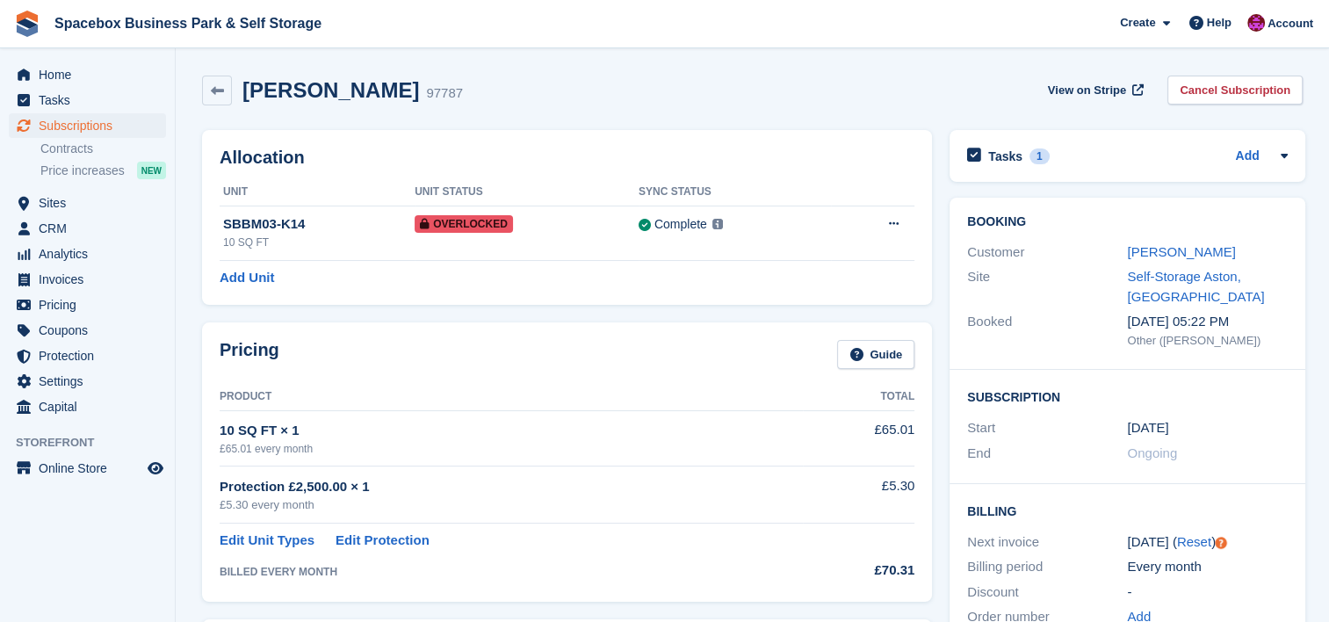
click at [1234, 422] on div "28 Aug" at bounding box center [1207, 428] width 160 height 20
click at [1192, 254] on link "Abigail Ayorinde" at bounding box center [1181, 251] width 108 height 15
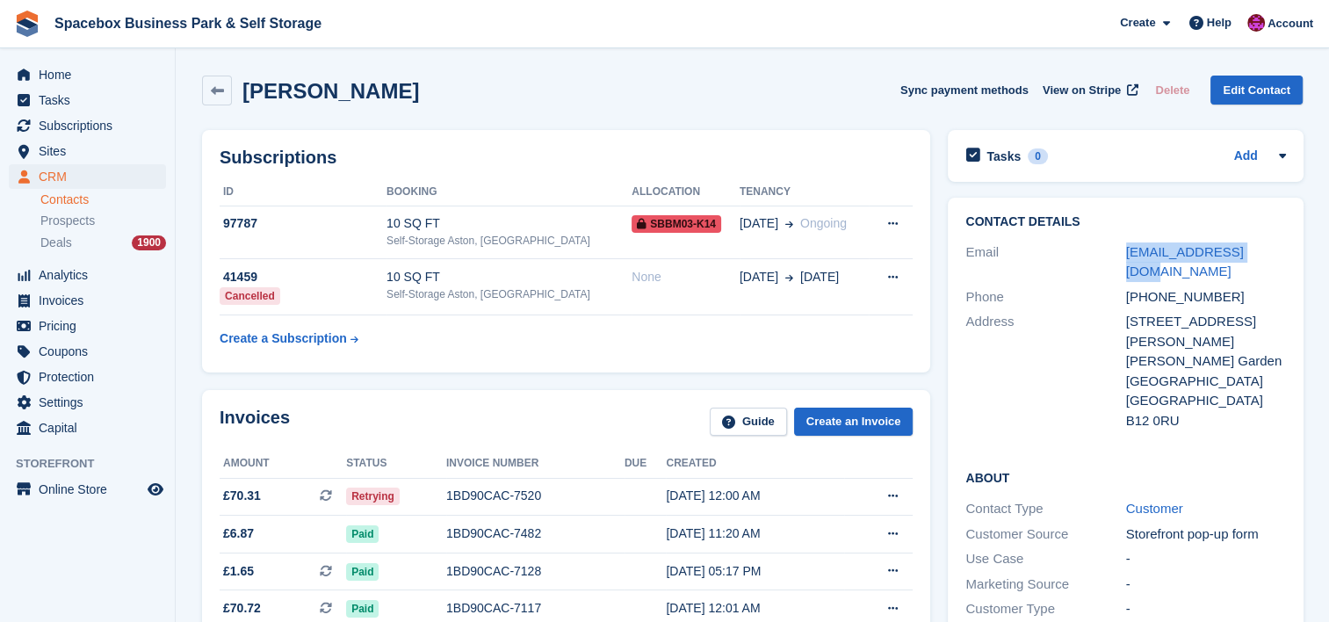
drag, startPoint x: 1270, startPoint y: 252, endPoint x: 1093, endPoint y: 260, distance: 176.8
click at [1093, 260] on div "Email abiayo166@gmail.com" at bounding box center [1126, 262] width 320 height 45
copy div "abiayo166@gmail.com"
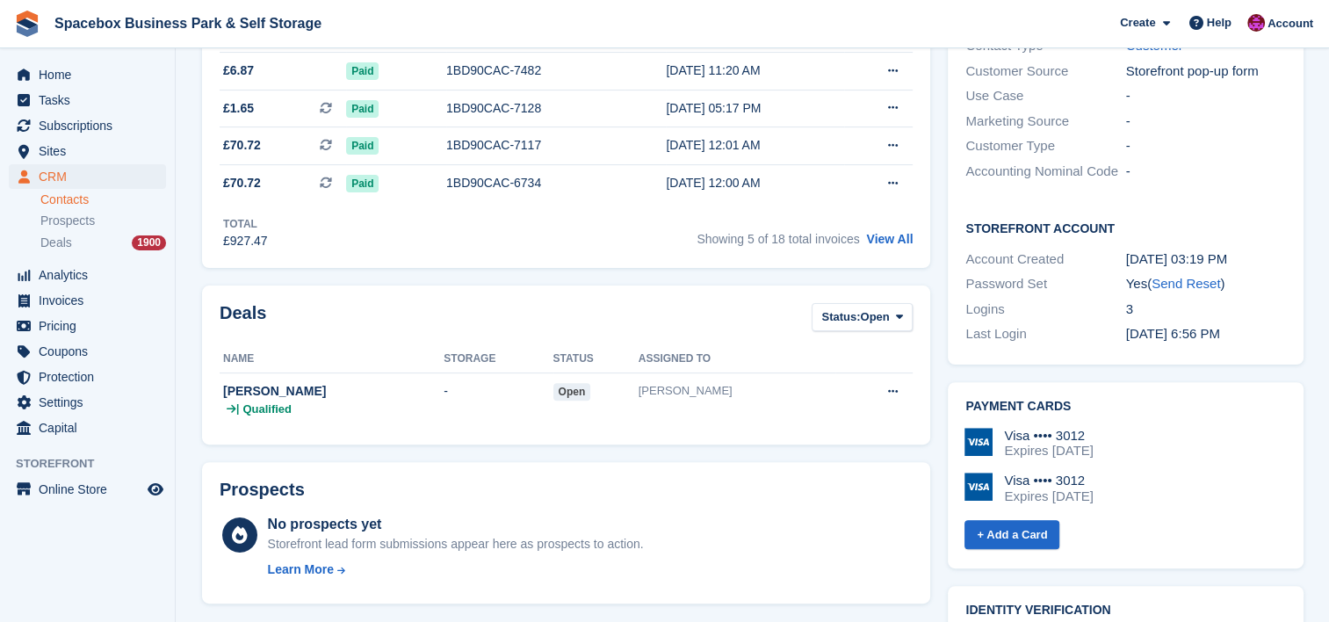
scroll to position [474, 0]
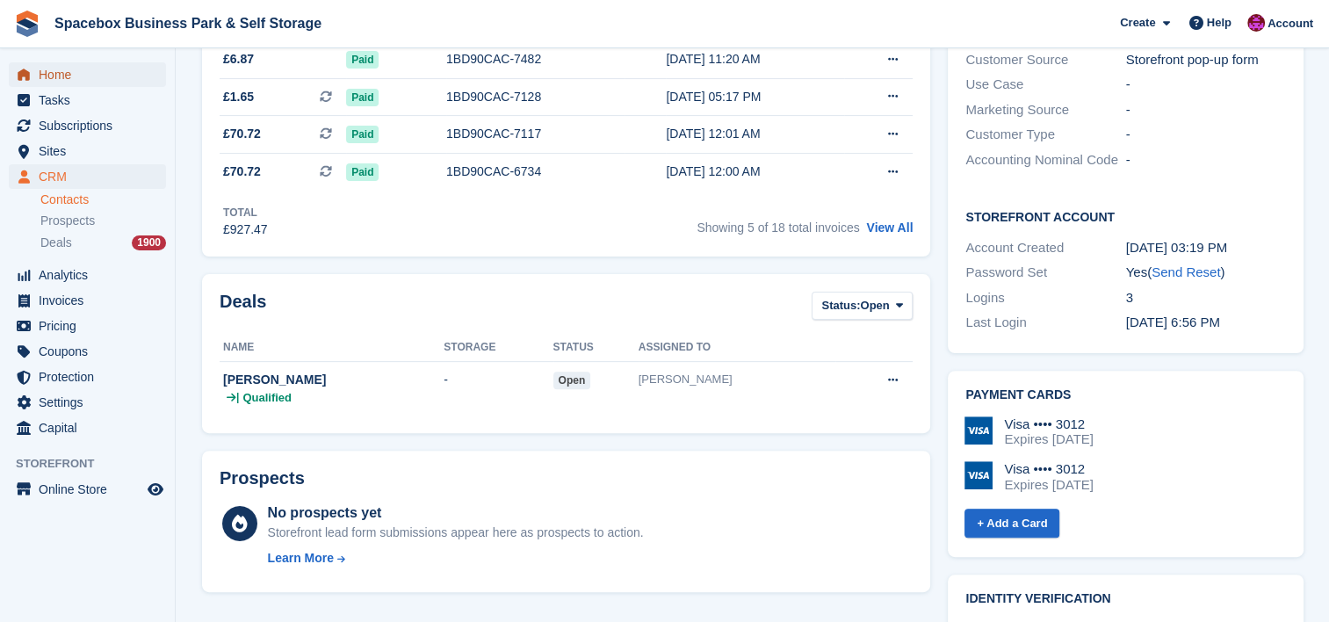
click at [60, 81] on span "Home" at bounding box center [91, 74] width 105 height 25
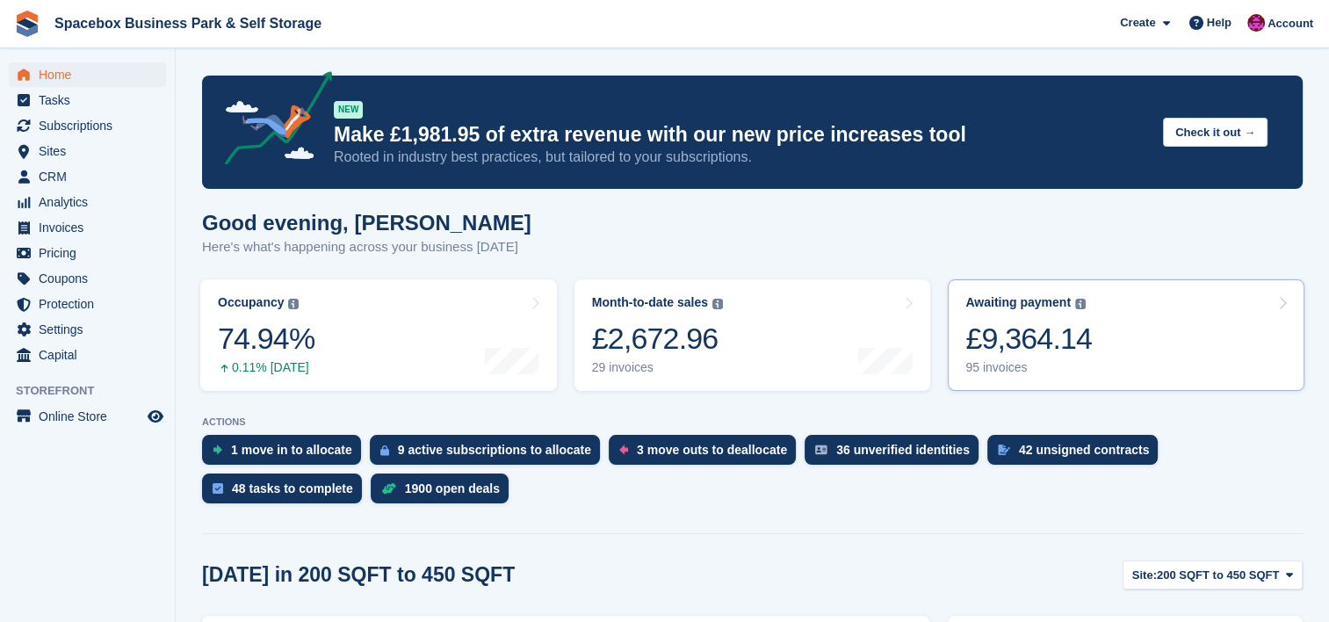
click at [1300, 355] on link "Awaiting payment The total outstanding balance on all open invoices. £9,364.14 …" at bounding box center [1126, 335] width 357 height 112
click at [657, 457] on div "3 move outs to deallocate" at bounding box center [712, 450] width 150 height 14
click at [706, 443] on div "3 move outs to deallocate" at bounding box center [712, 450] width 150 height 14
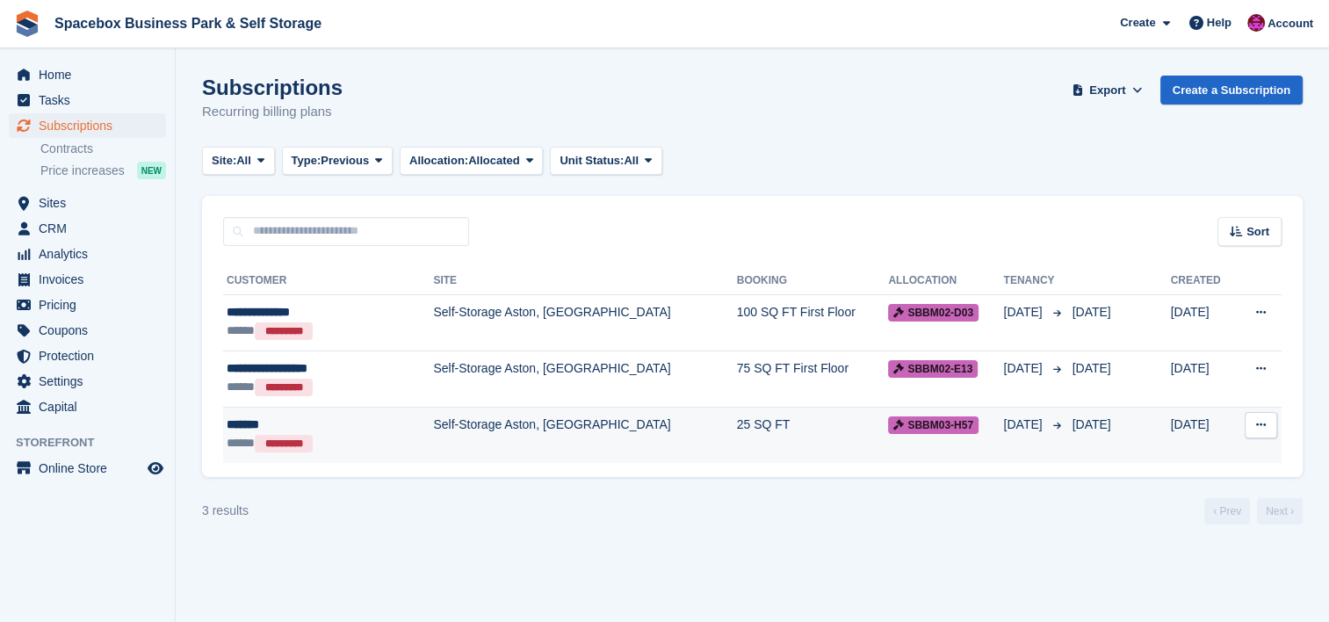
click at [737, 443] on td "25 SQ FT" at bounding box center [813, 434] width 152 height 55
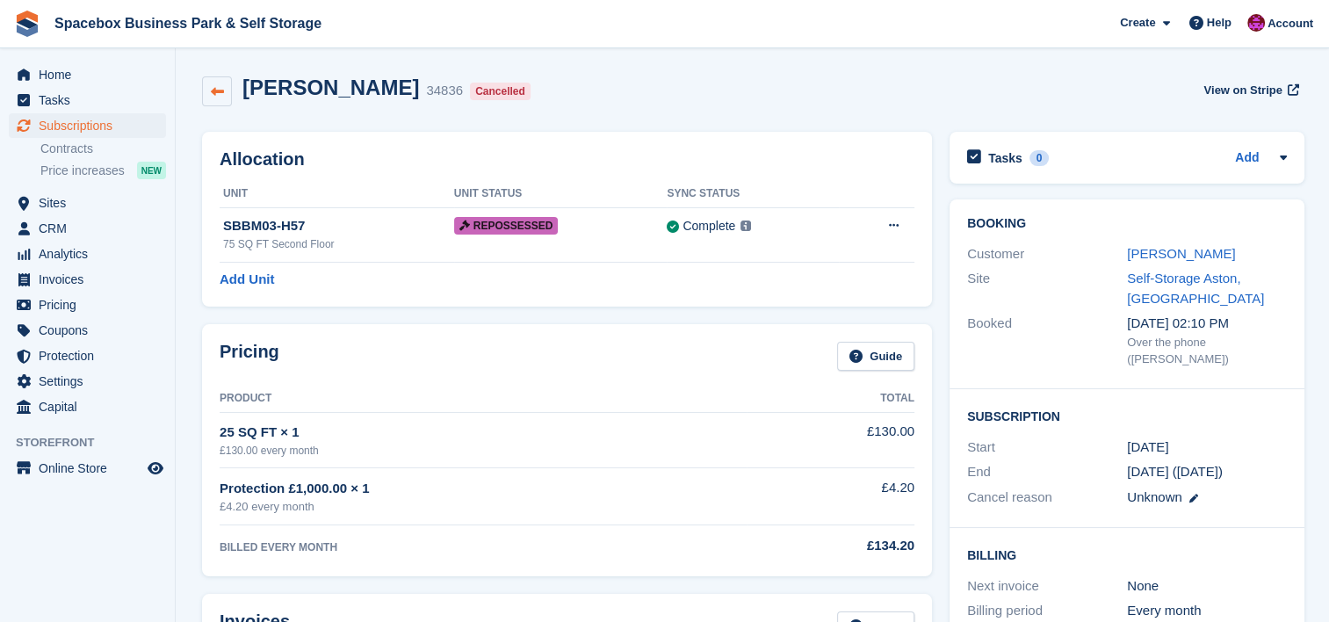
click at [226, 90] on link at bounding box center [217, 91] width 30 height 30
click at [119, 81] on span "Home" at bounding box center [91, 74] width 105 height 25
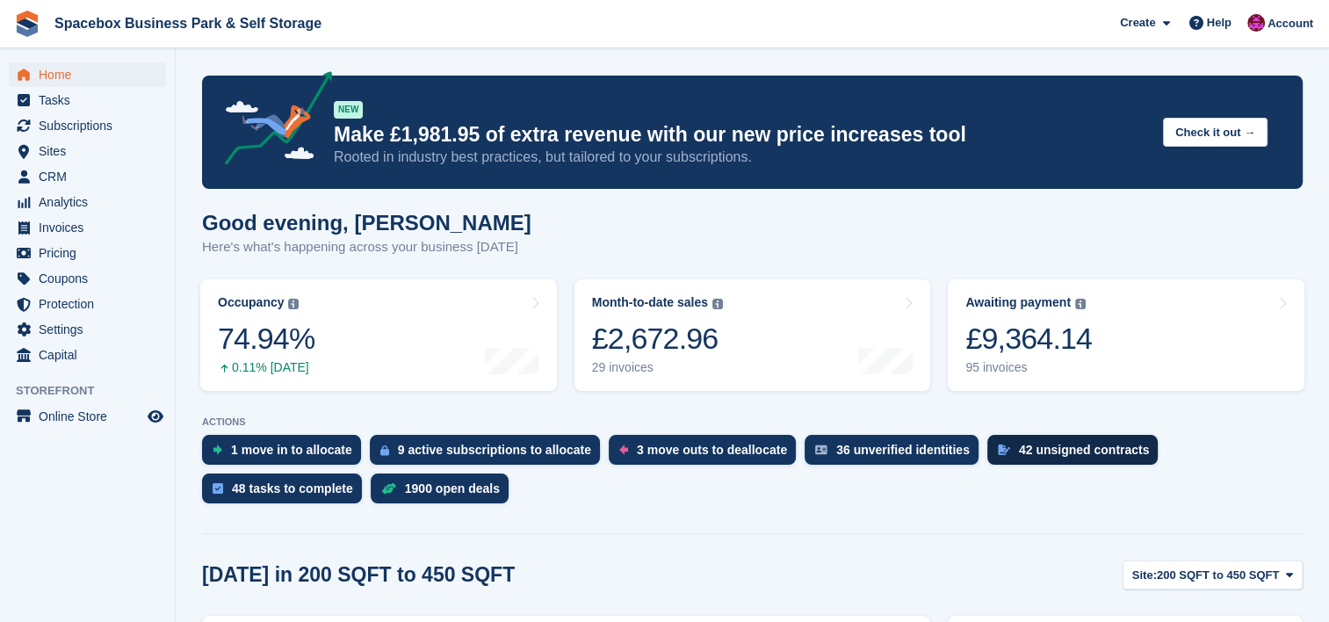
click at [988, 451] on div "42 unsigned contracts" at bounding box center [1073, 450] width 171 height 30
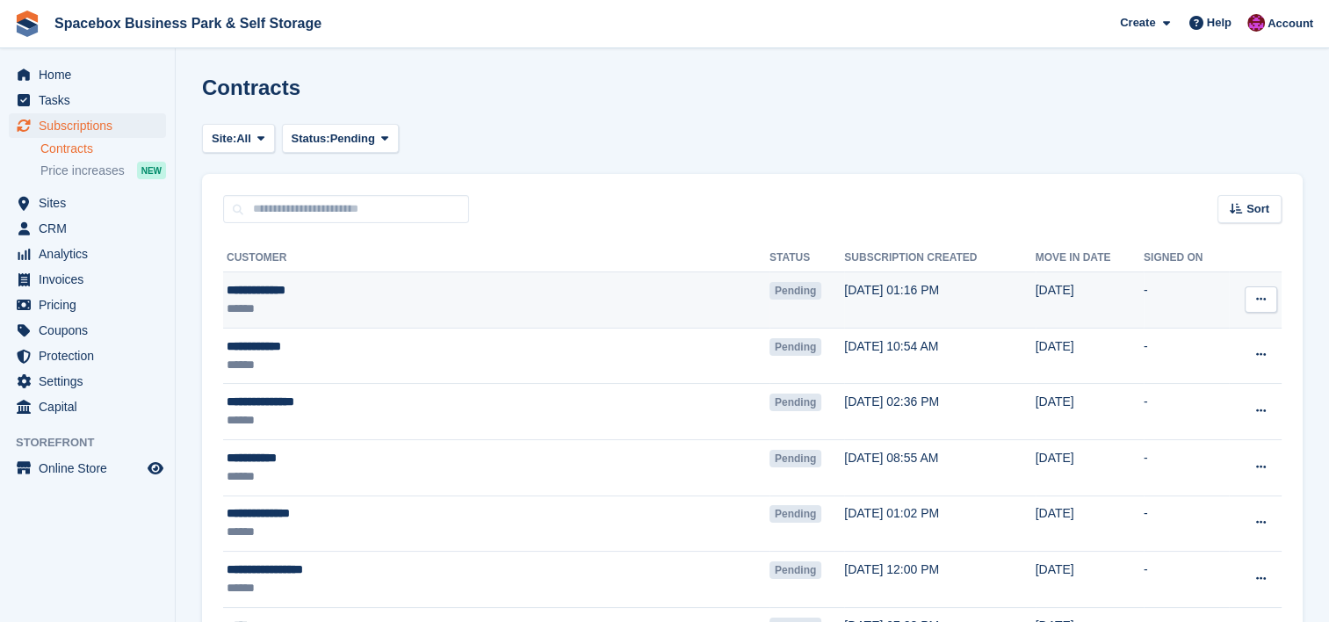
click at [481, 289] on div "**********" at bounding box center [415, 290] width 376 height 18
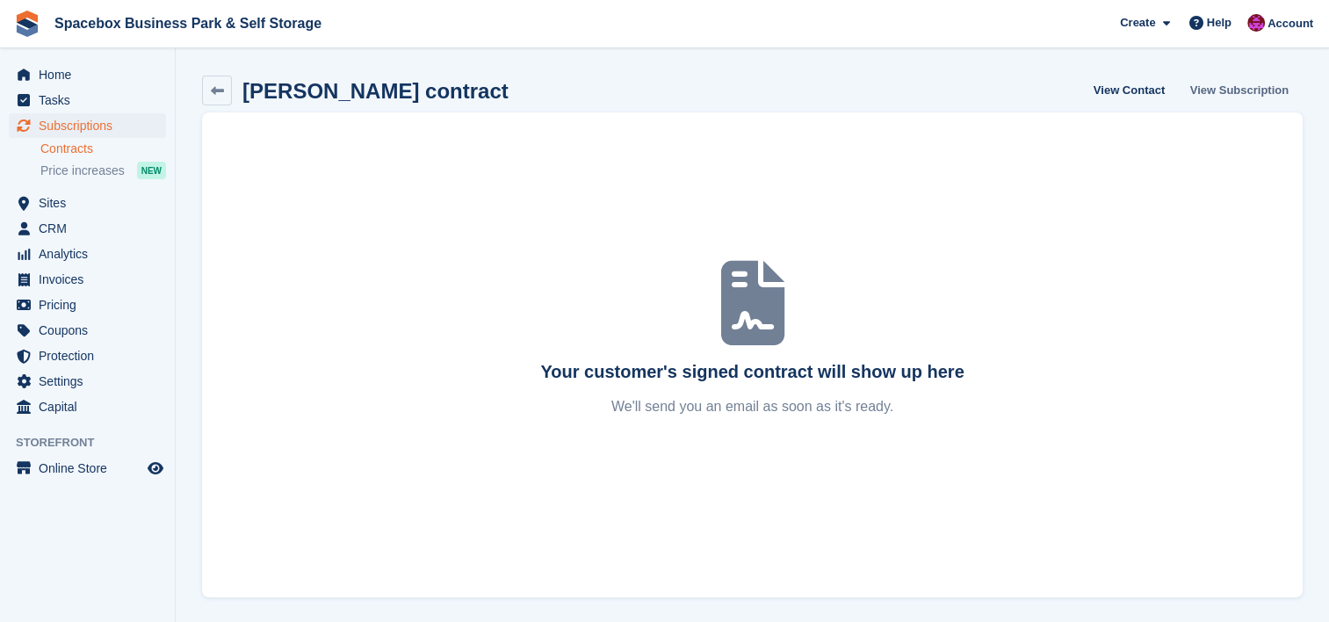
click at [1232, 79] on link "View Subscription" at bounding box center [1239, 90] width 112 height 29
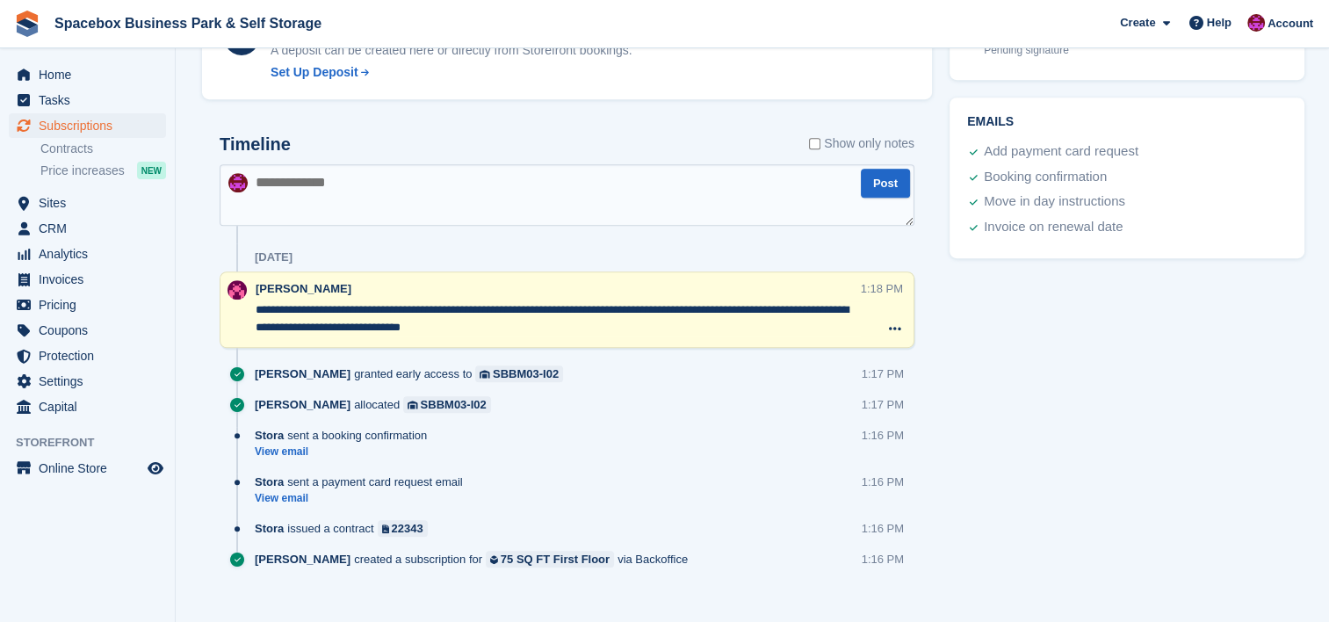
scroll to position [937, 0]
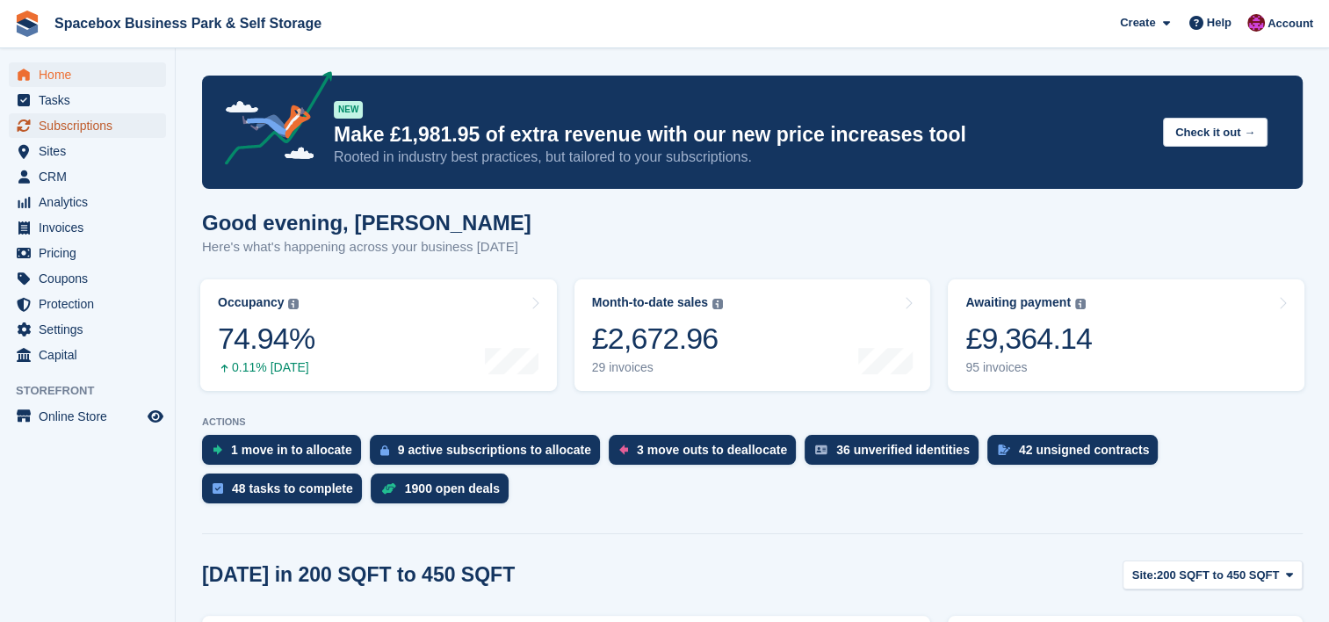
click at [77, 120] on span "Subscriptions" at bounding box center [91, 125] width 105 height 25
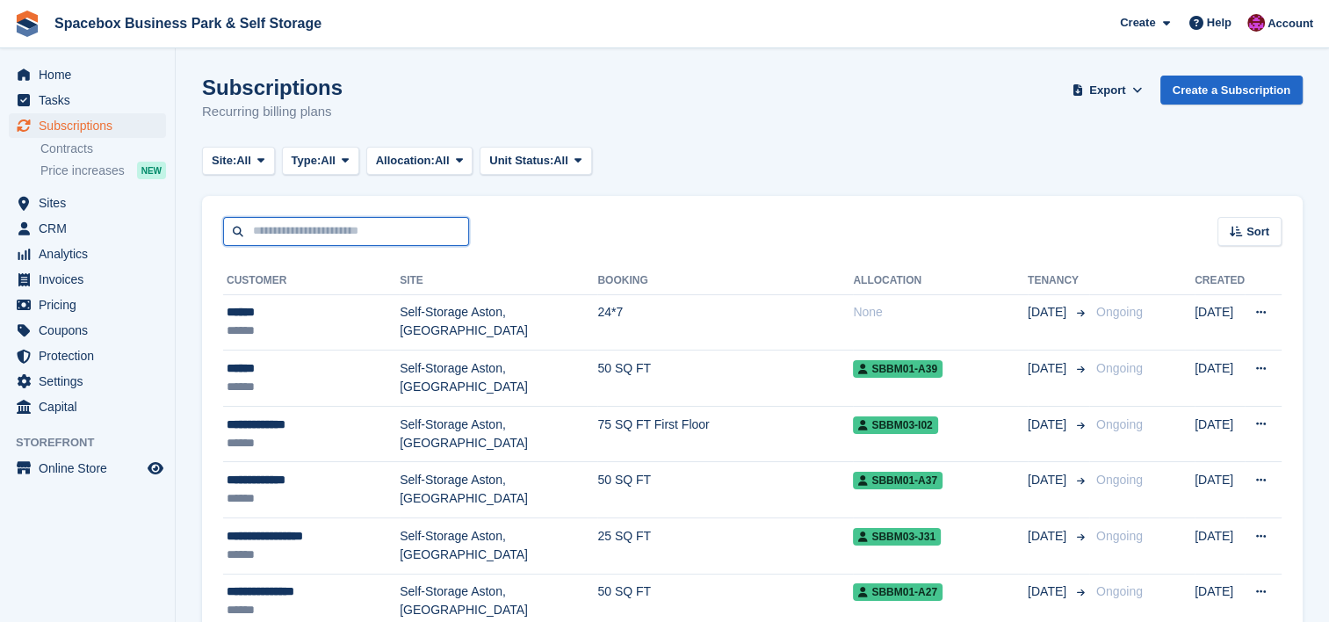
click at [408, 234] on input "text" at bounding box center [346, 231] width 246 height 29
